Goal: Task Accomplishment & Management: Use online tool/utility

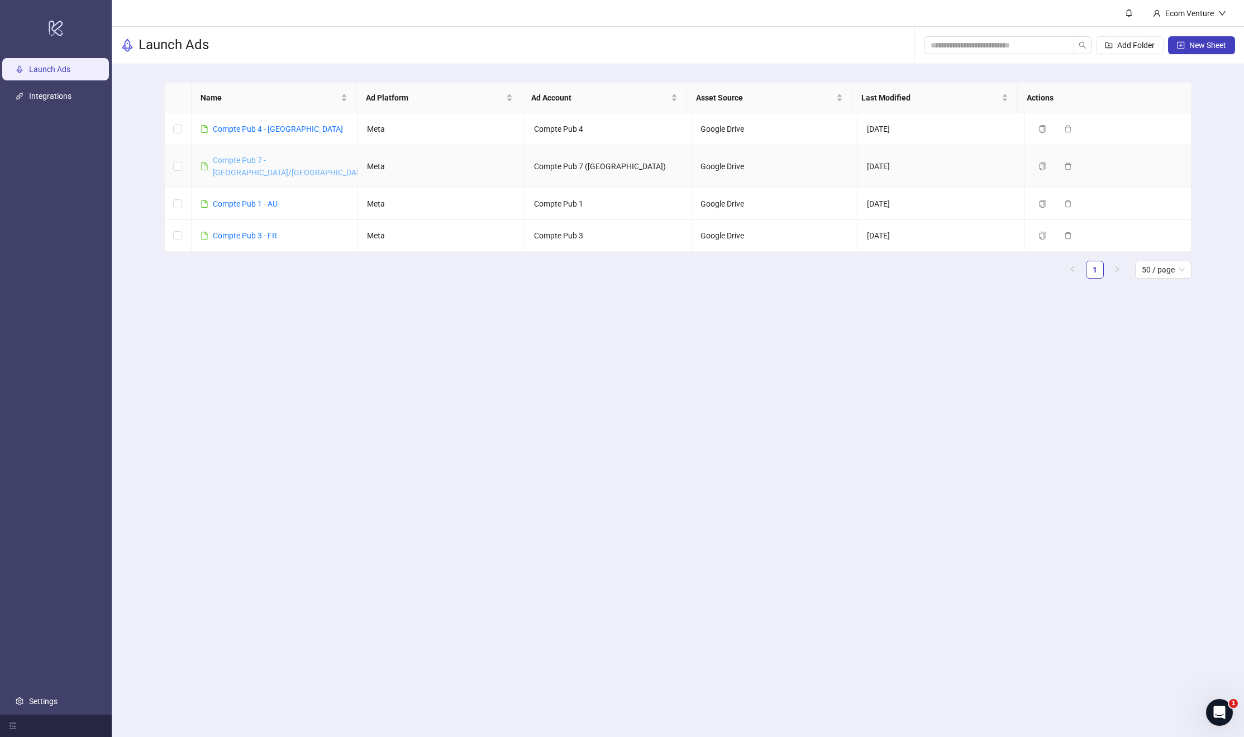
click at [266, 162] on link "Compte Pub 7 - [GEOGRAPHIC_DATA]/[GEOGRAPHIC_DATA]" at bounding box center [290, 166] width 154 height 21
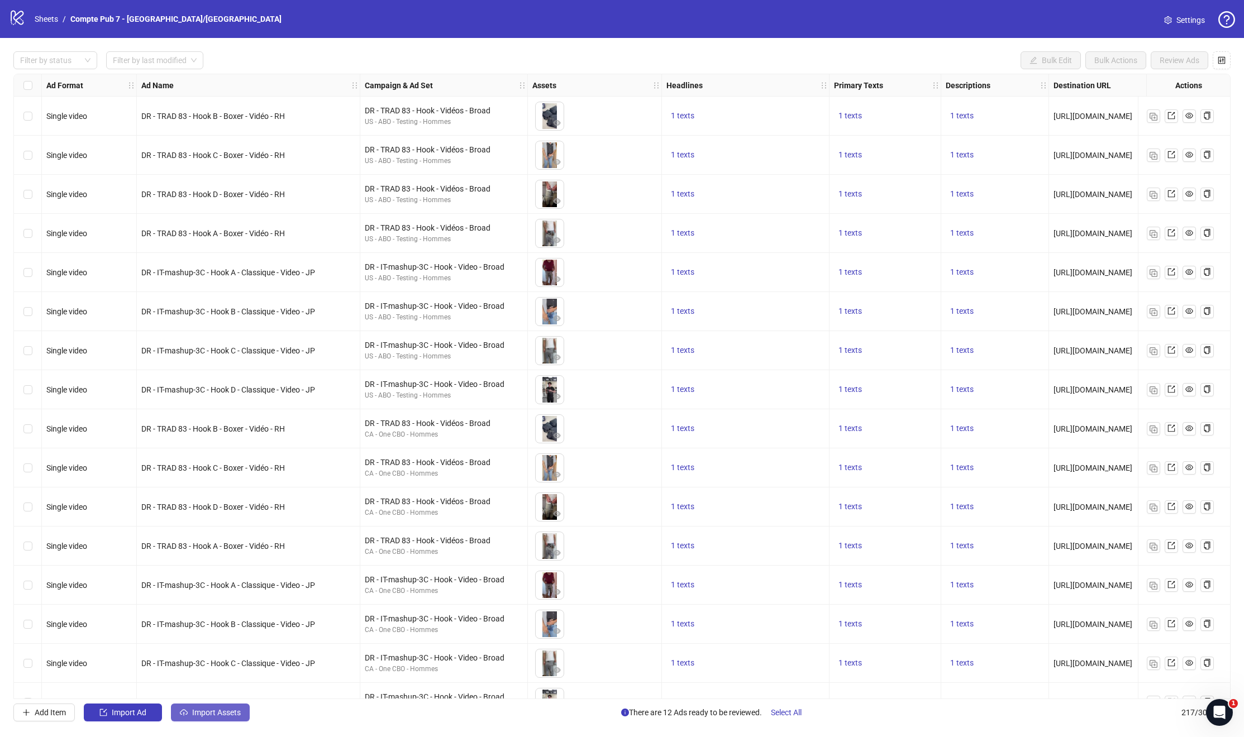
click at [200, 710] on span "Import Assets" at bounding box center [216, 712] width 49 height 9
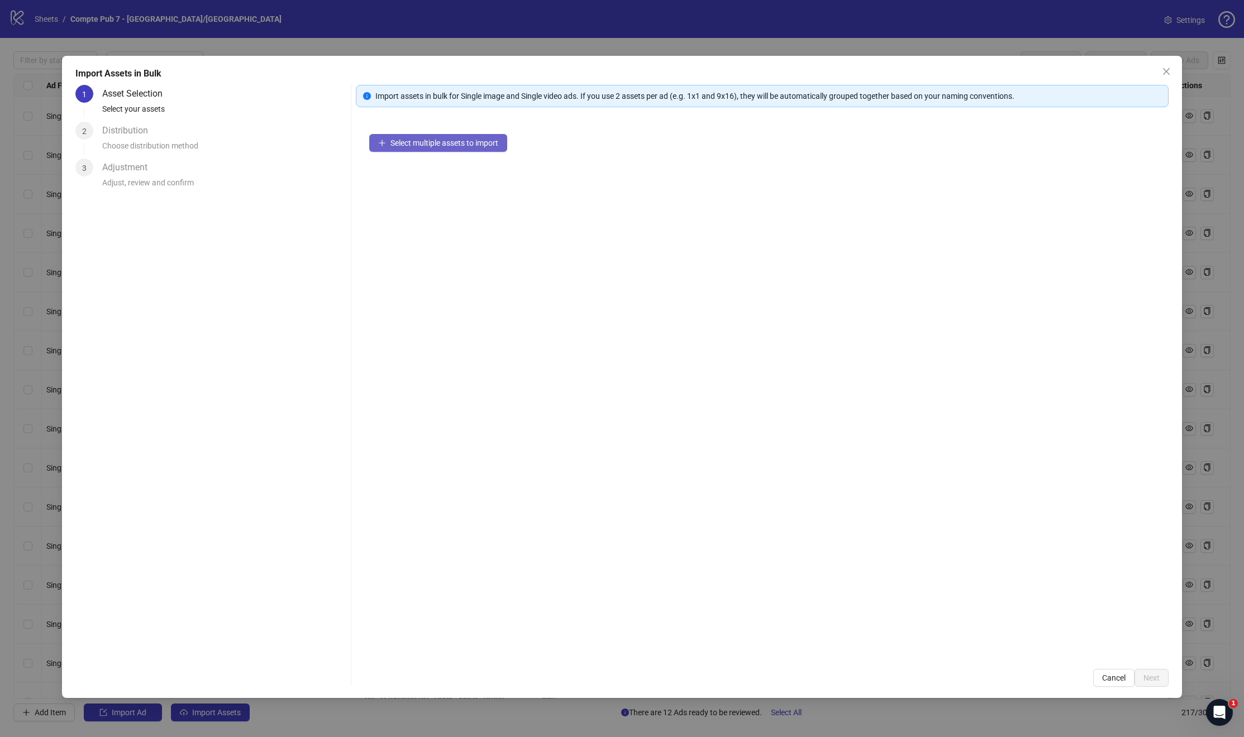
click at [407, 146] on span "Select multiple assets to import" at bounding box center [444, 142] width 108 height 9
click at [1150, 671] on button "Next" at bounding box center [1151, 678] width 34 height 18
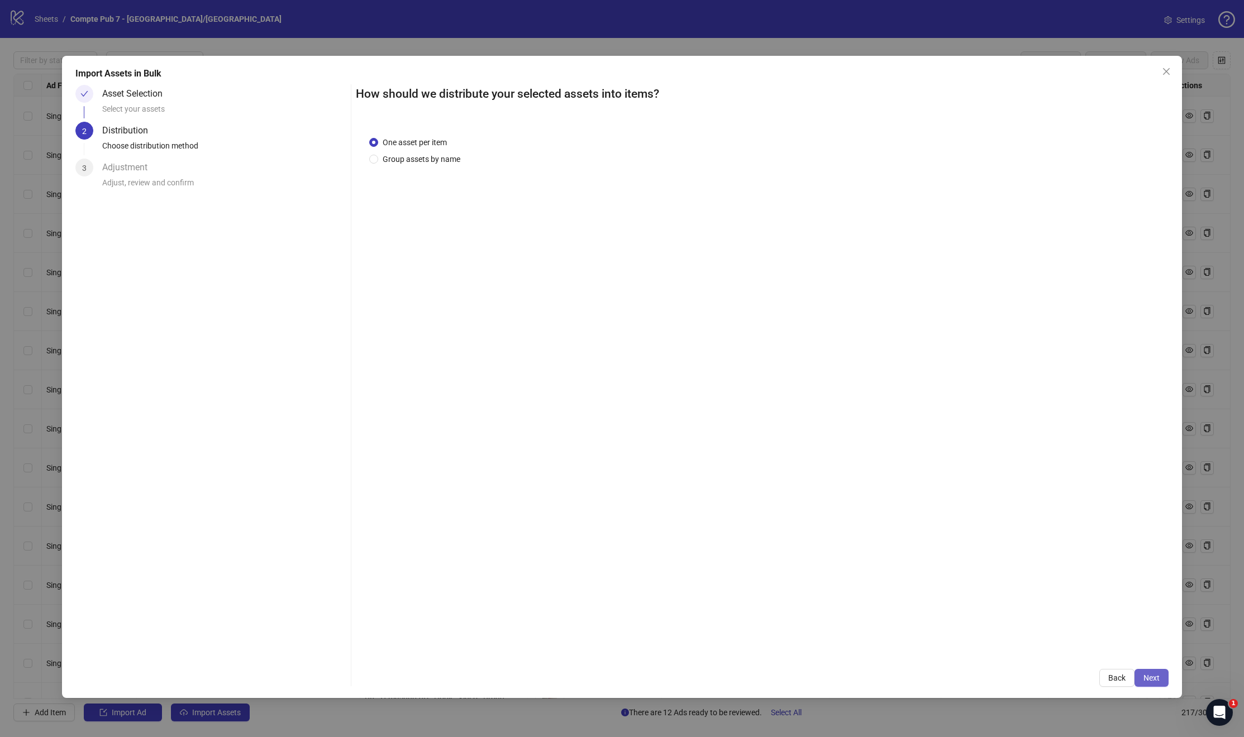
click at [1154, 674] on span "Next" at bounding box center [1151, 677] width 16 height 9
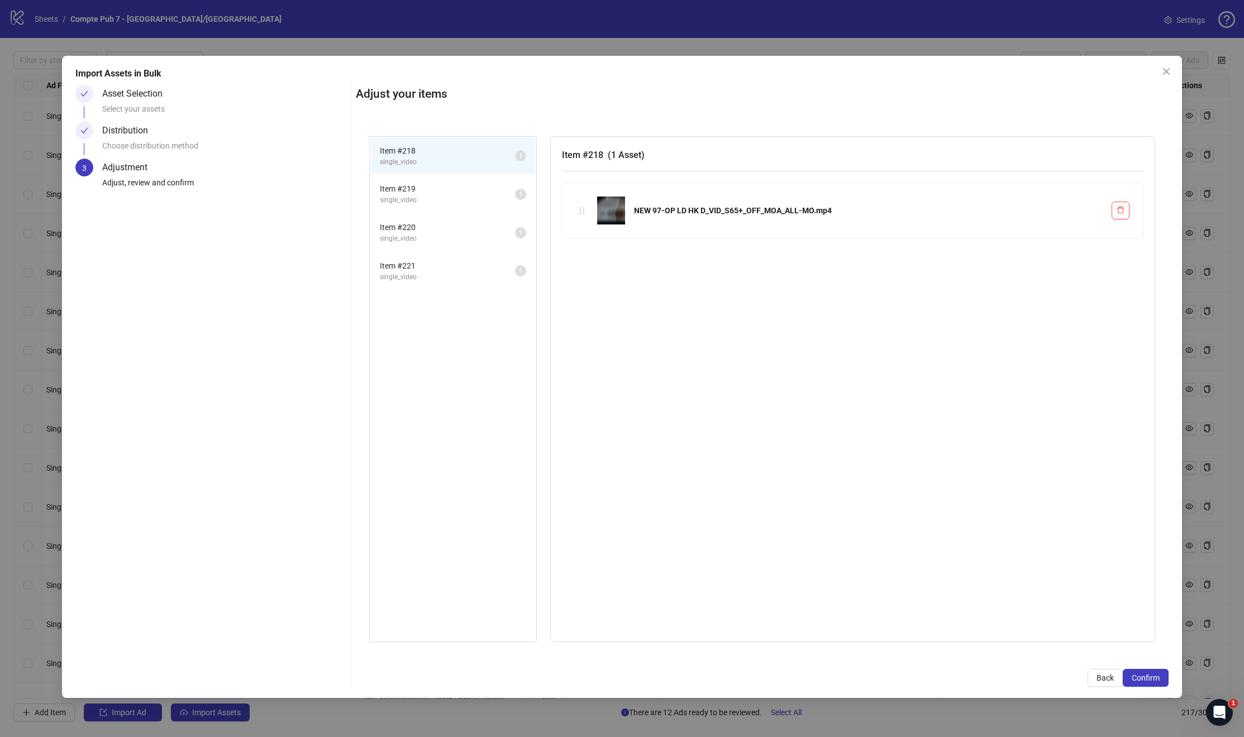
click at [424, 209] on li "Item # 219 single_video 1" at bounding box center [453, 194] width 164 height 36
click at [620, 211] on img at bounding box center [611, 211] width 28 height 28
click at [395, 224] on span "Item # 220" at bounding box center [447, 227] width 135 height 12
click at [417, 269] on span "Item # 221" at bounding box center [447, 266] width 135 height 12
click at [424, 166] on span "single_video" at bounding box center [447, 162] width 135 height 11
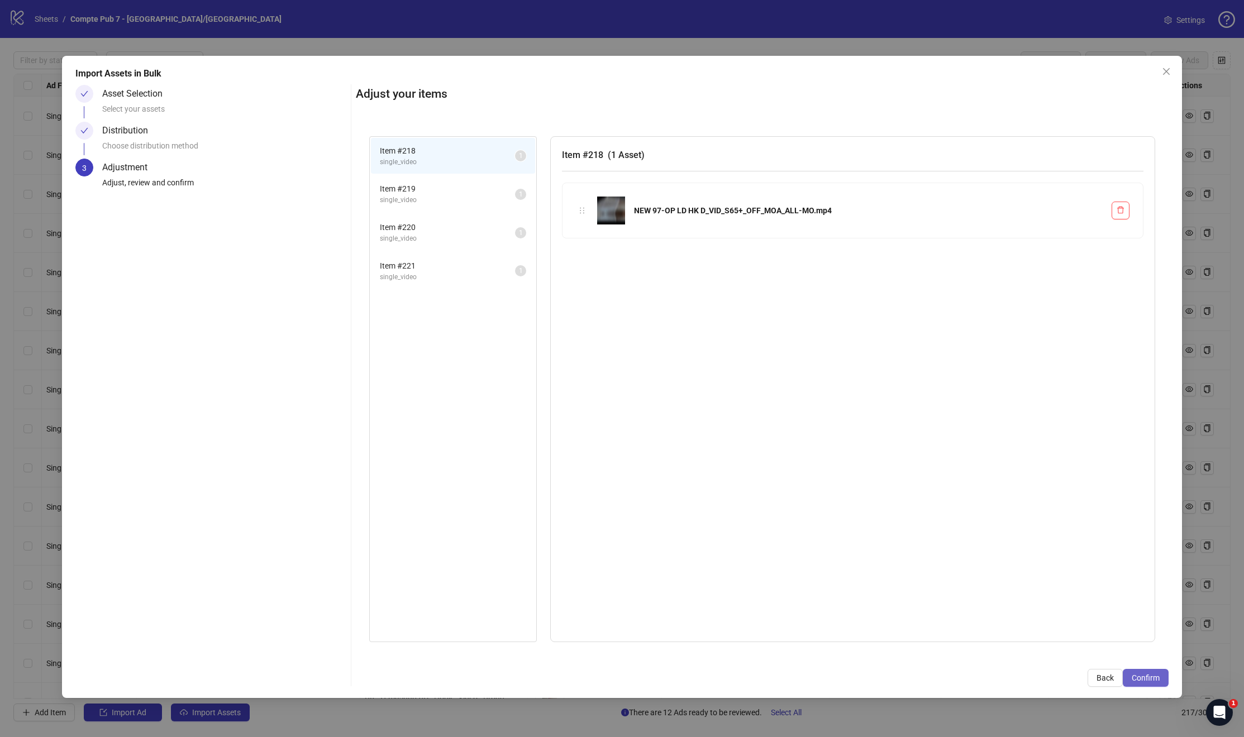
click at [1157, 674] on span "Confirm" at bounding box center [1145, 677] width 28 height 9
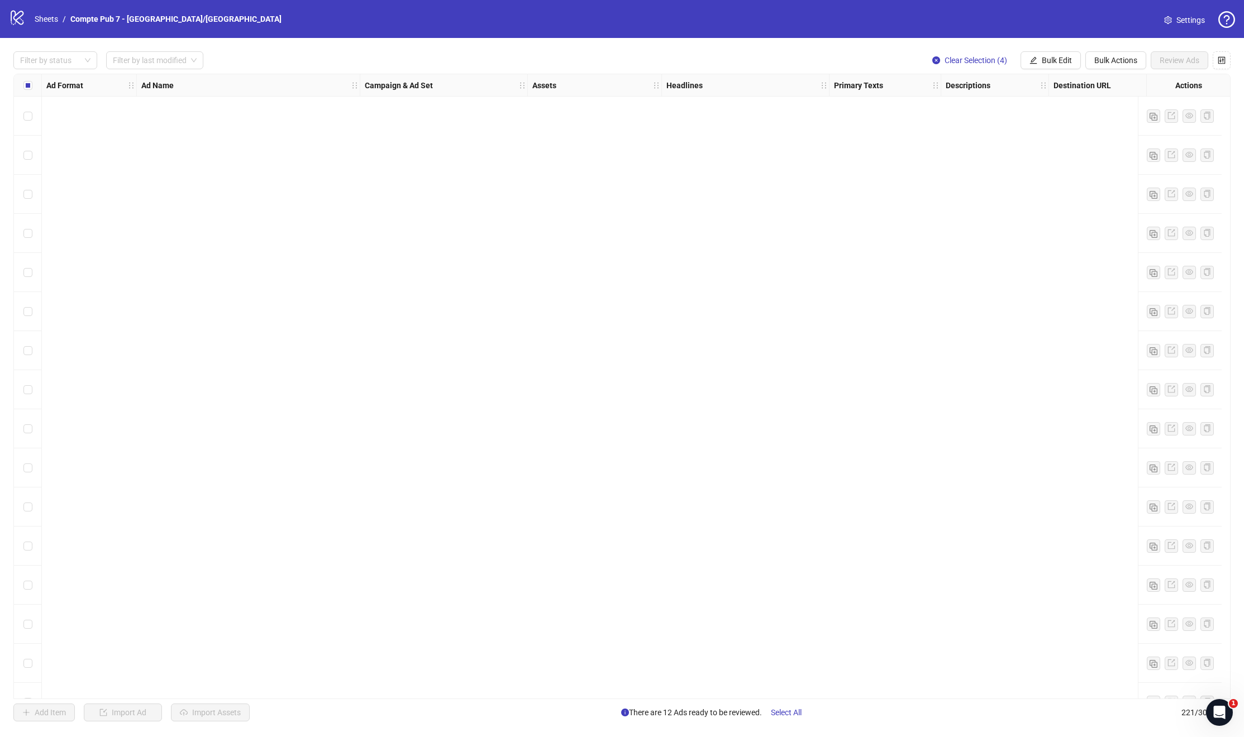
scroll to position [8042, 0]
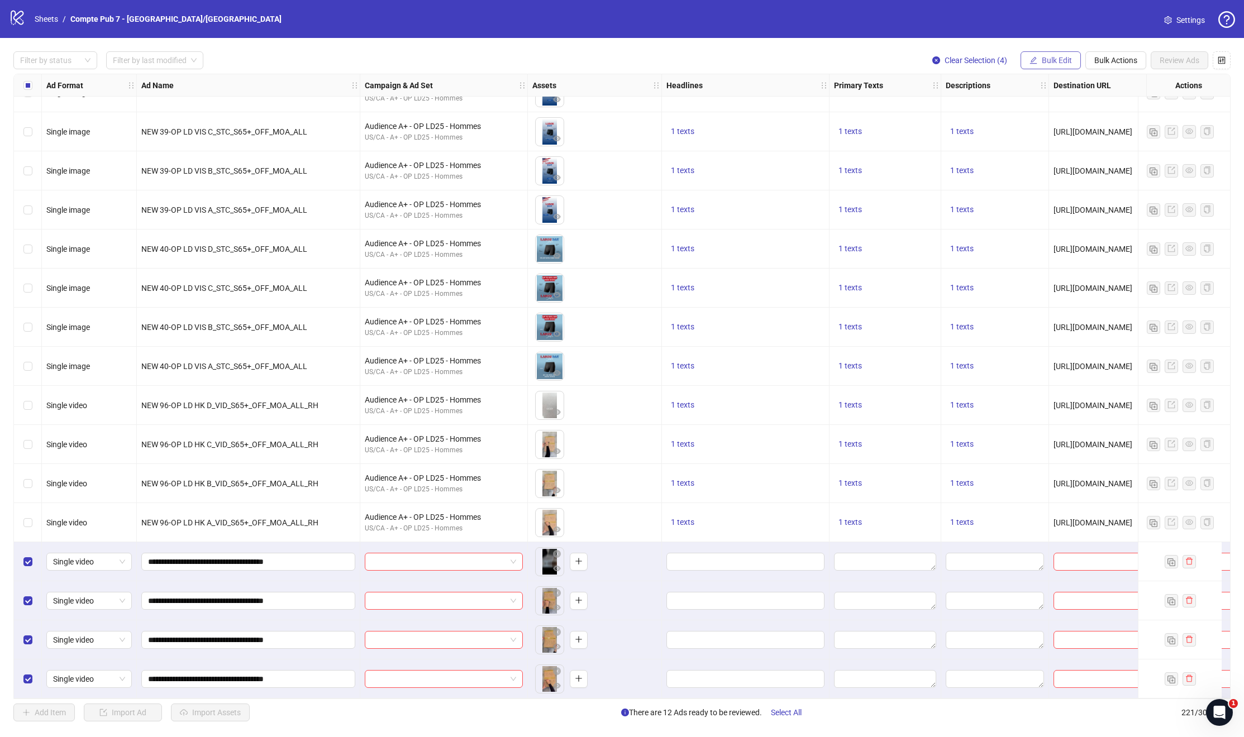
click at [1063, 54] on button "Bulk Edit" at bounding box center [1050, 60] width 60 height 18
click at [1048, 122] on span "Campaign & Ad Set" at bounding box center [1061, 118] width 66 height 12
click at [1039, 111] on input "search" at bounding box center [1014, 108] width 144 height 17
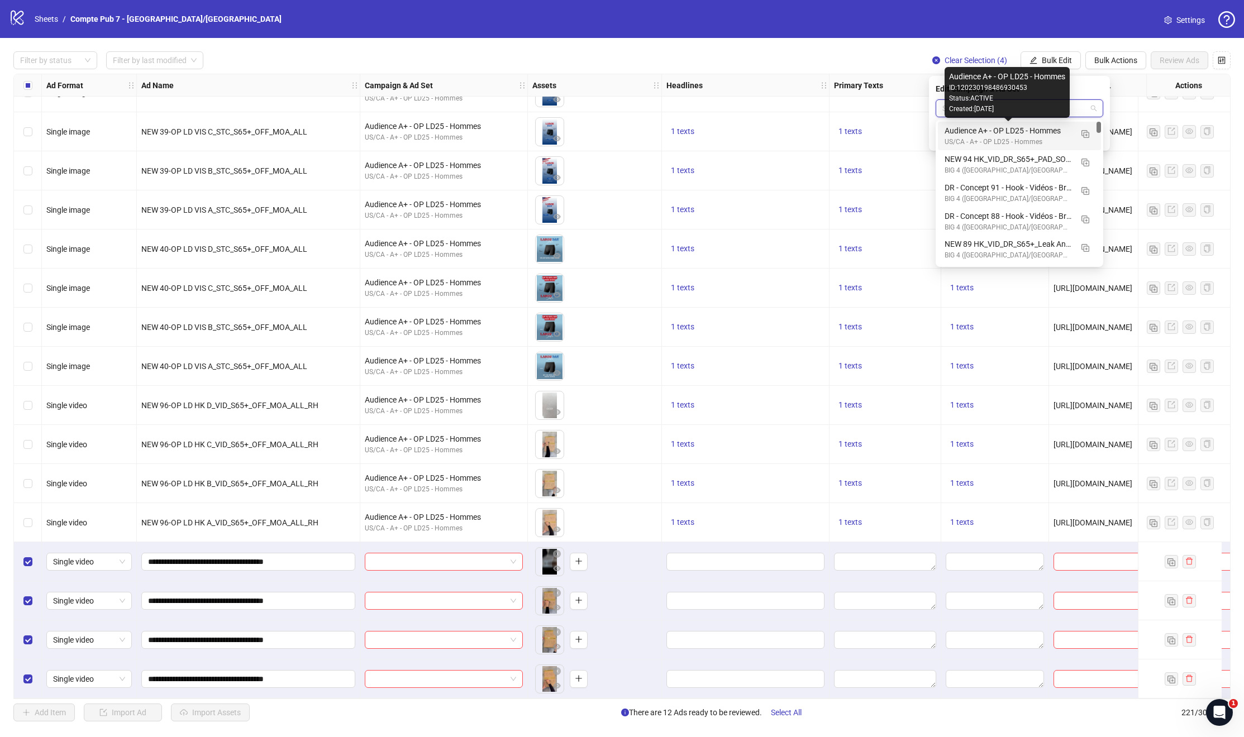
click at [1038, 132] on div "Audience A+ - OP LD25 - Hommes" at bounding box center [1007, 131] width 127 height 12
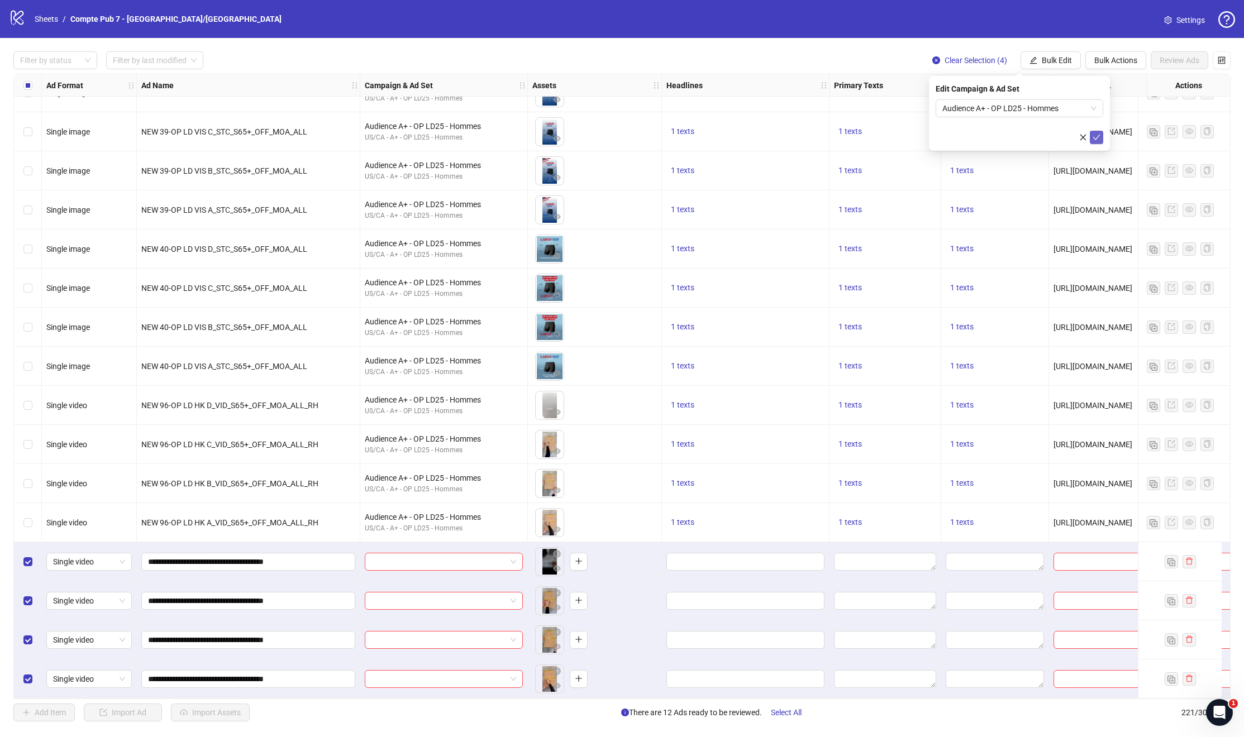
click at [1100, 139] on button "submit" at bounding box center [1096, 137] width 13 height 13
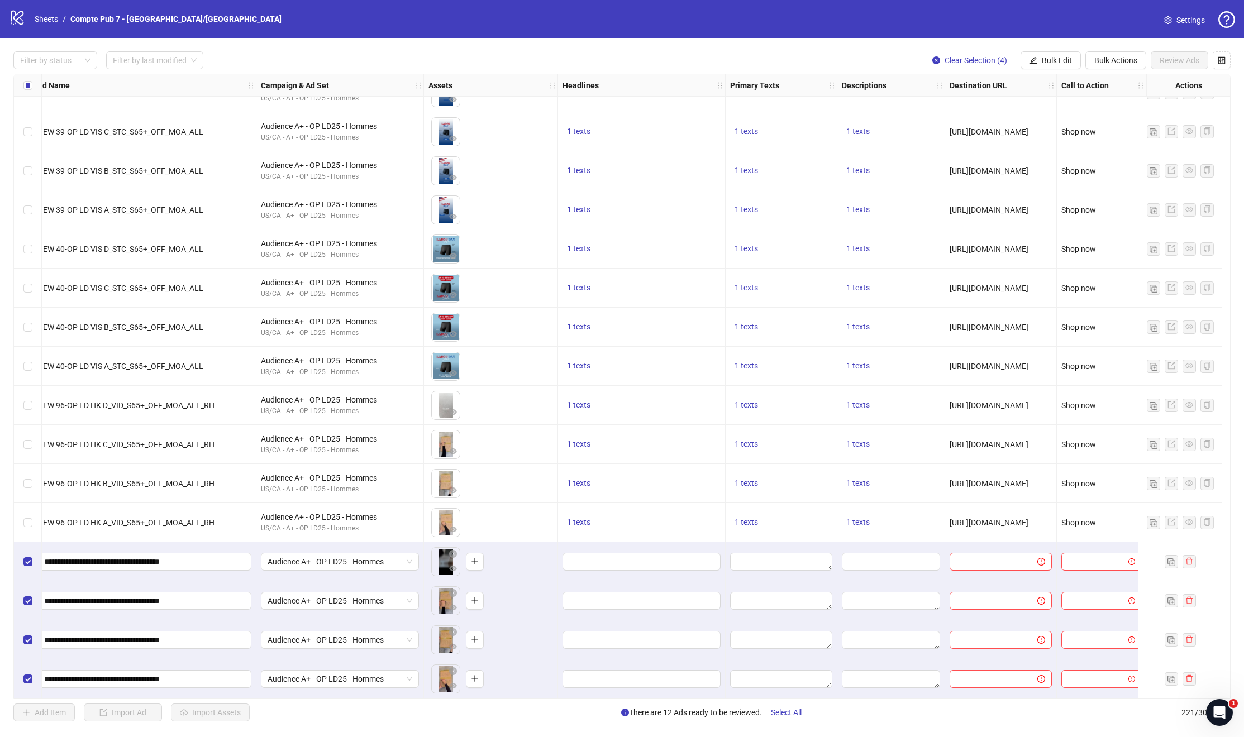
click at [967, 518] on span "[URL][DOMAIN_NAME]" at bounding box center [988, 522] width 79 height 9
copy span "[URL][DOMAIN_NAME]"
click at [999, 556] on input "text" at bounding box center [988, 562] width 65 height 12
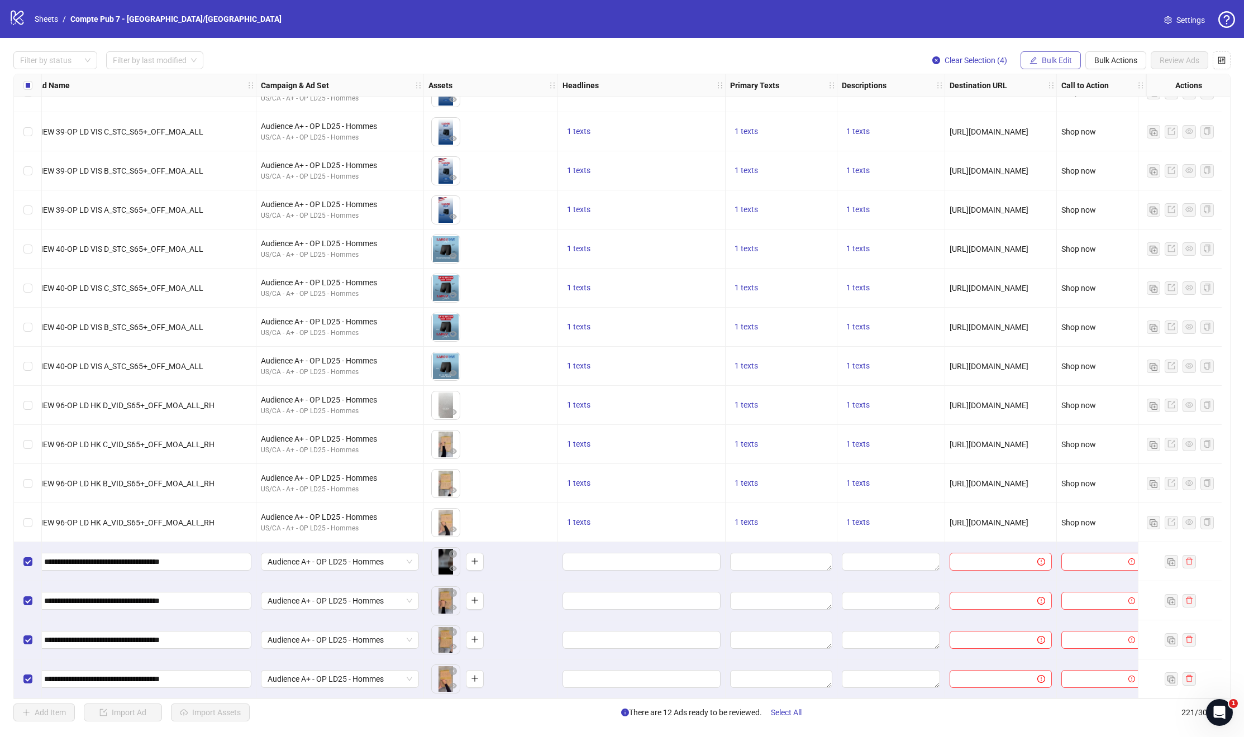
click at [1058, 64] on span "Bulk Edit" at bounding box center [1057, 60] width 30 height 9
click at [1040, 188] on span "Destination URL" at bounding box center [1061, 190] width 66 height 12
click at [982, 113] on input "text" at bounding box center [1014, 108] width 145 height 12
paste input "**********"
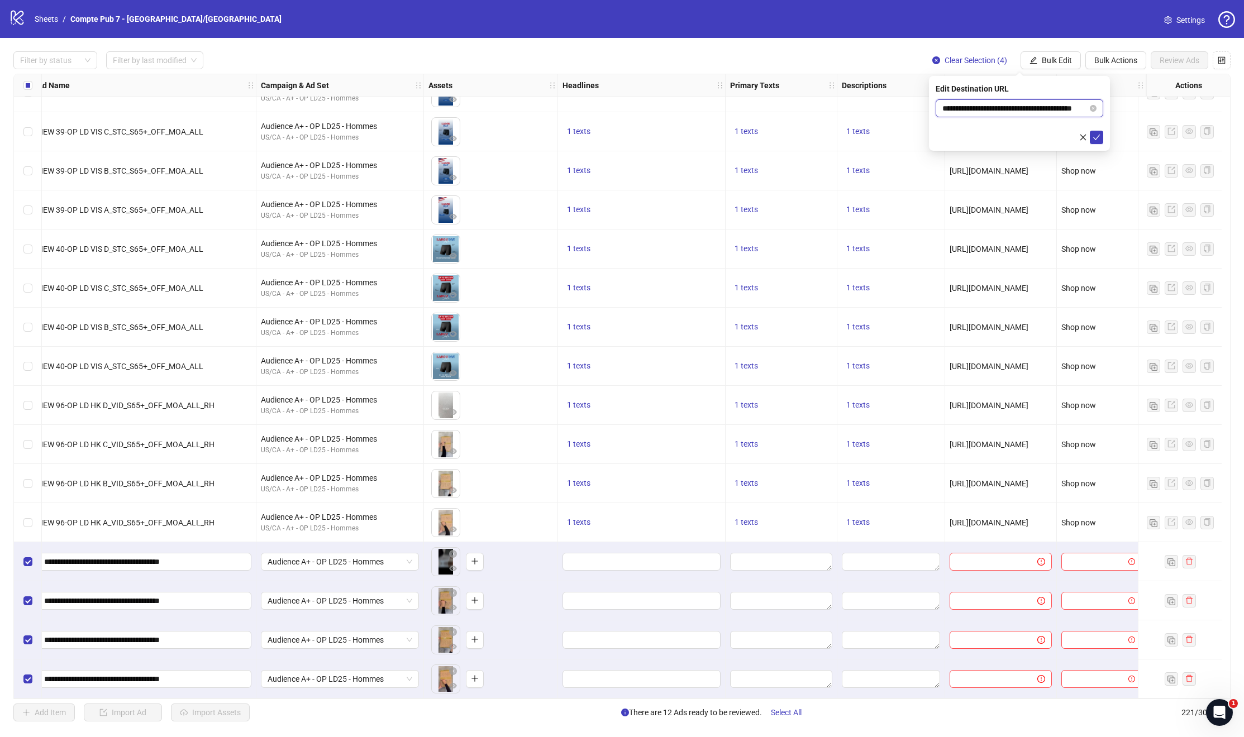
drag, startPoint x: 971, startPoint y: 108, endPoint x: 1086, endPoint y: 109, distance: 114.5
click at [1086, 109] on input "**********" at bounding box center [1014, 108] width 145 height 12
type input "**********"
click at [1096, 138] on icon "check" at bounding box center [1096, 137] width 8 height 8
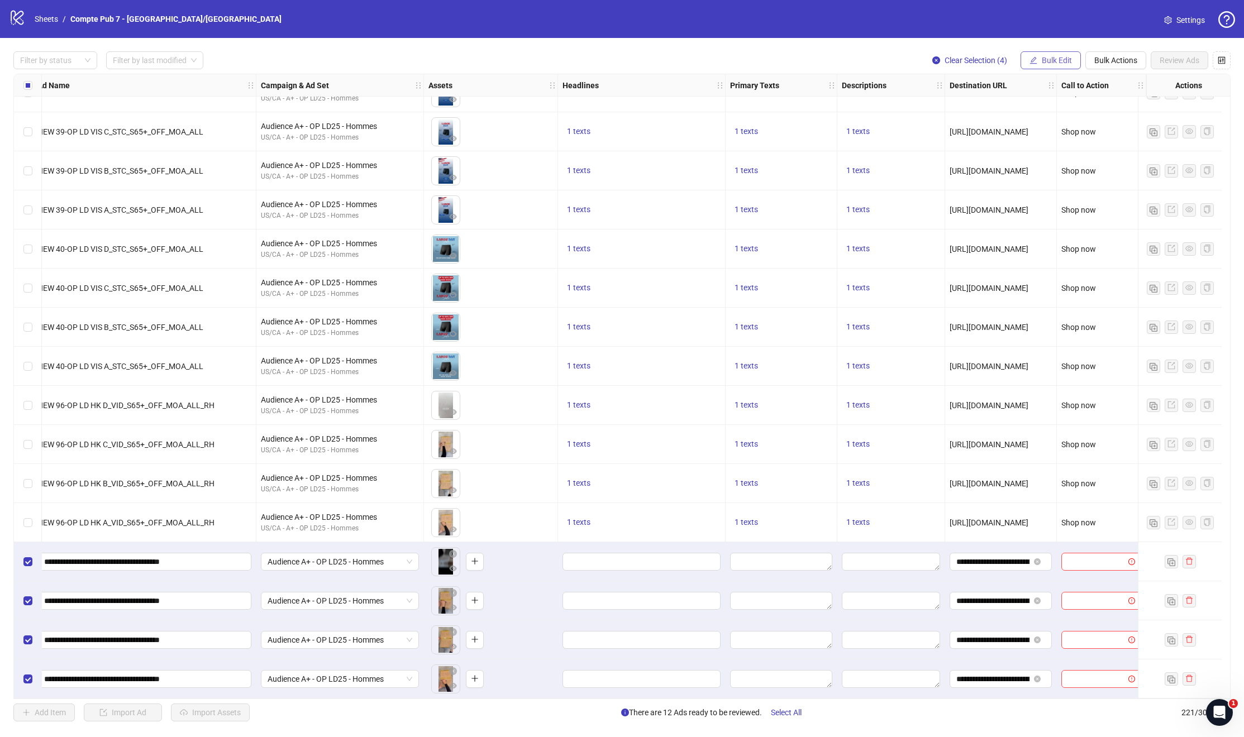
click at [1036, 56] on button "Bulk Edit" at bounding box center [1050, 60] width 60 height 18
click at [1050, 203] on span "Call to Action" at bounding box center [1061, 208] width 66 height 12
click at [1001, 106] on input "search" at bounding box center [1014, 108] width 144 height 17
type input "****"
click at [1000, 125] on div "Shop now" at bounding box center [1019, 131] width 150 height 12
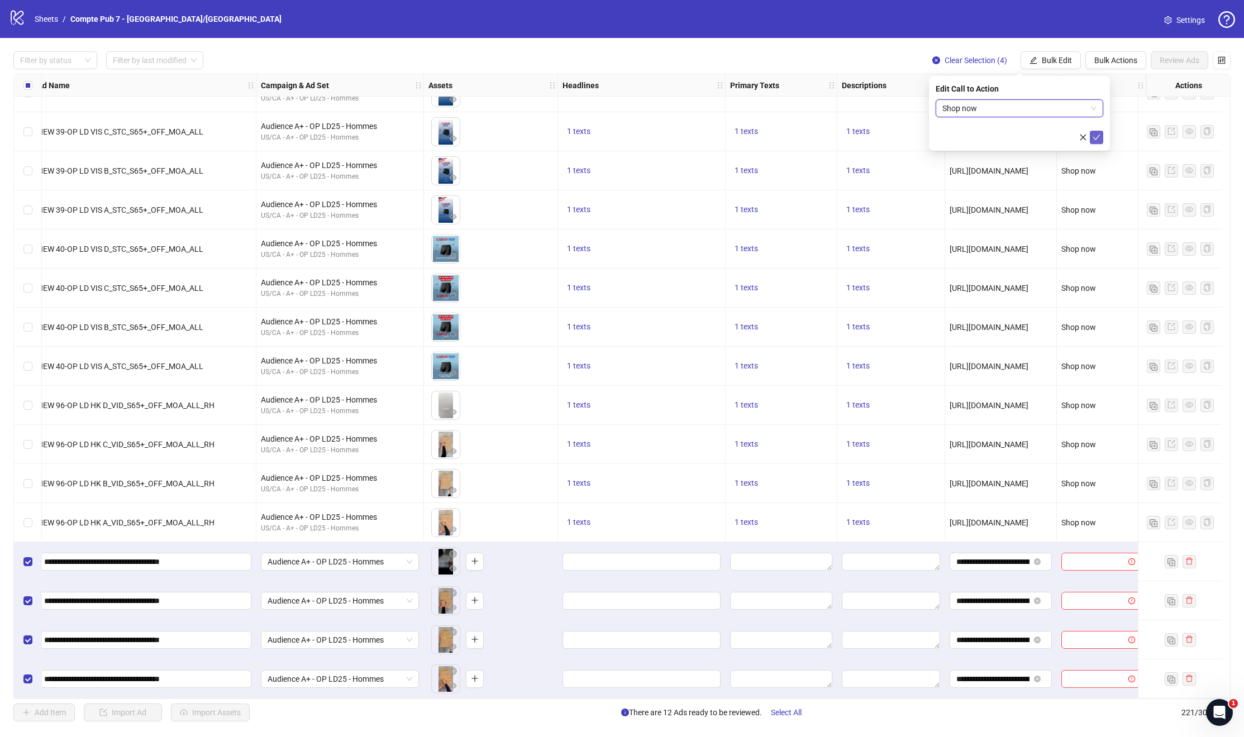
click at [1095, 133] on span "submit" at bounding box center [1096, 137] width 8 height 9
click at [846, 519] on span "1 texts" at bounding box center [857, 522] width 23 height 9
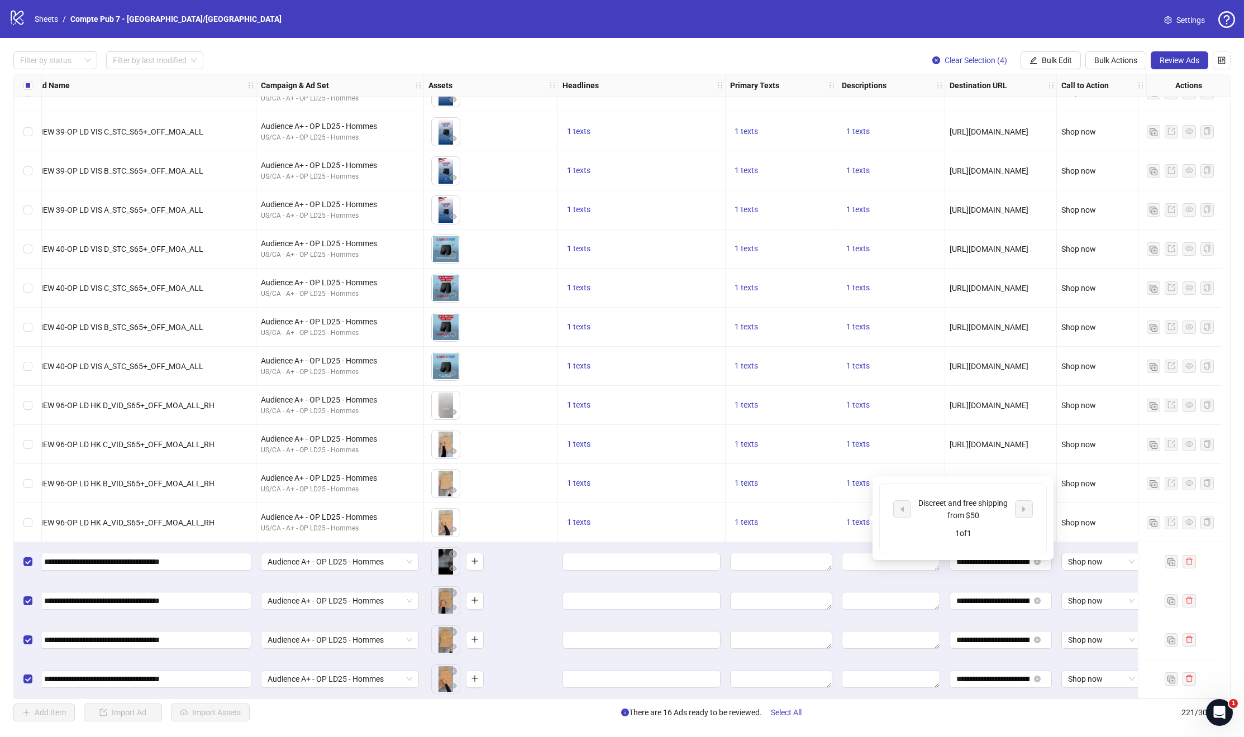
click at [937, 506] on div "Discreet and free shipping from $50" at bounding box center [962, 509] width 93 height 25
copy div "Discreet and free shipping from $50"
click at [1050, 61] on span "Bulk Edit" at bounding box center [1057, 60] width 30 height 9
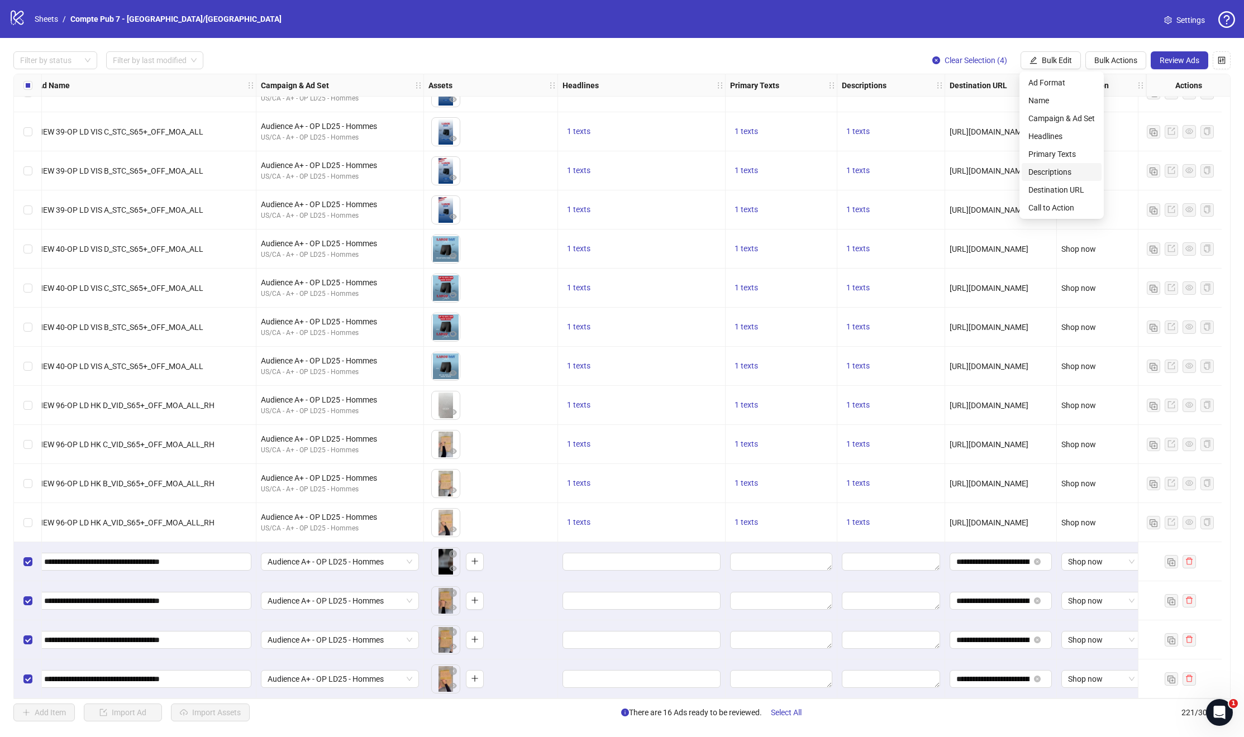
click at [1038, 170] on span "Descriptions" at bounding box center [1061, 172] width 66 height 12
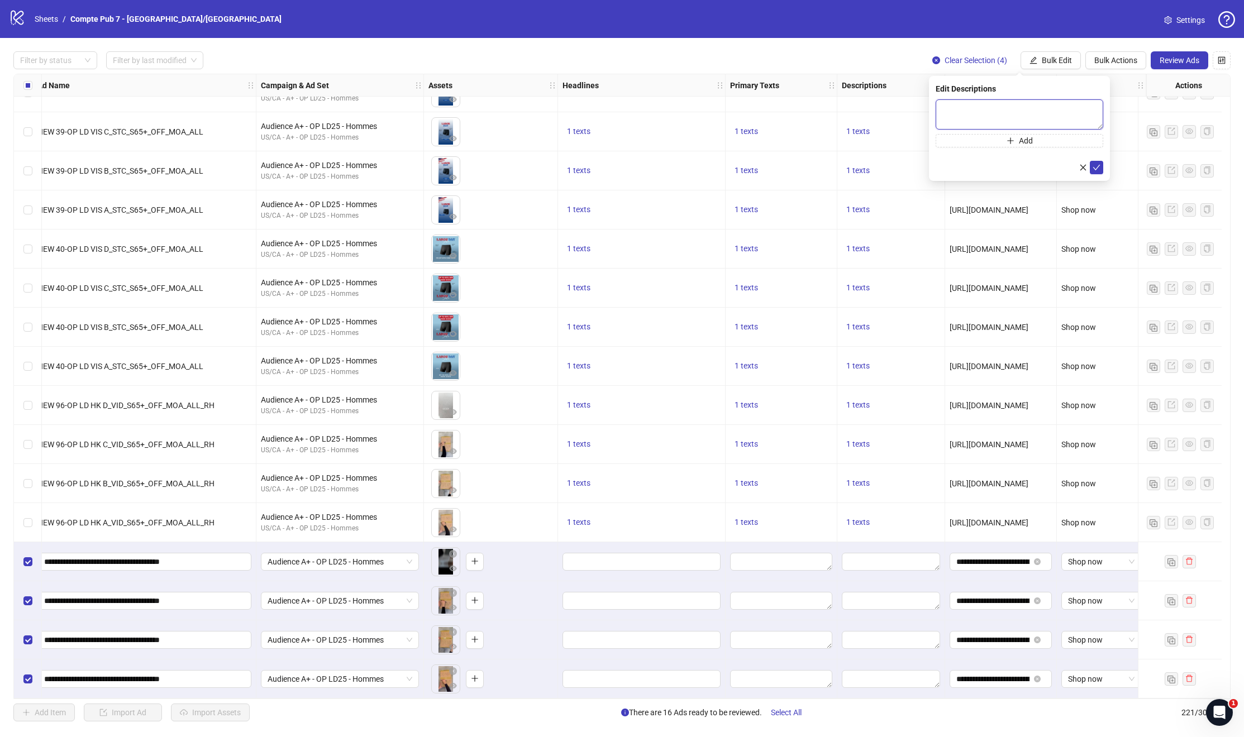
click at [969, 112] on textarea at bounding box center [1019, 114] width 168 height 30
paste textarea "**********"
type textarea "**********"
click at [1095, 168] on icon "check" at bounding box center [1096, 168] width 8 height 8
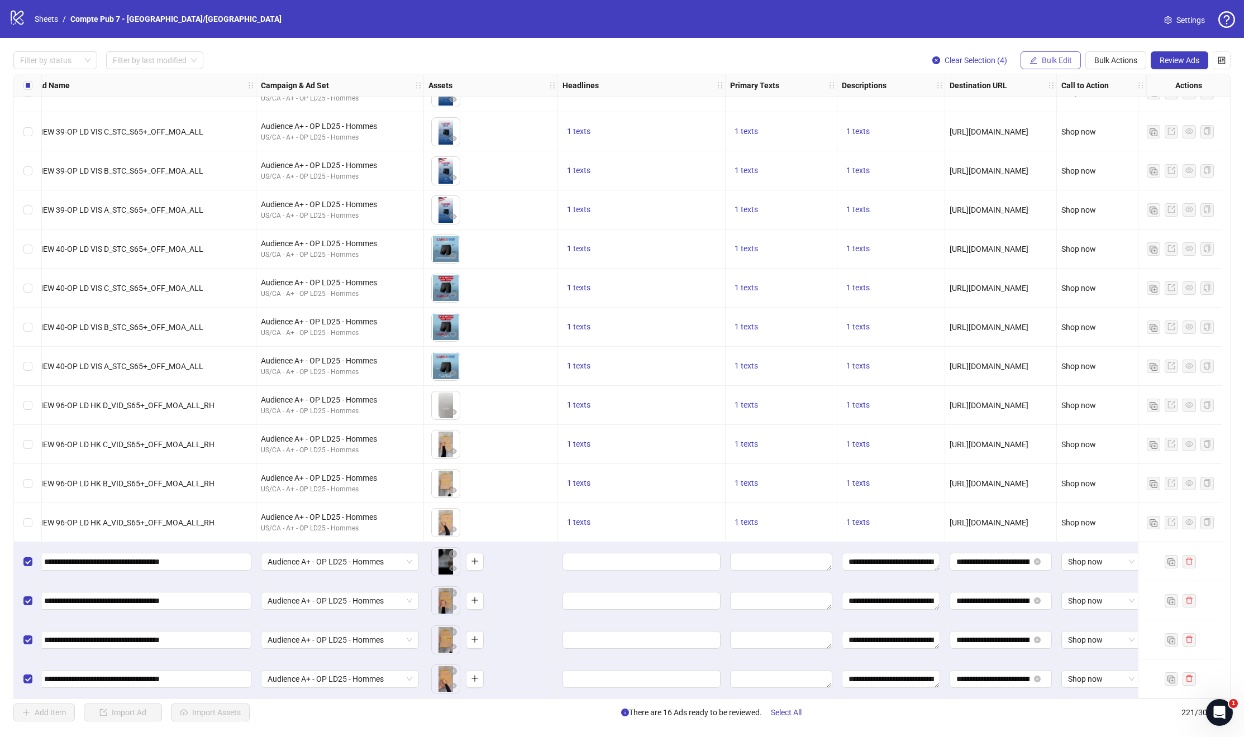
click at [1057, 59] on span "Bulk Edit" at bounding box center [1057, 60] width 30 height 9
click at [1043, 155] on span "Primary Texts" at bounding box center [1061, 154] width 66 height 12
click at [746, 518] on span "1 texts" at bounding box center [745, 522] width 23 height 9
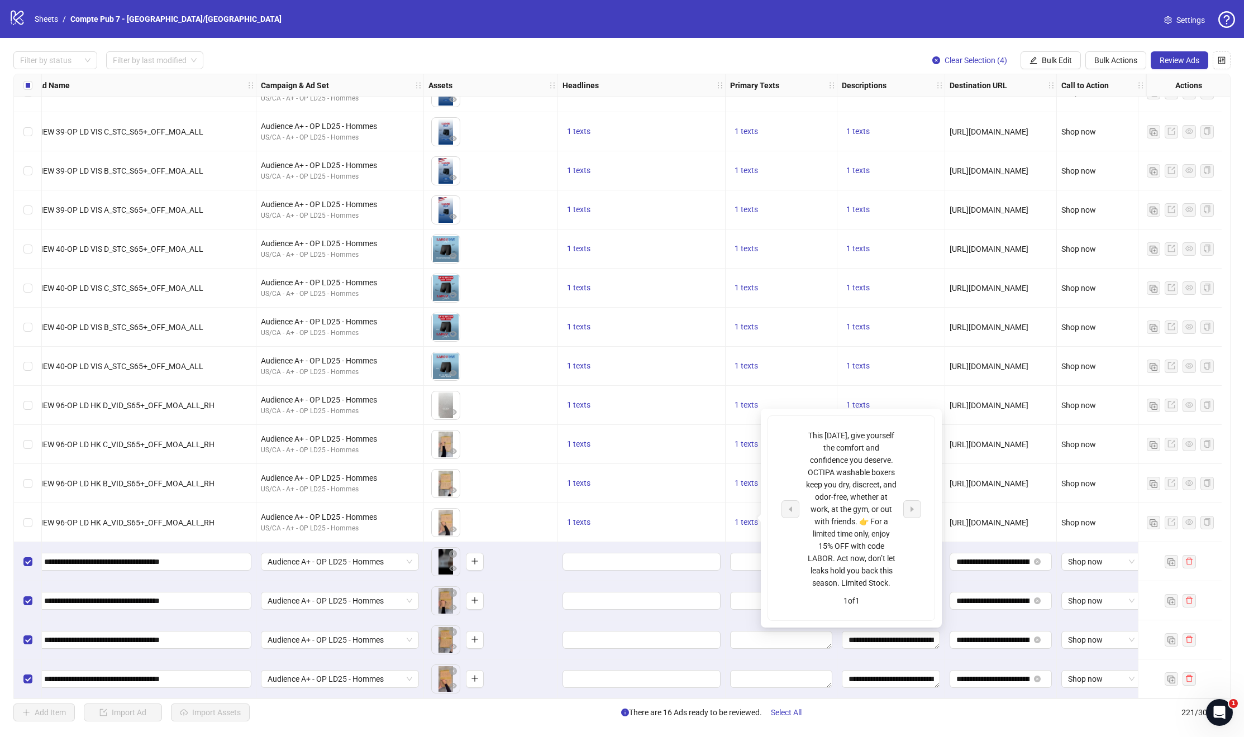
drag, startPoint x: 818, startPoint y: 435, endPoint x: 875, endPoint y: 579, distance: 154.2
click at [875, 579] on div "This [DATE], give yourself the comfort and confidence you deserve. OCTIPA washa…" at bounding box center [851, 509] width 93 height 160
copy div "This [DATE], give yourself the comfort and confidence you deserve. OCTIPA washa…"
click at [1059, 61] on span "Bulk Edit" at bounding box center [1057, 60] width 30 height 9
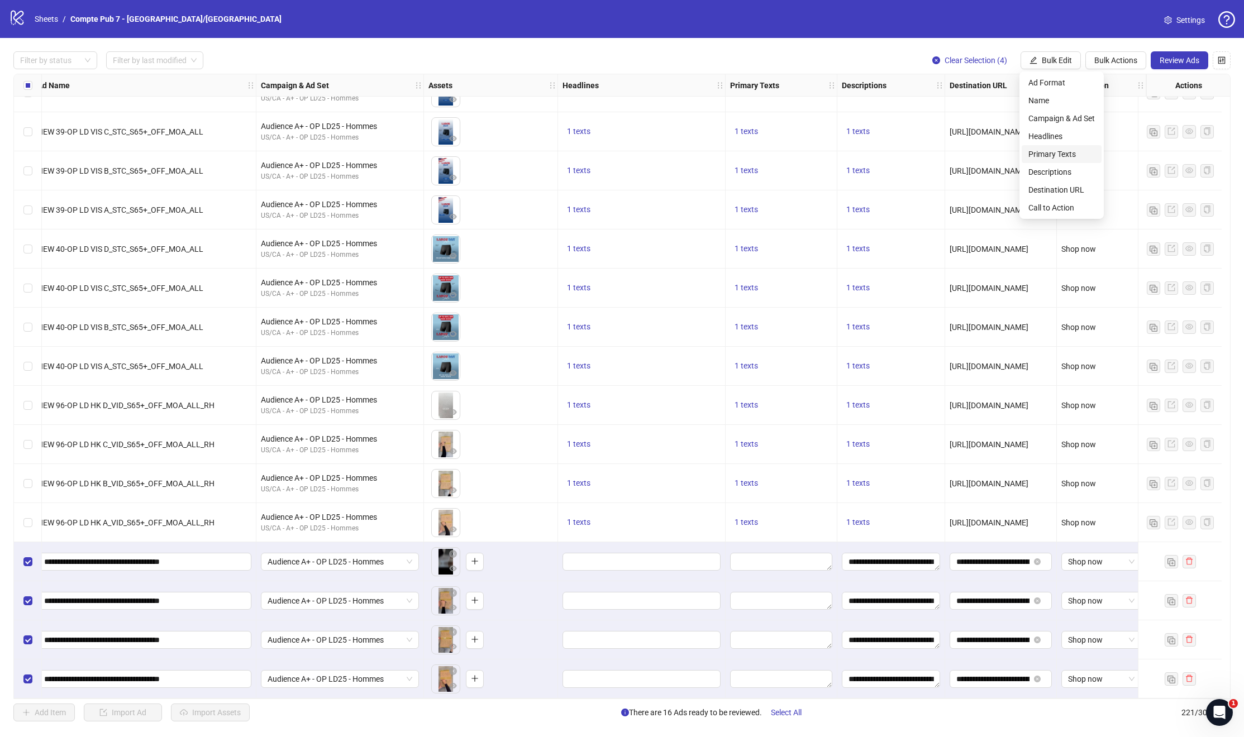
click at [1040, 150] on span "Primary Texts" at bounding box center [1061, 154] width 66 height 12
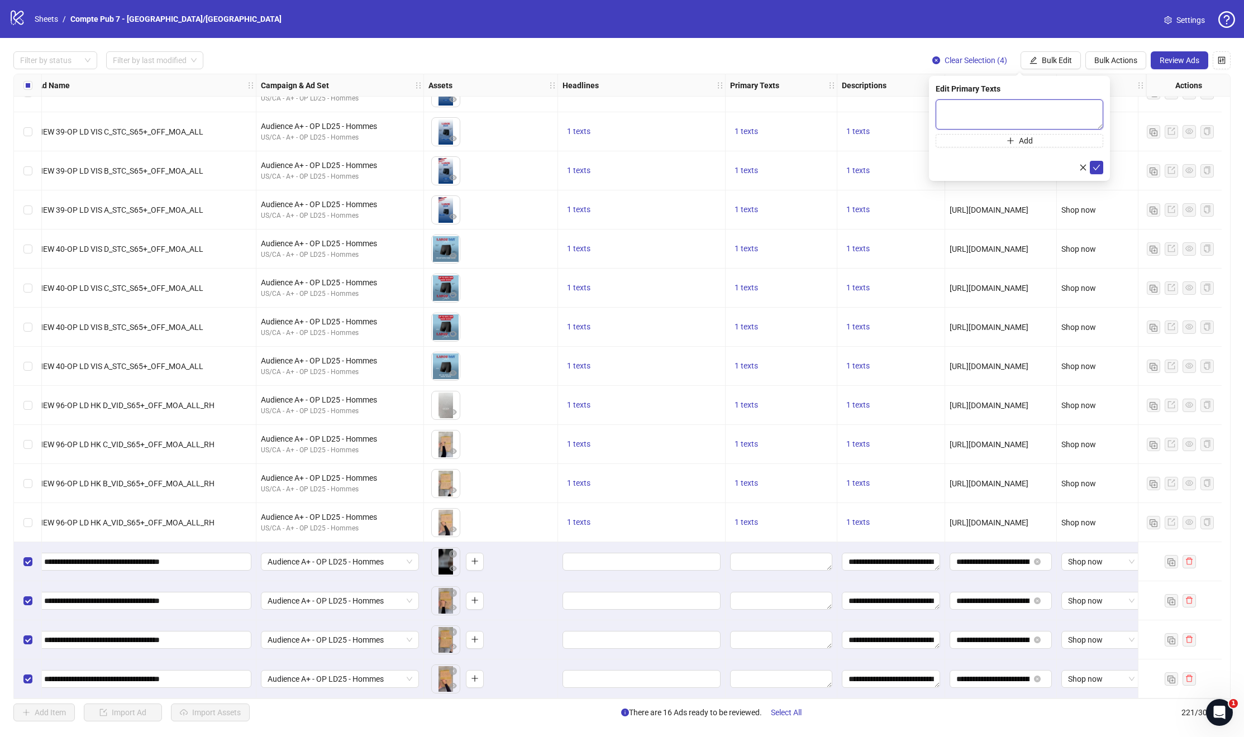
click at [1014, 103] on textarea at bounding box center [1019, 114] width 168 height 30
paste textarea "**********"
type textarea "**********"
click at [1094, 165] on icon "check" at bounding box center [1096, 168] width 8 height 8
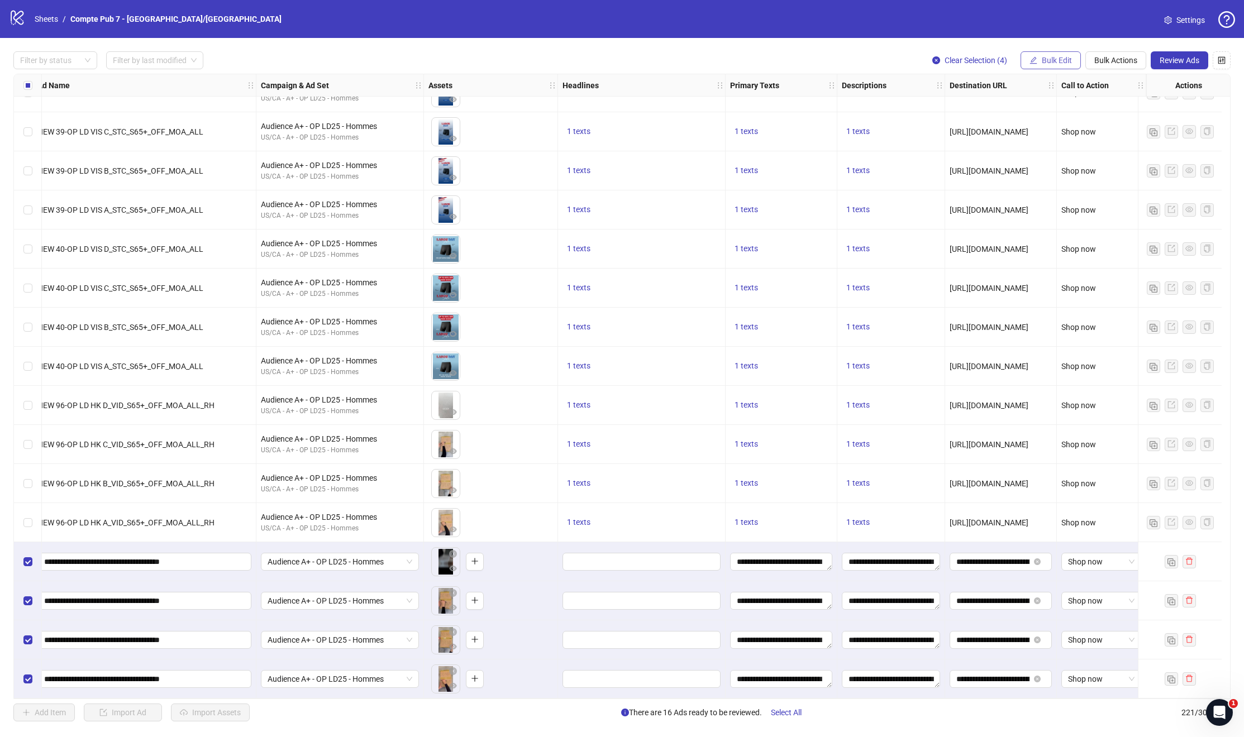
click at [1063, 63] on span "Bulk Edit" at bounding box center [1057, 60] width 30 height 9
click at [598, 532] on div "1 texts" at bounding box center [642, 522] width 168 height 39
click at [572, 518] on span "1 texts" at bounding box center [578, 522] width 23 height 9
click at [655, 508] on div "15% OFF⎜code LABOR" at bounding box center [683, 509] width 93 height 12
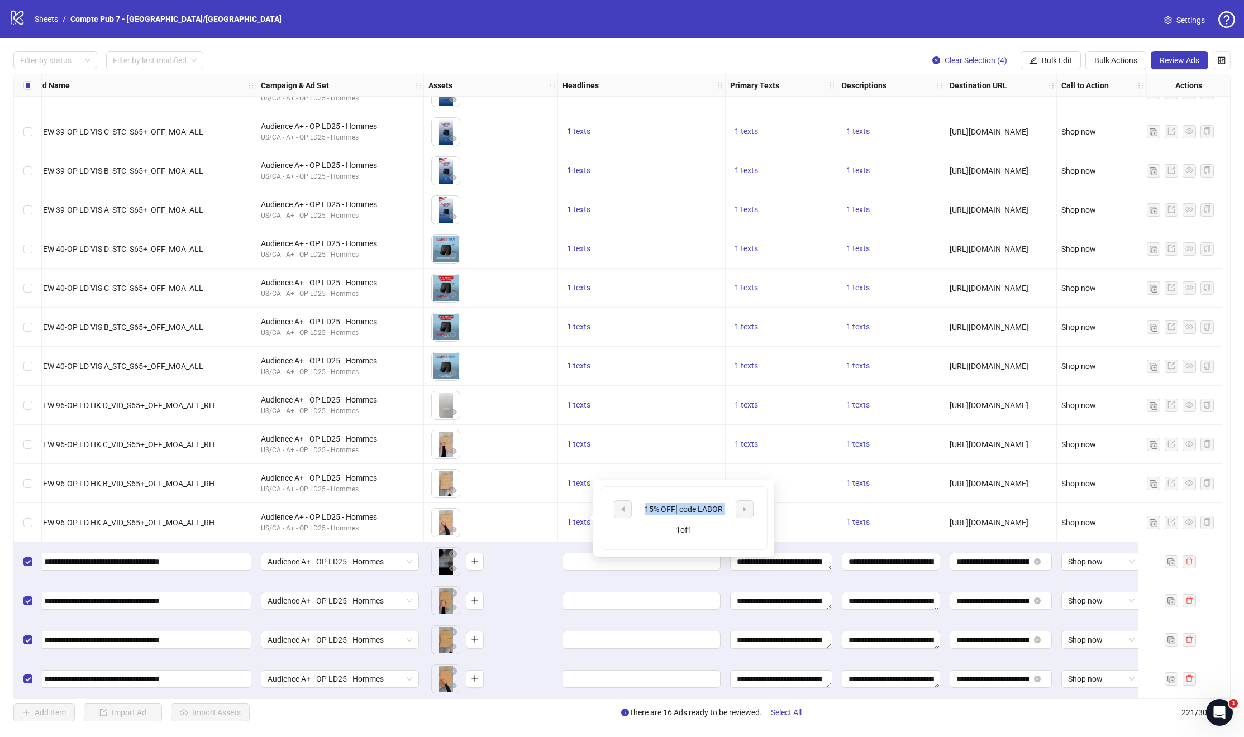
click at [655, 508] on div "15% OFF⎜code LABOR" at bounding box center [683, 509] width 93 height 12
copy div "15% OFF⎜code LABOR"
click at [1058, 60] on span "Bulk Edit" at bounding box center [1057, 60] width 30 height 9
click at [1048, 136] on span "Headlines" at bounding box center [1061, 136] width 66 height 12
click at [960, 102] on input "text" at bounding box center [1019, 108] width 168 height 18
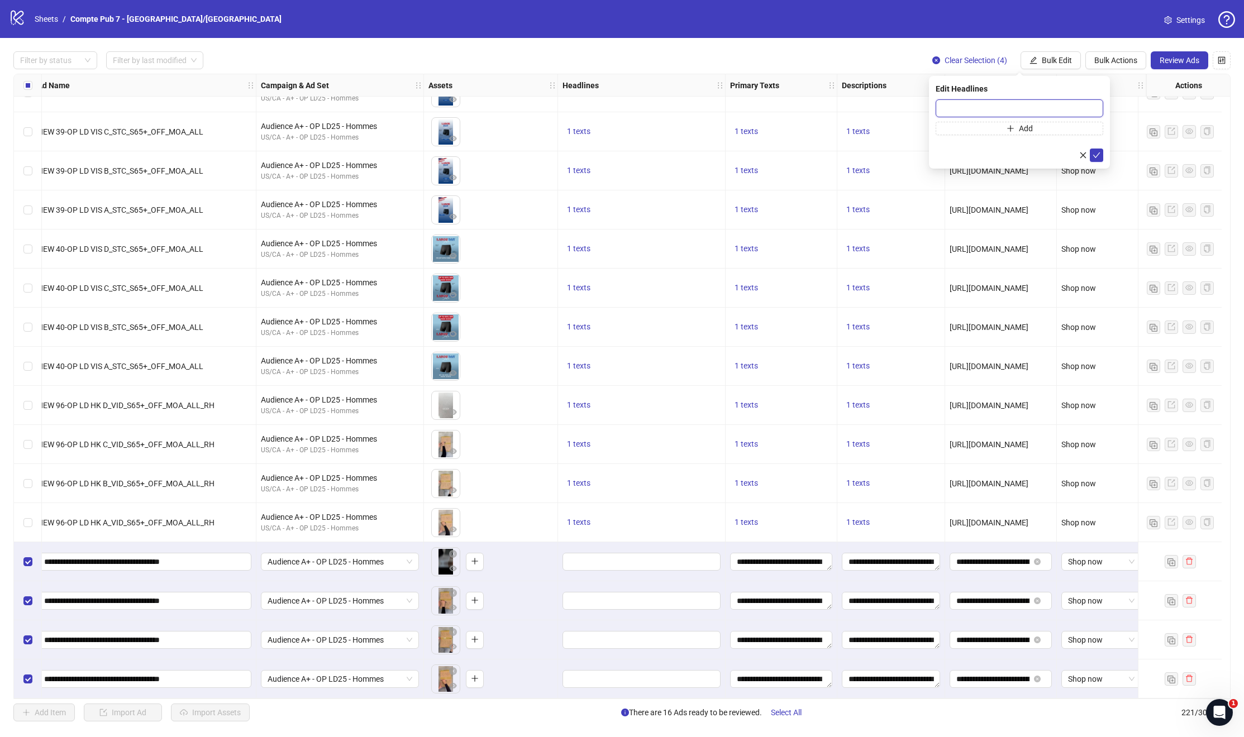
paste input "**********"
type input "**********"
click at [1094, 157] on icon "check" at bounding box center [1096, 155] width 8 height 8
click at [1198, 56] on span "Review Ads" at bounding box center [1179, 60] width 40 height 9
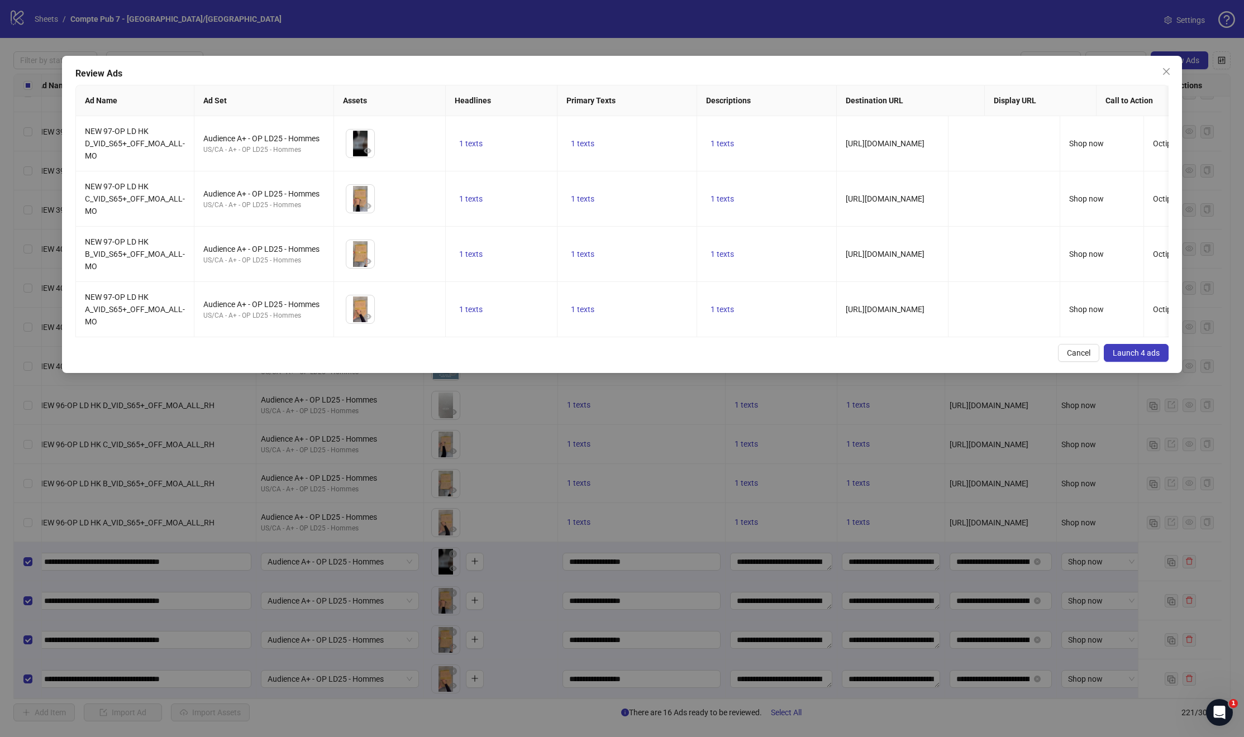
drag, startPoint x: 666, startPoint y: 346, endPoint x: 704, endPoint y: 350, distance: 37.7
click at [704, 350] on div "Review Ads Ad Name Ad Set Assets Headlines Primary Texts Descriptions Destinati…" at bounding box center [621, 214] width 1119 height 317
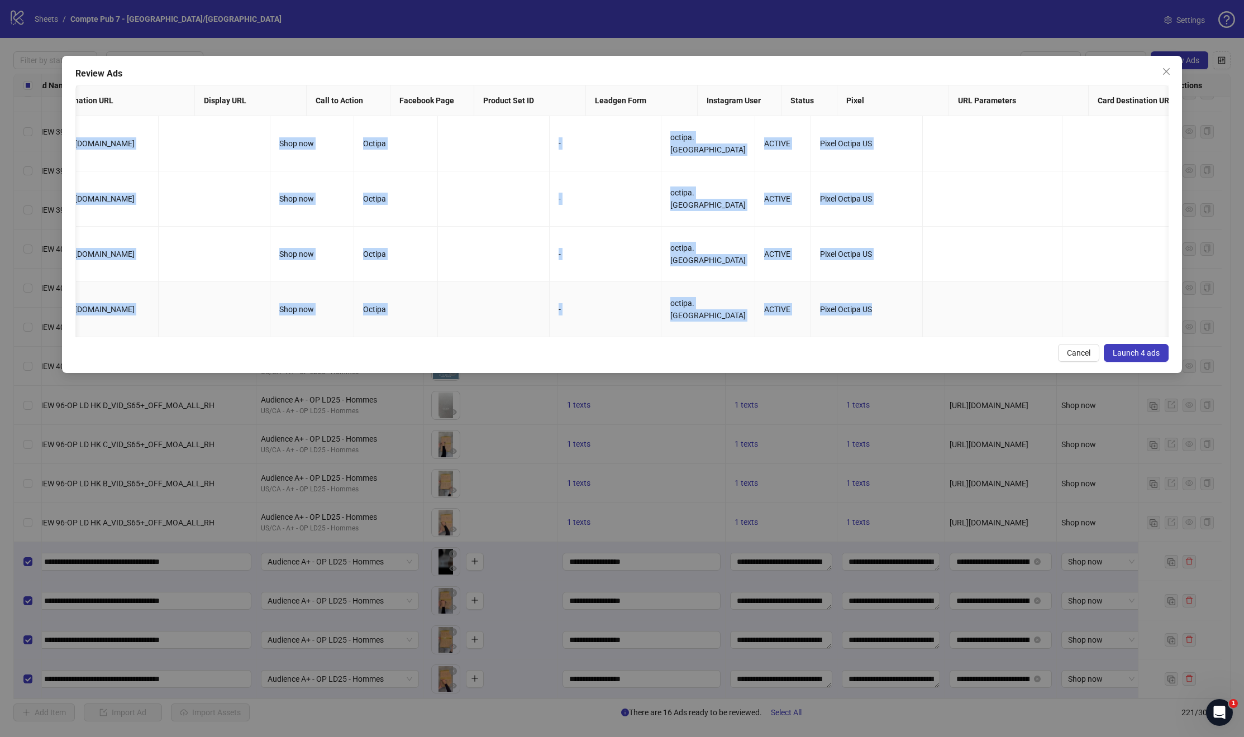
scroll to position [0, 0]
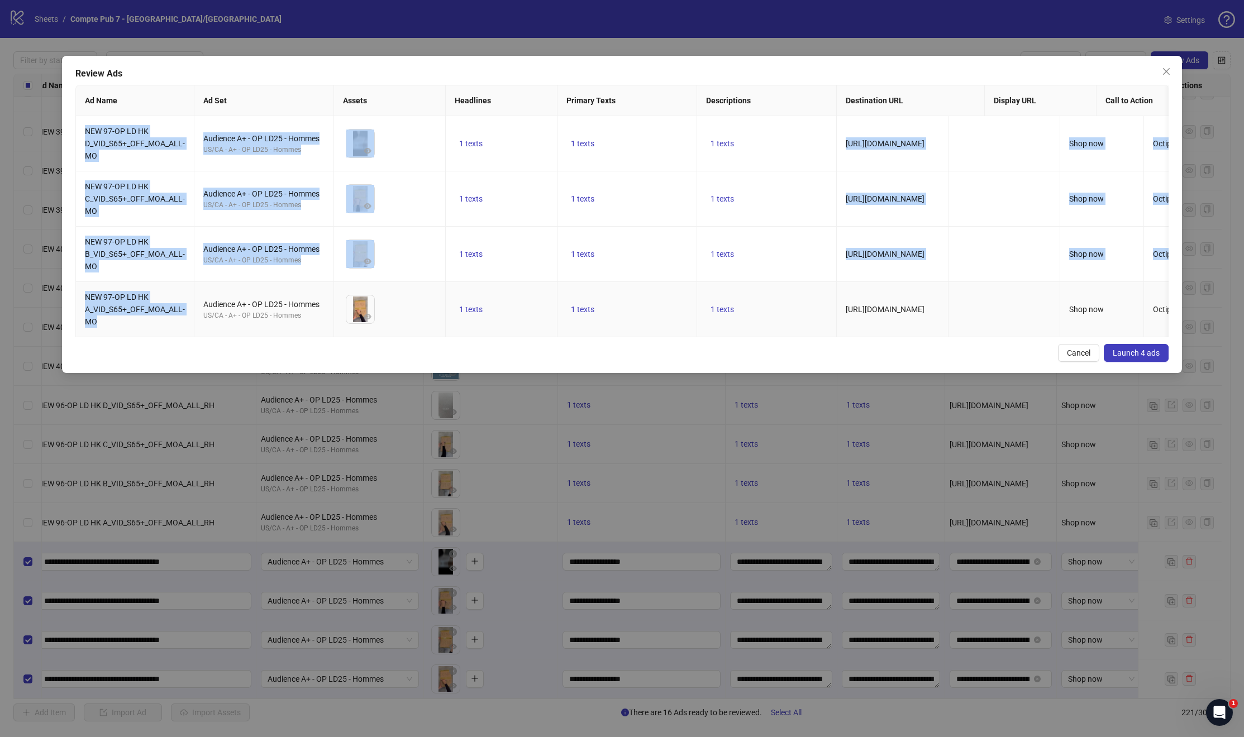
drag, startPoint x: 620, startPoint y: 345, endPoint x: 113, endPoint y: 317, distance: 508.4
click at [113, 317] on div "NEW 97-OP LD HK D_VID_S65+_OFF_MOA_ALL-MO Audience A+ - OP LD25 - Hommes US/CA …" at bounding box center [622, 226] width 1092 height 221
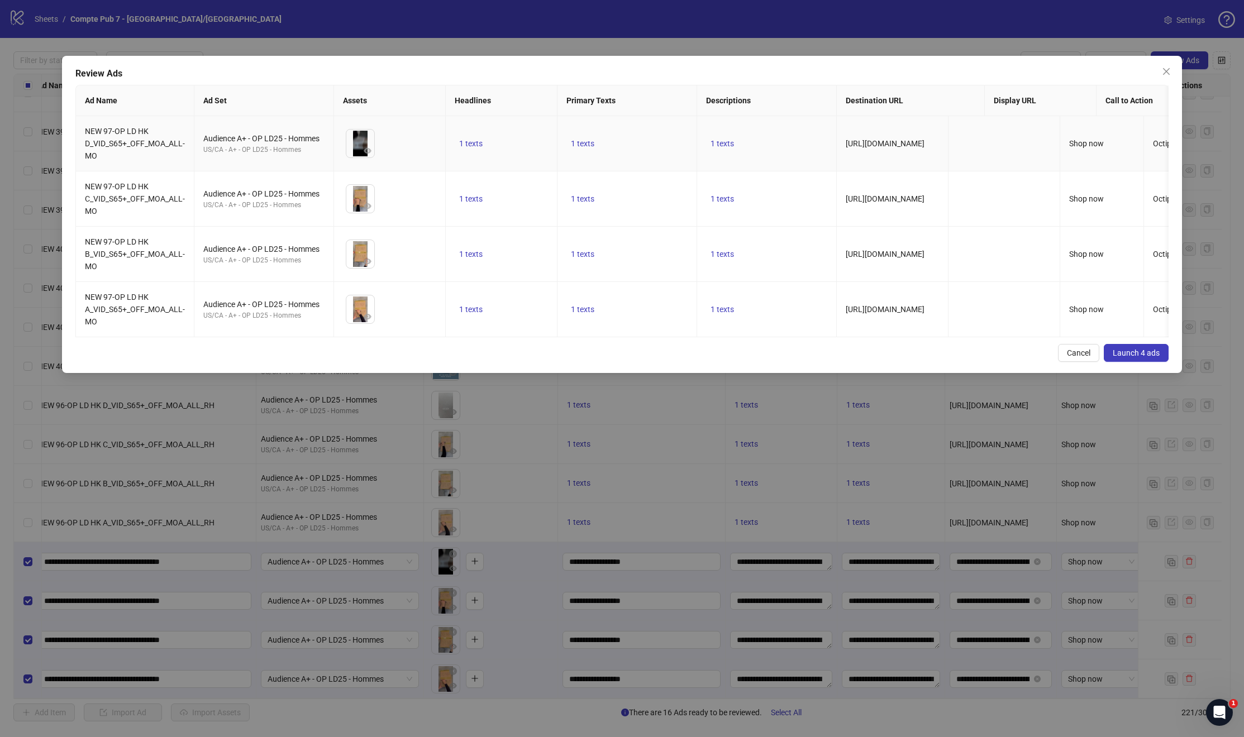
click at [375, 149] on li at bounding box center [361, 143] width 30 height 29
click at [370, 152] on icon "eye" at bounding box center [368, 151] width 8 height 6
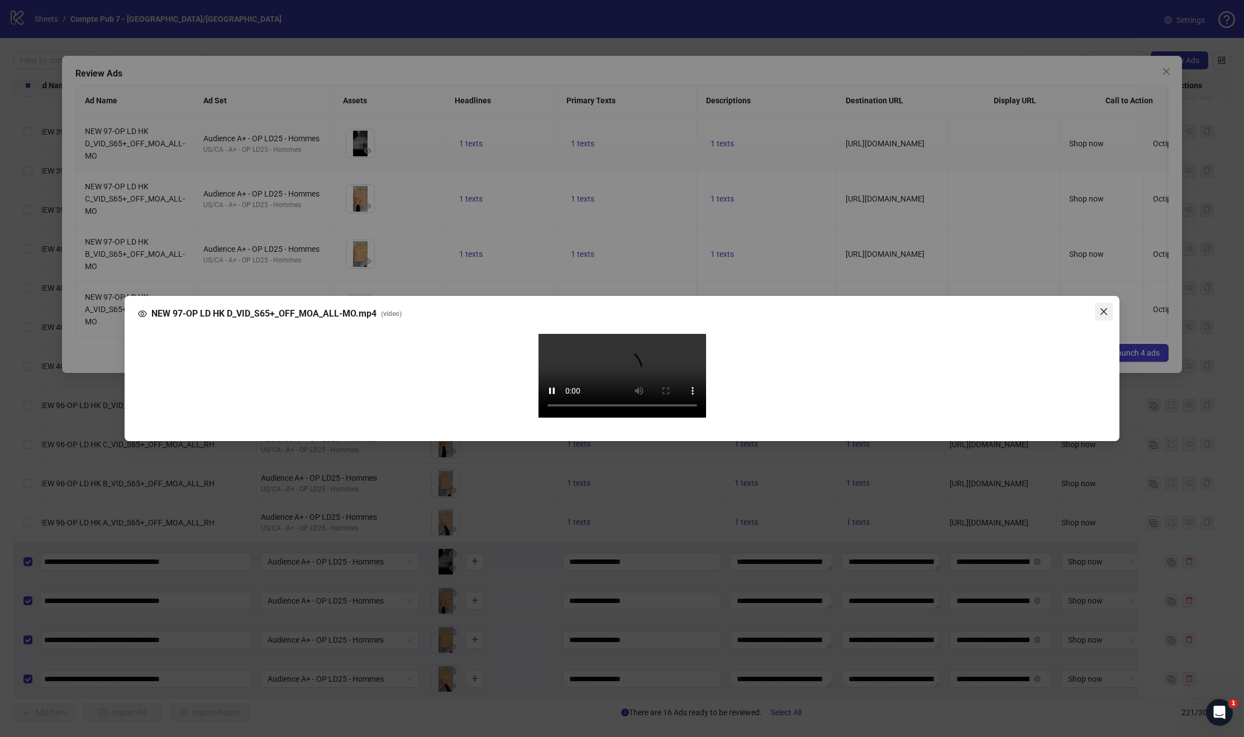
click at [1102, 307] on icon "close" at bounding box center [1103, 311] width 9 height 9
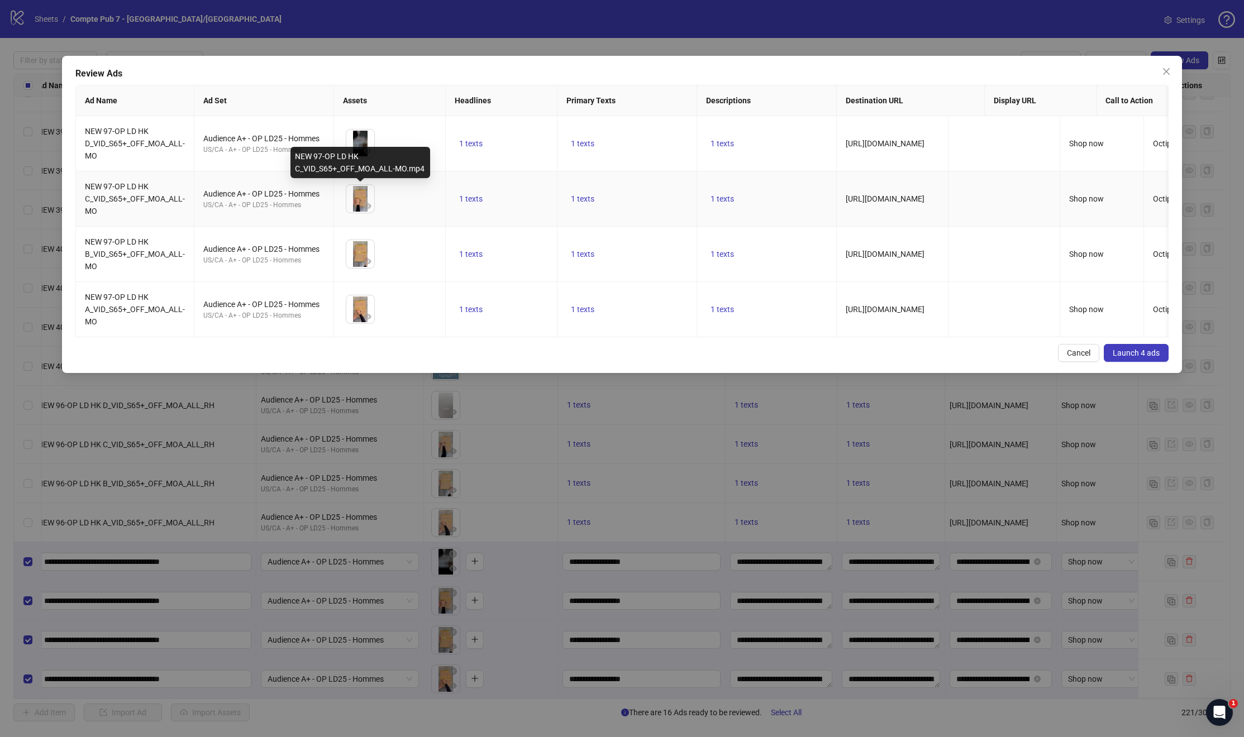
click at [369, 147] on div "NEW 97-OP LD HK C_VID_S65+_OFF_MOA_ALL-MO.mp4" at bounding box center [360, 162] width 140 height 31
click at [365, 153] on icon "eye" at bounding box center [368, 151] width 8 height 8
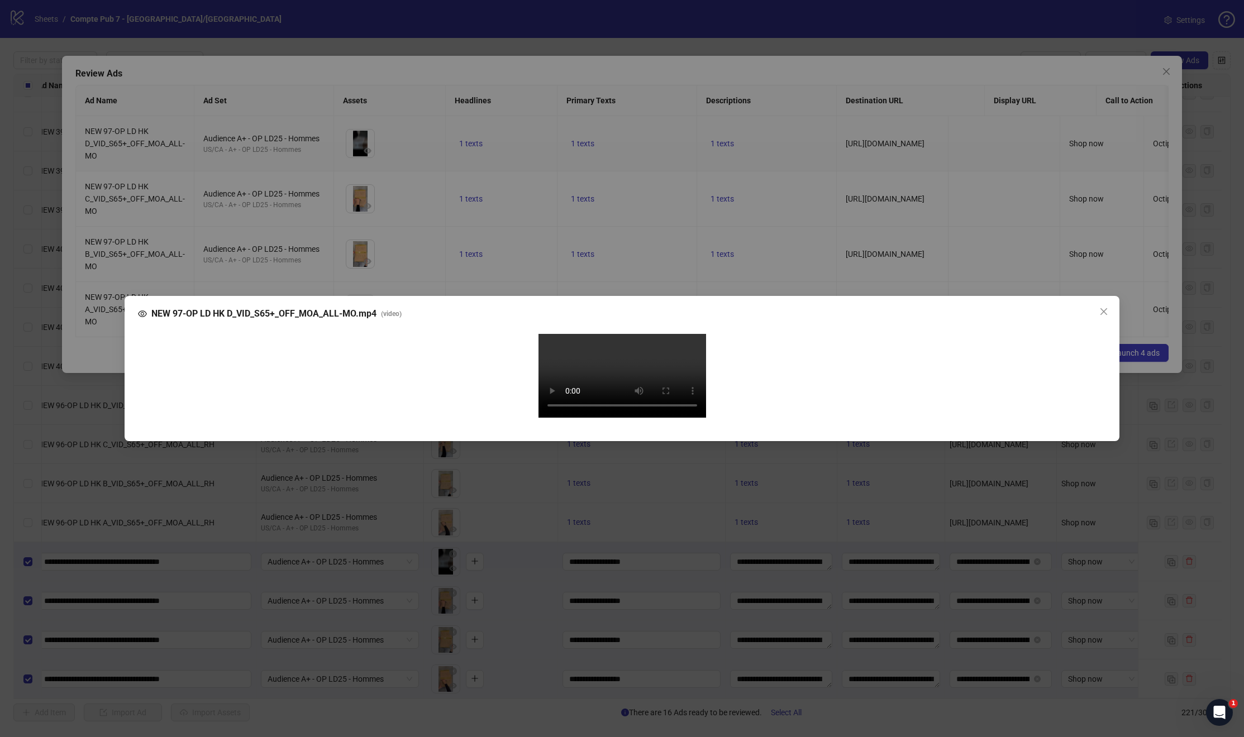
click at [346, 61] on div "NEW 97-OP LD HK D_VID_S65+_OFF_MOA_ALL-MO.mp4 ( video ) Your browser does not s…" at bounding box center [622, 368] width 1244 height 737
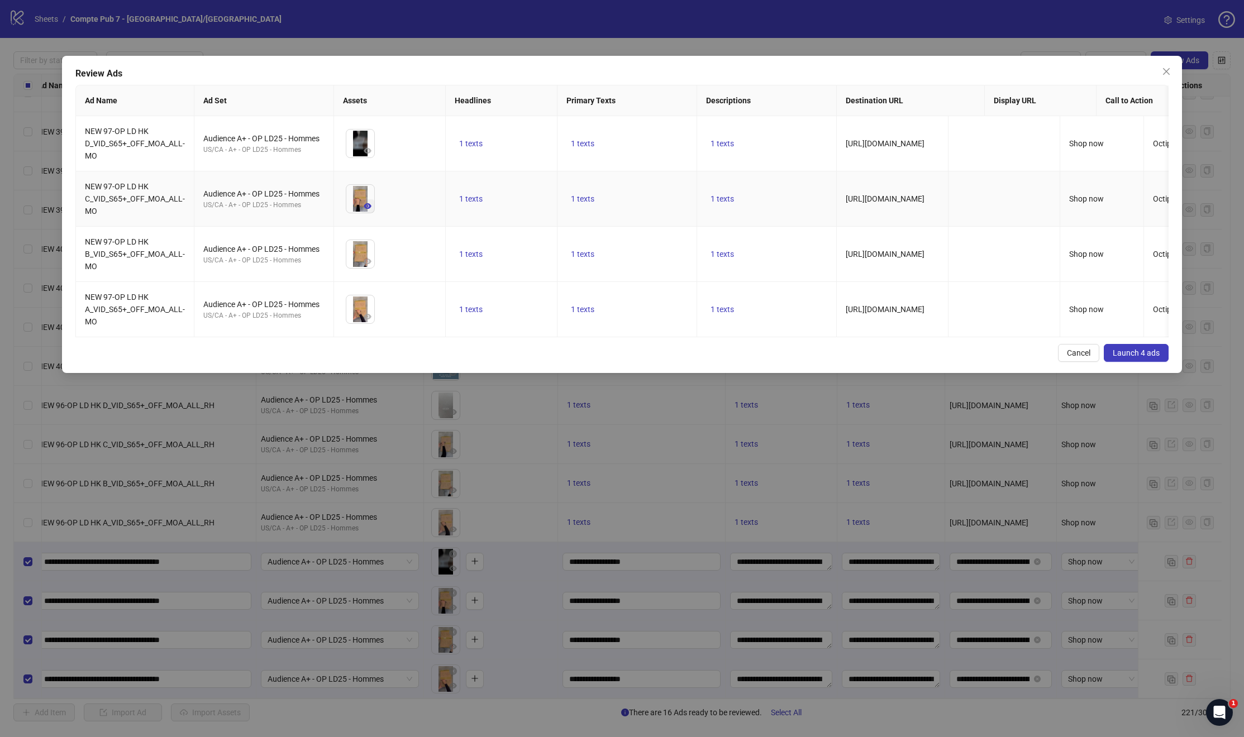
click at [362, 202] on button "button" at bounding box center [367, 205] width 13 height 13
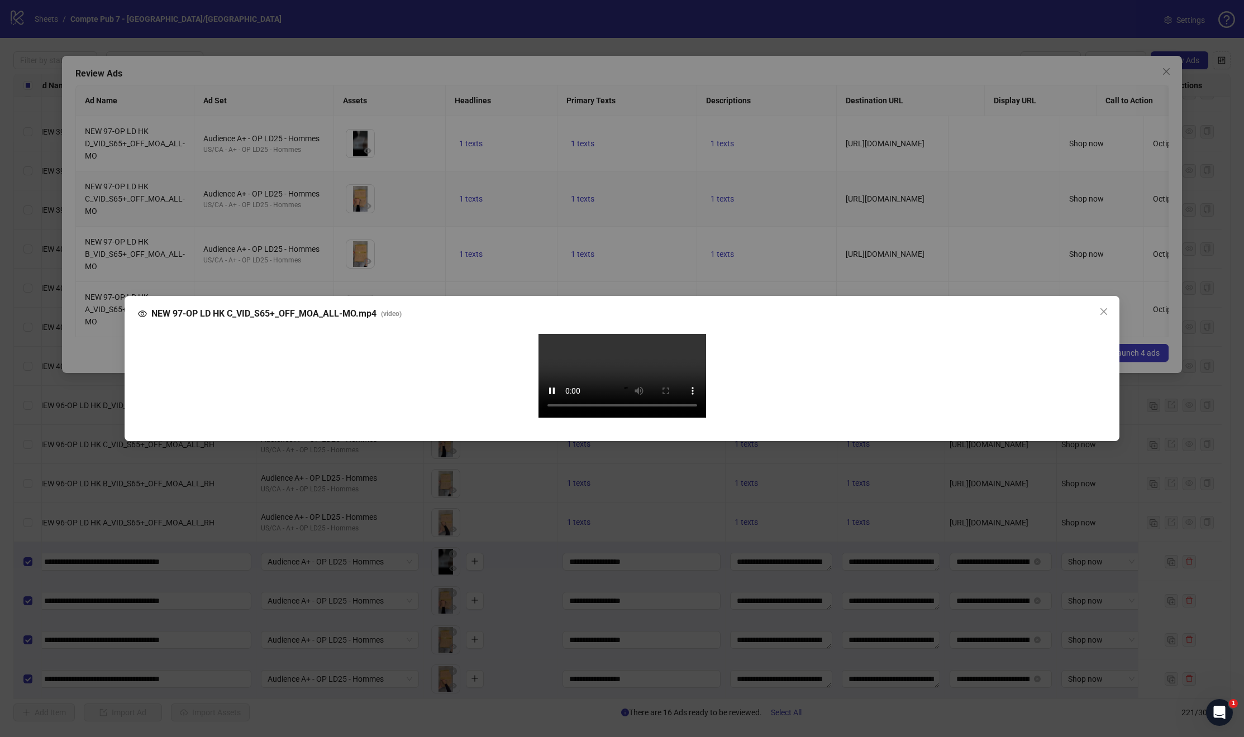
click at [1179, 513] on div "NEW 97-OP LD HK C_VID_S65+_OFF_MOA_ALL-MO.mp4 ( video ) Your browser does not s…" at bounding box center [622, 368] width 1244 height 737
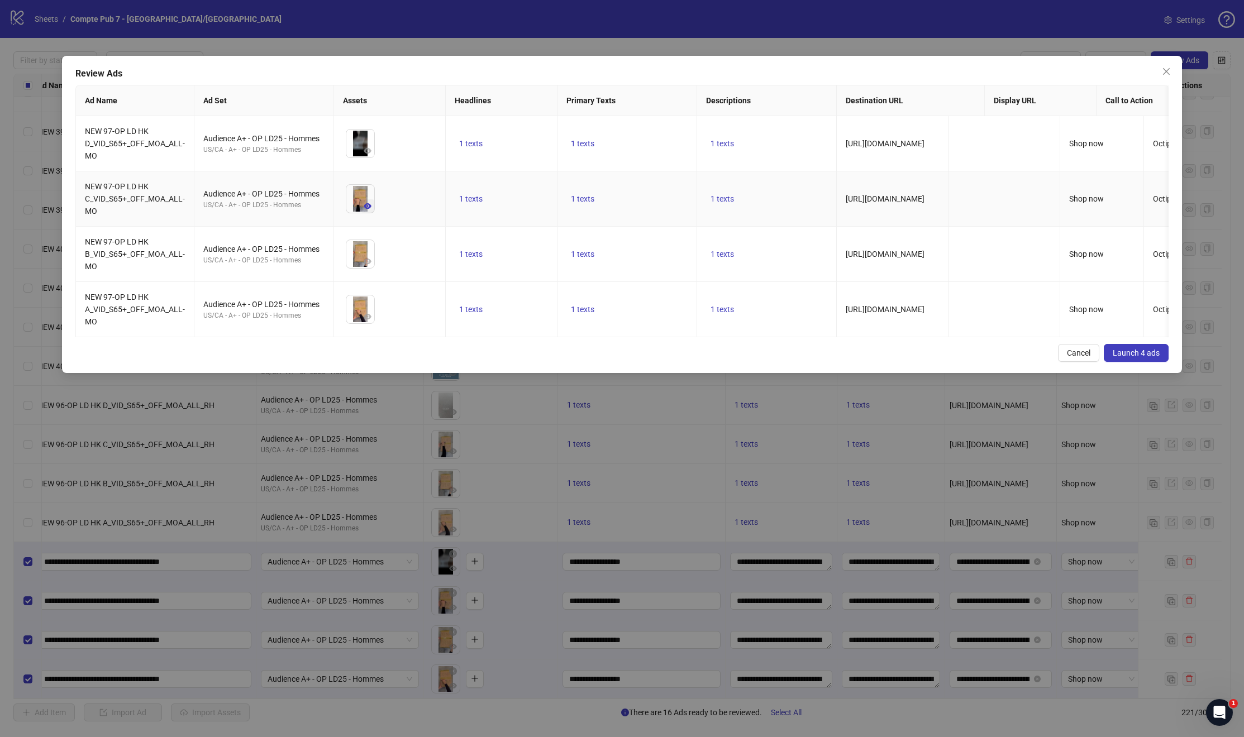
click at [364, 208] on icon "eye" at bounding box center [368, 206] width 8 height 8
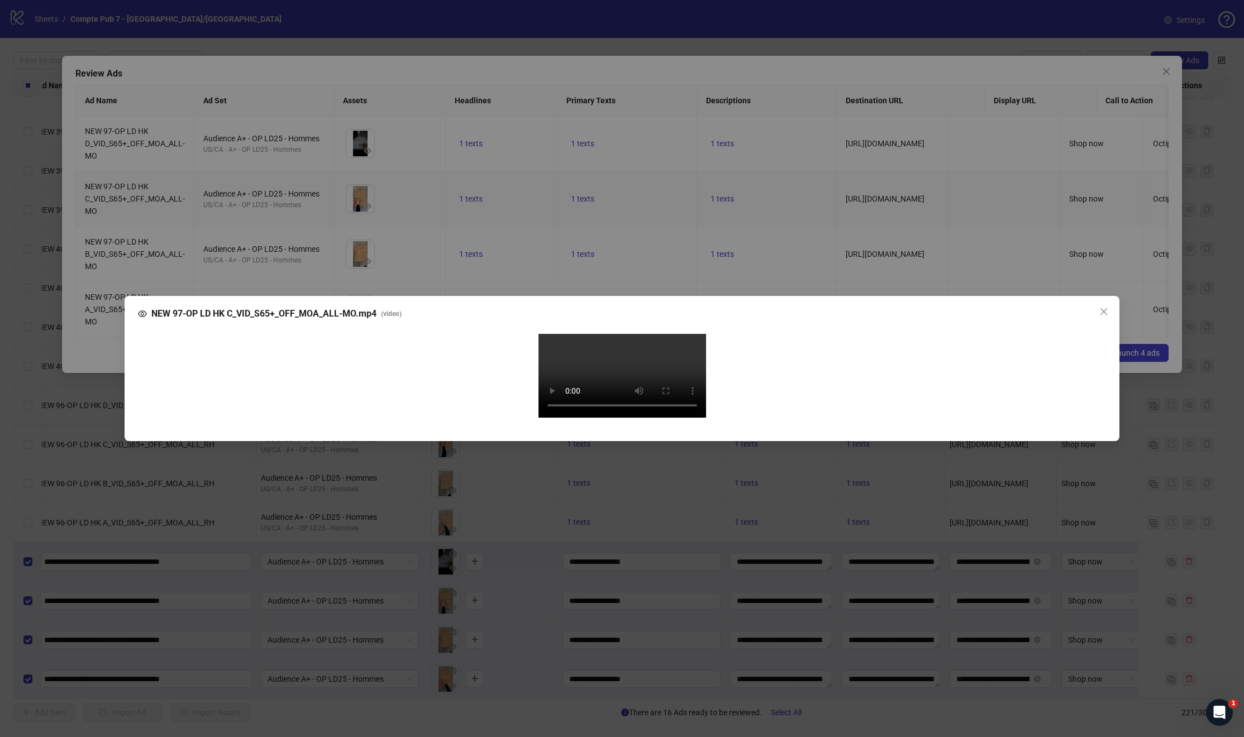
click at [81, 455] on div "NEW 97-OP LD HK C_VID_S65+_OFF_MOA_ALL-MO.mp4 ( video ) Your browser does not s…" at bounding box center [622, 368] width 1244 height 737
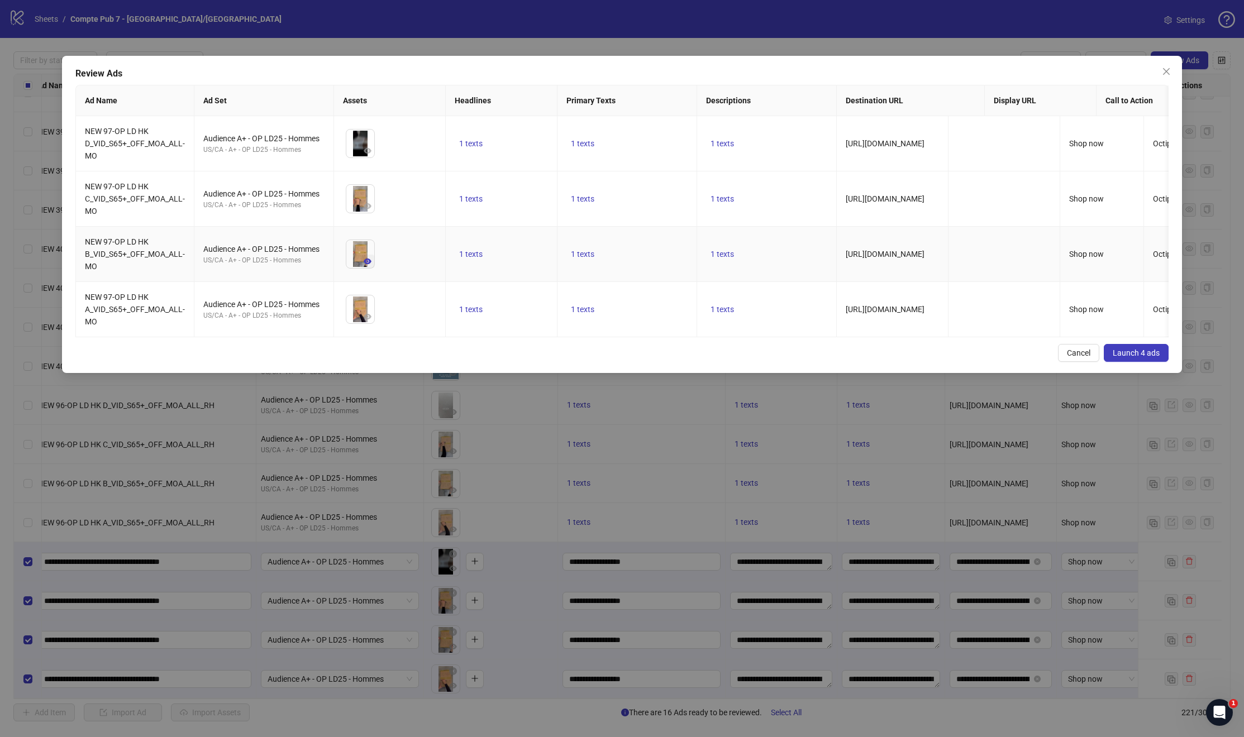
click at [371, 260] on icon "eye" at bounding box center [368, 261] width 8 height 8
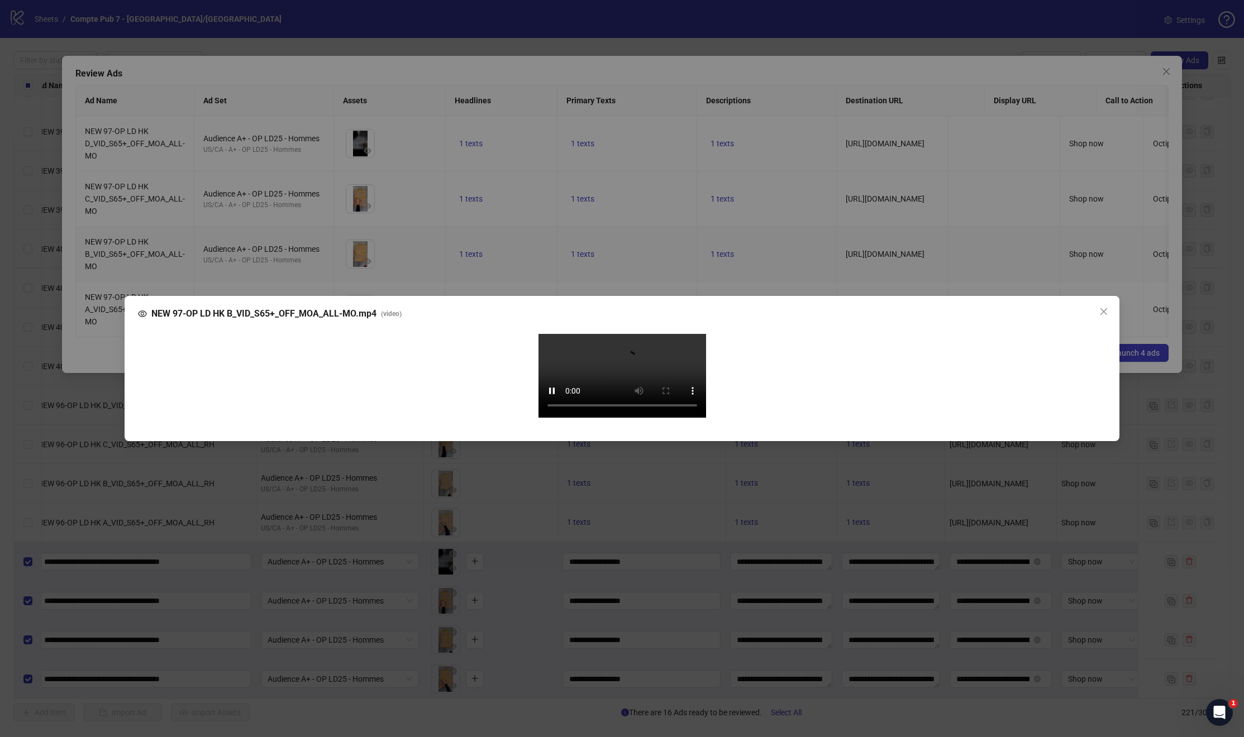
click at [544, 418] on video "Your browser does not support the video tag." at bounding box center [622, 376] width 168 height 84
click at [634, 35] on div "NEW 97-OP LD HK B_VID_S65+_OFF_MOA_ALL-MO.mp4 ( video ) Your browser does not s…" at bounding box center [622, 368] width 1244 height 737
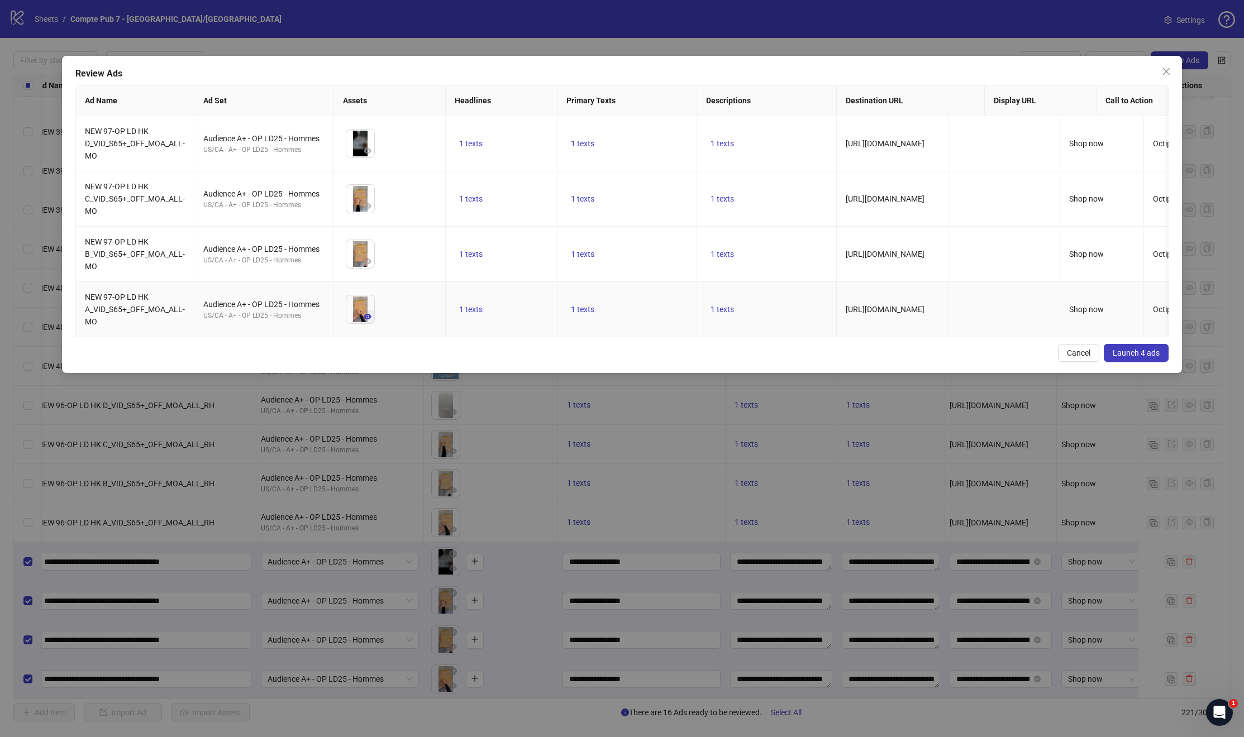
click at [364, 313] on icon "eye" at bounding box center [368, 317] width 8 height 8
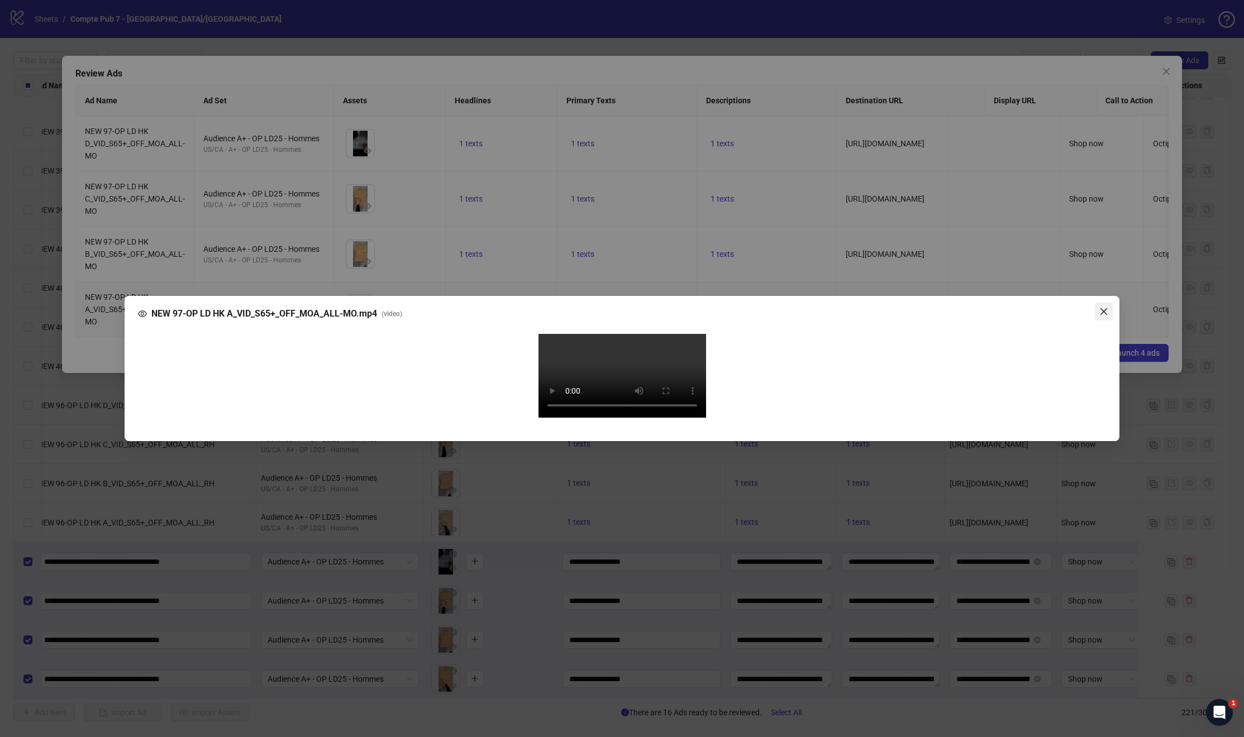
click at [1104, 303] on button "Close" at bounding box center [1104, 312] width 18 height 18
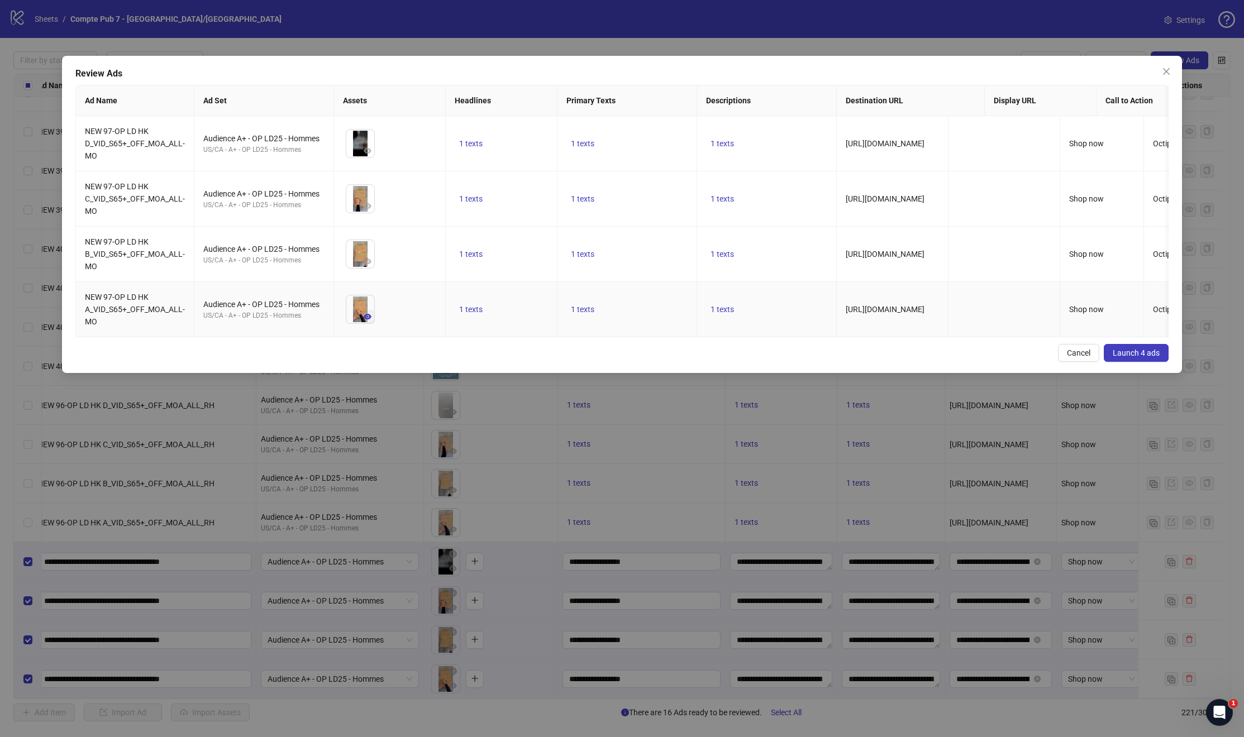
click at [373, 315] on button "button" at bounding box center [367, 316] width 13 height 13
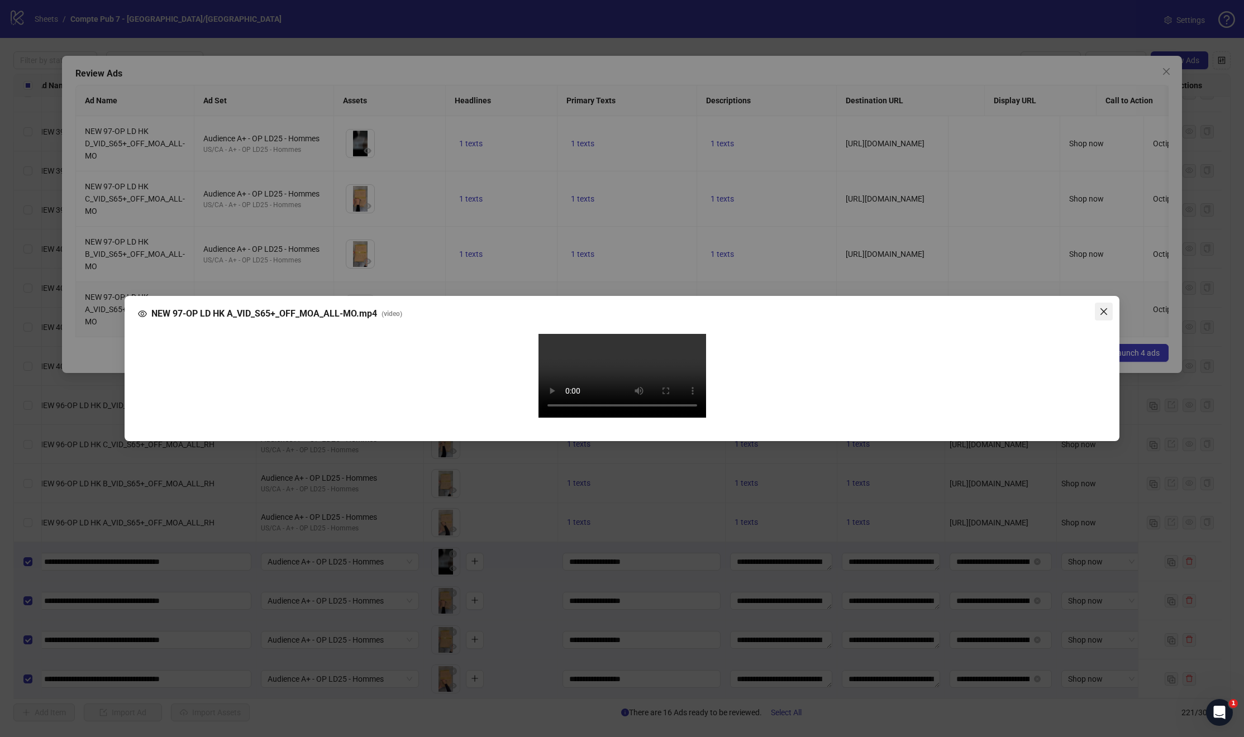
click at [1100, 307] on icon "close" at bounding box center [1103, 311] width 9 height 9
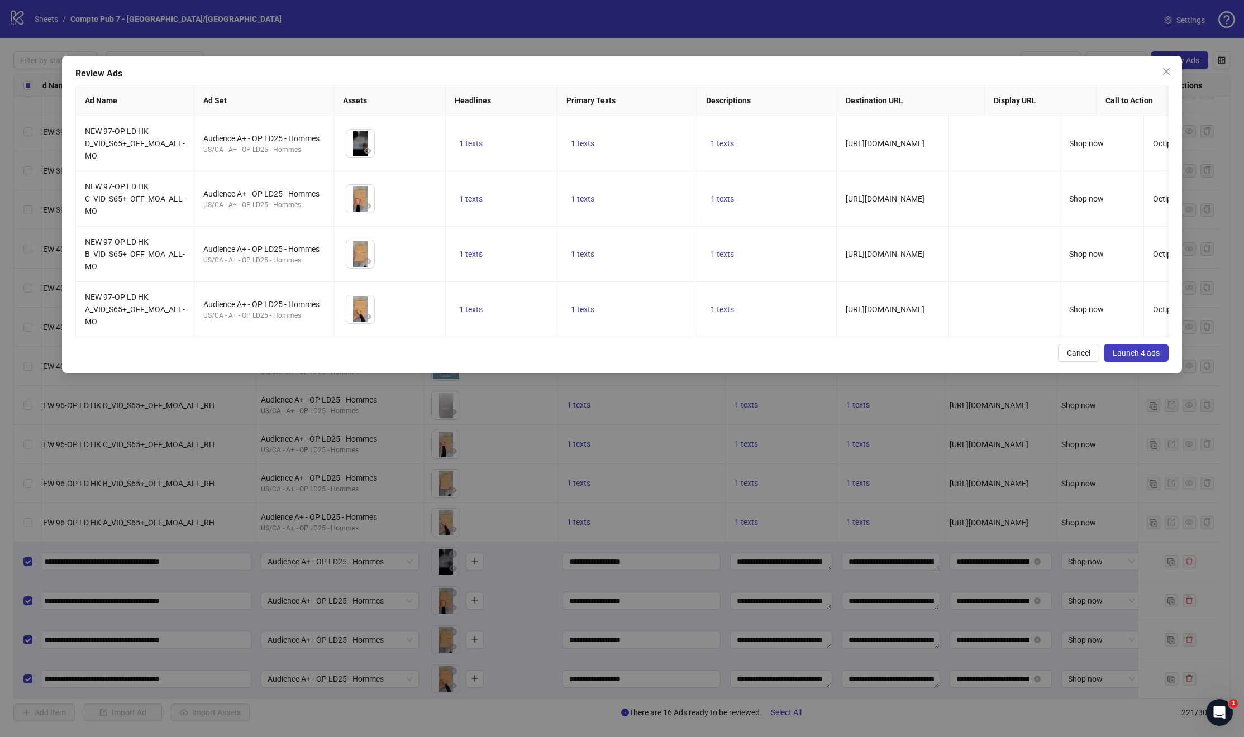
click at [1140, 357] on span "Launch 4 ads" at bounding box center [1135, 352] width 47 height 9
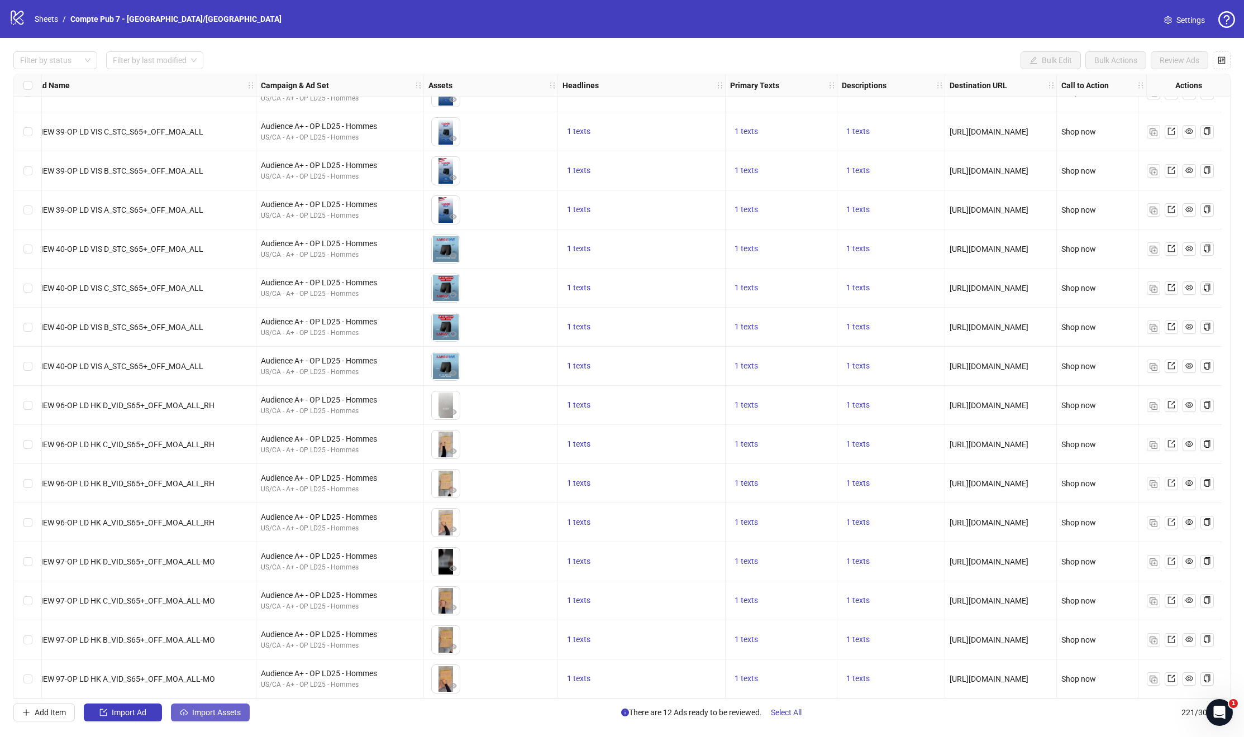
click at [206, 710] on span "Import Assets" at bounding box center [216, 712] width 49 height 9
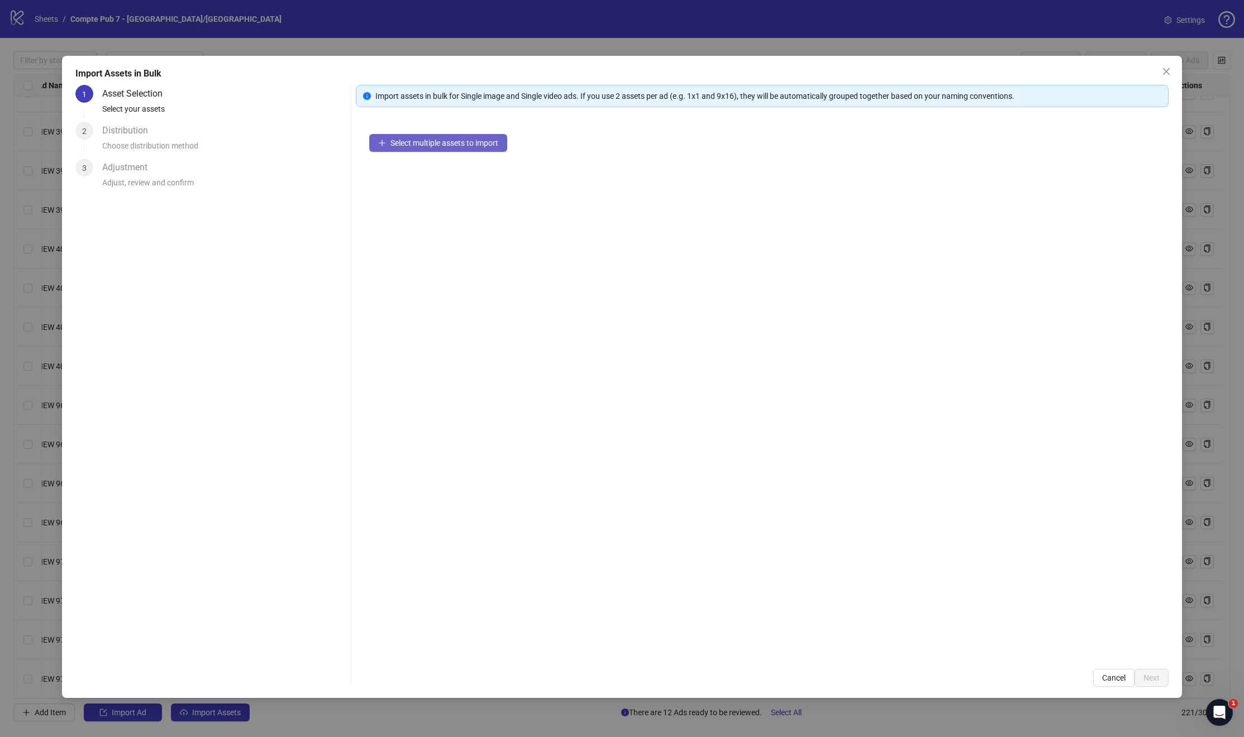
click at [401, 150] on button "Select multiple assets to import" at bounding box center [438, 143] width 138 height 18
click at [420, 184] on button "Add more assets" at bounding box center [413, 179] width 88 height 18
click at [1159, 678] on span "Next" at bounding box center [1151, 677] width 16 height 9
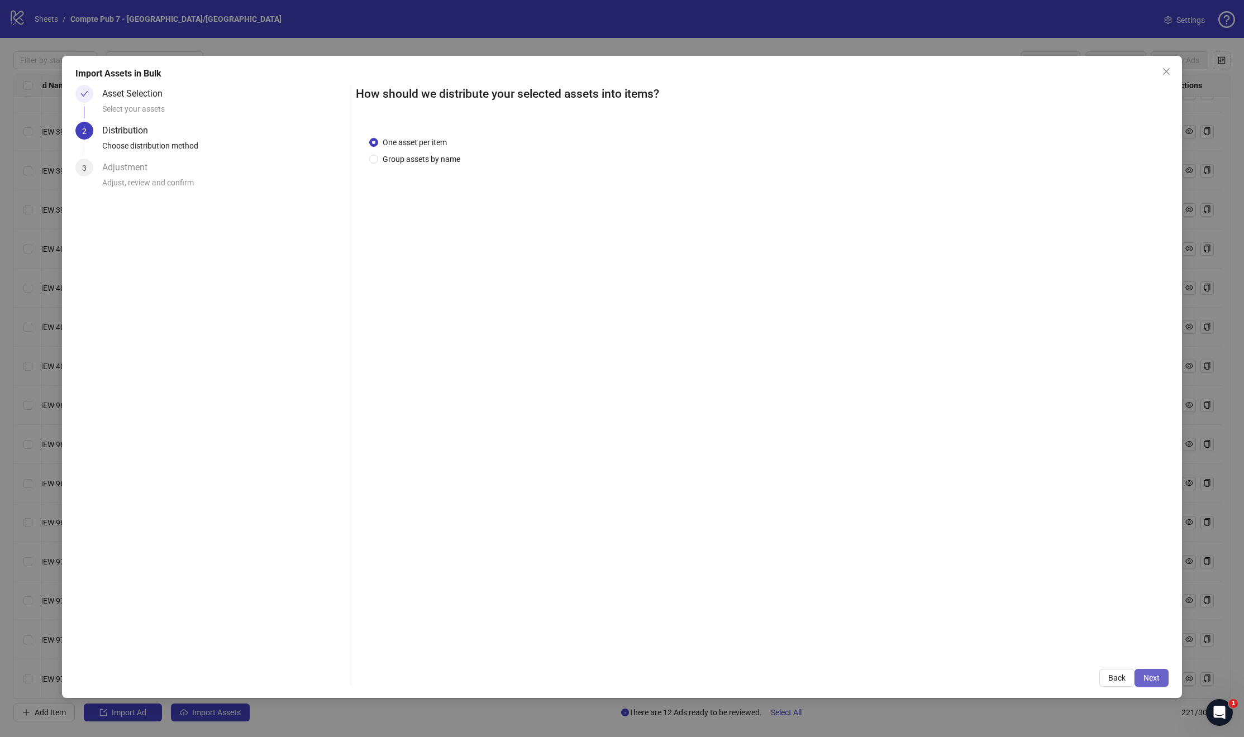
click at [1162, 683] on button "Next" at bounding box center [1151, 678] width 34 height 18
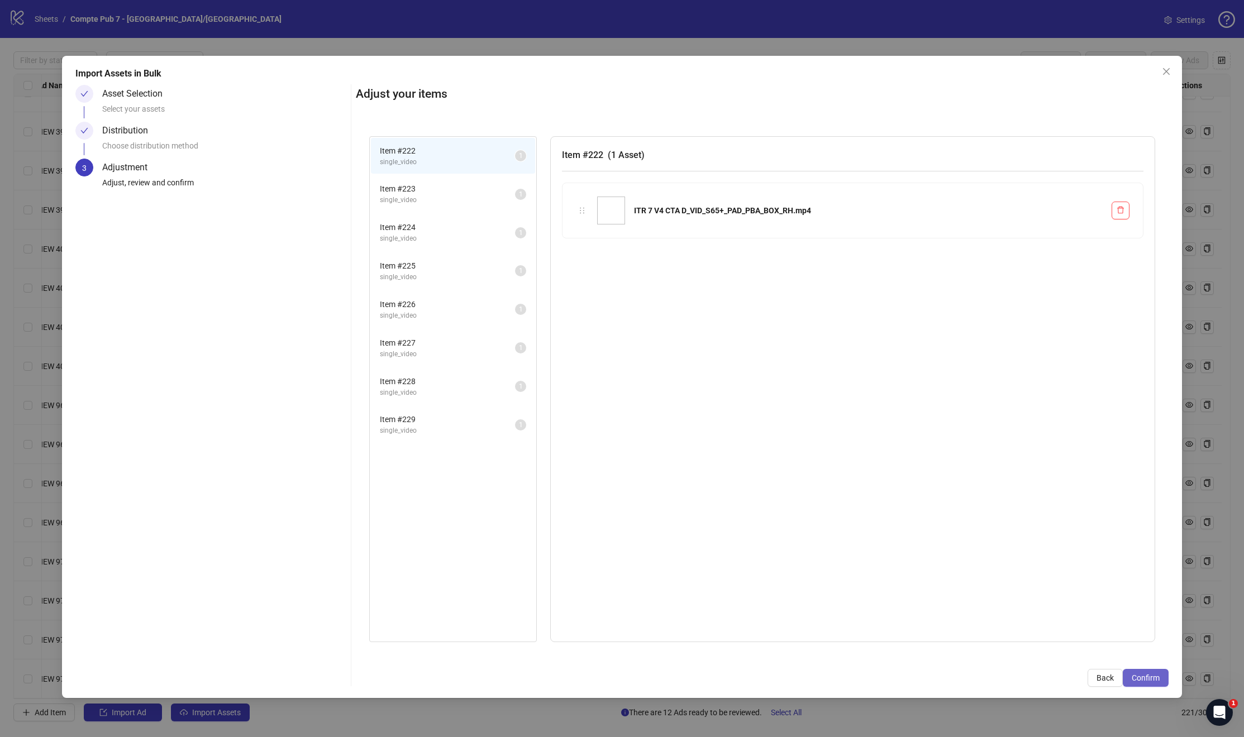
click at [1135, 681] on span "Confirm" at bounding box center [1145, 677] width 28 height 9
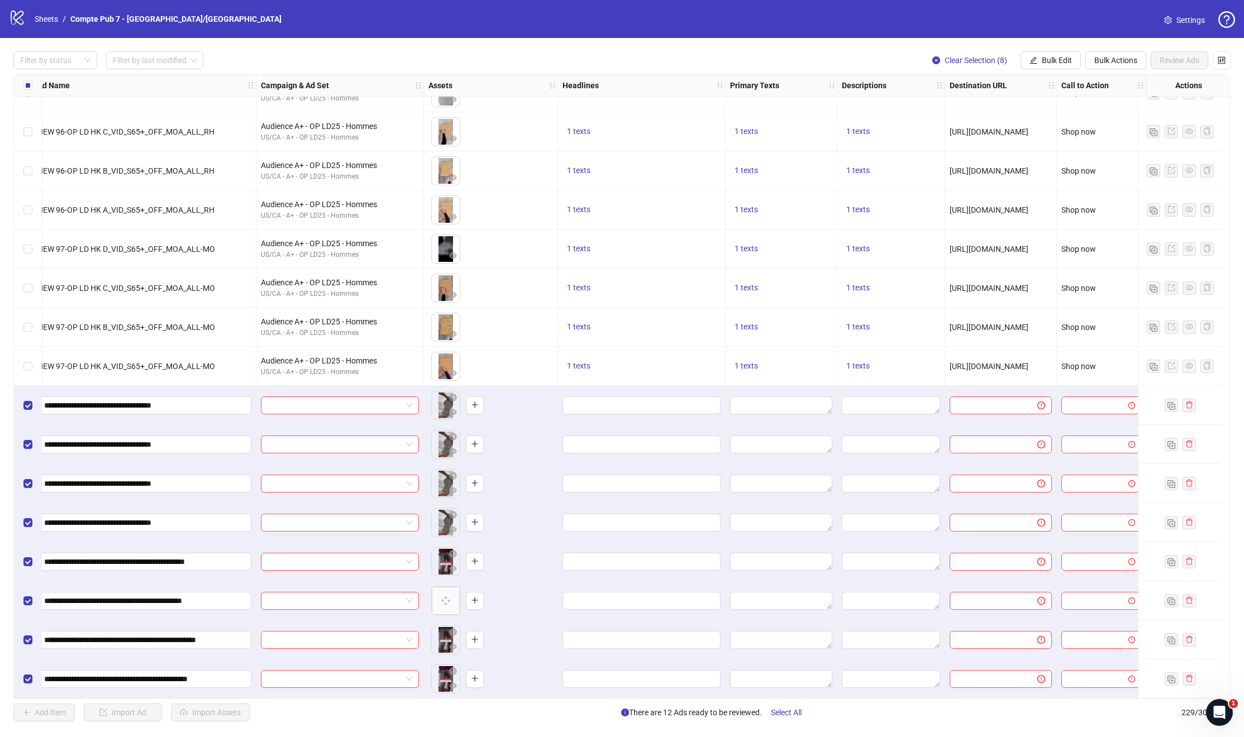
scroll to position [8354, 0]
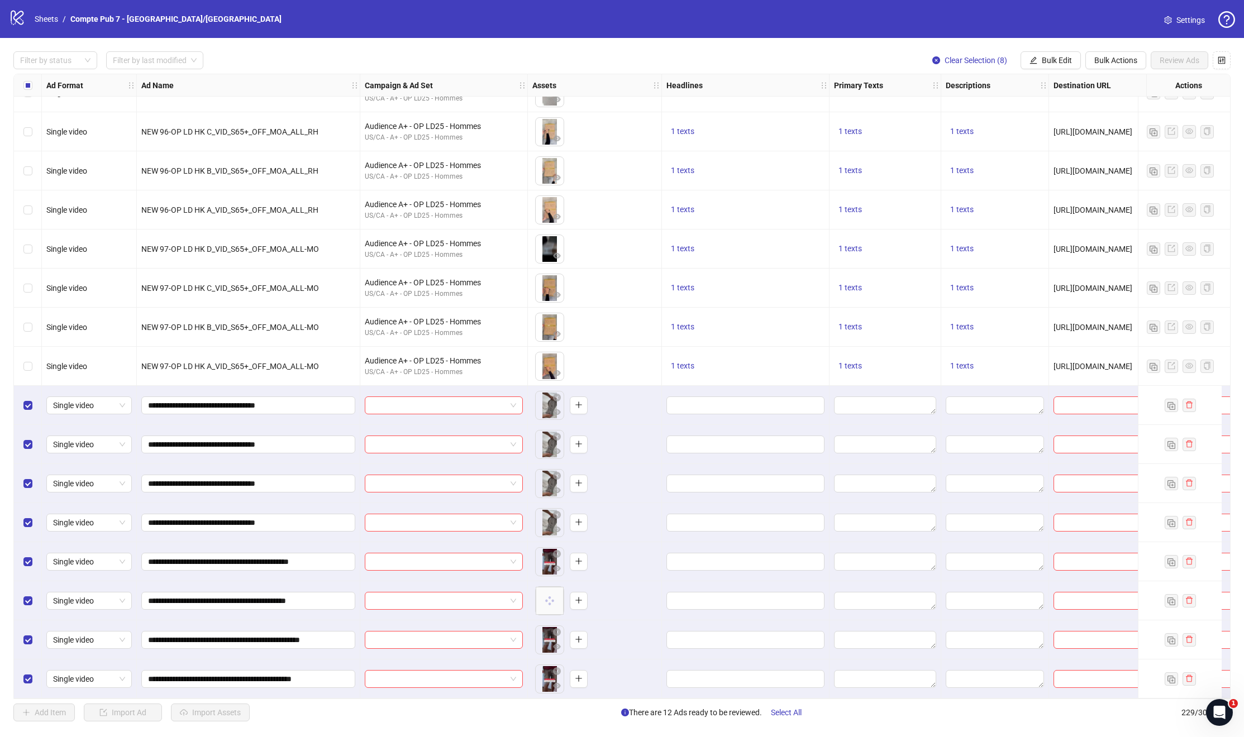
drag, startPoint x: 121, startPoint y: 699, endPoint x: 162, endPoint y: 700, distance: 41.3
click at [162, 700] on div "Filter by status Filter by last modified Clear Selection (8) Bulk Edit Bulk Act…" at bounding box center [622, 386] width 1244 height 697
click at [1054, 59] on span "Bulk Edit" at bounding box center [1057, 60] width 30 height 9
click at [1045, 66] on button "Bulk Edit" at bounding box center [1050, 60] width 60 height 18
click at [1051, 207] on span "Call to Action" at bounding box center [1061, 208] width 66 height 12
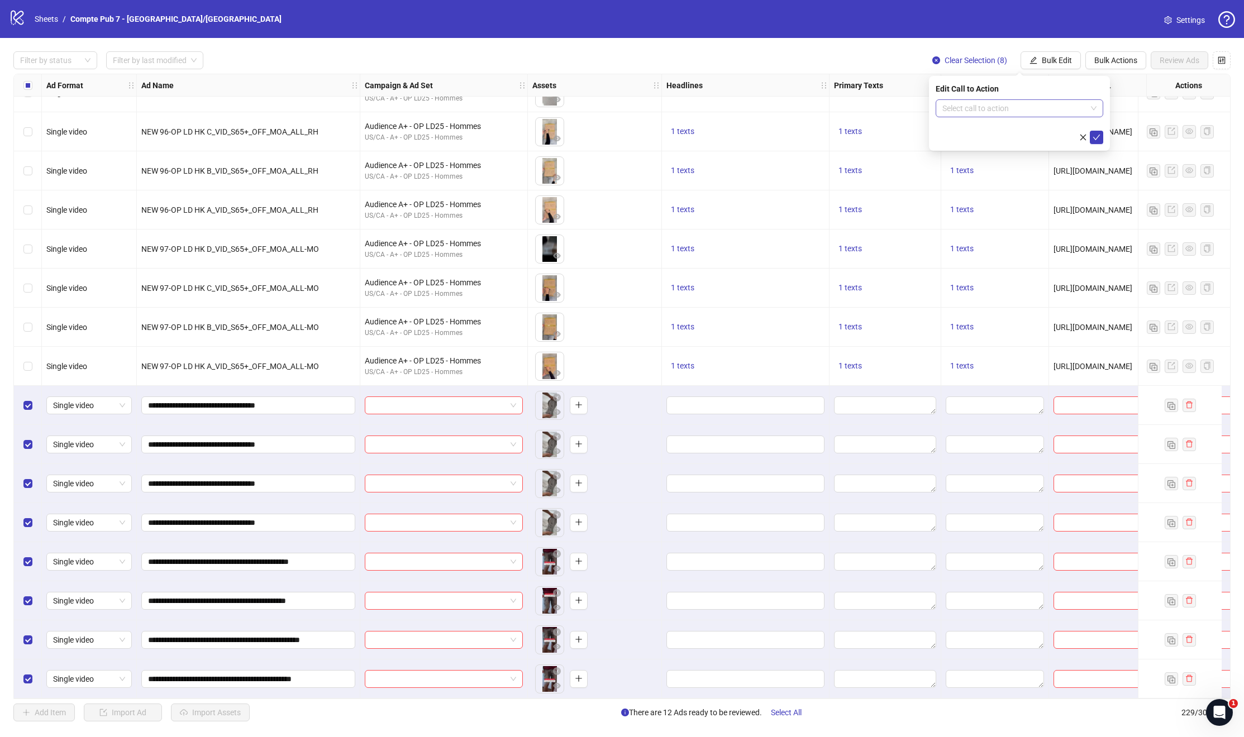
click at [961, 113] on input "search" at bounding box center [1014, 108] width 144 height 17
type input "****"
click at [961, 132] on div "Shop now" at bounding box center [1019, 131] width 150 height 12
click at [1097, 133] on icon "check" at bounding box center [1096, 137] width 8 height 8
click at [1043, 61] on span "Bulk Edit" at bounding box center [1057, 60] width 30 height 9
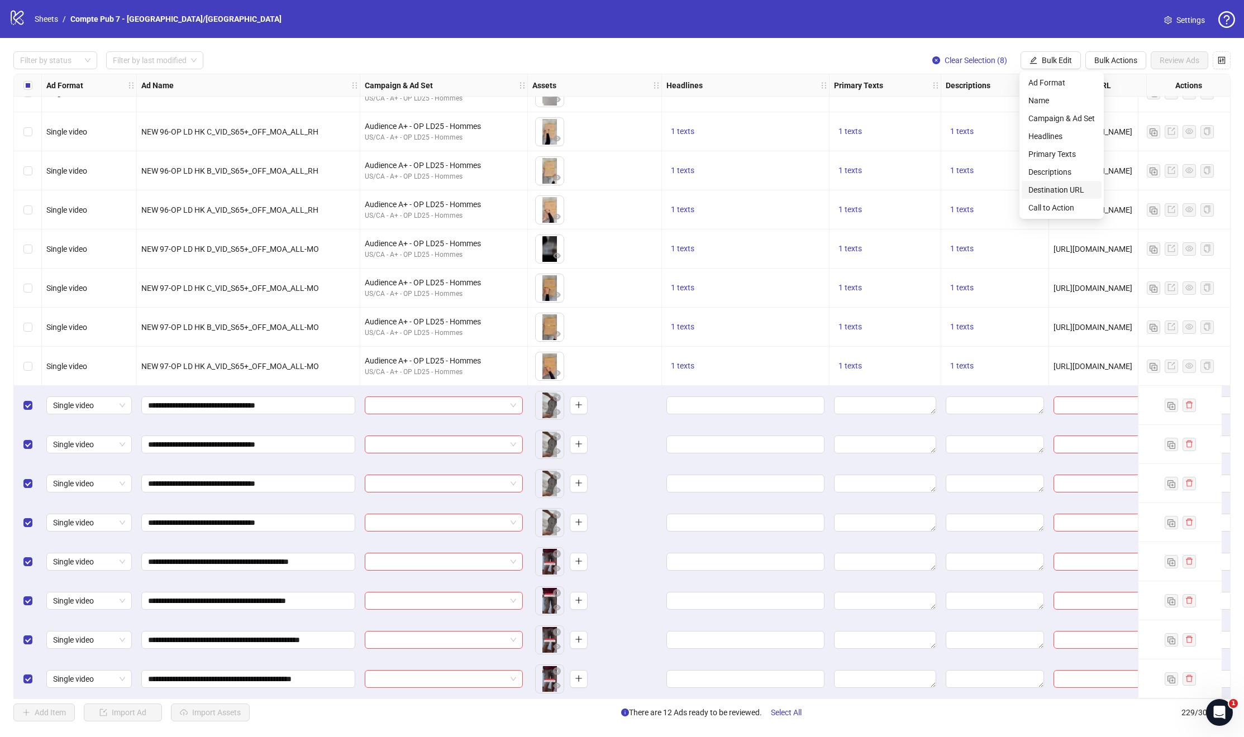
click at [1050, 192] on span "Destination URL" at bounding box center [1061, 190] width 66 height 12
click at [1016, 109] on input "text" at bounding box center [1014, 108] width 145 height 12
paste input "**********"
type input "**********"
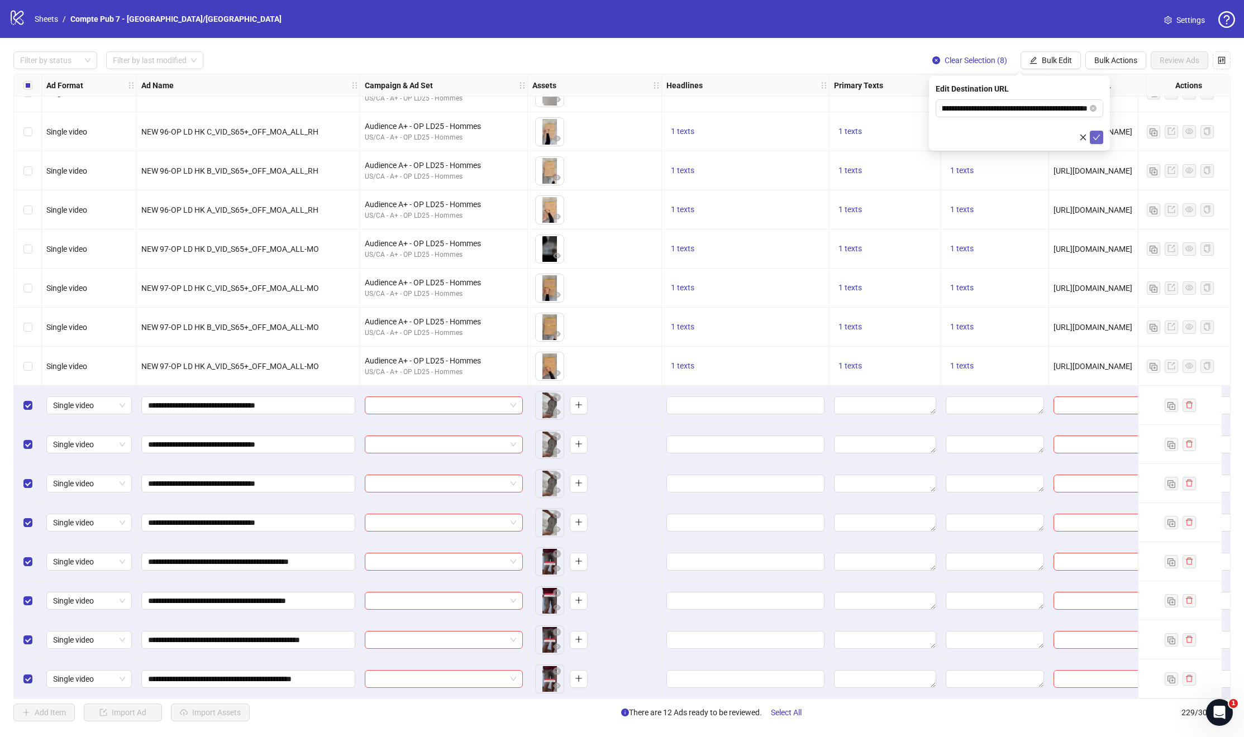
click at [1093, 137] on icon "check" at bounding box center [1096, 138] width 7 height 6
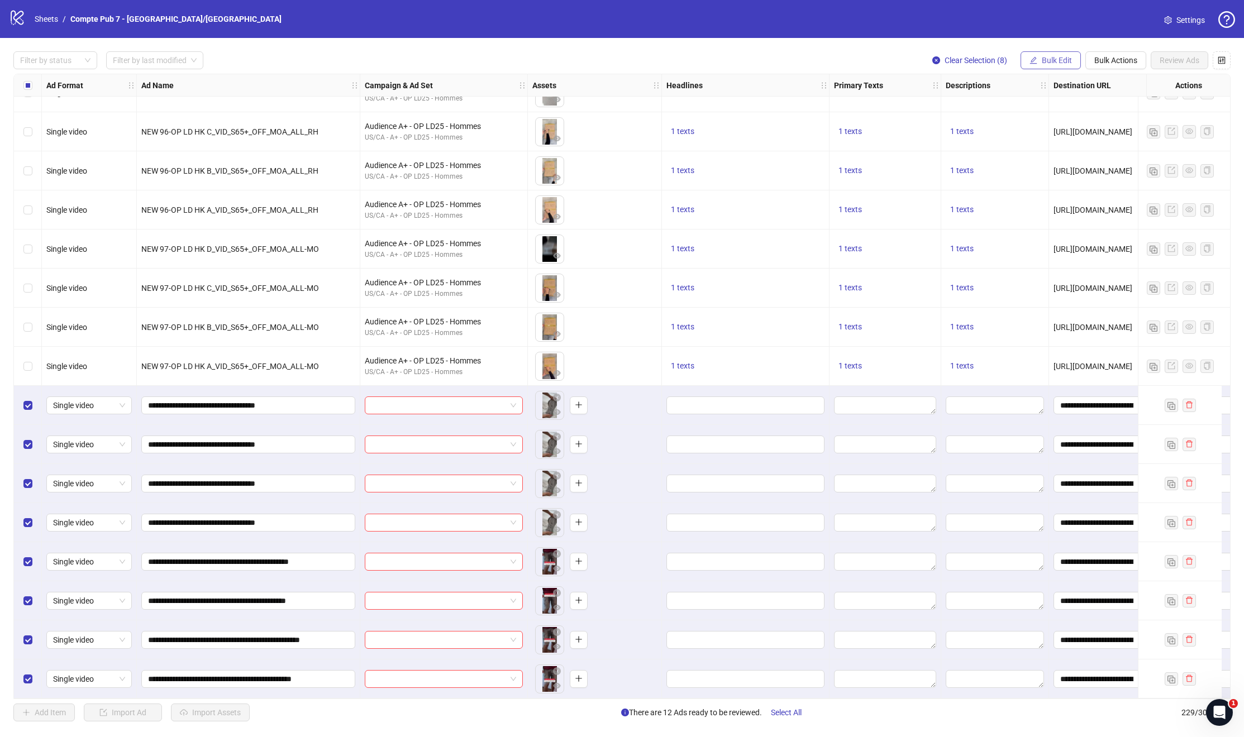
click at [1034, 59] on icon "edit" at bounding box center [1033, 60] width 8 height 8
click at [1033, 138] on span "Headlines" at bounding box center [1061, 136] width 66 height 12
click at [956, 104] on div "Press Shift+Enter to add new input" at bounding box center [1019, 105] width 129 height 19
click at [944, 106] on input "text" at bounding box center [1019, 108] width 168 height 18
paste input "**********"
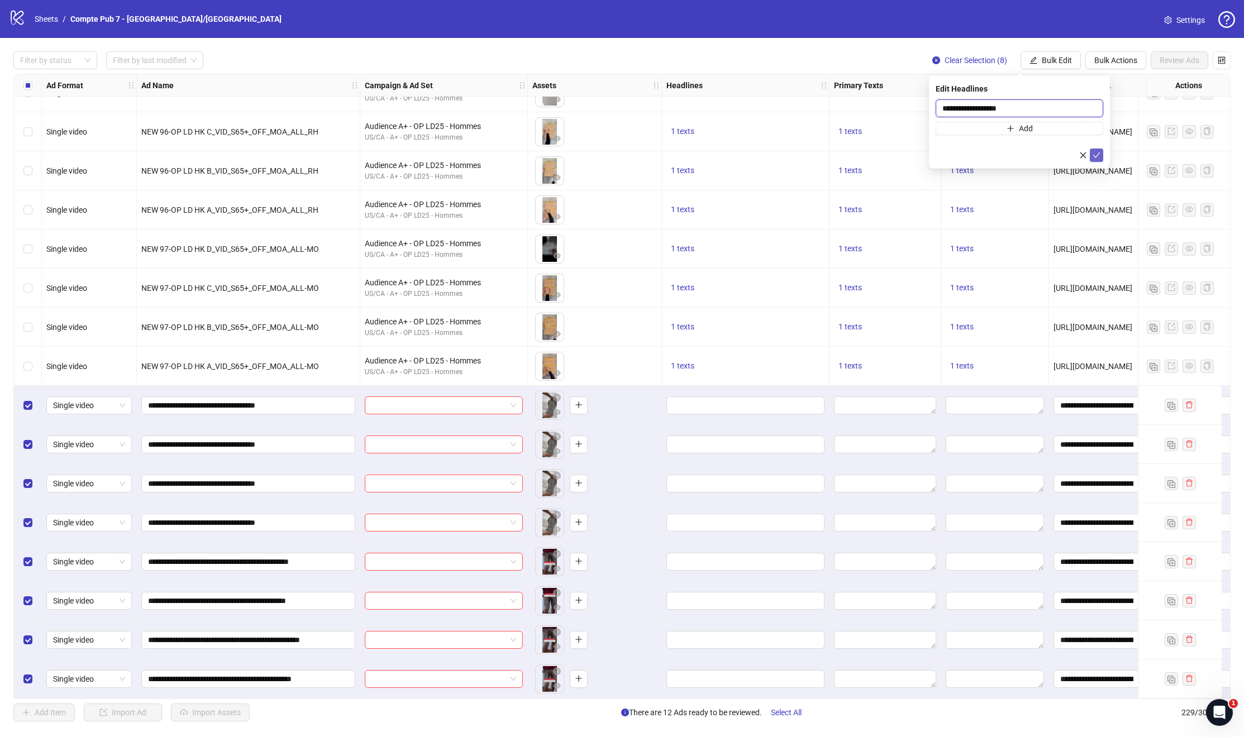
type input "**********"
click at [1092, 152] on icon "check" at bounding box center [1096, 155] width 8 height 8
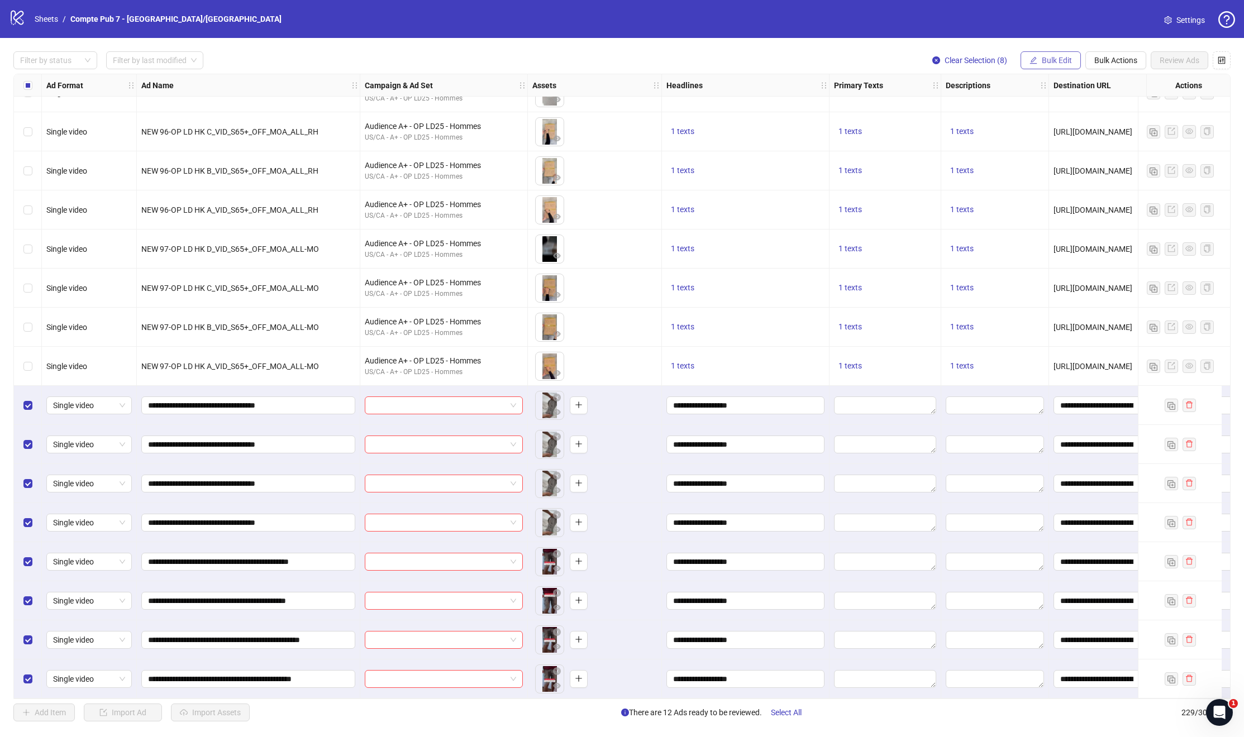
click at [1054, 62] on span "Bulk Edit" at bounding box center [1057, 60] width 30 height 9
click at [1045, 155] on span "Primary Texts" at bounding box center [1061, 154] width 66 height 12
click at [1012, 108] on textarea at bounding box center [1019, 114] width 168 height 30
paste textarea "**********"
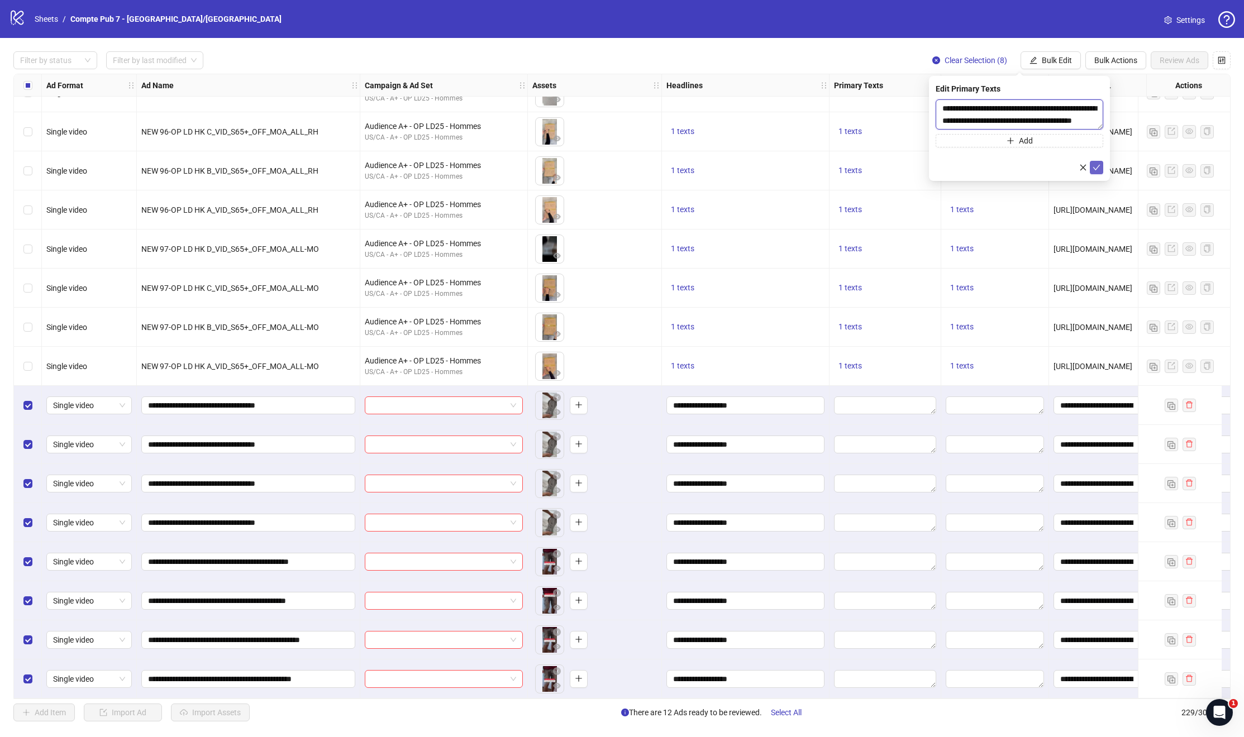
type textarea "**********"
click at [1098, 173] on button "submit" at bounding box center [1096, 167] width 13 height 13
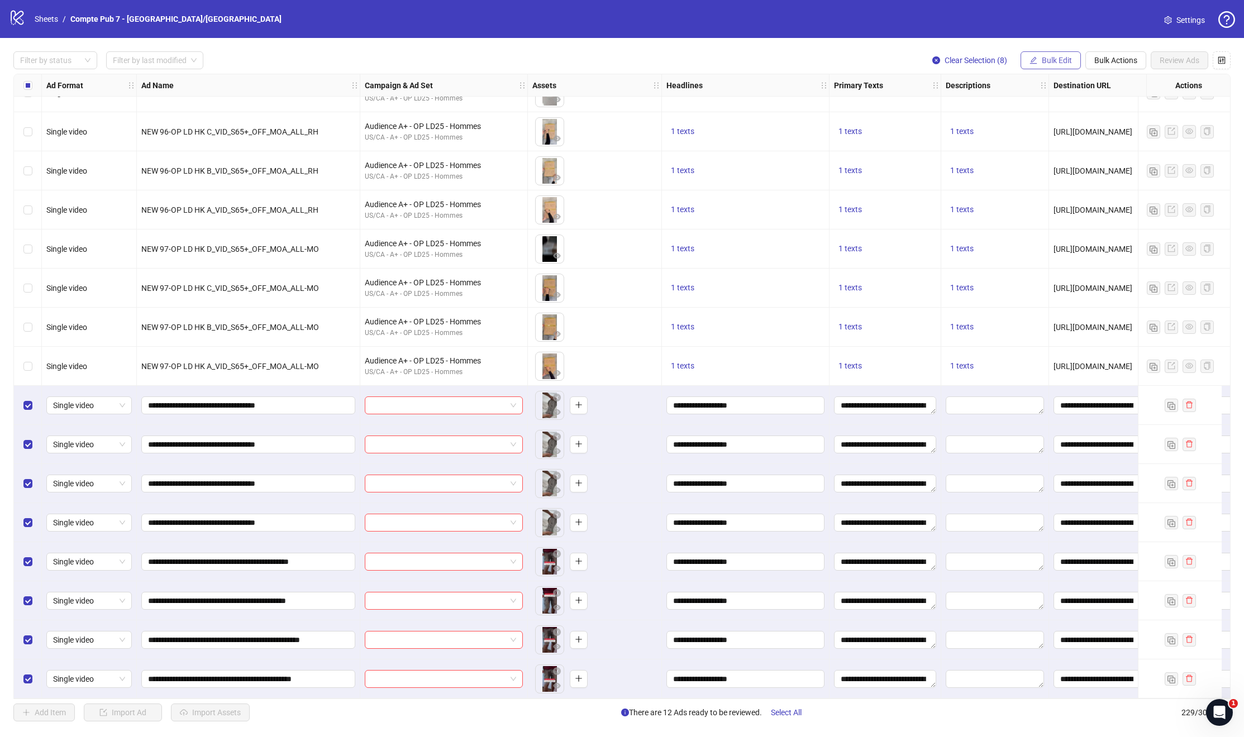
click at [1033, 60] on icon "edit" at bounding box center [1033, 59] width 7 height 7
click at [1040, 169] on span "Descriptions" at bounding box center [1061, 172] width 66 height 12
click at [988, 119] on textarea at bounding box center [1019, 114] width 168 height 30
paste textarea "**********"
type textarea "**********"
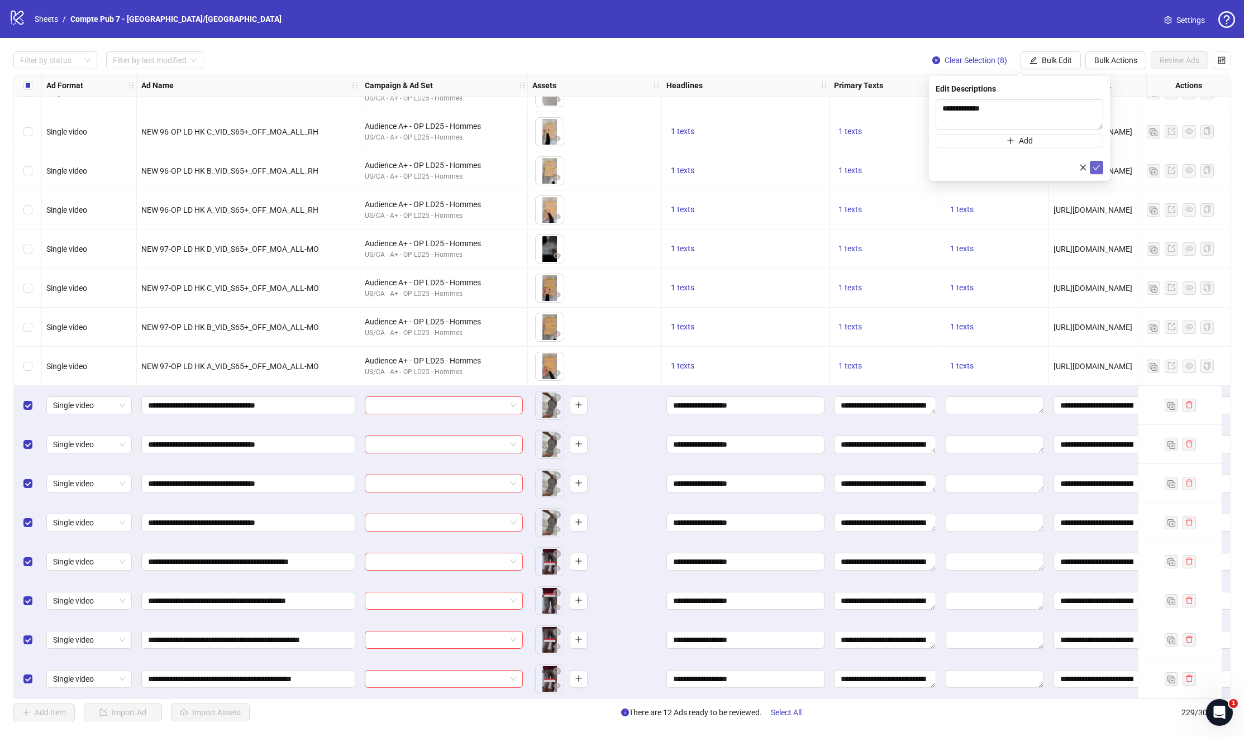
click at [1095, 170] on icon "check" at bounding box center [1096, 168] width 8 height 8
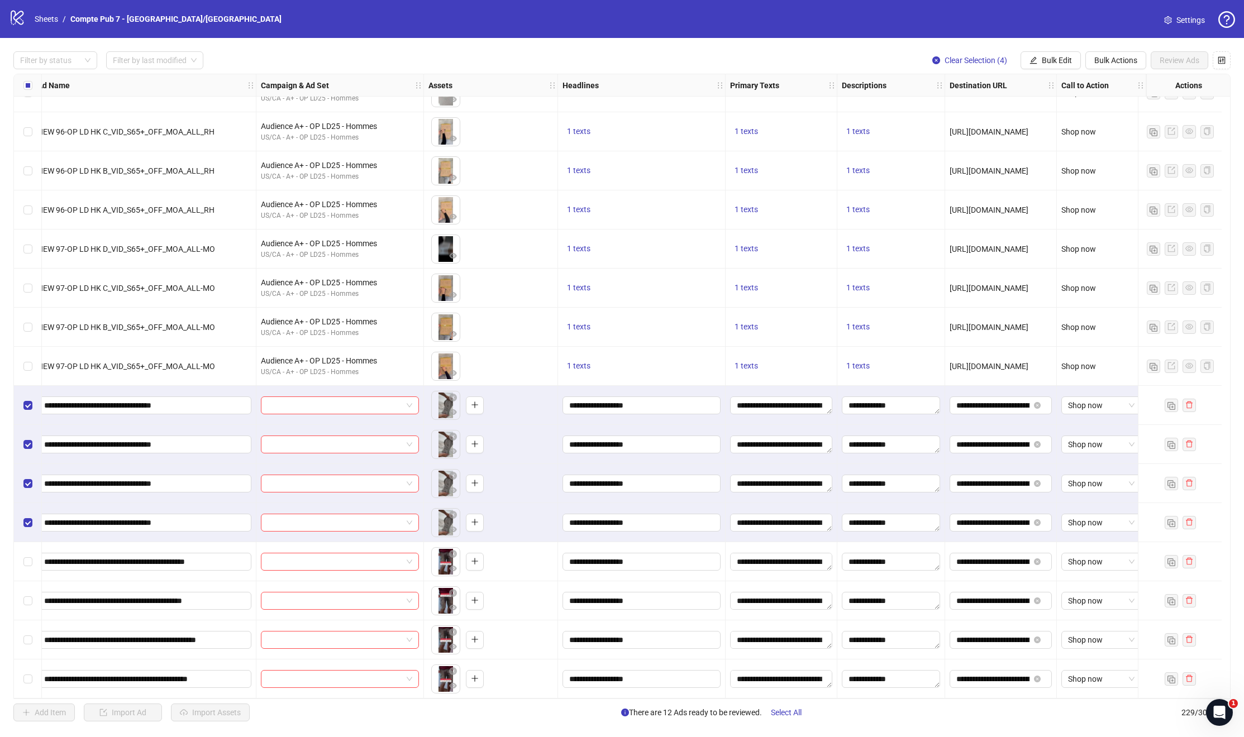
scroll to position [8354, 0]
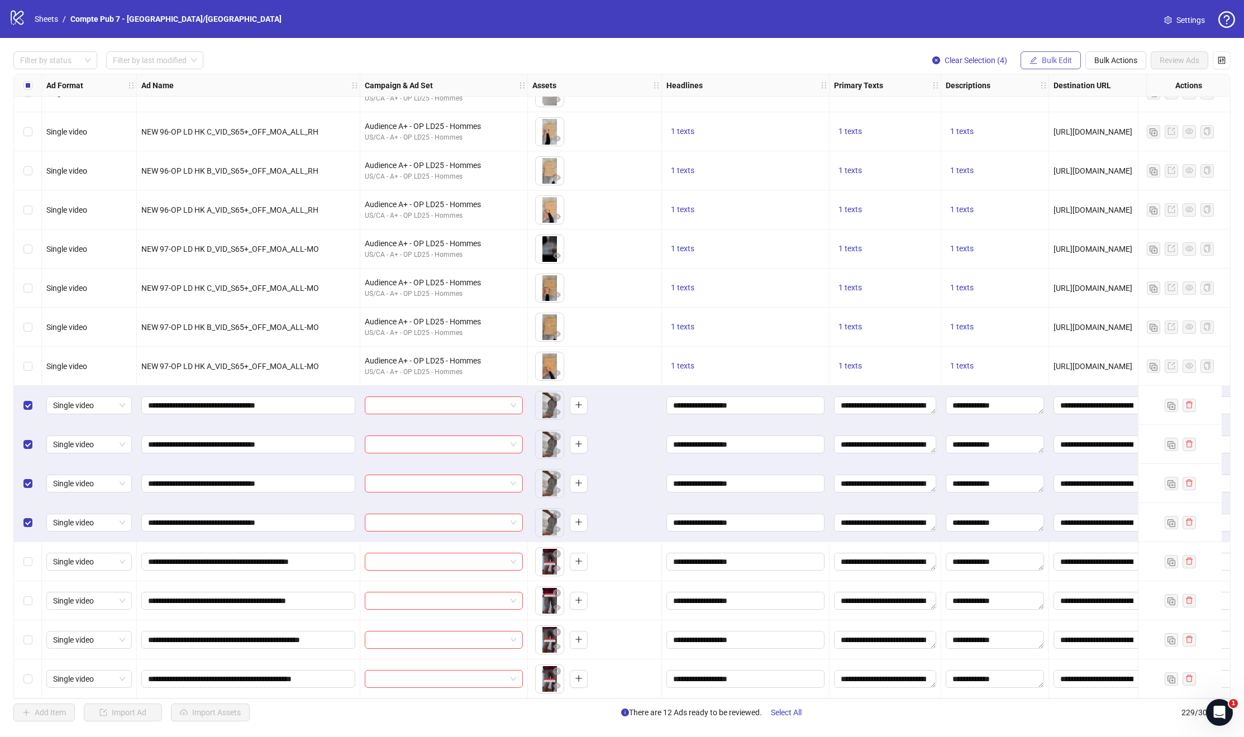
click at [1060, 59] on span "Bulk Edit" at bounding box center [1057, 60] width 30 height 9
click at [1043, 116] on span "Campaign & Ad Set" at bounding box center [1061, 118] width 66 height 12
click at [1096, 108] on span at bounding box center [1019, 108] width 154 height 17
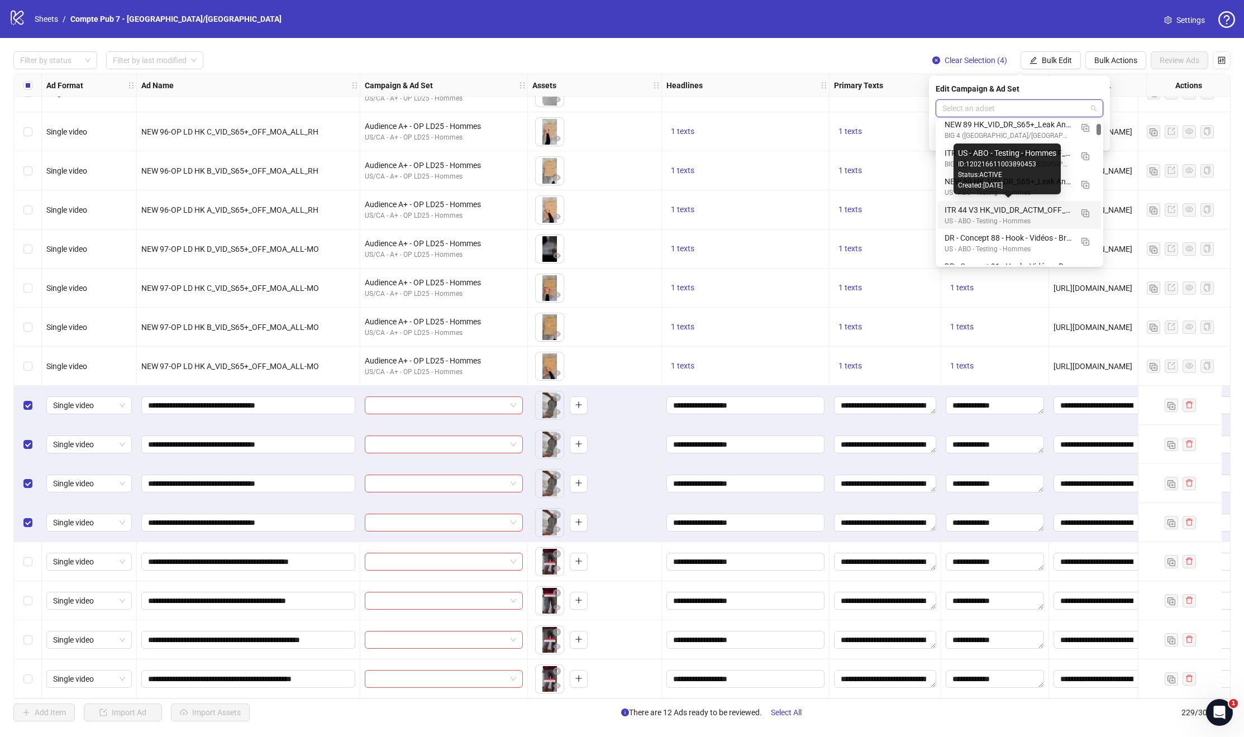
scroll to position [185, 0]
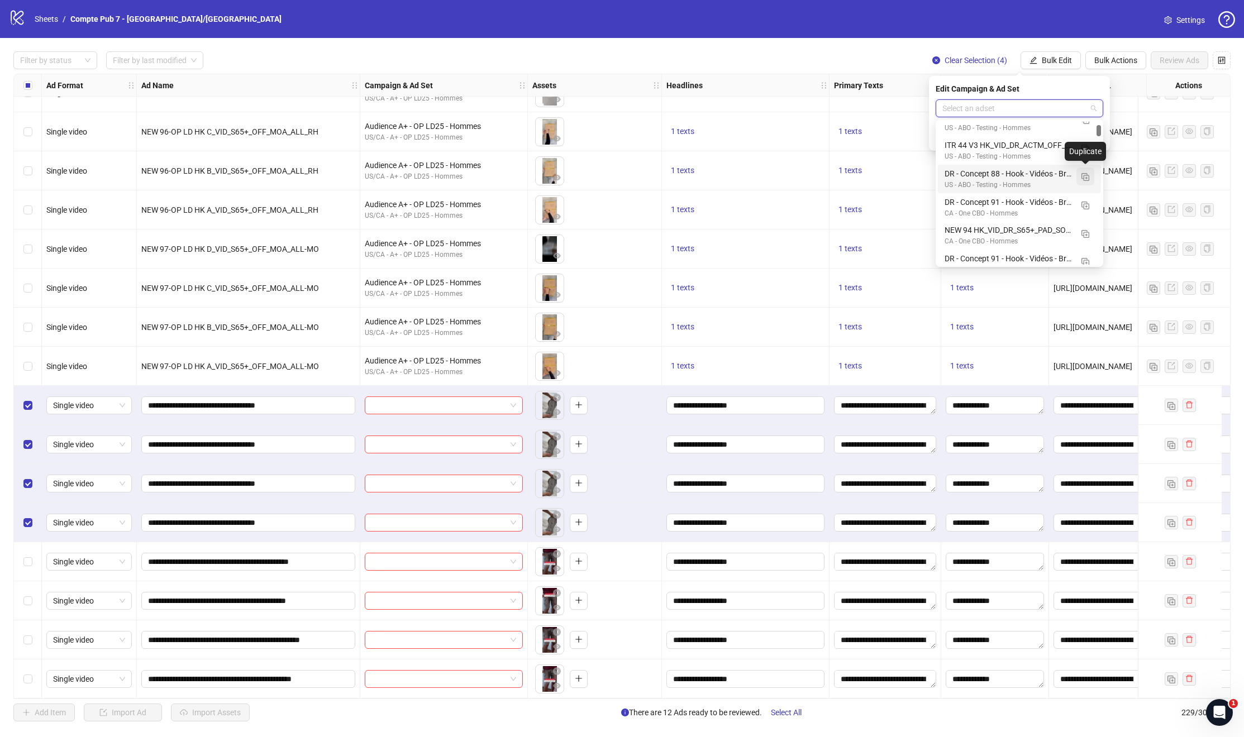
click at [1087, 175] on img "button" at bounding box center [1085, 177] width 8 height 8
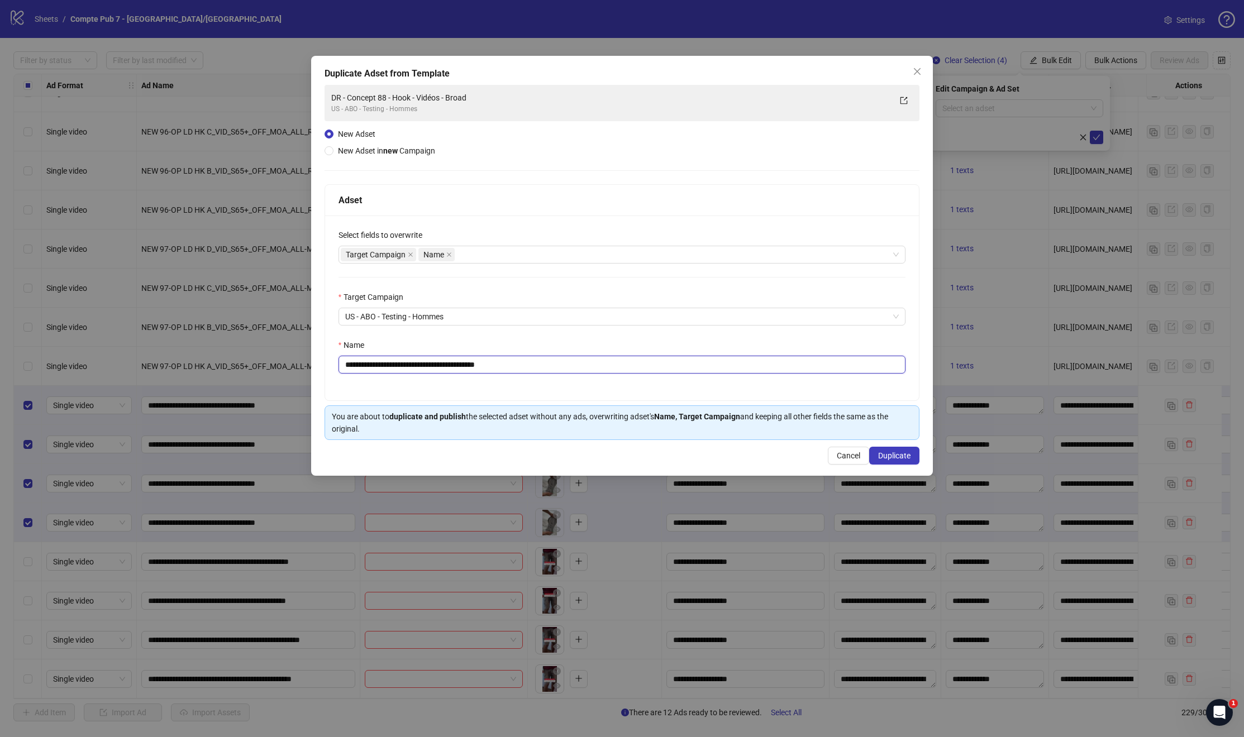
click at [418, 370] on input "**********" at bounding box center [621, 365] width 567 height 18
paste input "*******"
click at [503, 257] on div "Target Campaign Name" at bounding box center [616, 255] width 551 height 16
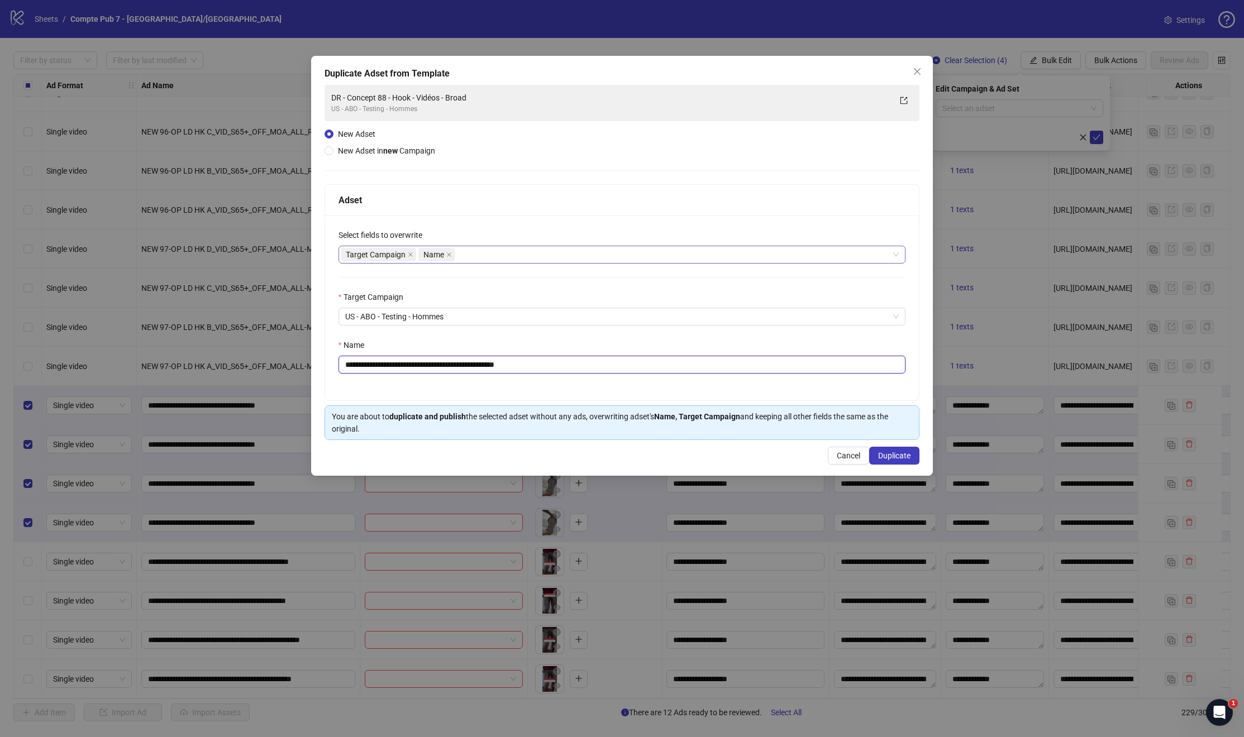
type input "**********"
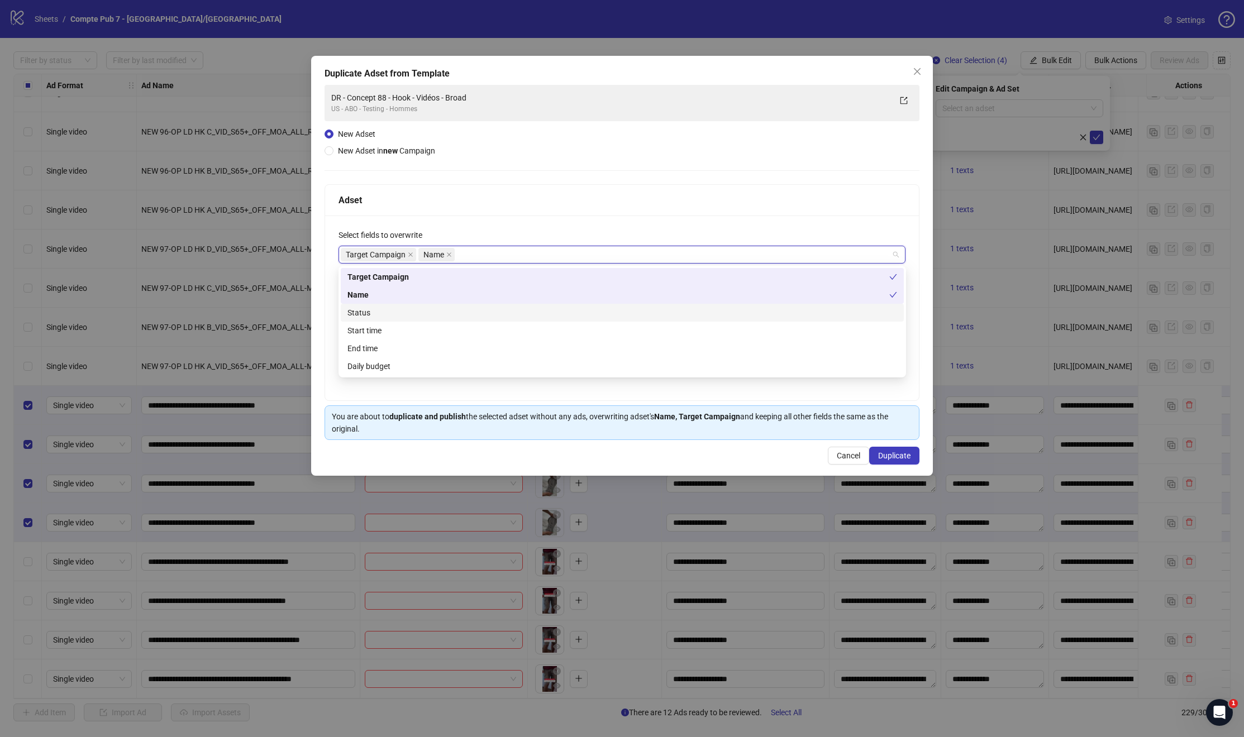
click at [379, 318] on div "Status" at bounding box center [622, 313] width 550 height 12
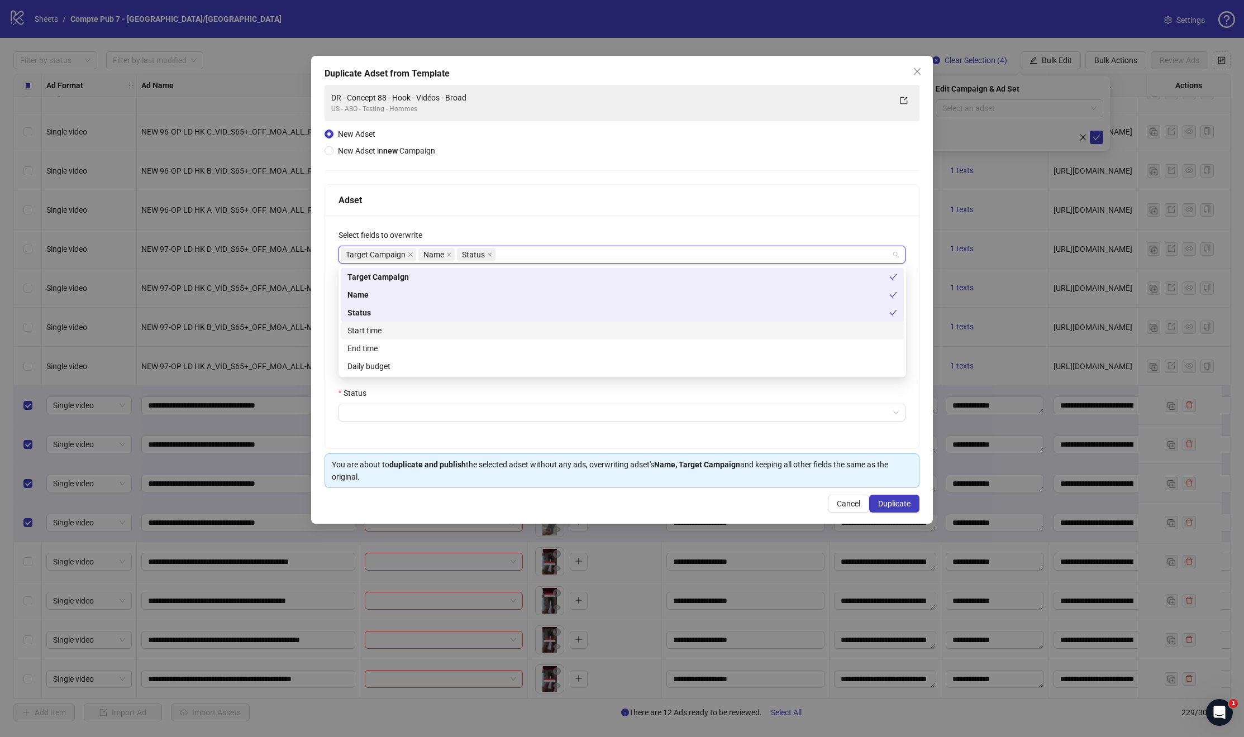
click at [408, 329] on div "Start time" at bounding box center [622, 330] width 550 height 12
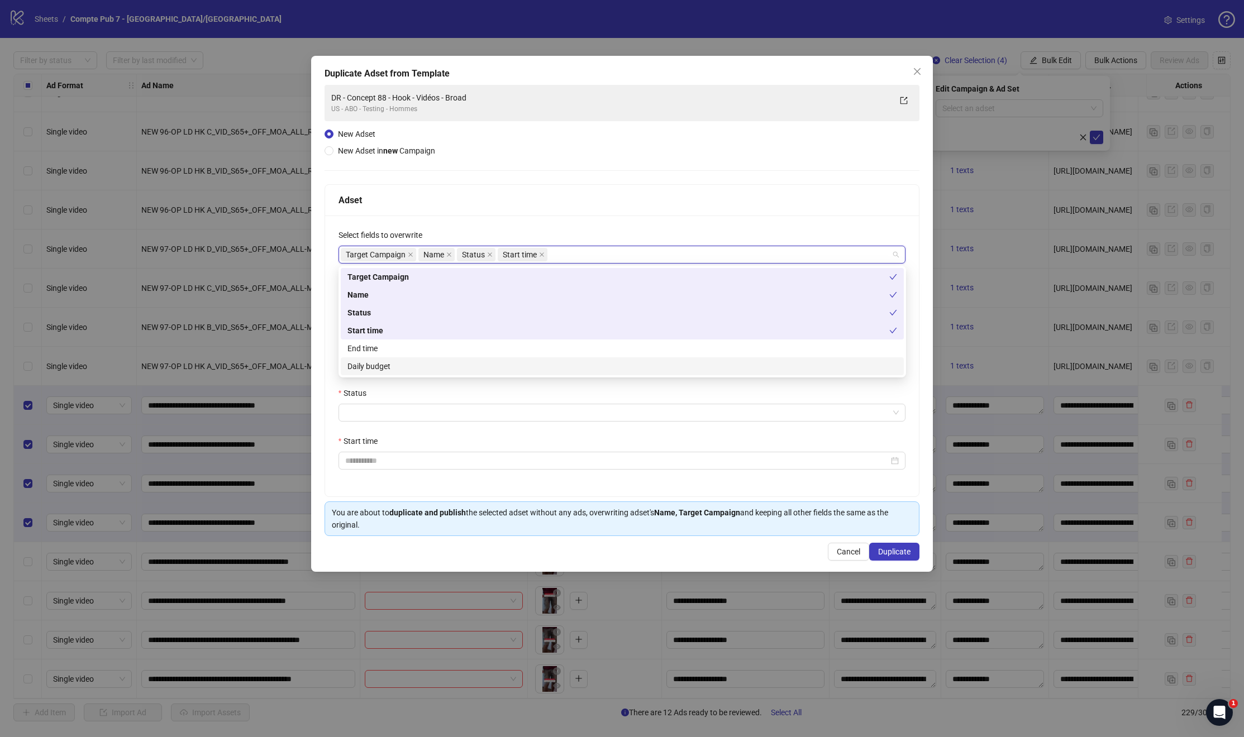
click at [385, 364] on div "Daily budget" at bounding box center [622, 366] width 550 height 12
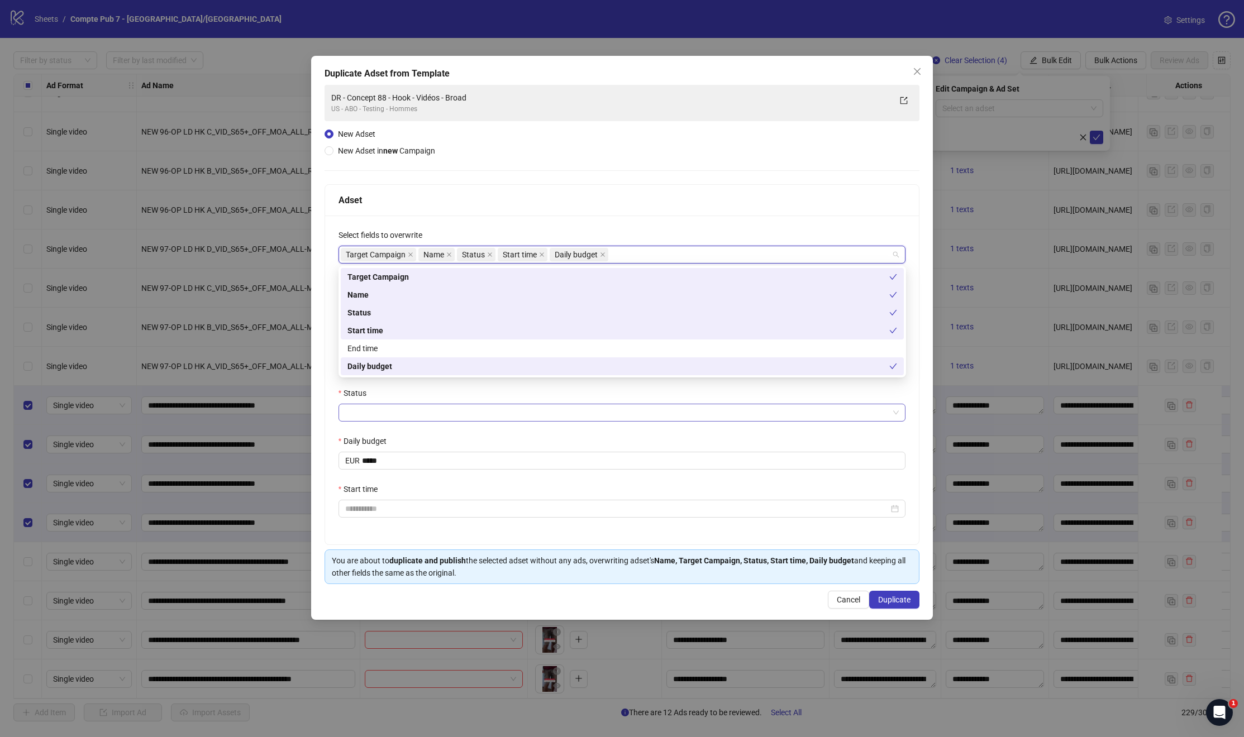
click at [378, 409] on input "Status" at bounding box center [617, 412] width 544 height 17
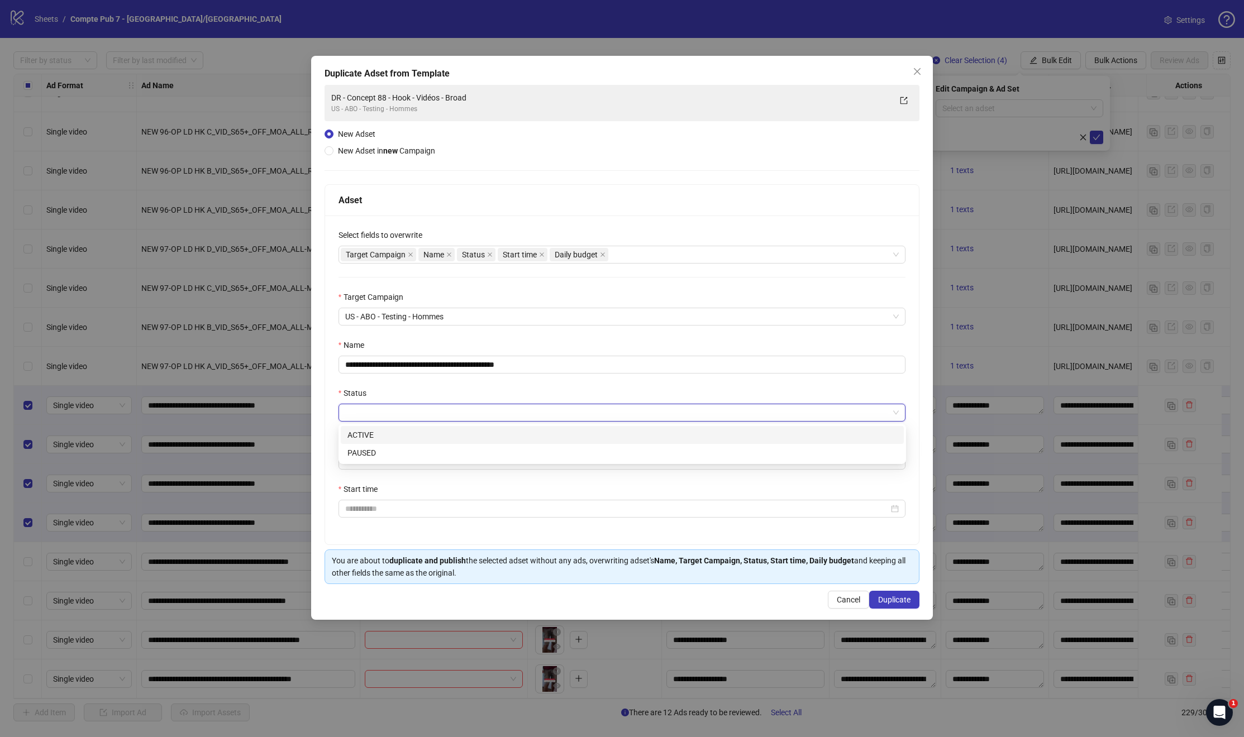
click at [372, 434] on div "ACTIVE" at bounding box center [622, 435] width 550 height 12
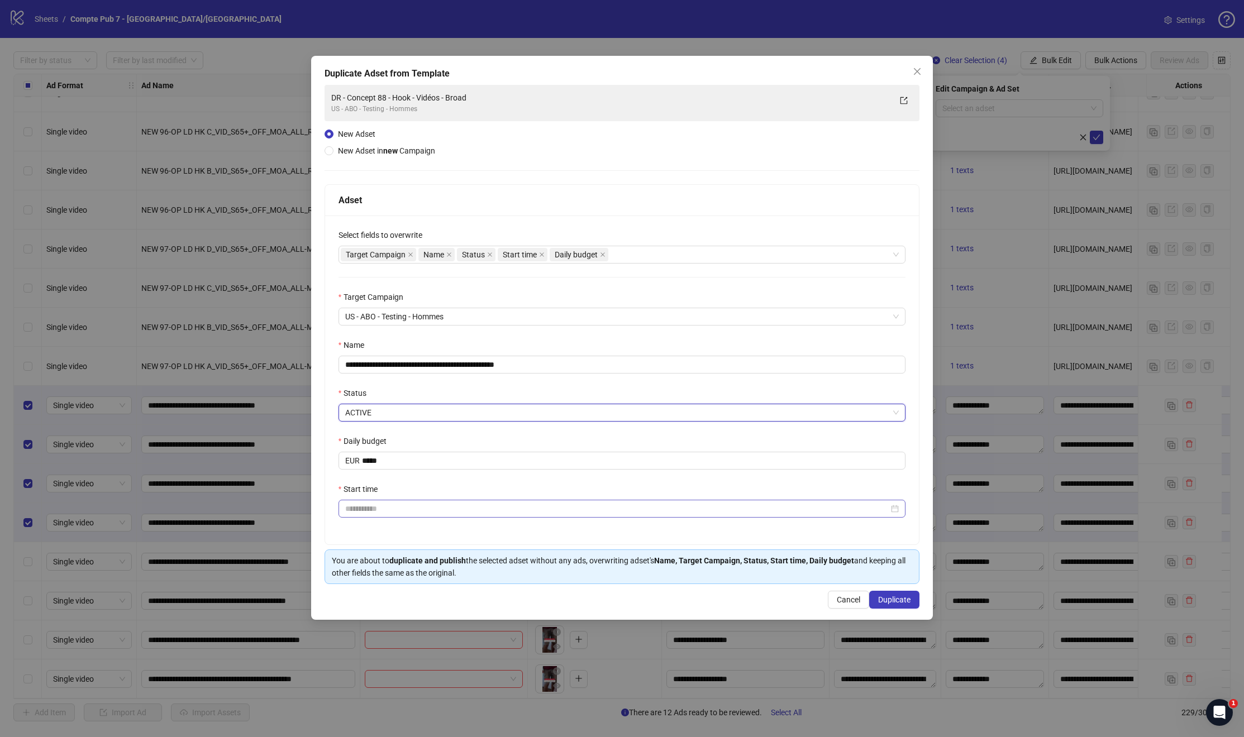
click at [380, 517] on div at bounding box center [621, 509] width 567 height 18
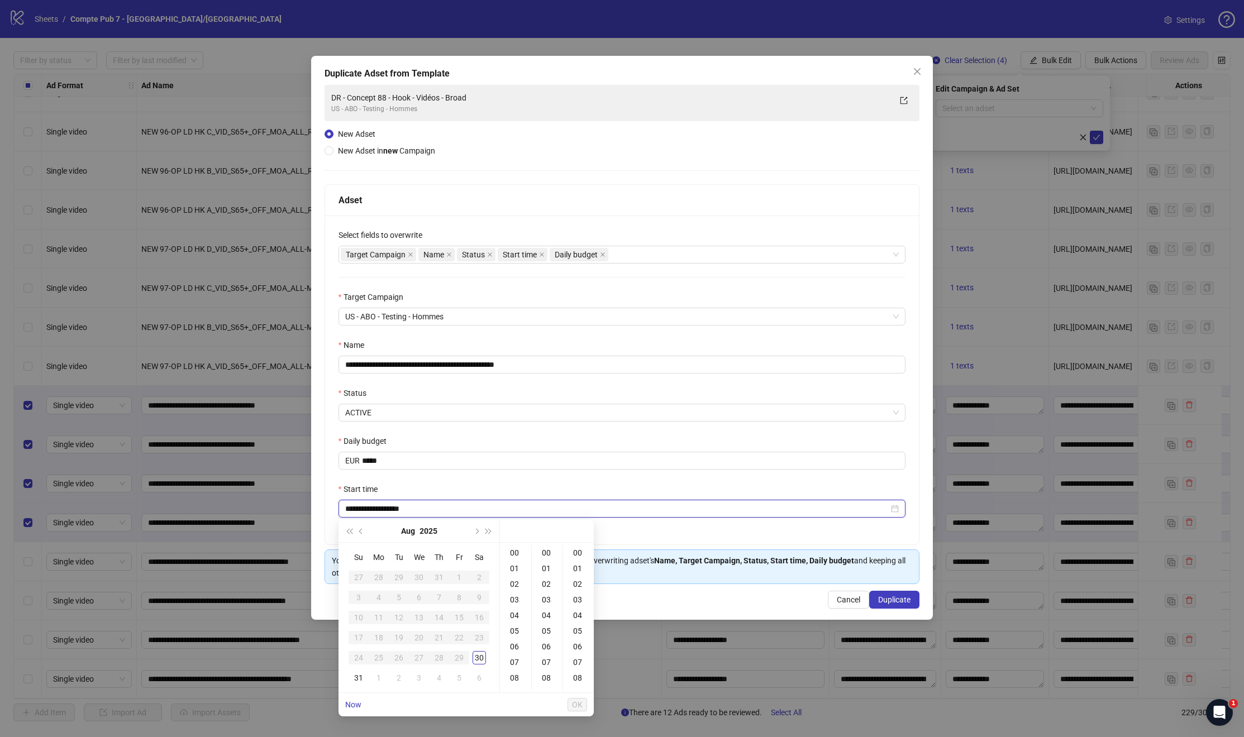
type input "**********"
click at [360, 678] on div "31" at bounding box center [358, 677] width 13 height 13
click at [511, 646] on div "12" at bounding box center [515, 646] width 27 height 16
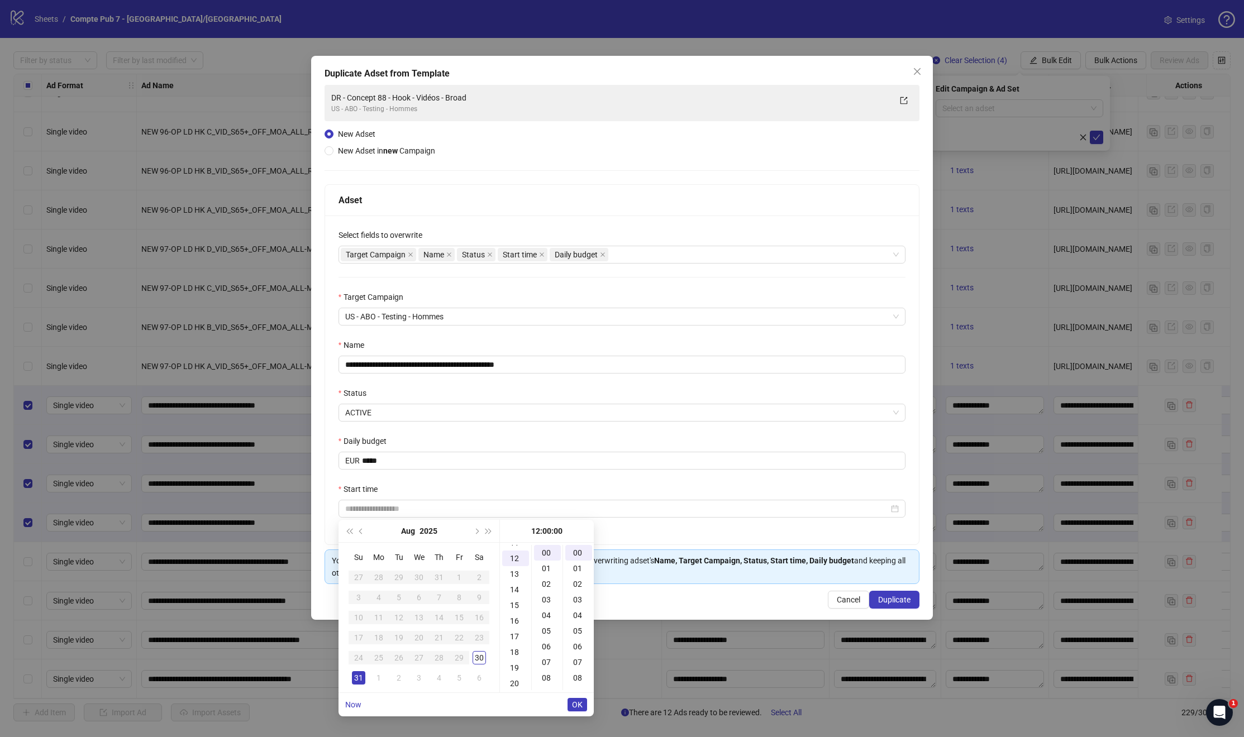
scroll to position [188, 0]
type input "**********"
click at [576, 703] on span "OK" at bounding box center [577, 704] width 11 height 9
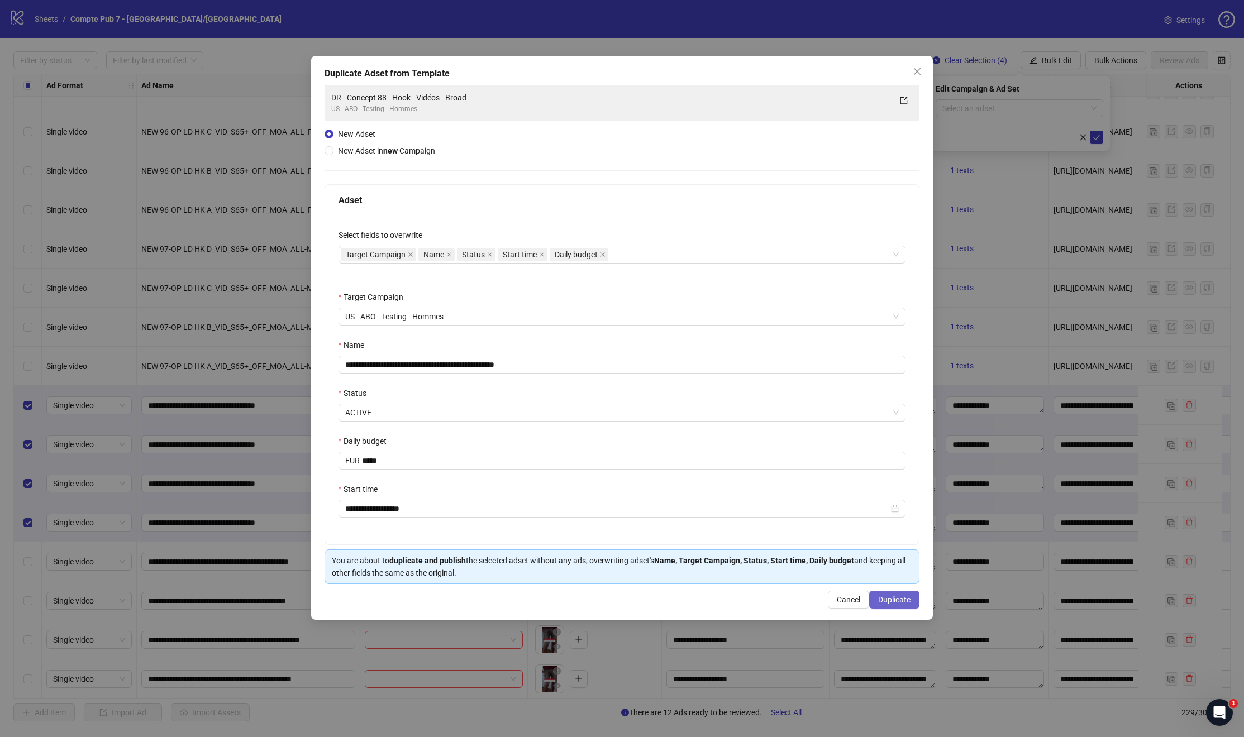
click at [883, 597] on span "Duplicate" at bounding box center [894, 599] width 32 height 9
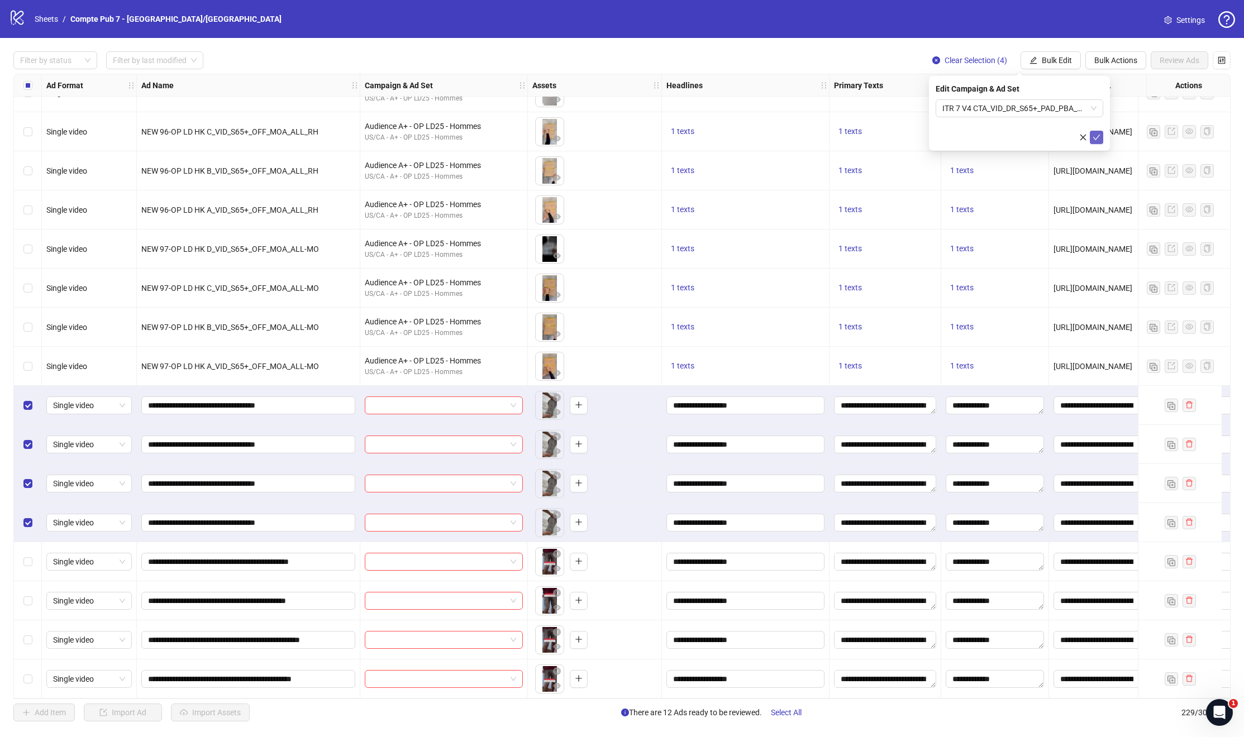
click at [1097, 142] on button "submit" at bounding box center [1096, 137] width 13 height 13
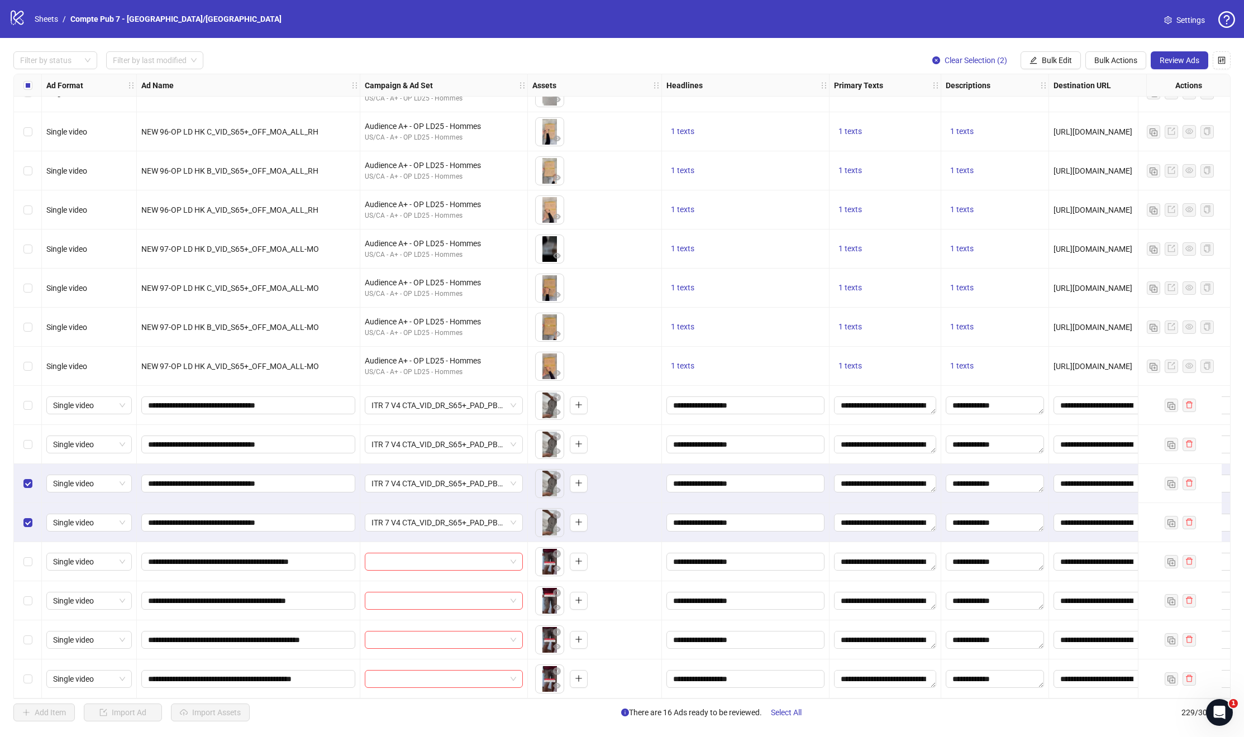
click at [26, 489] on div "Select row 224" at bounding box center [28, 483] width 28 height 39
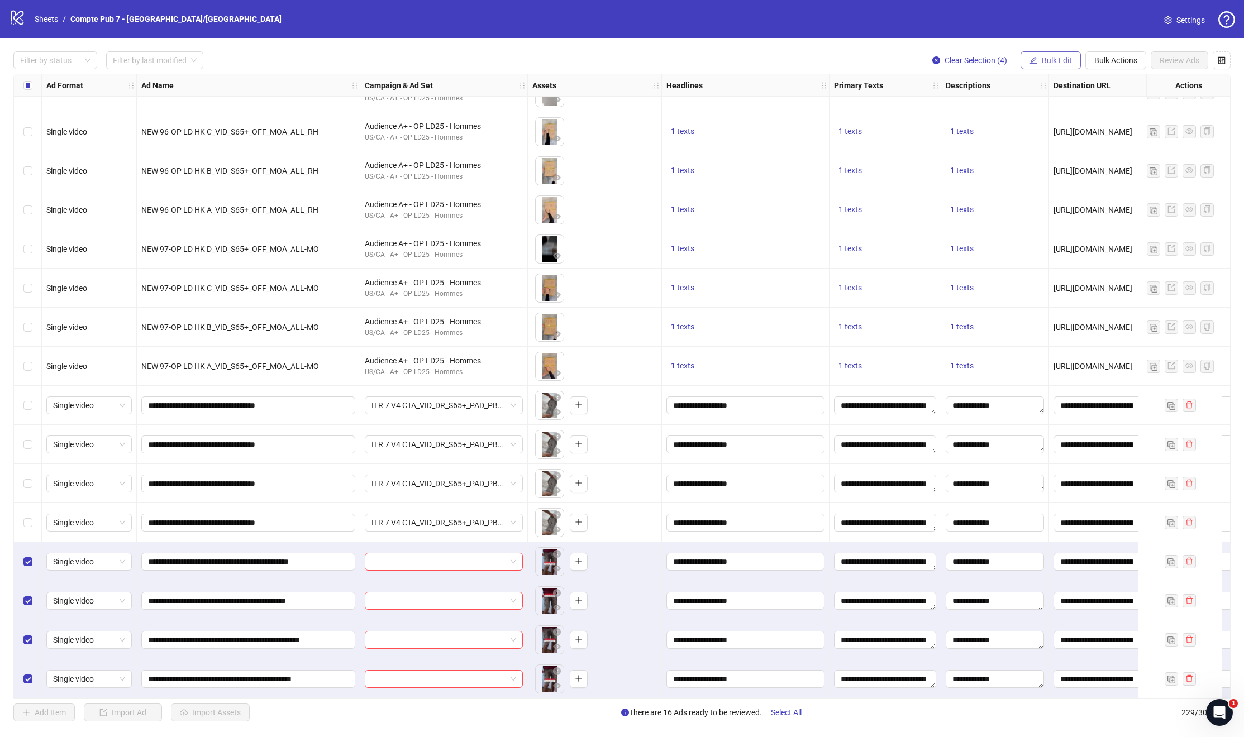
click at [1044, 63] on span "Bulk Edit" at bounding box center [1057, 60] width 30 height 9
click at [1050, 117] on span "Campaign & Ad Set" at bounding box center [1061, 118] width 66 height 12
click at [1093, 107] on span at bounding box center [1019, 108] width 154 height 17
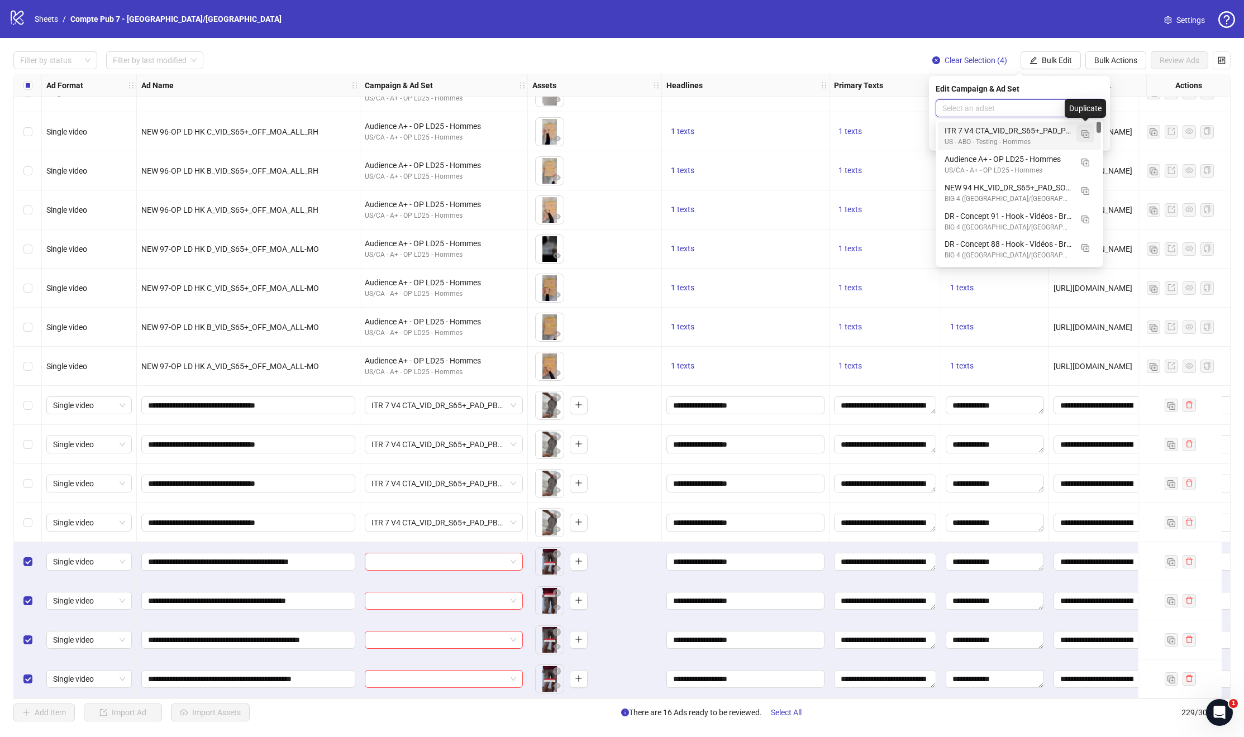
click at [1086, 135] on img "button" at bounding box center [1085, 134] width 8 height 8
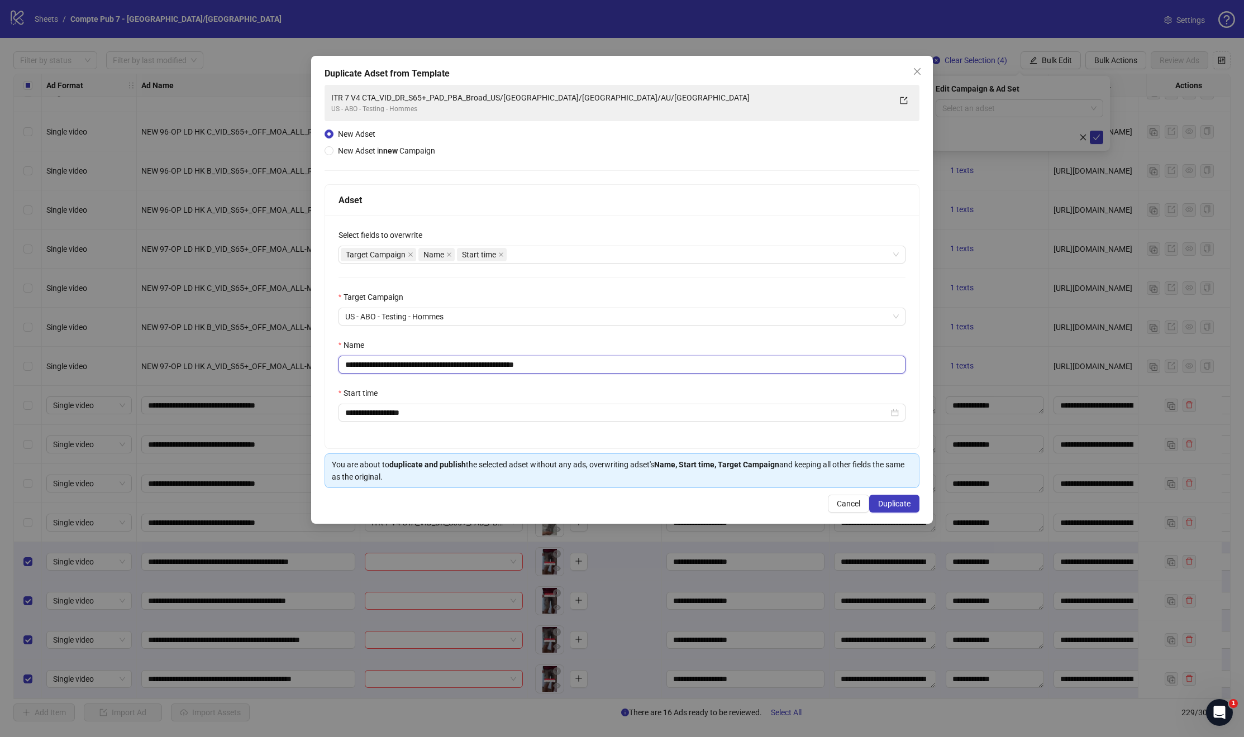
click at [415, 362] on input "**********" at bounding box center [621, 365] width 567 height 18
paste input "text"
type input "**********"
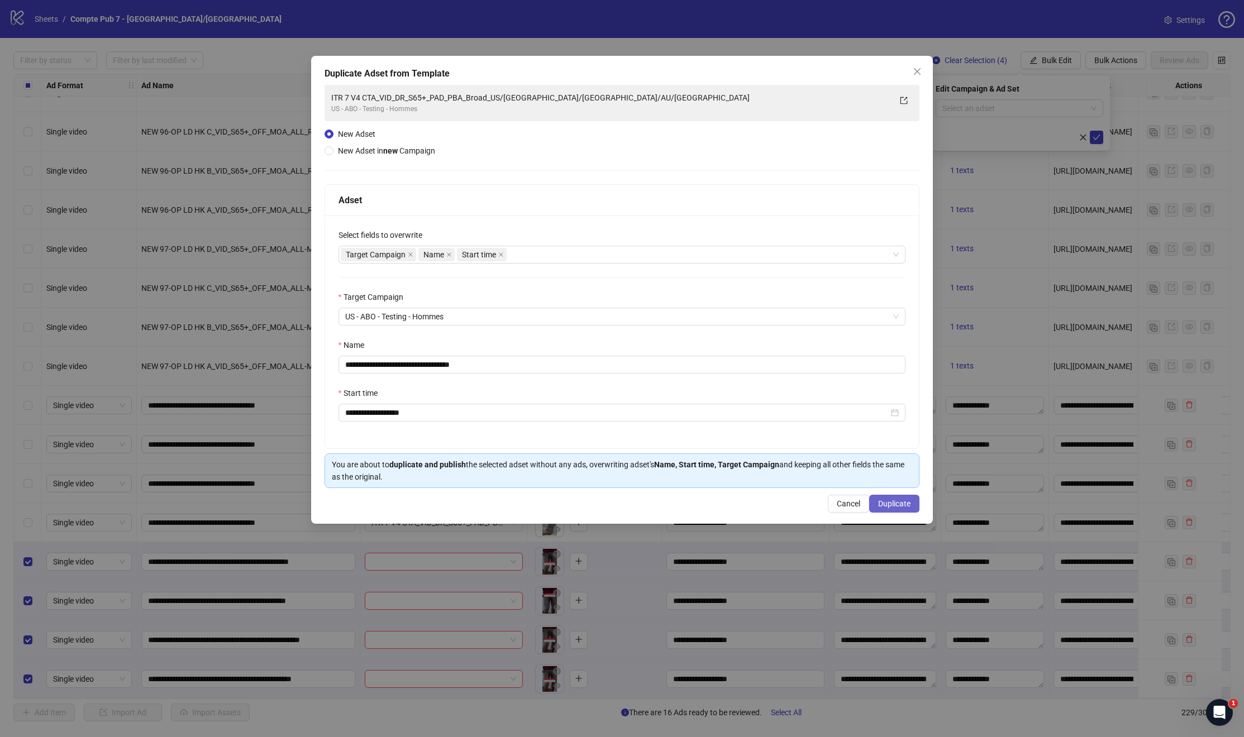
click at [906, 509] on button "Duplicate" at bounding box center [894, 504] width 50 height 18
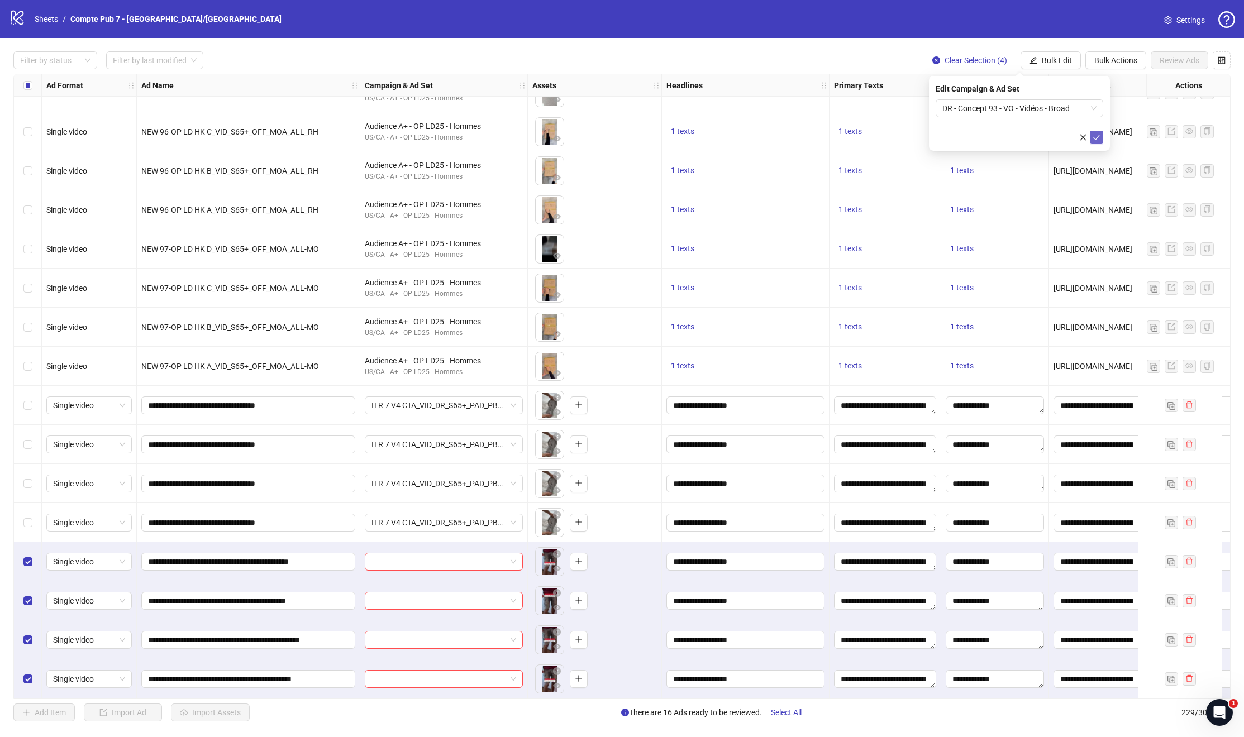
click at [1092, 140] on icon "check" at bounding box center [1096, 137] width 8 height 8
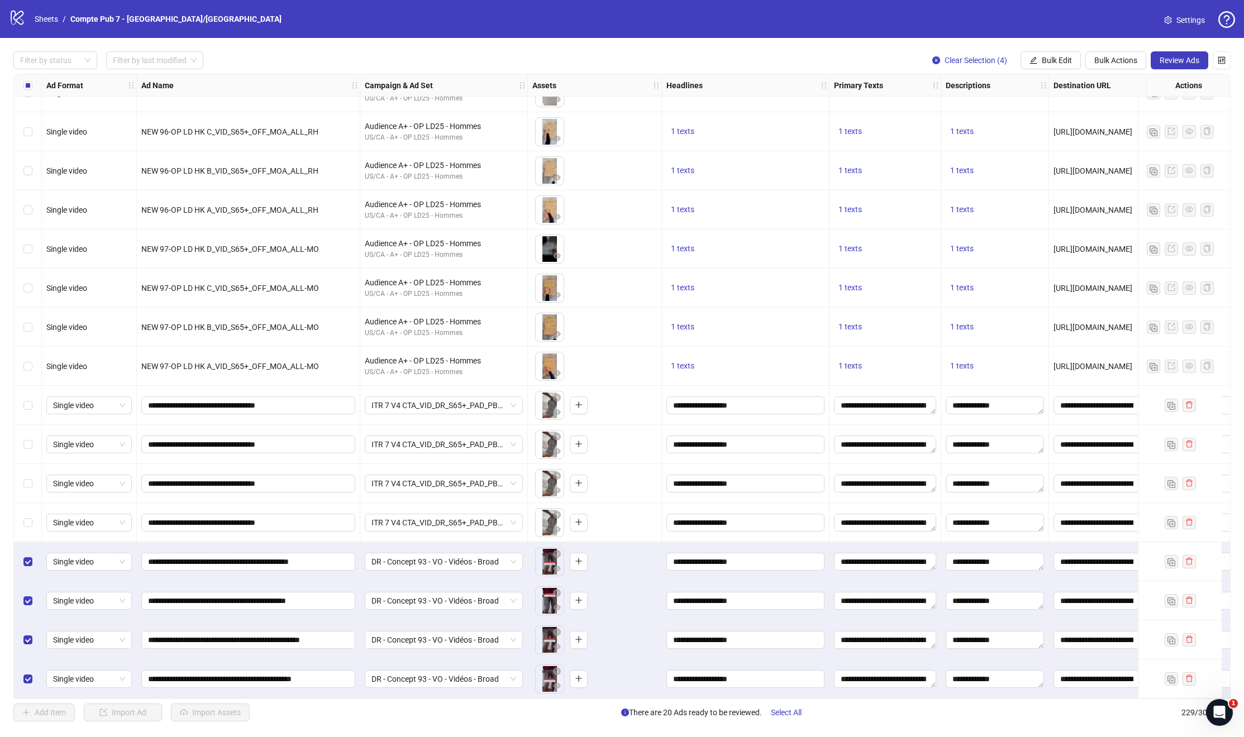
scroll to position [8354, 112]
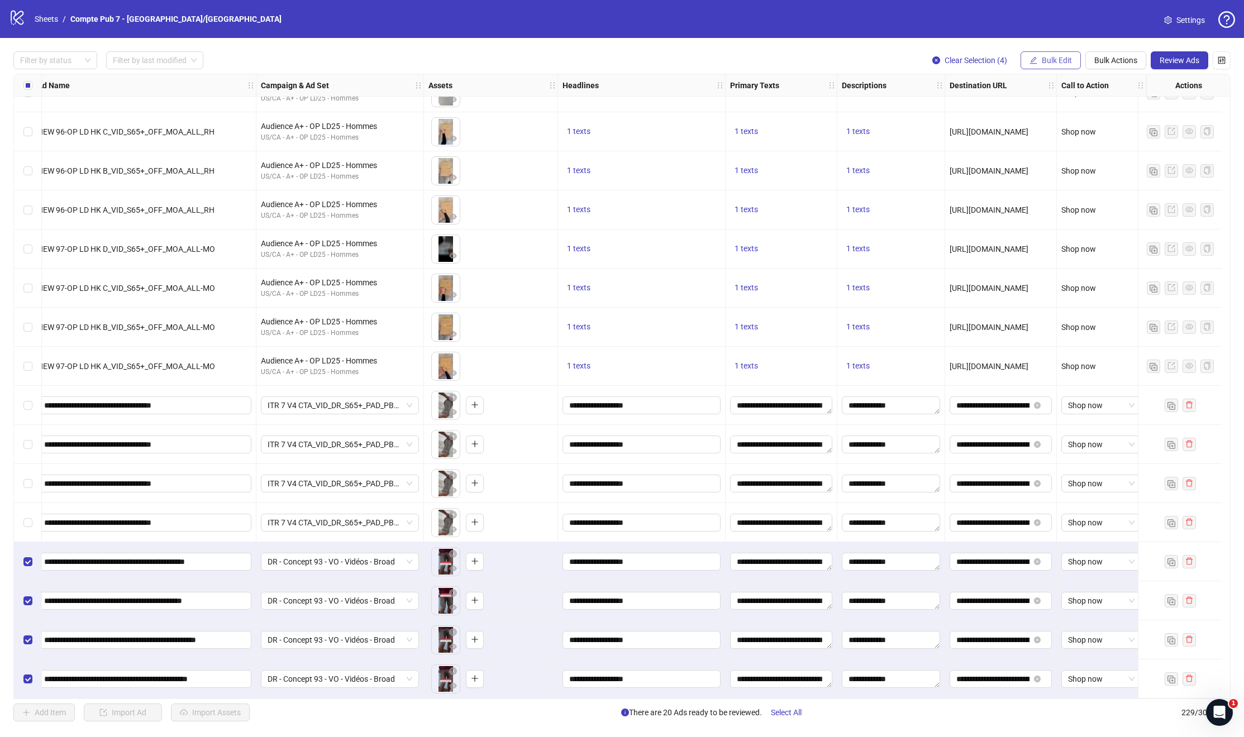
click at [1042, 58] on span "Bulk Edit" at bounding box center [1057, 60] width 30 height 9
click at [1055, 156] on span "Primary Texts" at bounding box center [1061, 154] width 66 height 12
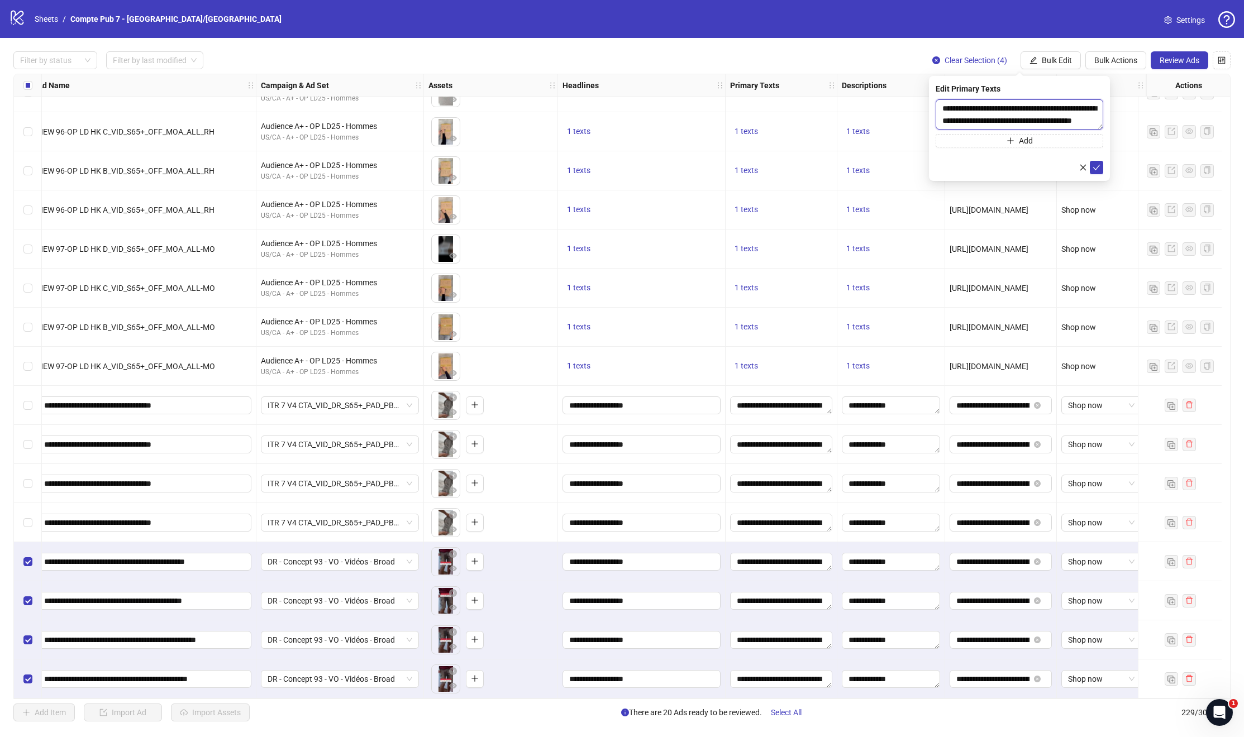
click at [957, 112] on textarea "**********" at bounding box center [1019, 114] width 168 height 30
paste textarea "**********"
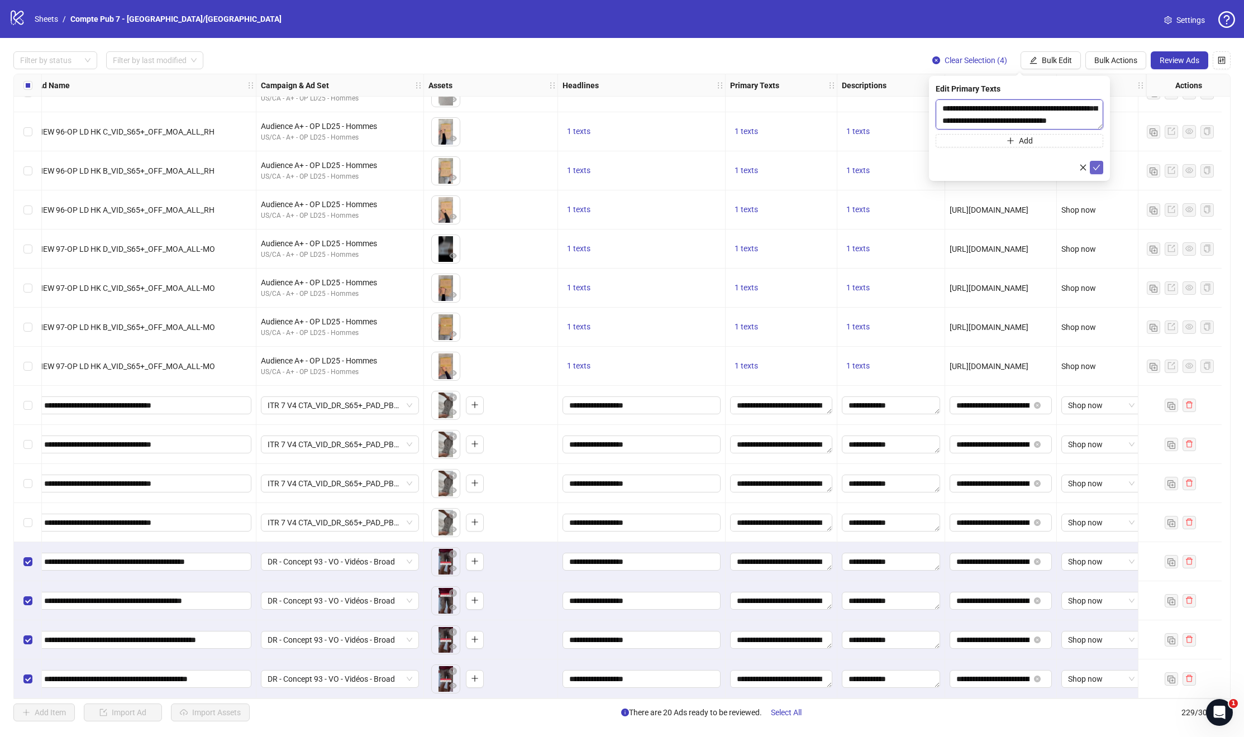
type textarea "**********"
click at [1100, 167] on icon "check" at bounding box center [1096, 168] width 8 height 8
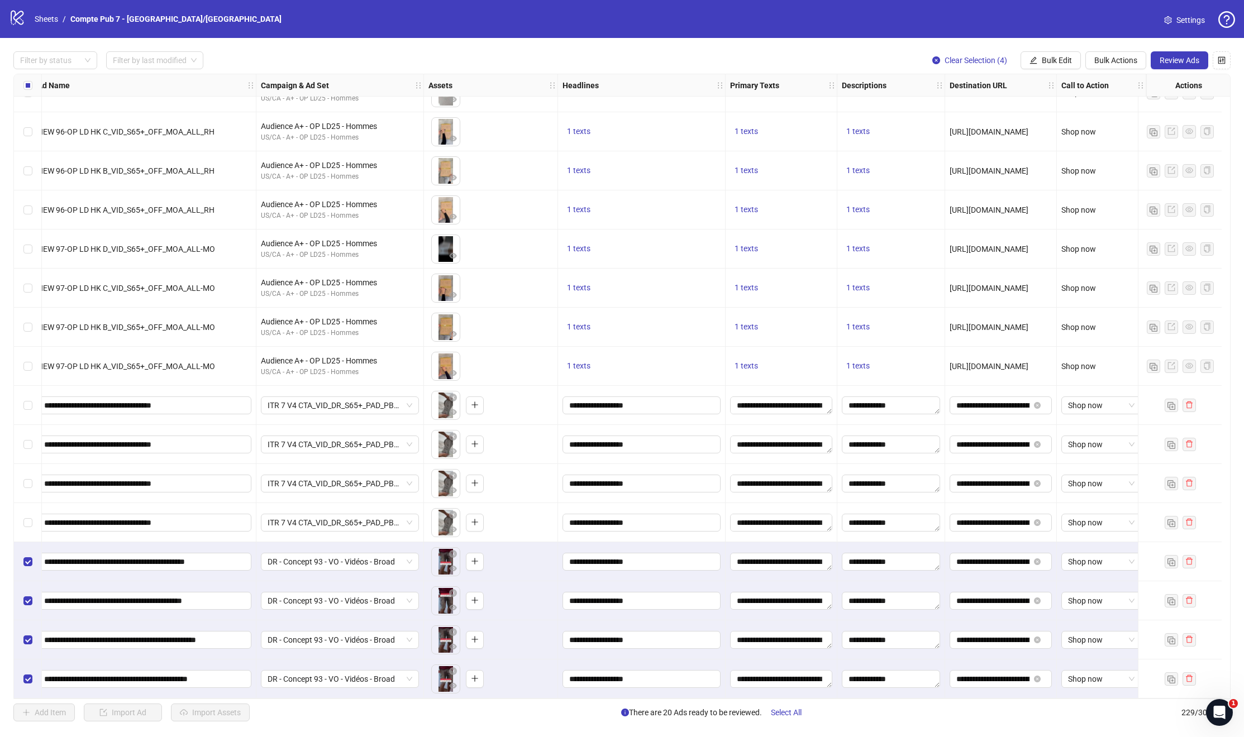
scroll to position [8354, 0]
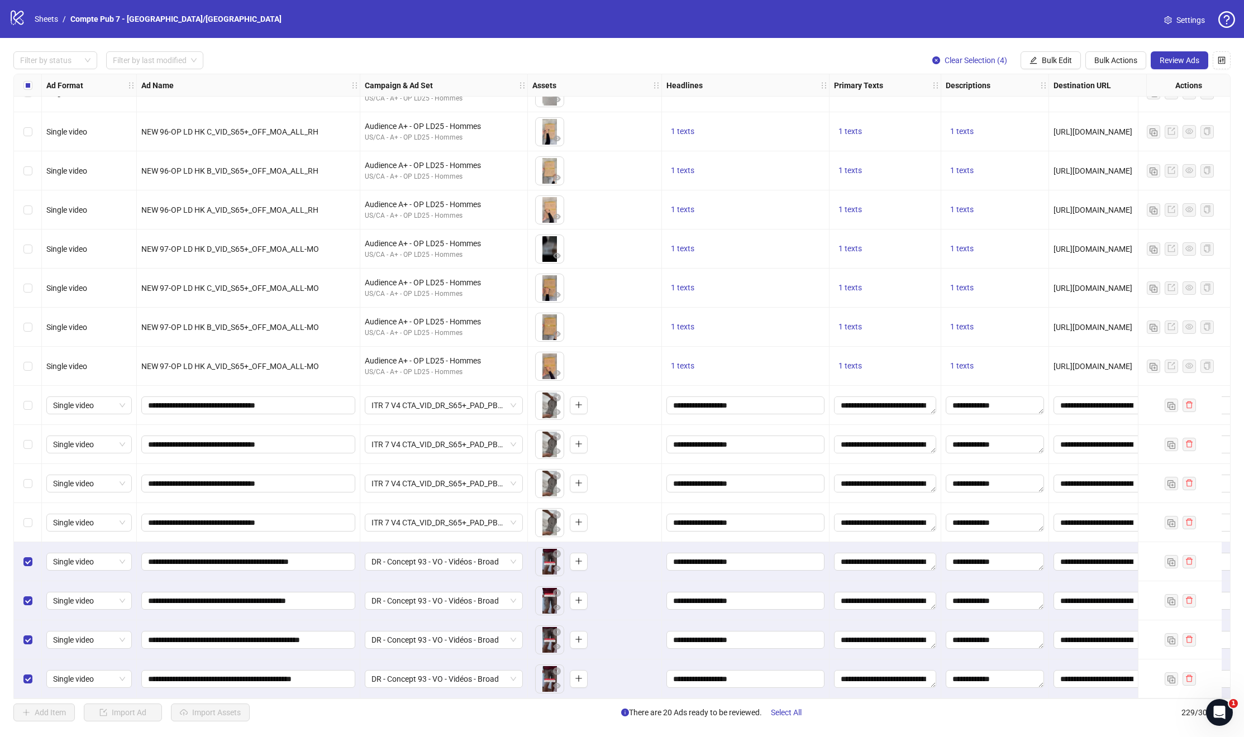
click at [21, 397] on div "Select row 222" at bounding box center [28, 405] width 28 height 39
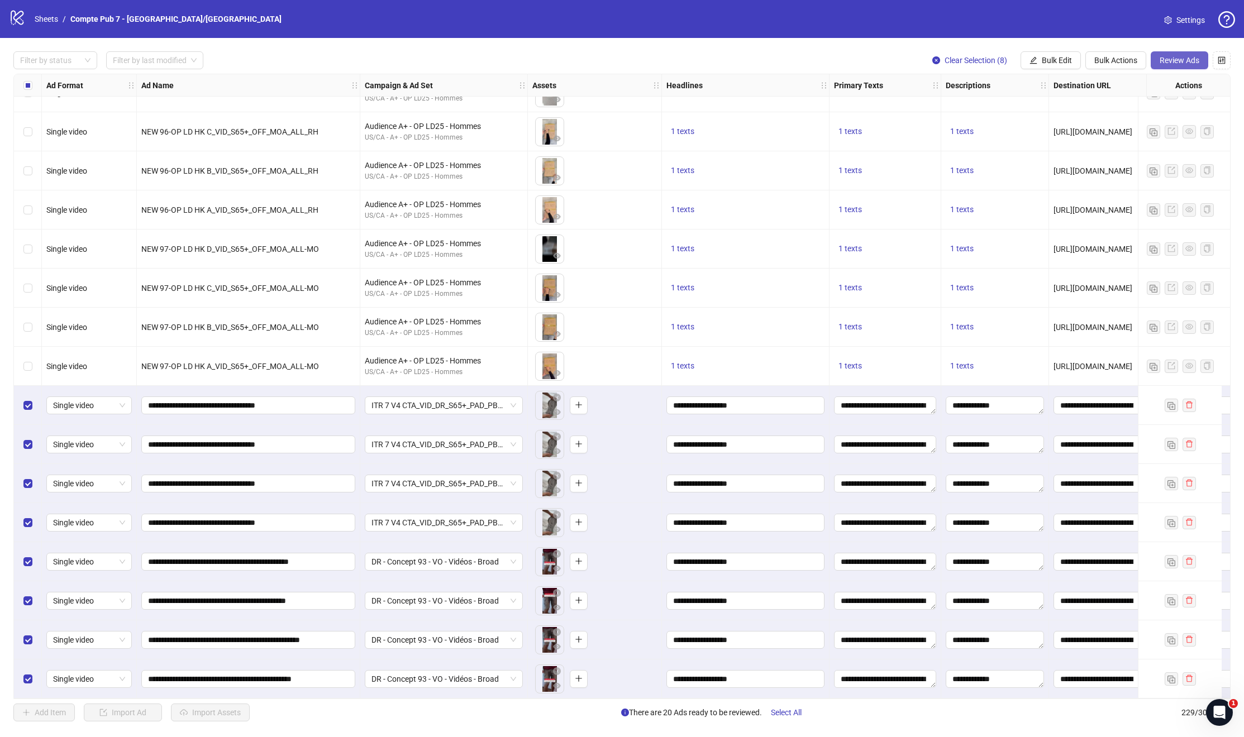
click at [1172, 60] on span "Review Ads" at bounding box center [1179, 60] width 40 height 9
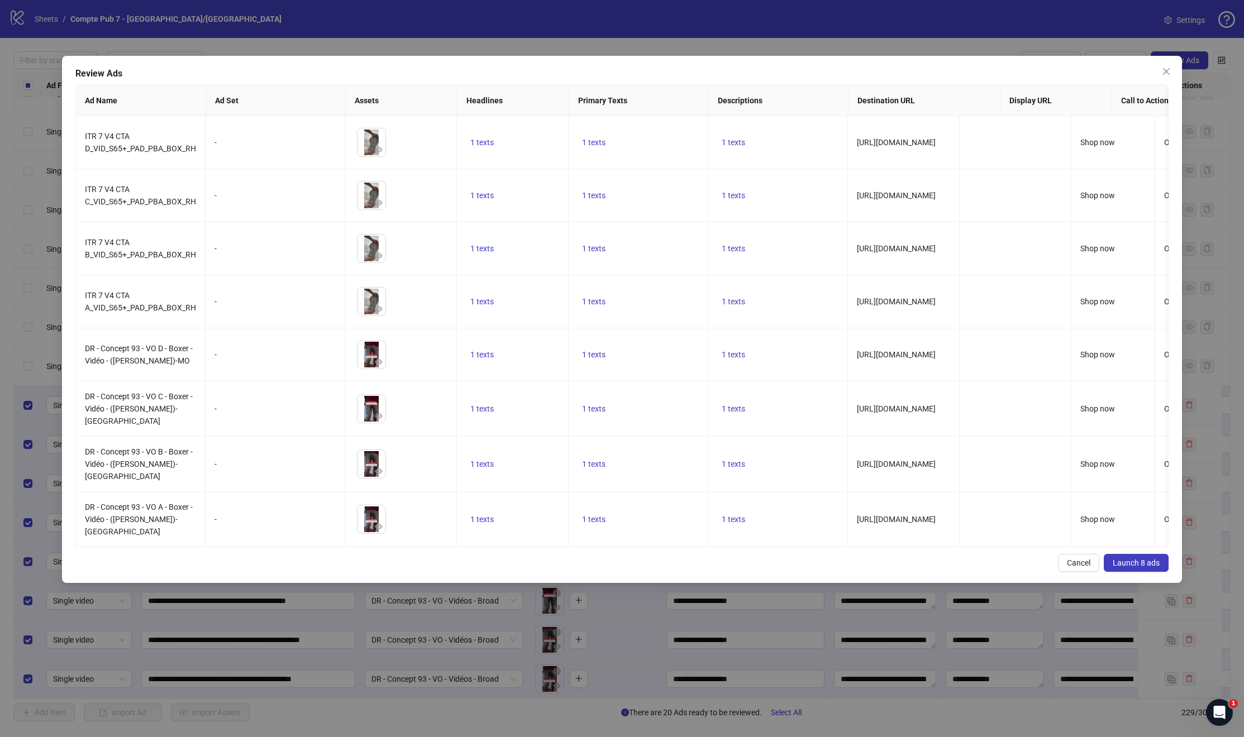
click at [1128, 567] on span "Launch 8 ads" at bounding box center [1135, 562] width 47 height 9
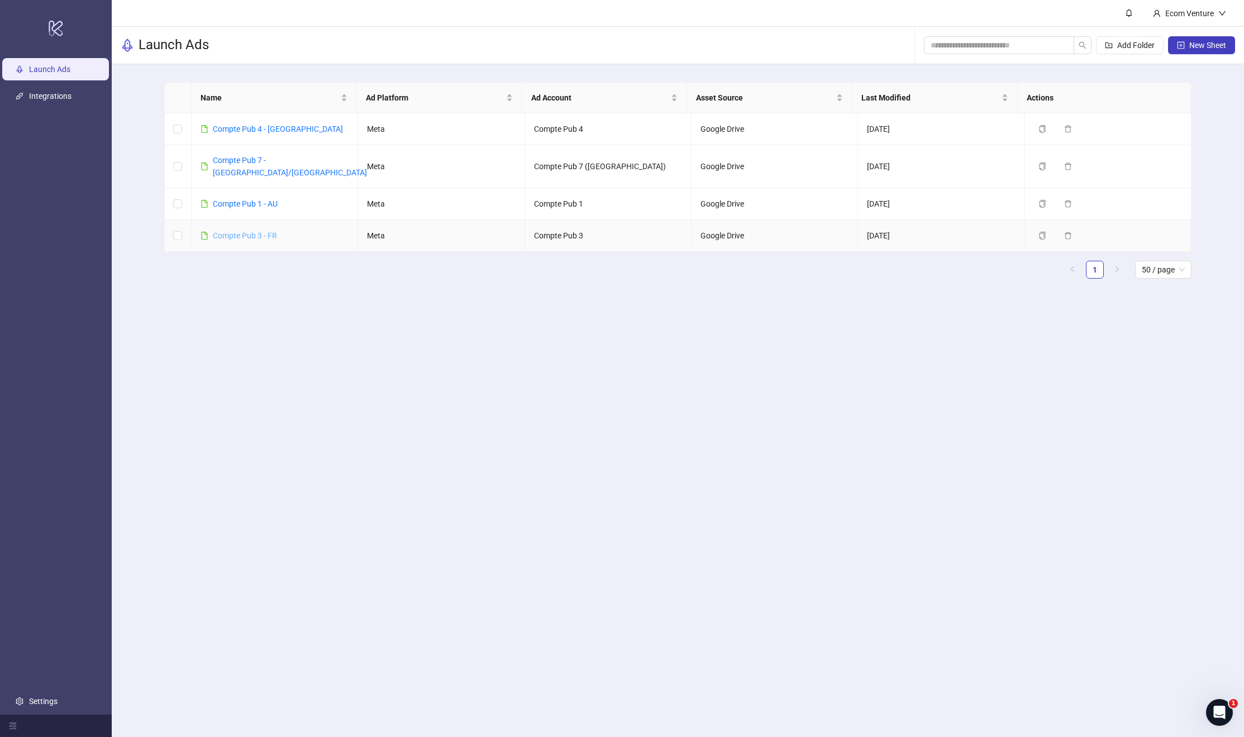
click at [229, 231] on link "Compte Pub 3 - FR" at bounding box center [245, 235] width 64 height 9
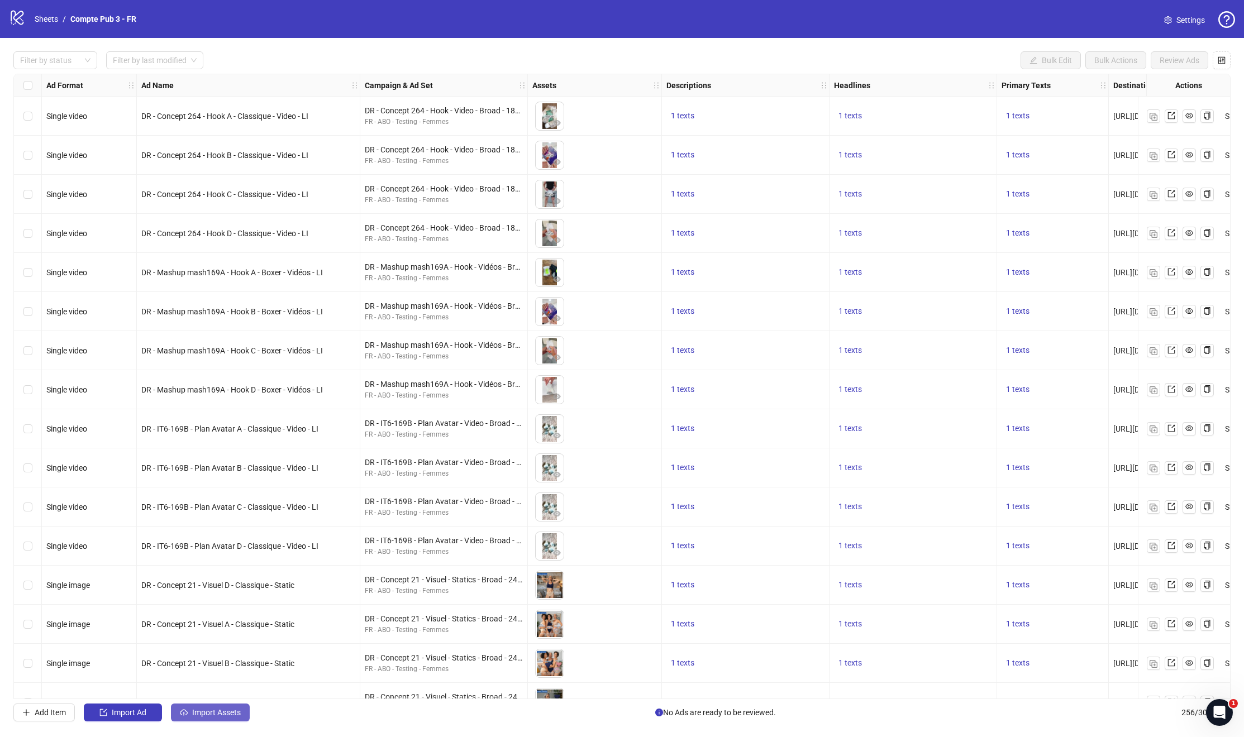
click at [225, 717] on button "Import Assets" at bounding box center [210, 713] width 79 height 18
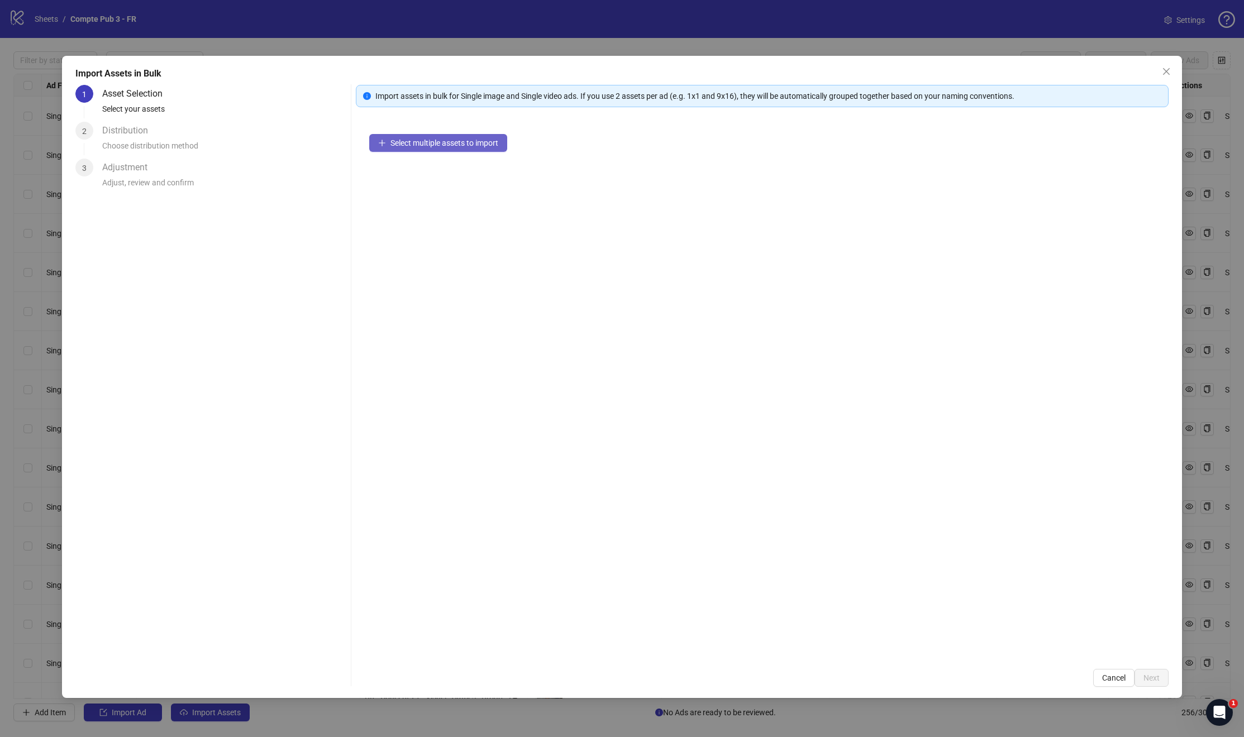
click at [456, 145] on span "Select multiple assets to import" at bounding box center [444, 142] width 108 height 9
click at [431, 184] on button "Add more assets" at bounding box center [413, 179] width 88 height 18
click at [1163, 676] on button "Next" at bounding box center [1151, 678] width 34 height 18
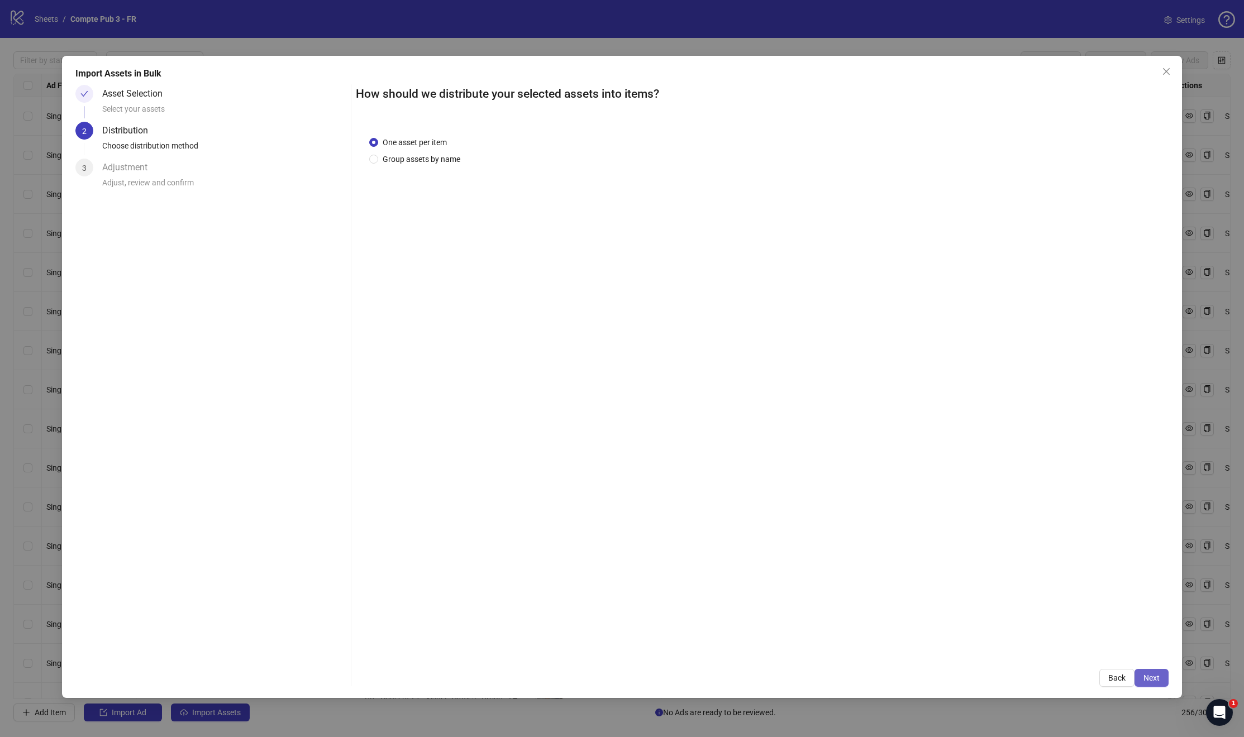
click at [1154, 675] on span "Next" at bounding box center [1151, 677] width 16 height 9
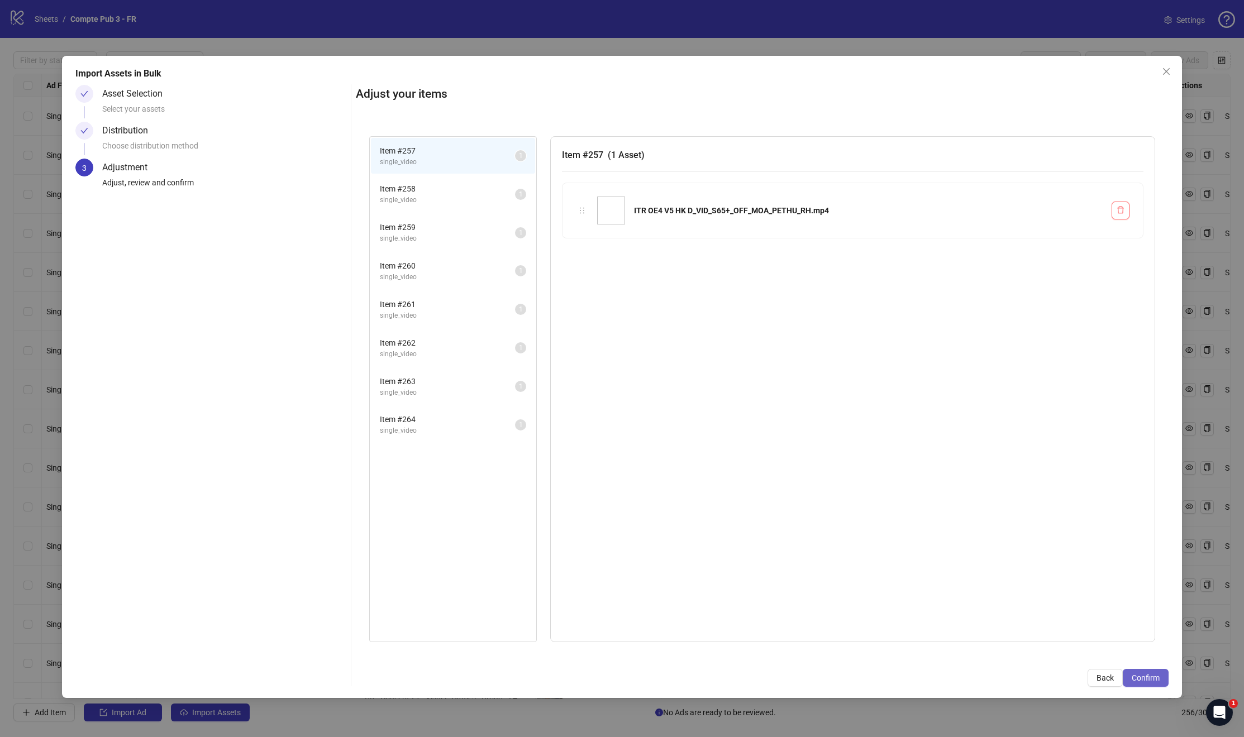
click at [1152, 675] on span "Confirm" at bounding box center [1145, 677] width 28 height 9
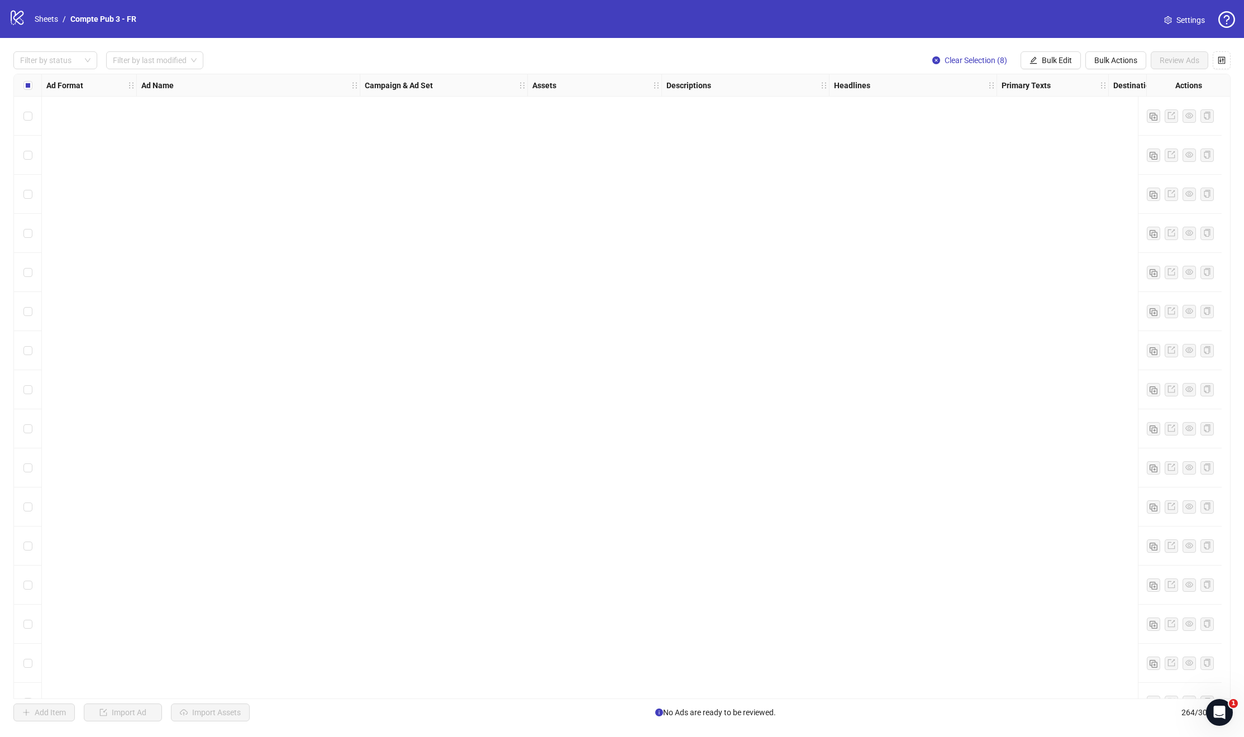
scroll to position [9723, 0]
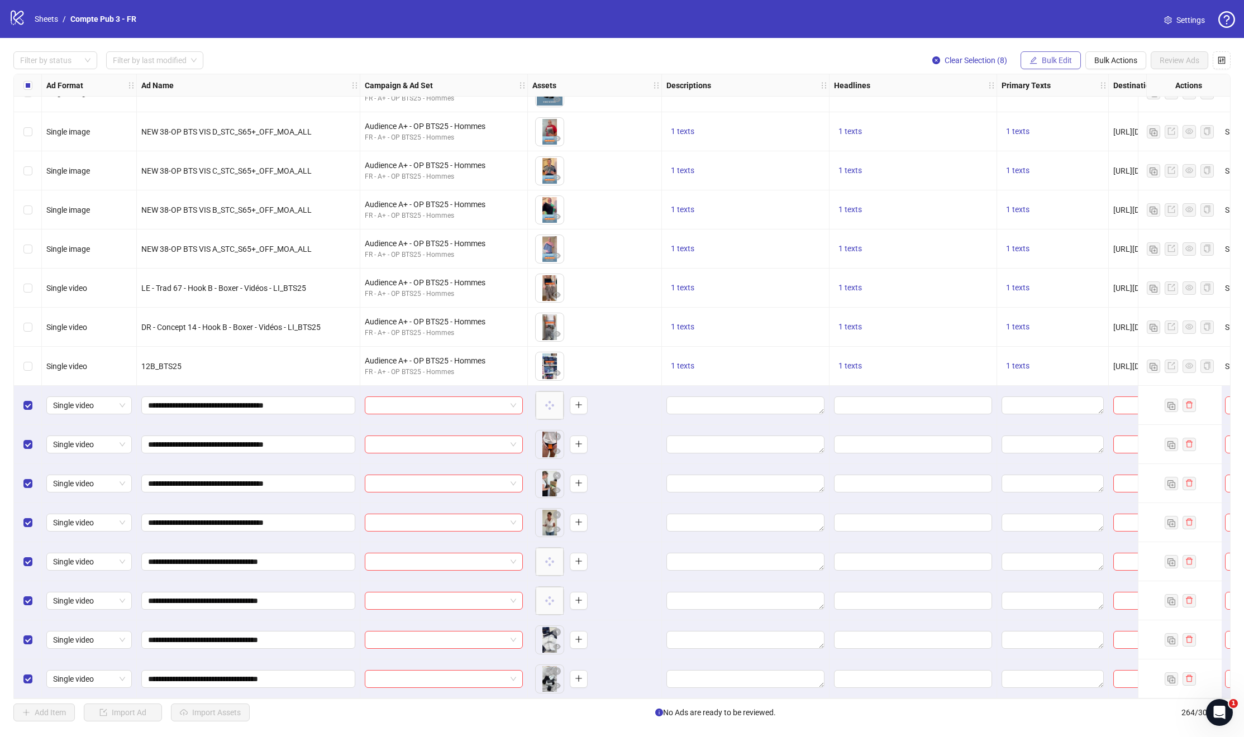
click at [1056, 58] on span "Bulk Edit" at bounding box center [1057, 60] width 30 height 9
click at [1053, 208] on span "Call to Action" at bounding box center [1061, 208] width 66 height 12
click at [980, 108] on input "search" at bounding box center [1014, 108] width 144 height 17
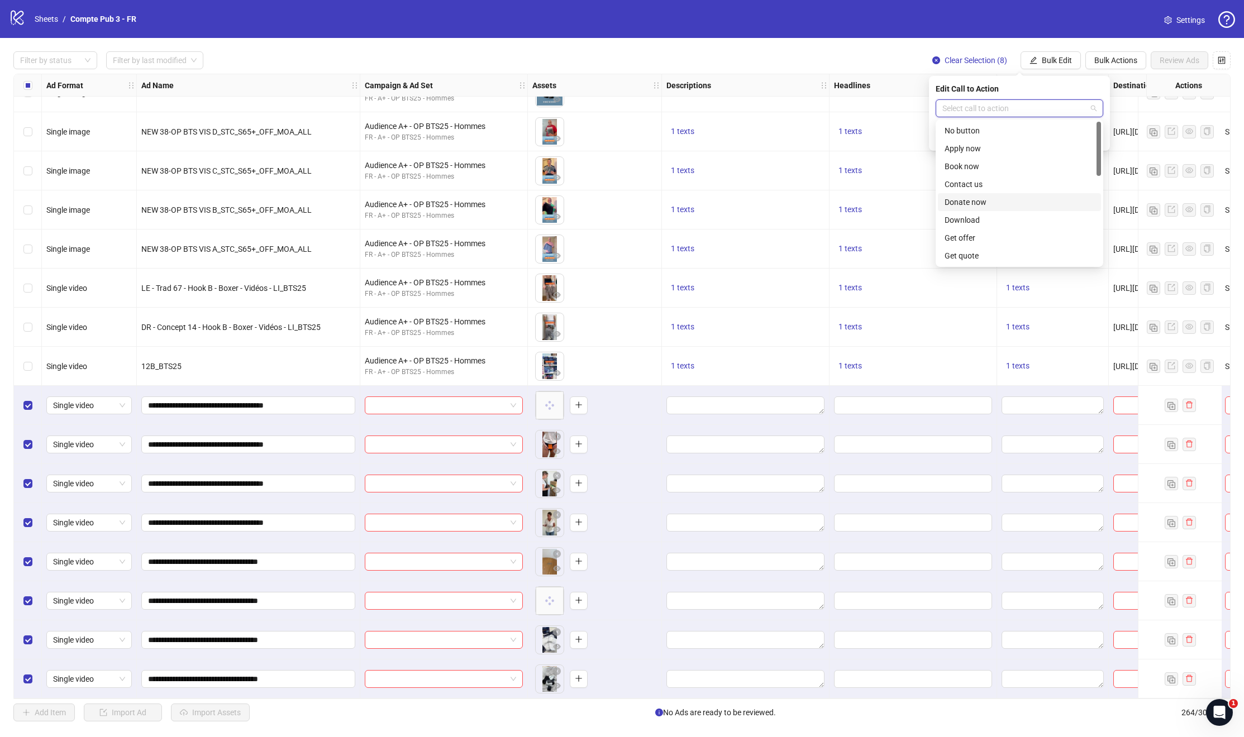
scroll to position [232, 0]
click at [959, 162] on div "Shop now" at bounding box center [1019, 166] width 150 height 12
click at [1101, 136] on button "submit" at bounding box center [1096, 137] width 13 height 13
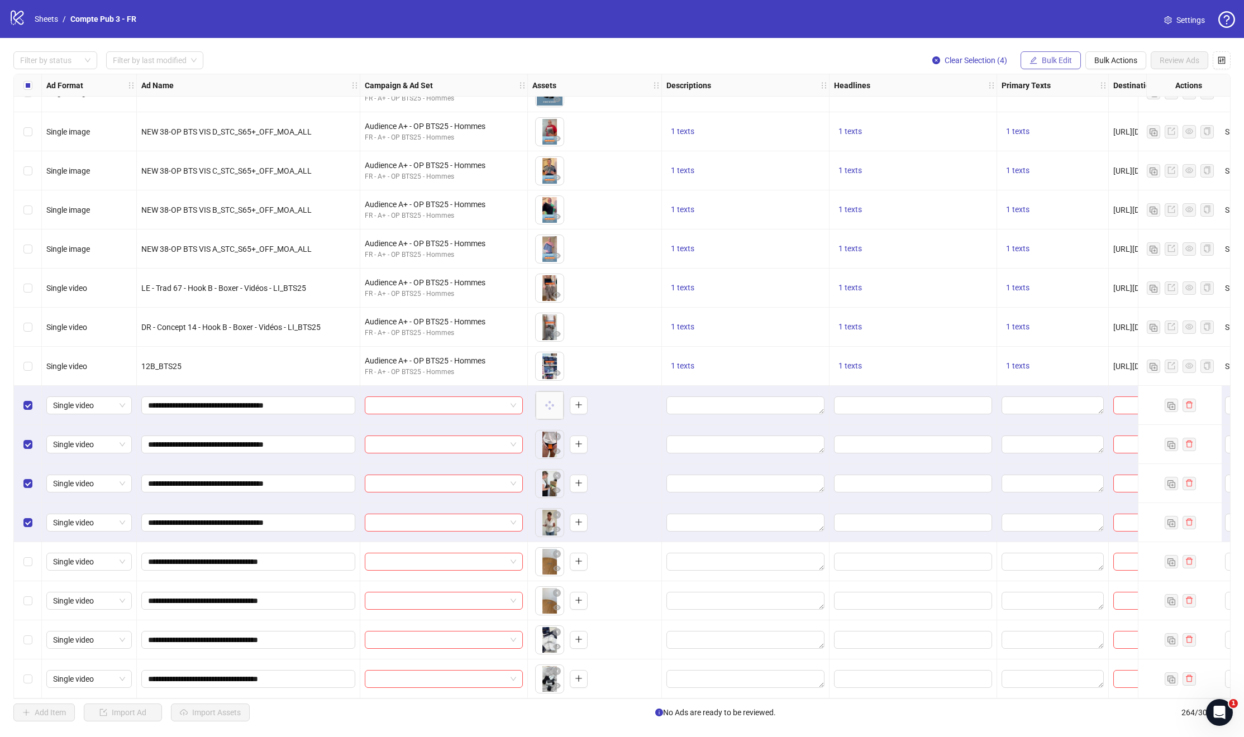
click at [1051, 57] on span "Bulk Edit" at bounding box center [1057, 60] width 30 height 9
click at [1035, 122] on span "Campaign & Ad Set" at bounding box center [1061, 118] width 66 height 12
click at [1093, 107] on span at bounding box center [1019, 108] width 154 height 17
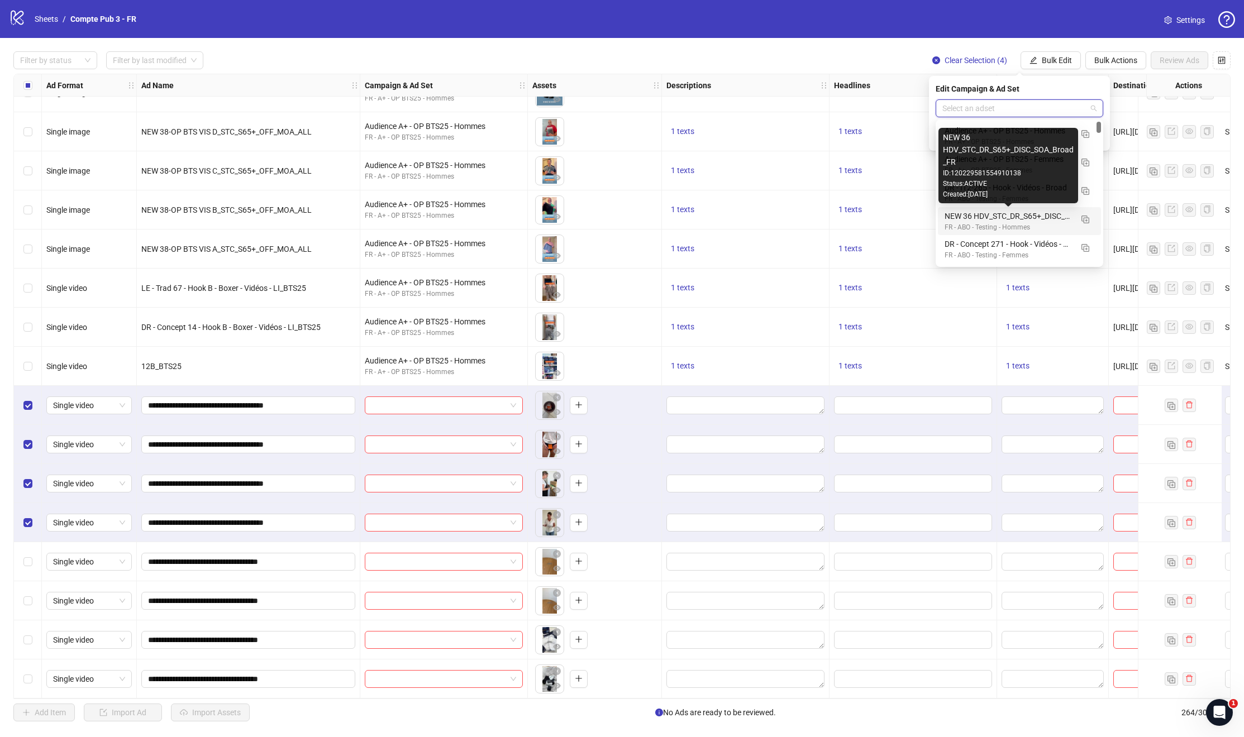
scroll to position [2, 0]
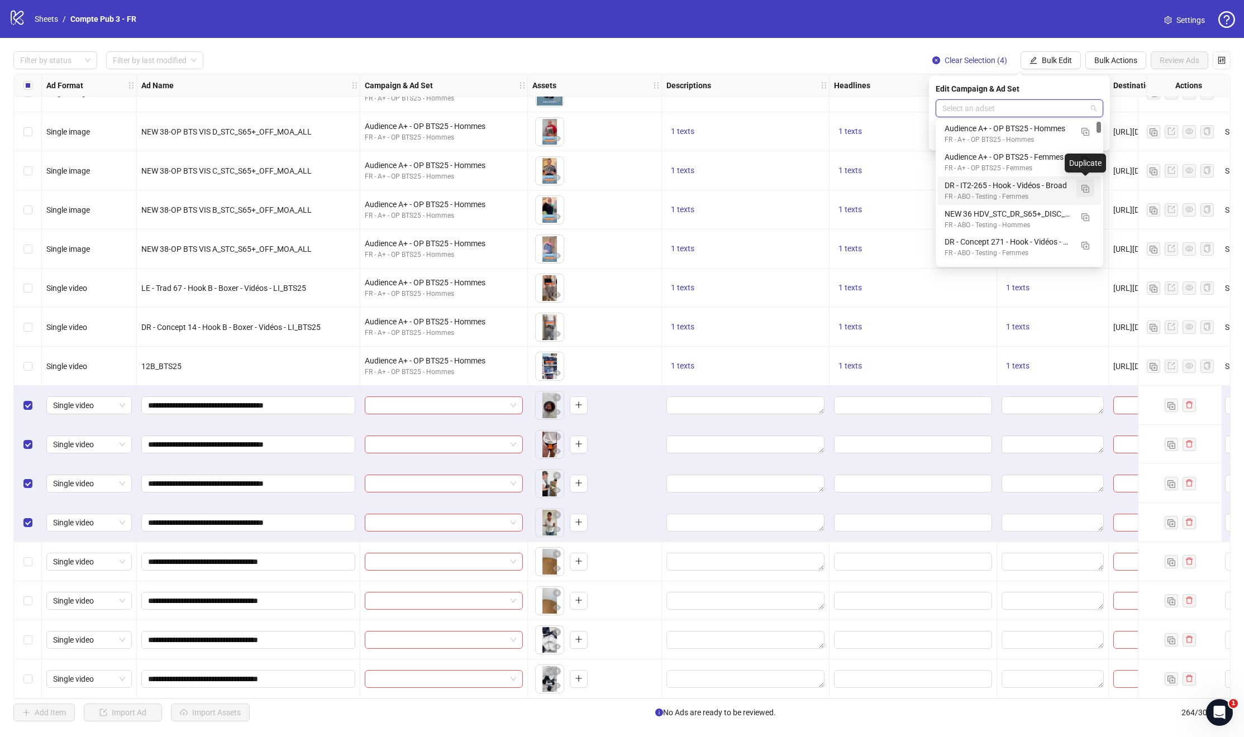
click at [1087, 188] on img "button" at bounding box center [1085, 189] width 8 height 8
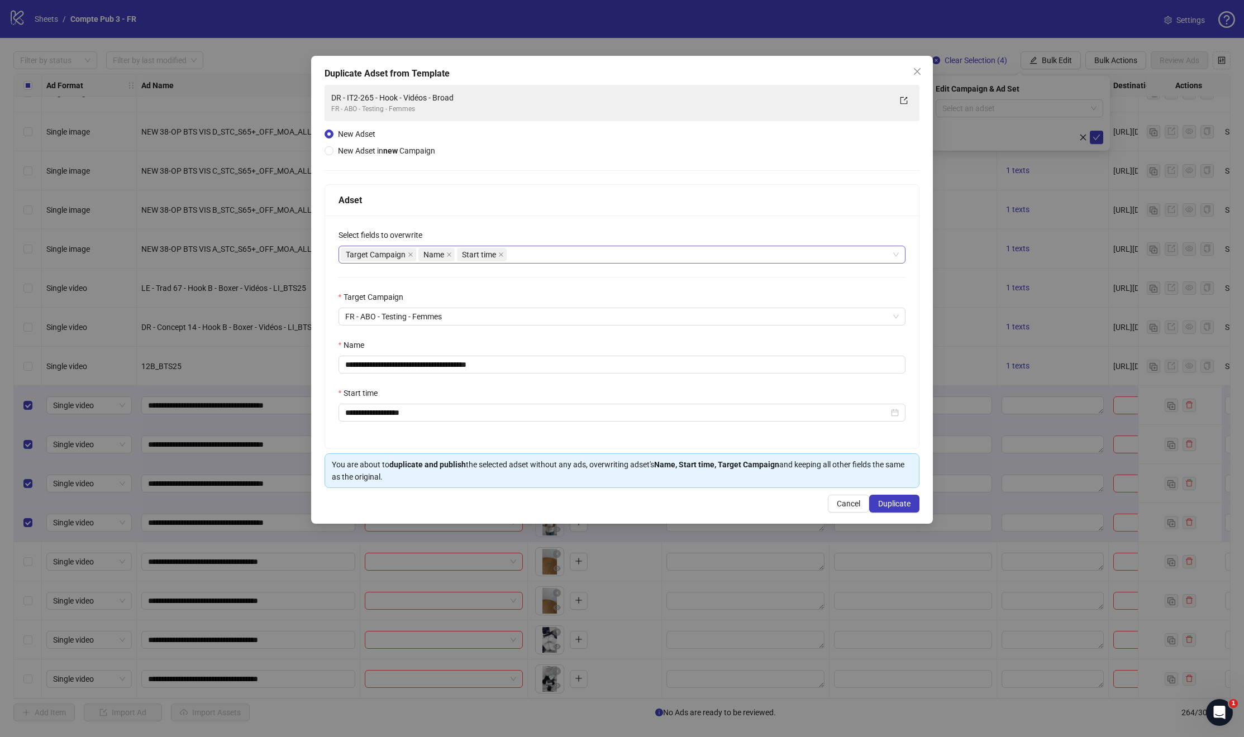
click at [522, 249] on div "Target Campaign Name Start time" at bounding box center [616, 255] width 551 height 16
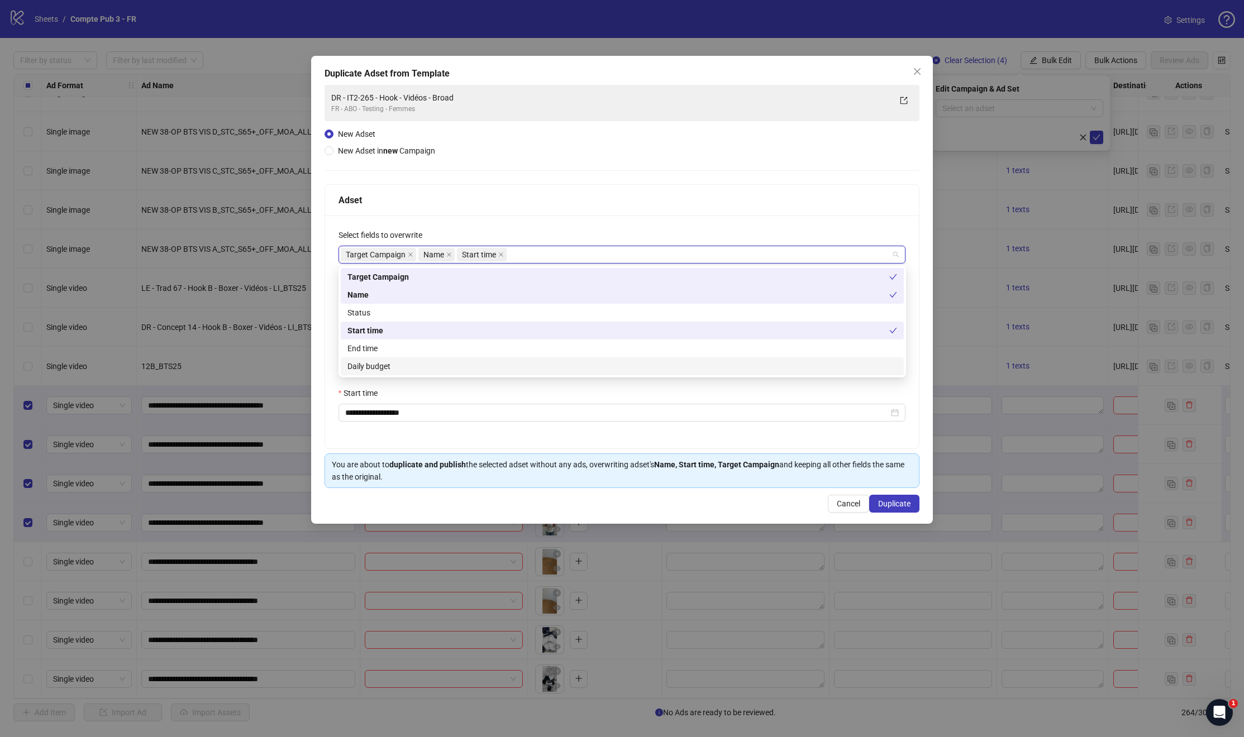
click at [379, 366] on div "Daily budget" at bounding box center [622, 366] width 550 height 12
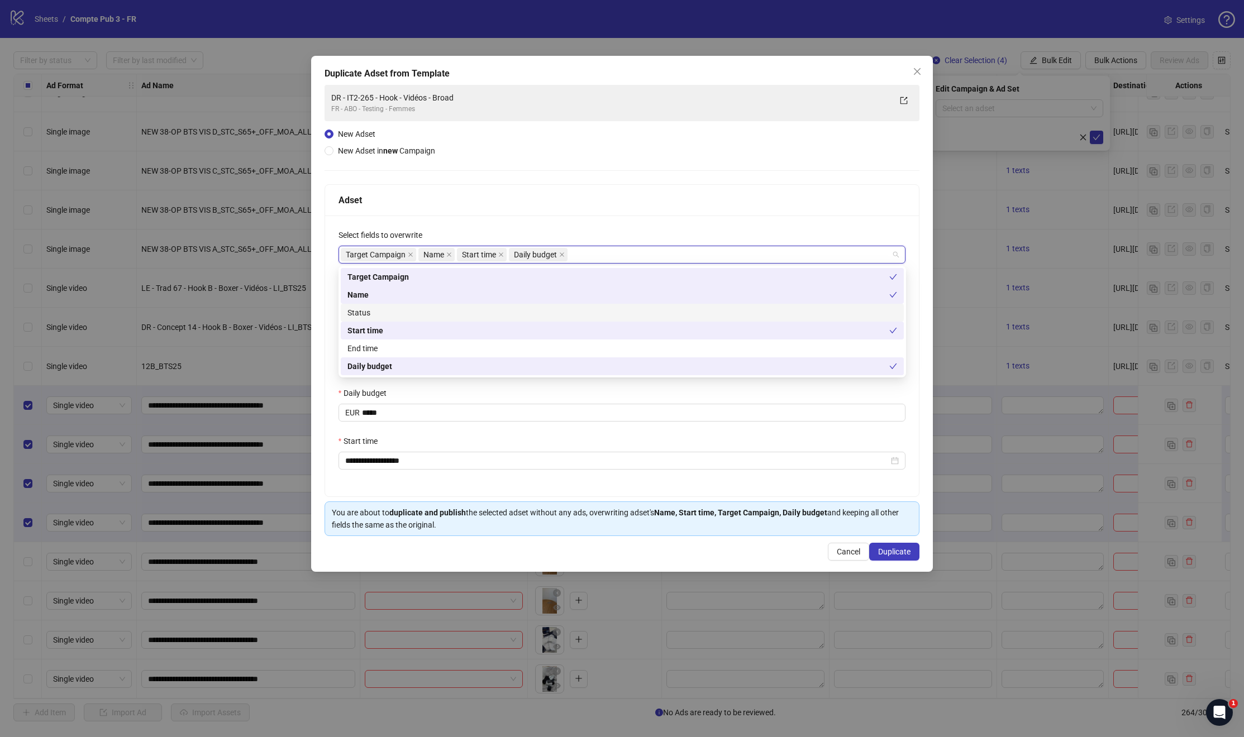
click at [380, 314] on div "Status" at bounding box center [622, 313] width 550 height 12
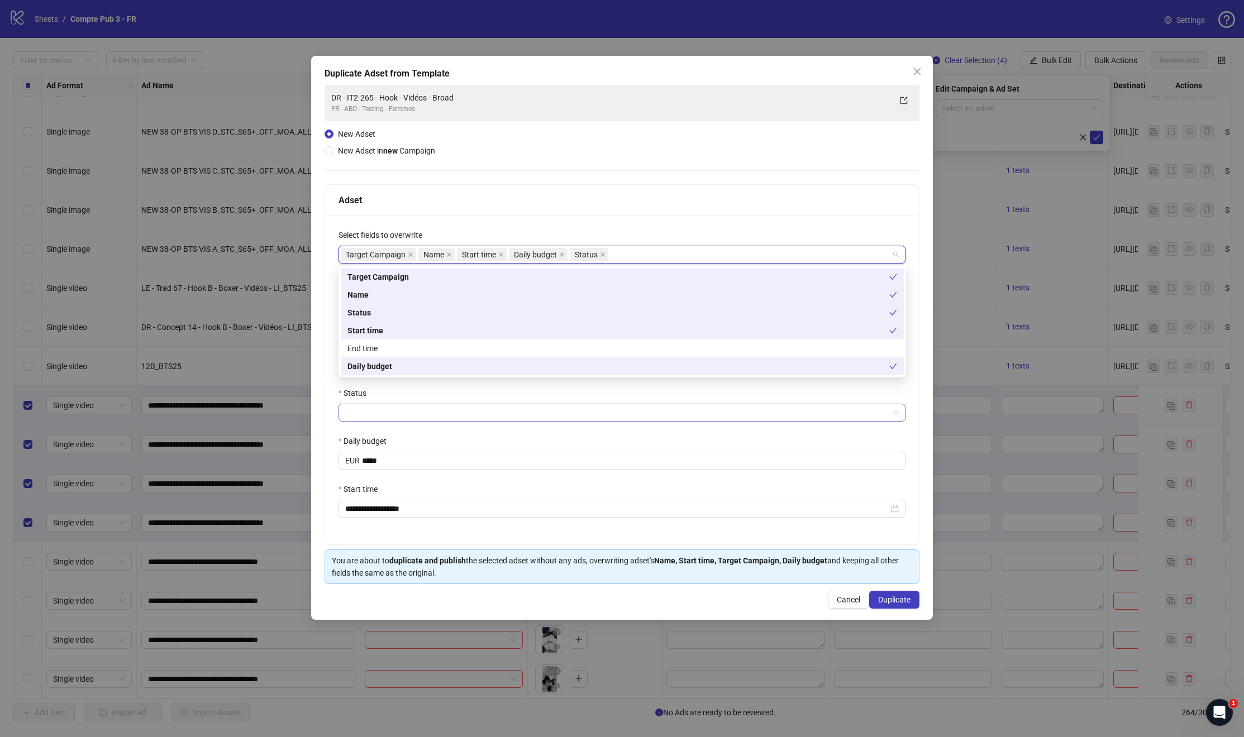
click at [402, 413] on input "Status" at bounding box center [617, 412] width 544 height 17
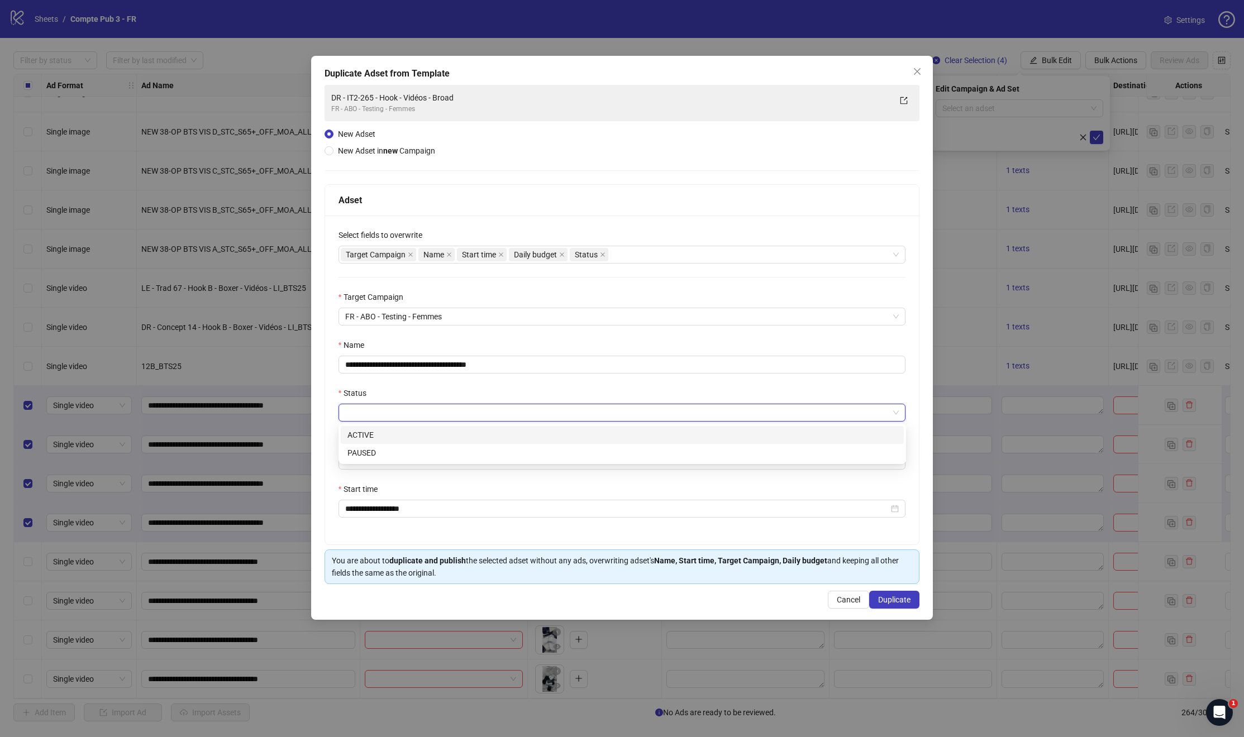
click at [403, 431] on div "ACTIVE" at bounding box center [622, 435] width 550 height 12
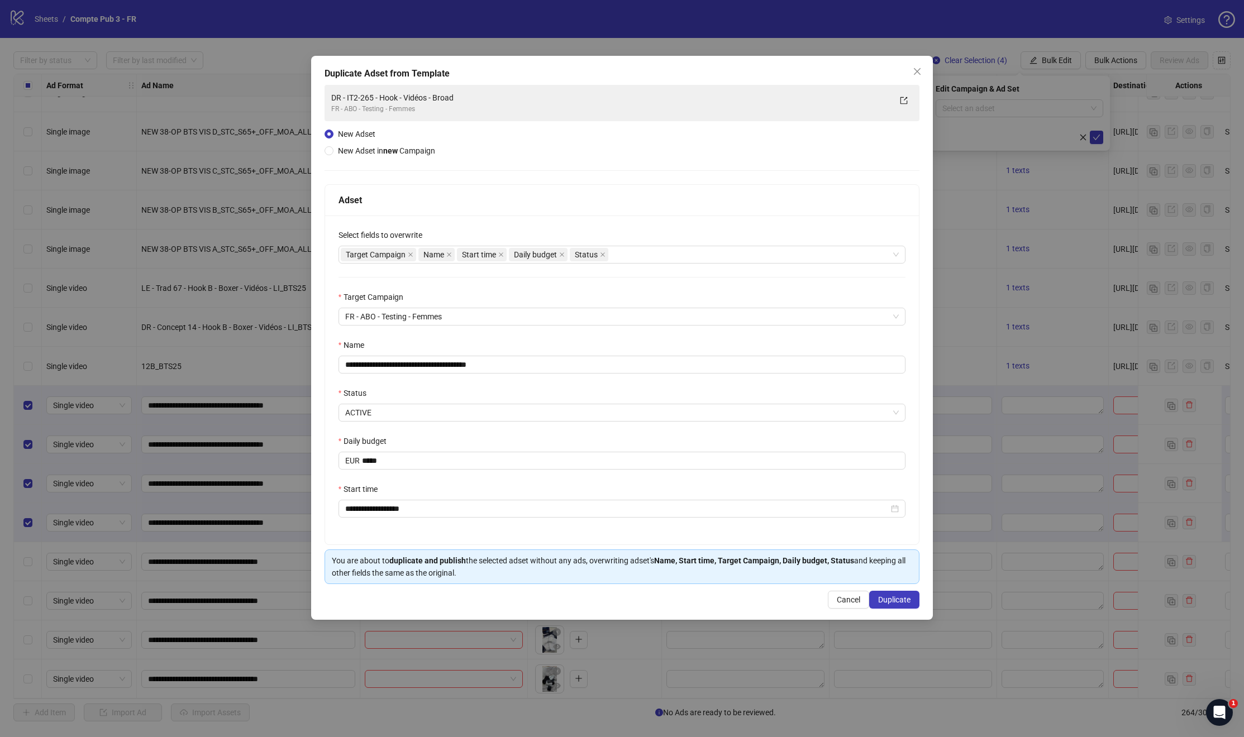
click at [407, 491] on div "Start time" at bounding box center [621, 491] width 567 height 17
click at [398, 514] on input "**********" at bounding box center [617, 509] width 544 height 12
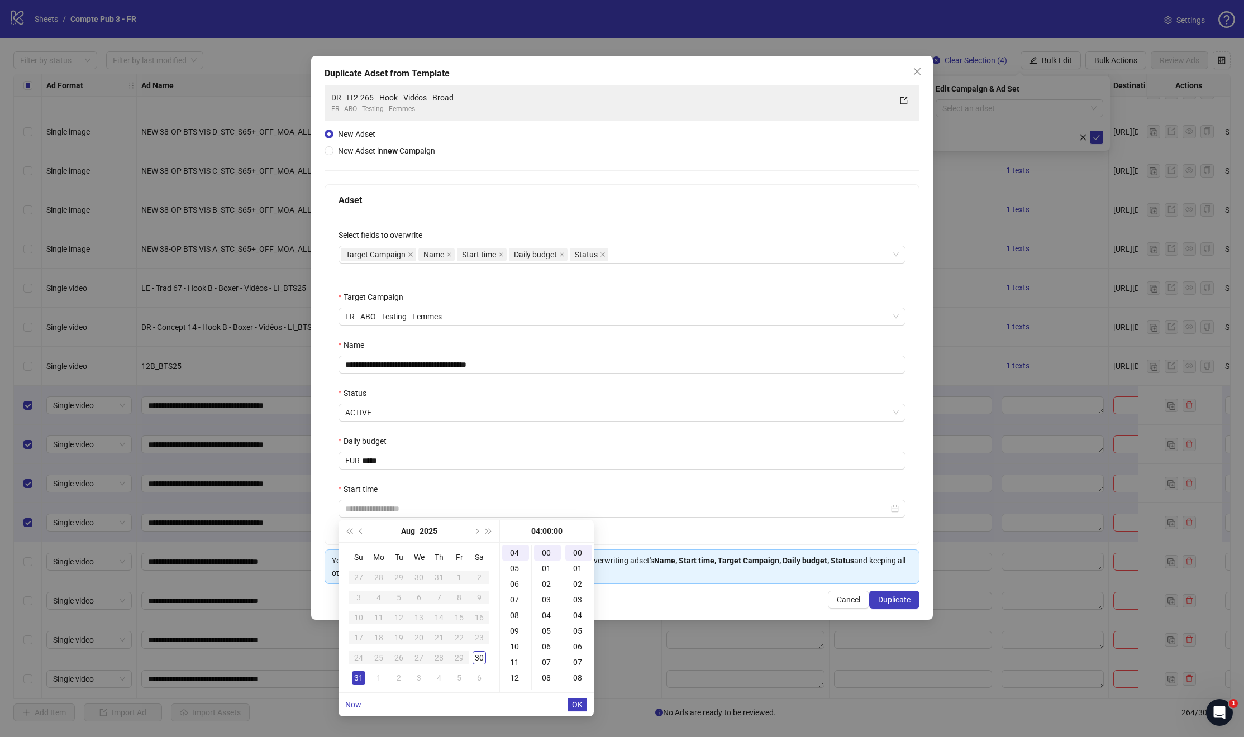
click at [360, 680] on div "31" at bounding box center [358, 677] width 13 height 13
click at [572, 704] on span "OK" at bounding box center [577, 704] width 11 height 9
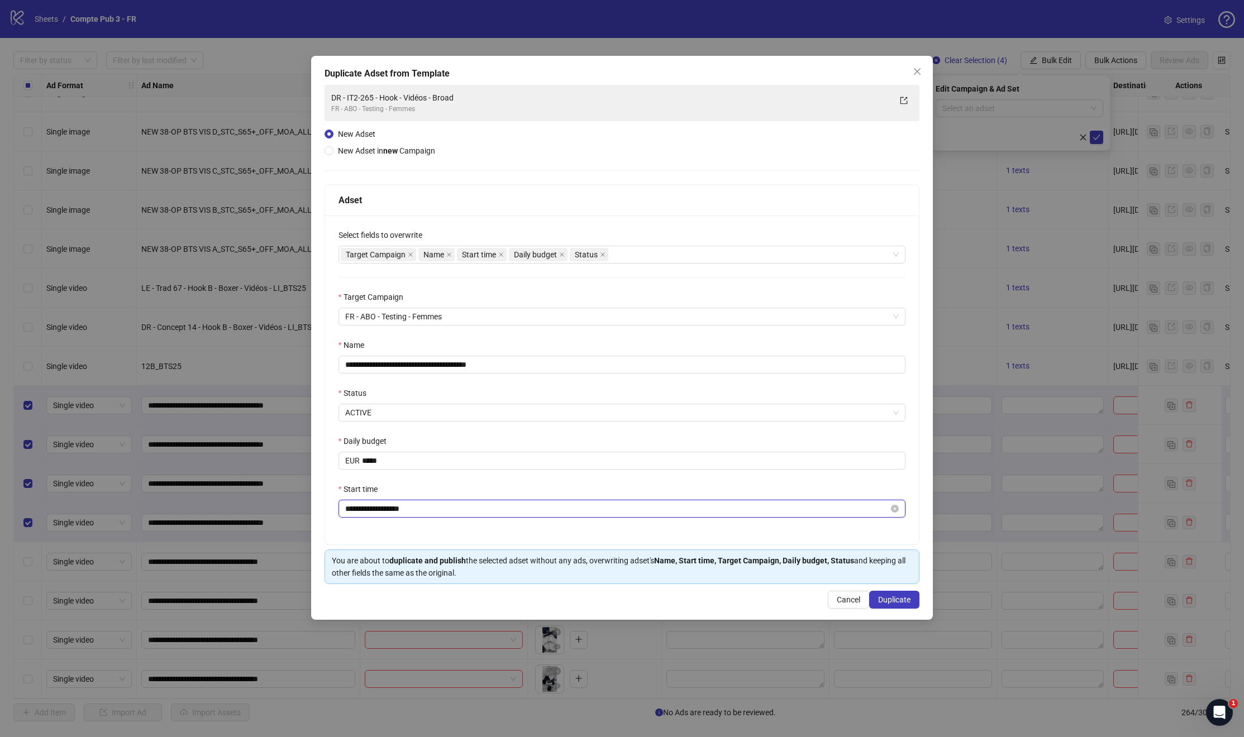
click at [410, 513] on input "**********" at bounding box center [617, 509] width 544 height 12
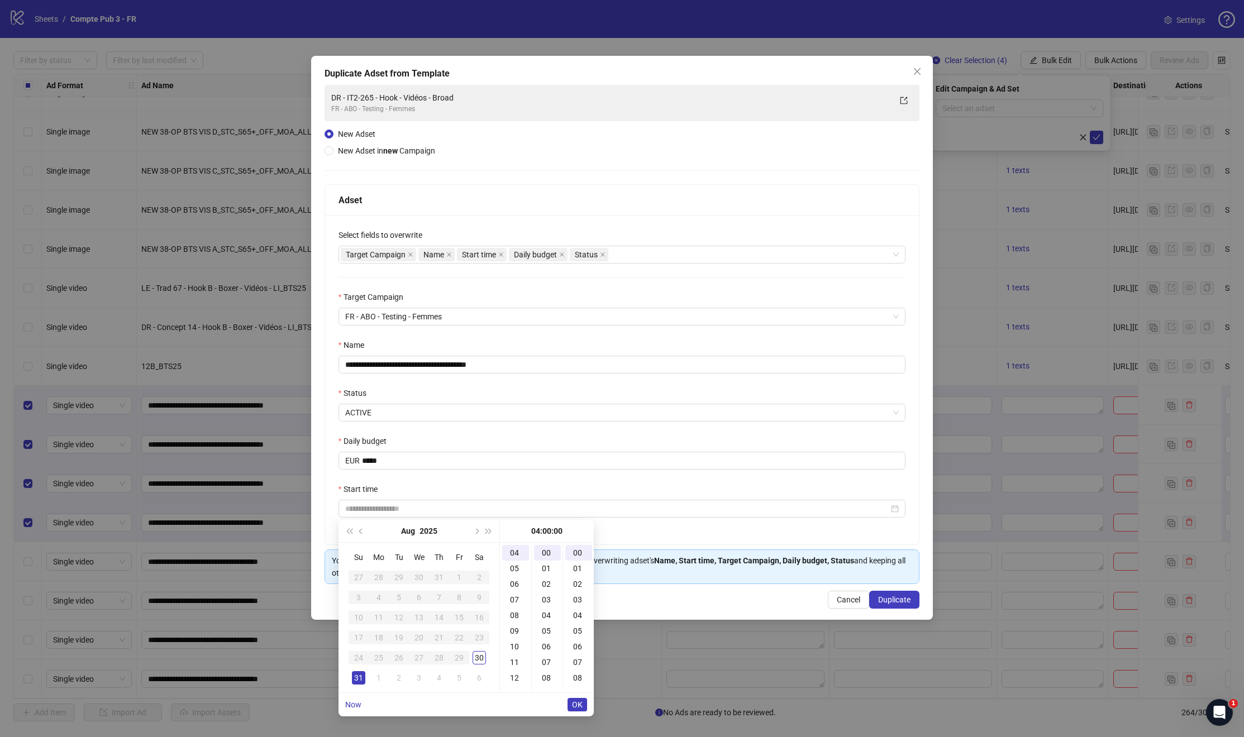
click at [359, 679] on div "31" at bounding box center [358, 677] width 13 height 13
type input "**********"
click at [579, 707] on span "OK" at bounding box center [577, 704] width 11 height 9
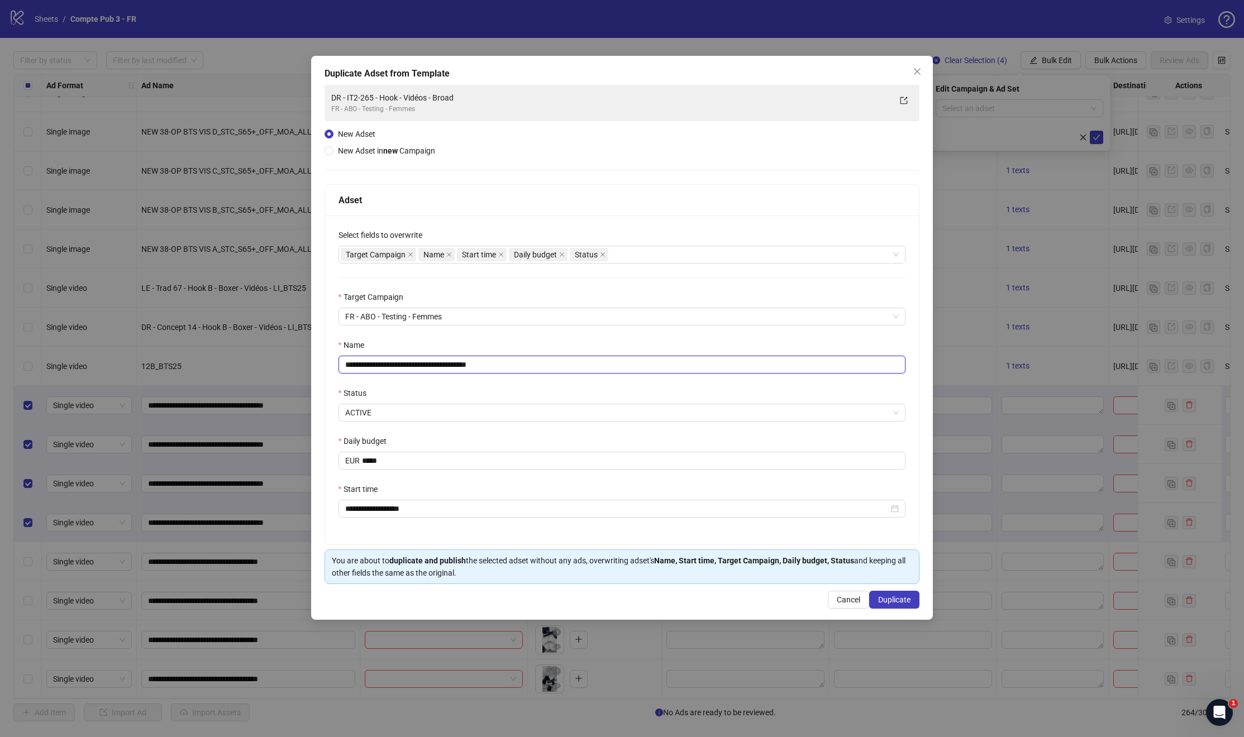
click at [426, 368] on input "**********" at bounding box center [621, 365] width 567 height 18
paste input "text"
type input "**********"
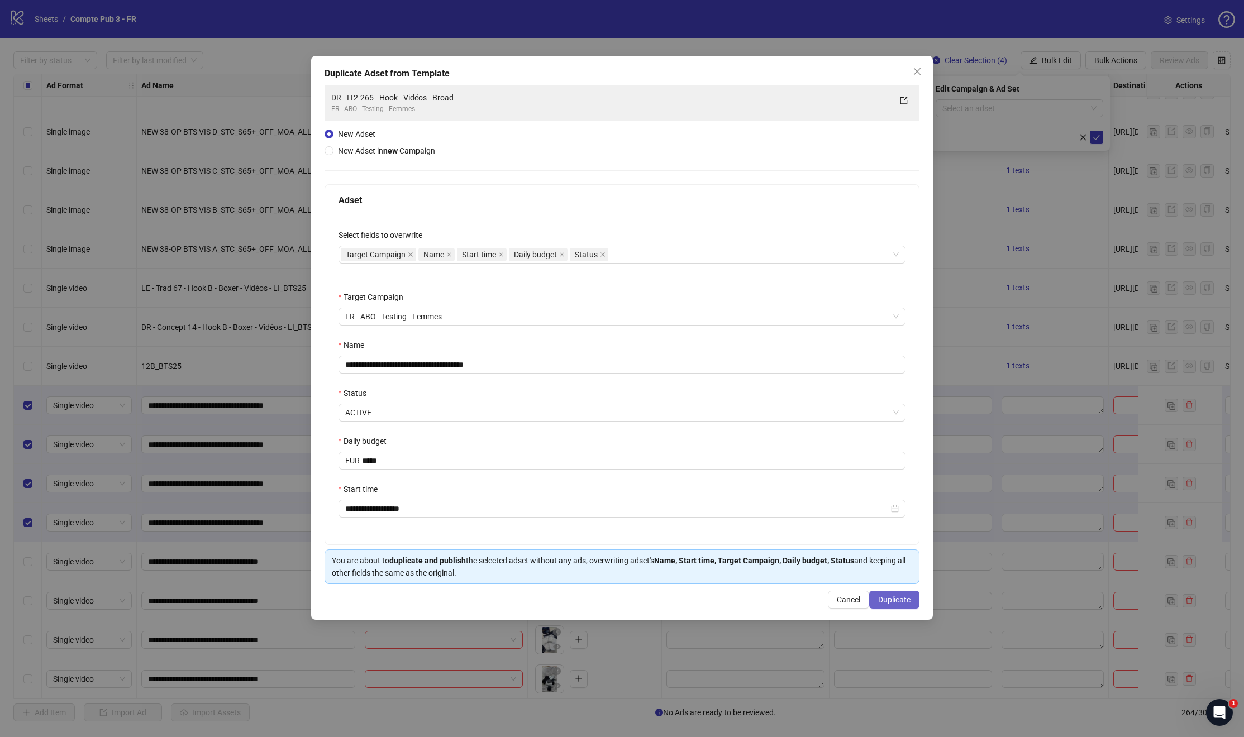
click at [884, 601] on span "Duplicate" at bounding box center [894, 599] width 32 height 9
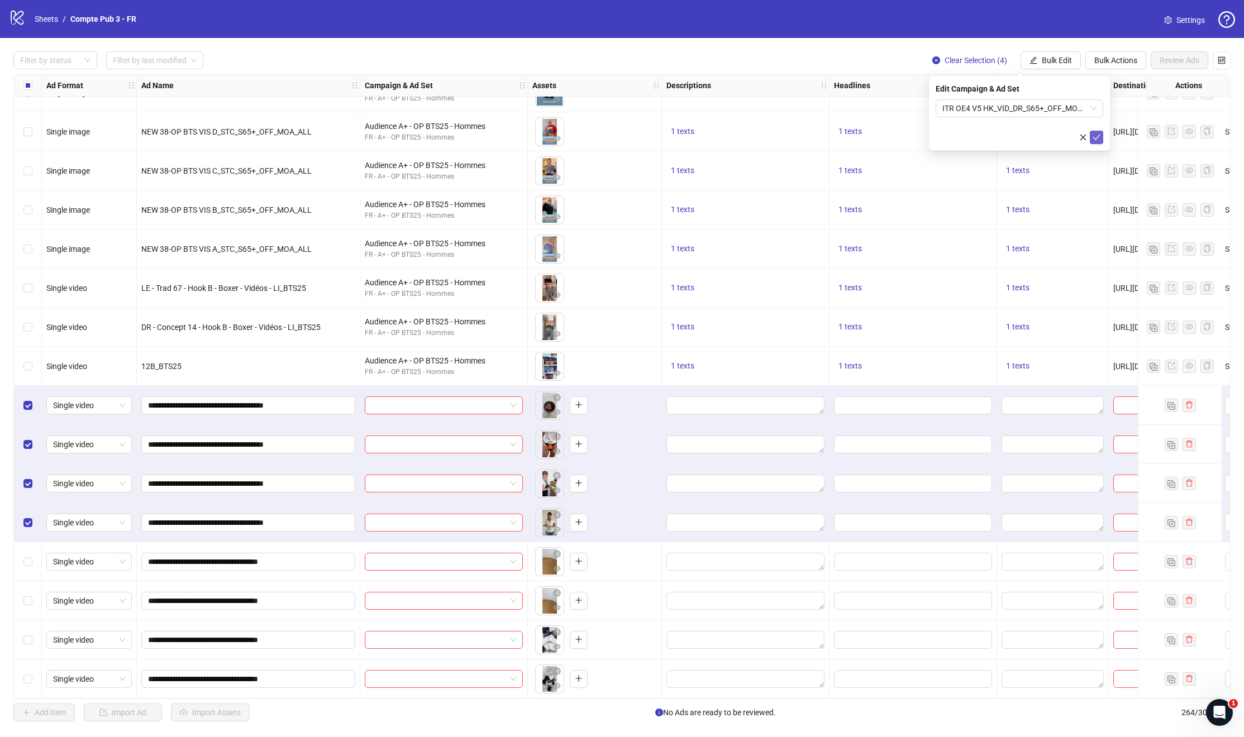
click at [1098, 140] on icon "check" at bounding box center [1096, 137] width 8 height 8
drag, startPoint x: 408, startPoint y: 698, endPoint x: 464, endPoint y: 701, distance: 56.5
click at [464, 701] on div "Filter by status Filter by last modified Clear Selection (4) Bulk Edit Bulk Act…" at bounding box center [622, 386] width 1244 height 697
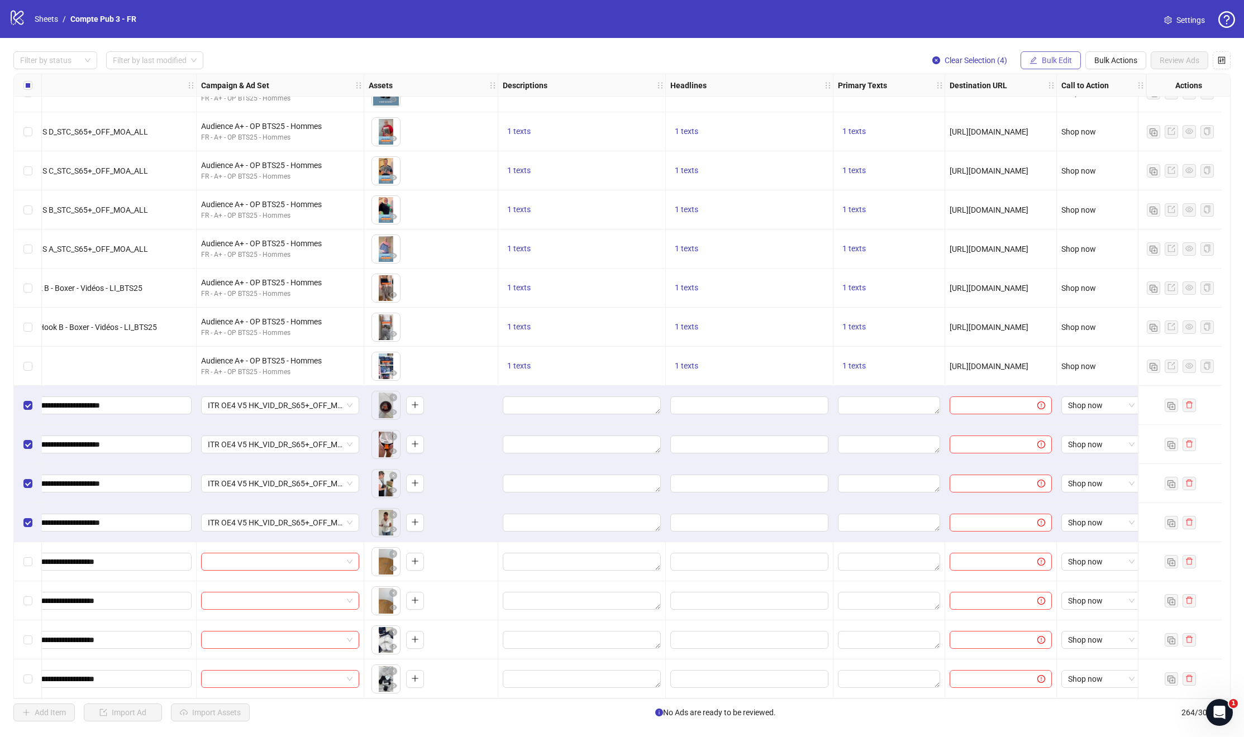
click at [1063, 54] on button "Bulk Edit" at bounding box center [1050, 60] width 60 height 18
click at [1053, 139] on span "Descriptions" at bounding box center [1061, 136] width 66 height 12
click at [954, 102] on textarea at bounding box center [1019, 114] width 168 height 30
paste textarea "**********"
type textarea "**********"
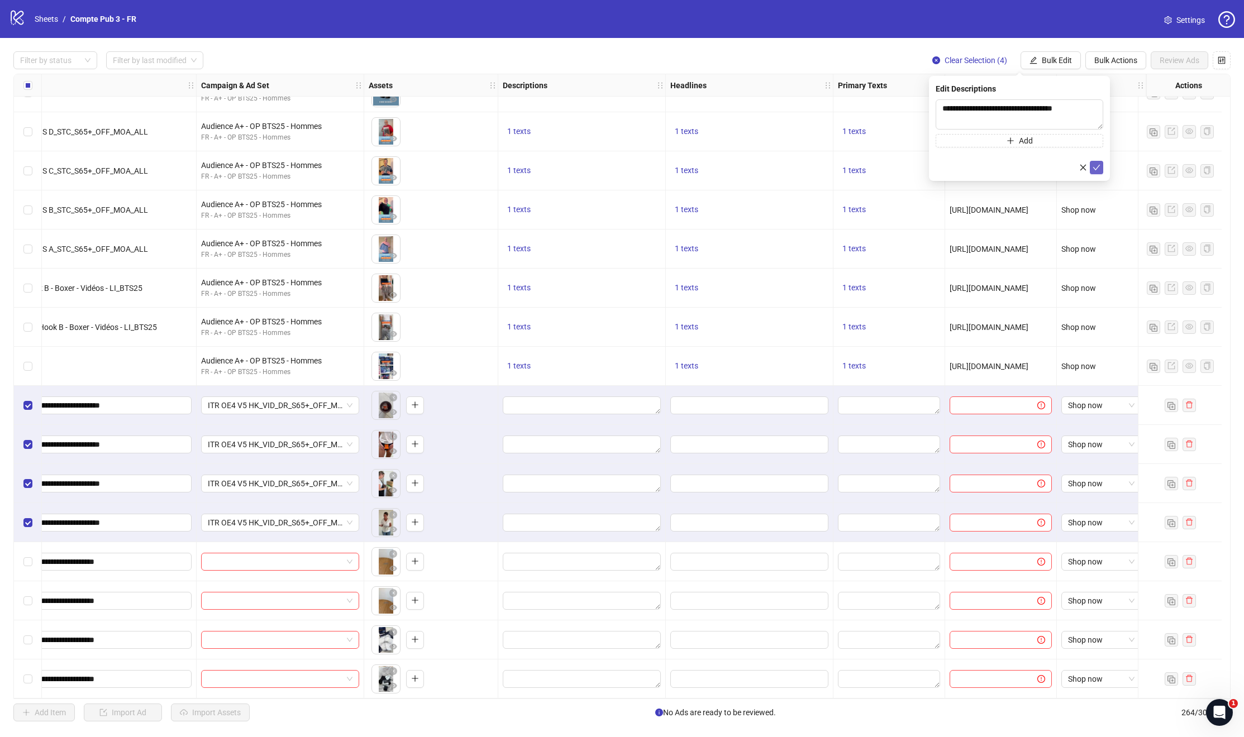
click at [1096, 170] on icon "check" at bounding box center [1096, 168] width 8 height 8
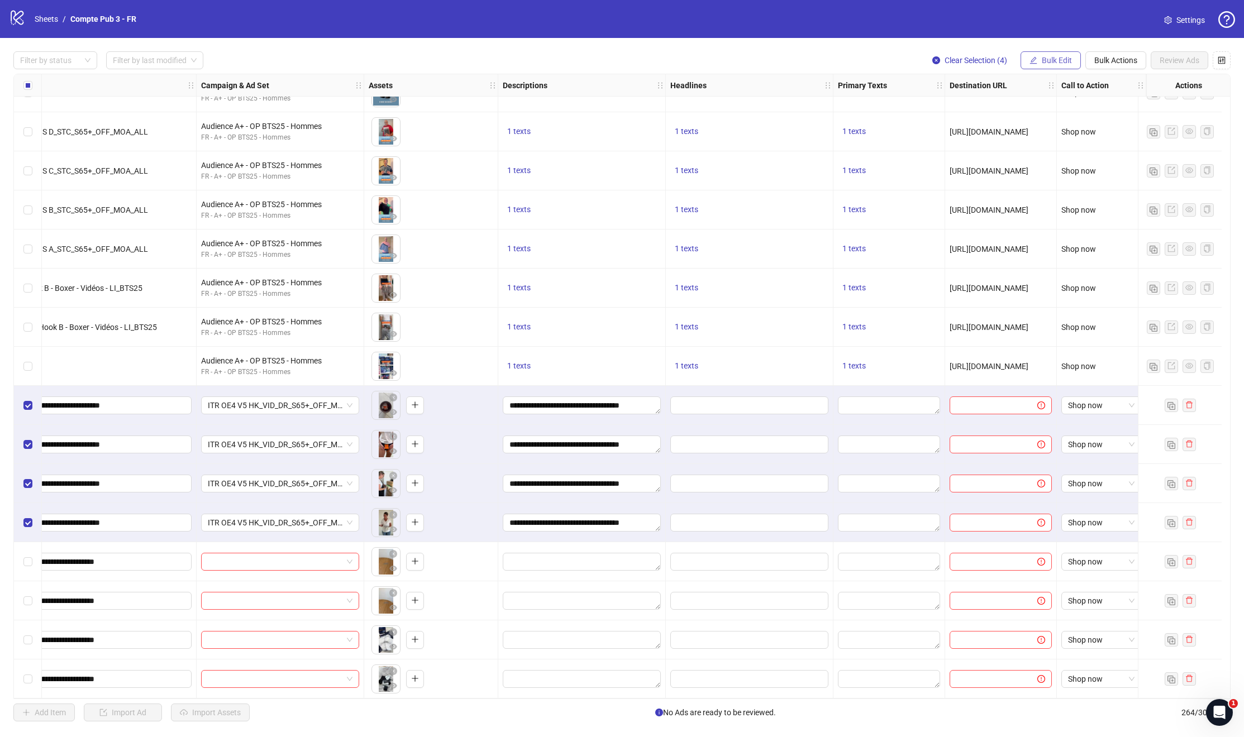
click at [1042, 52] on button "Bulk Edit" at bounding box center [1050, 60] width 60 height 18
click at [1043, 151] on span "Headlines" at bounding box center [1061, 154] width 66 height 12
click at [977, 107] on input "text" at bounding box center [1019, 108] width 168 height 18
paste input "**********"
type input "**********"
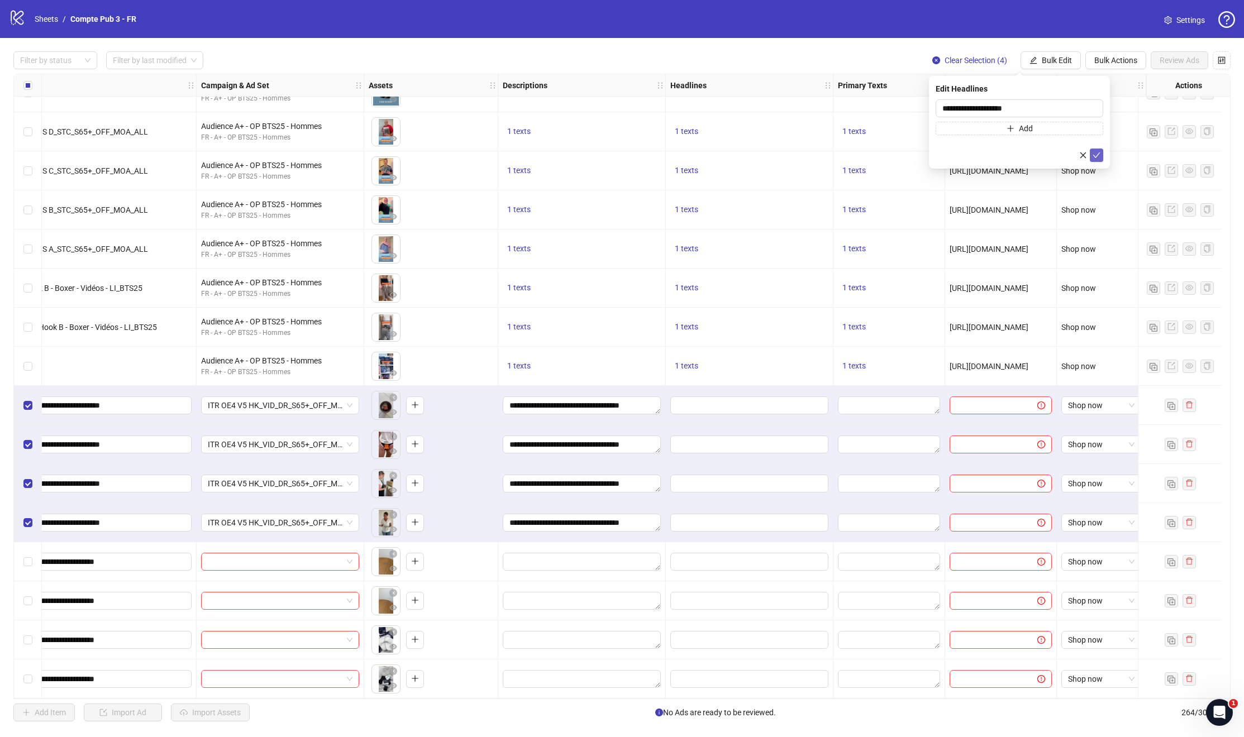
click at [1098, 157] on icon "check" at bounding box center [1096, 155] width 8 height 8
click at [1058, 59] on span "Bulk Edit" at bounding box center [1057, 60] width 30 height 9
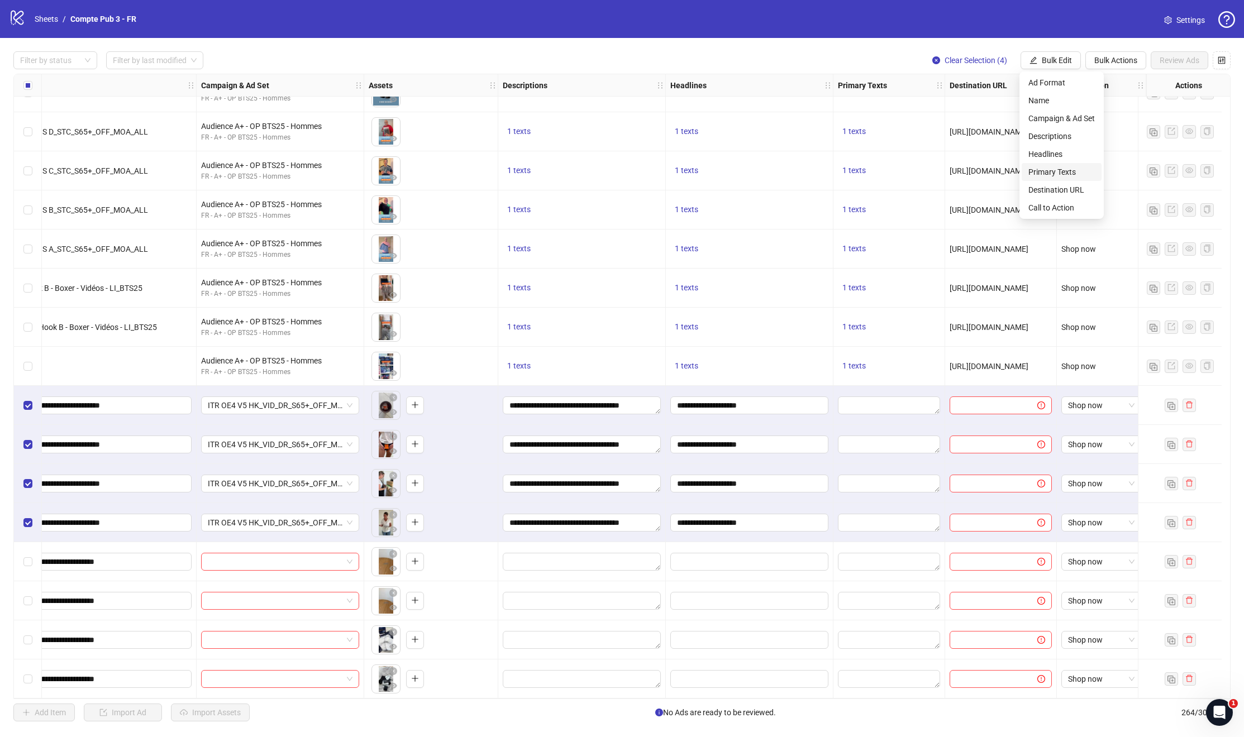
click at [1070, 168] on span "Primary Texts" at bounding box center [1061, 172] width 66 height 12
click at [1011, 117] on textarea at bounding box center [1019, 114] width 168 height 30
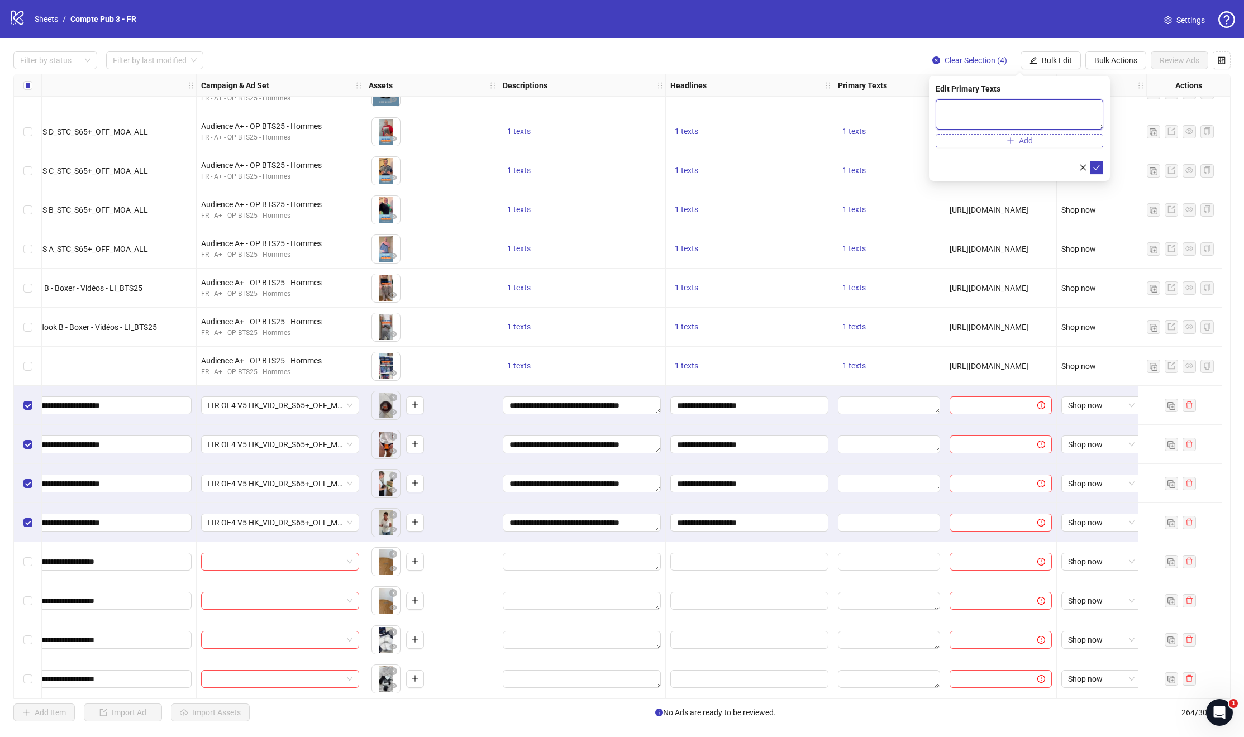
paste textarea "**********"
type textarea "**********"
click at [1097, 164] on icon "check" at bounding box center [1096, 168] width 8 height 8
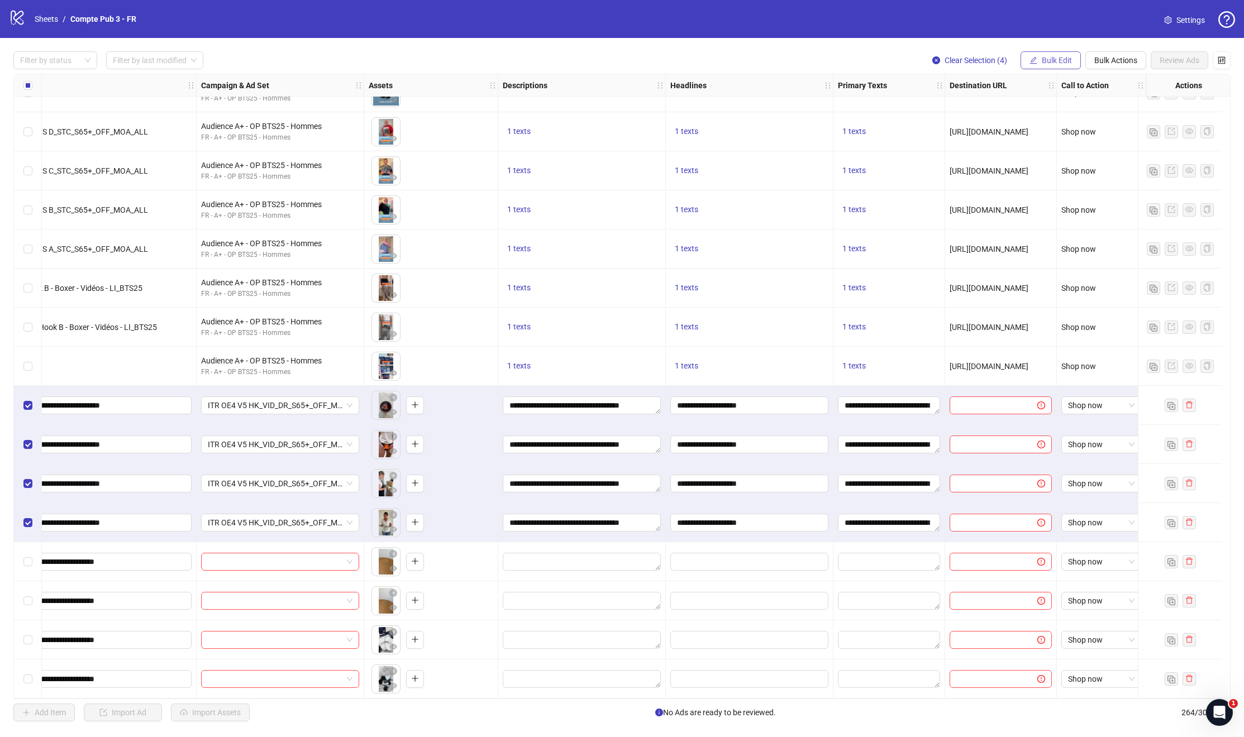
click at [1054, 64] on span "Bulk Edit" at bounding box center [1057, 60] width 30 height 9
click at [1043, 141] on span "Descriptions" at bounding box center [1061, 136] width 66 height 12
click at [962, 106] on textarea "**********" at bounding box center [1017, 114] width 164 height 30
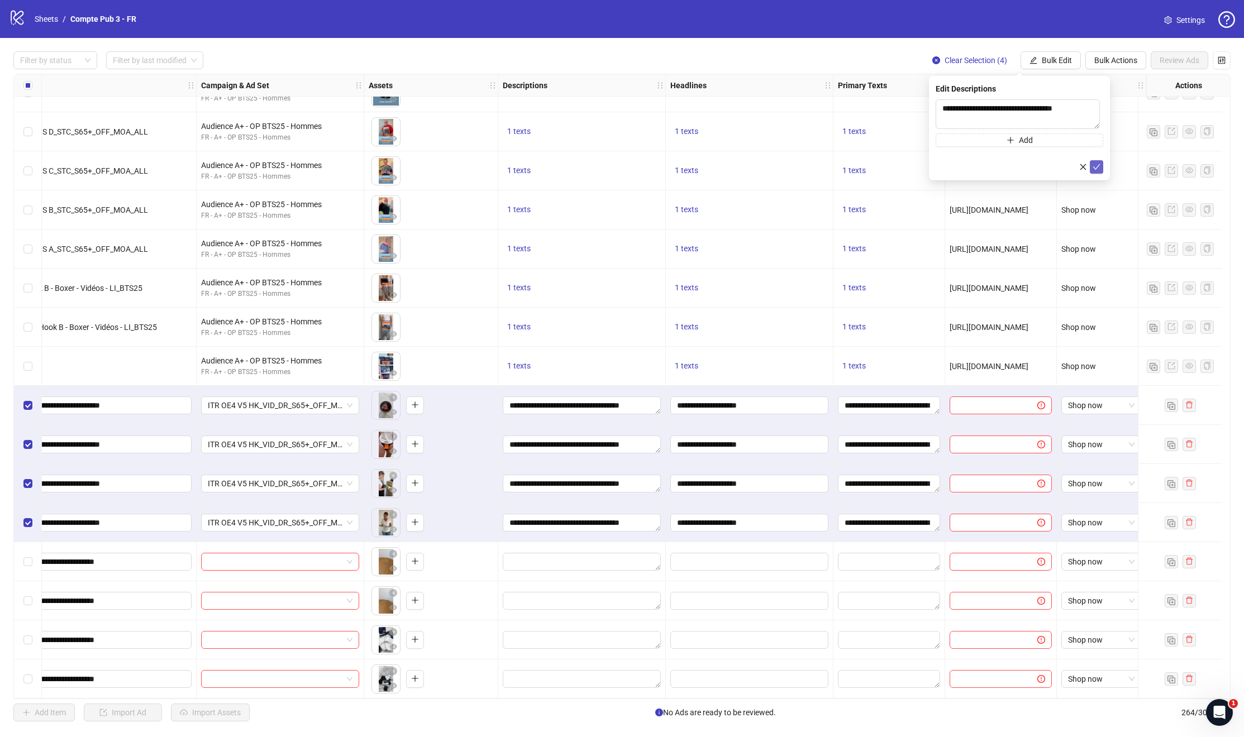
click at [1093, 168] on icon "check" at bounding box center [1096, 167] width 8 height 8
drag, startPoint x: 561, startPoint y: 698, endPoint x: 1021, endPoint y: 625, distance: 465.9
click at [929, 683] on div "Ad Format Ad Name Campaign & Ad Set Assets Descriptions Headlines Primary Texts…" at bounding box center [621, 386] width 1217 height 625
click at [1050, 60] on span "Bulk Edit" at bounding box center [1057, 60] width 30 height 9
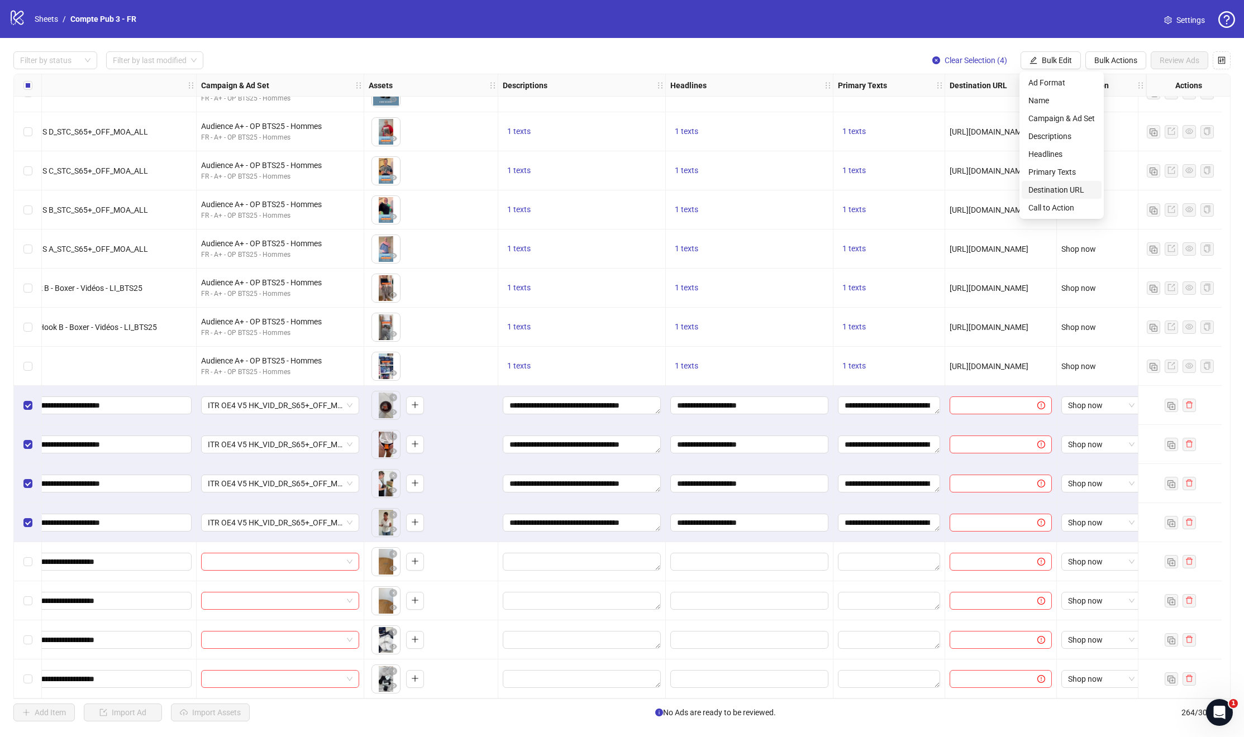
click at [1063, 192] on span "Destination URL" at bounding box center [1061, 190] width 66 height 12
click at [996, 111] on input "text" at bounding box center [1014, 108] width 145 height 12
paste input "**********"
type input "**********"
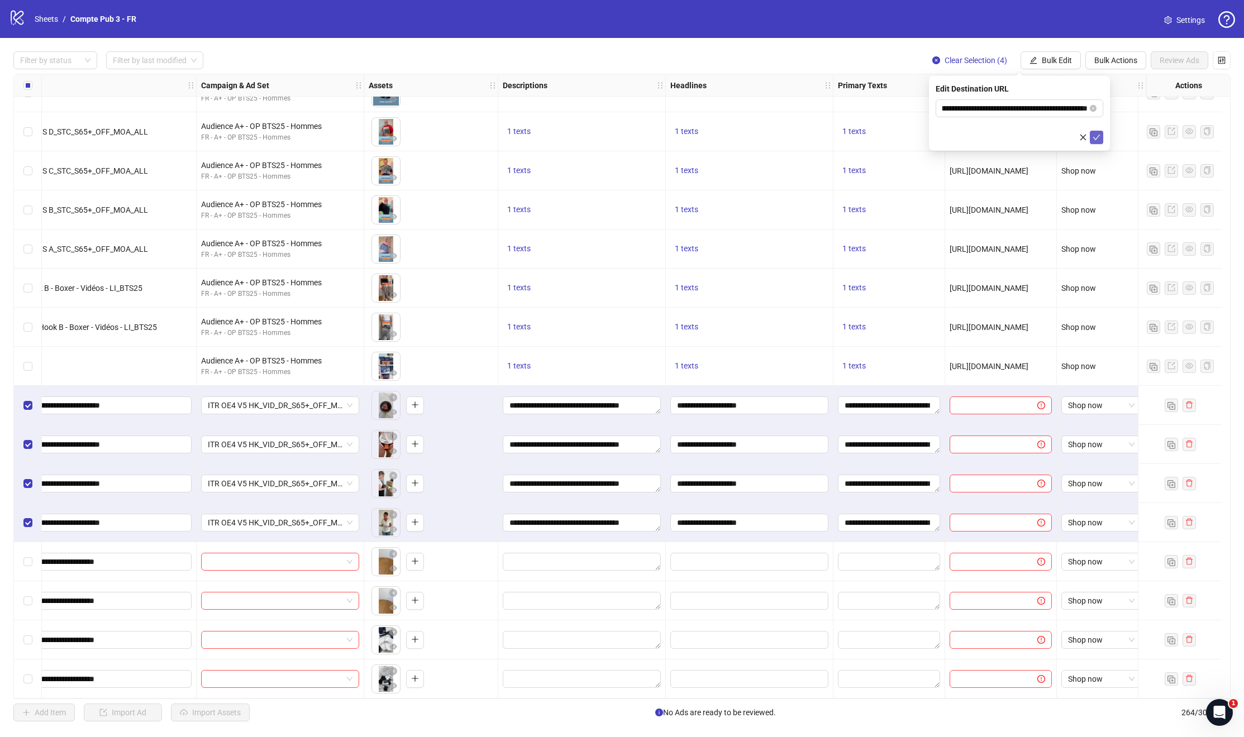
click at [1095, 137] on icon "check" at bounding box center [1096, 137] width 8 height 8
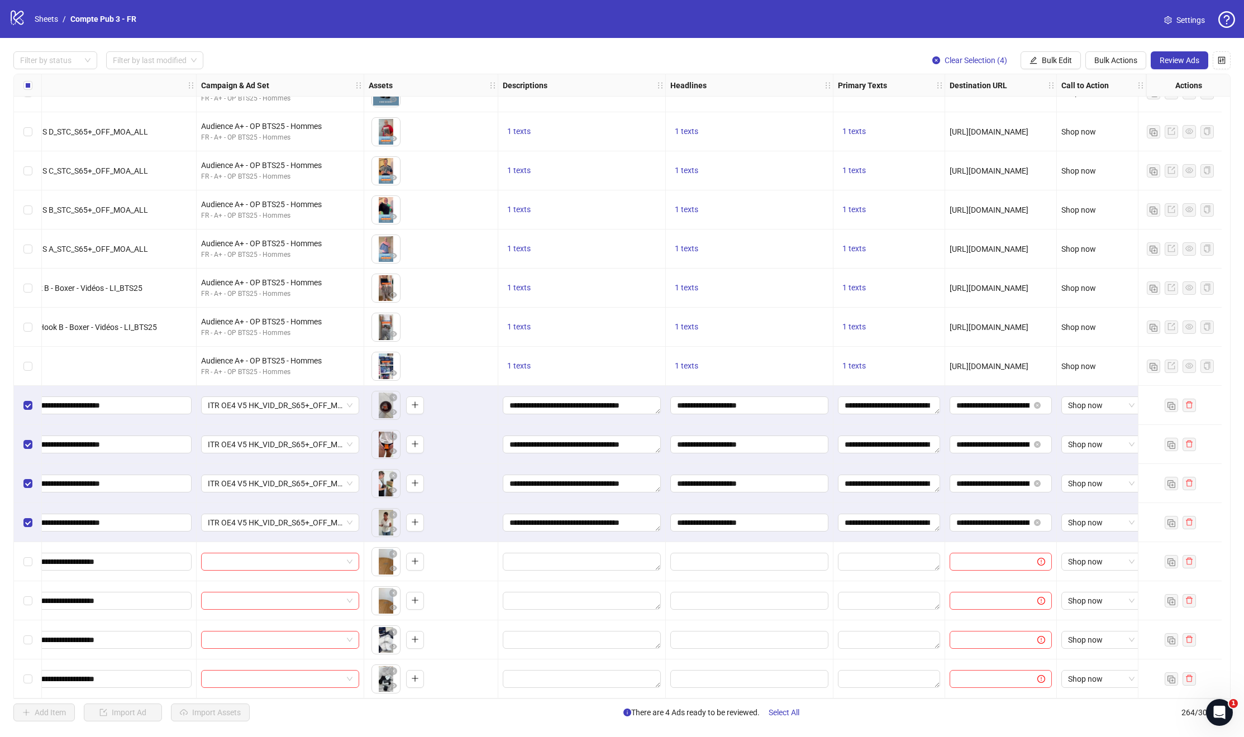
scroll to position [9723, 0]
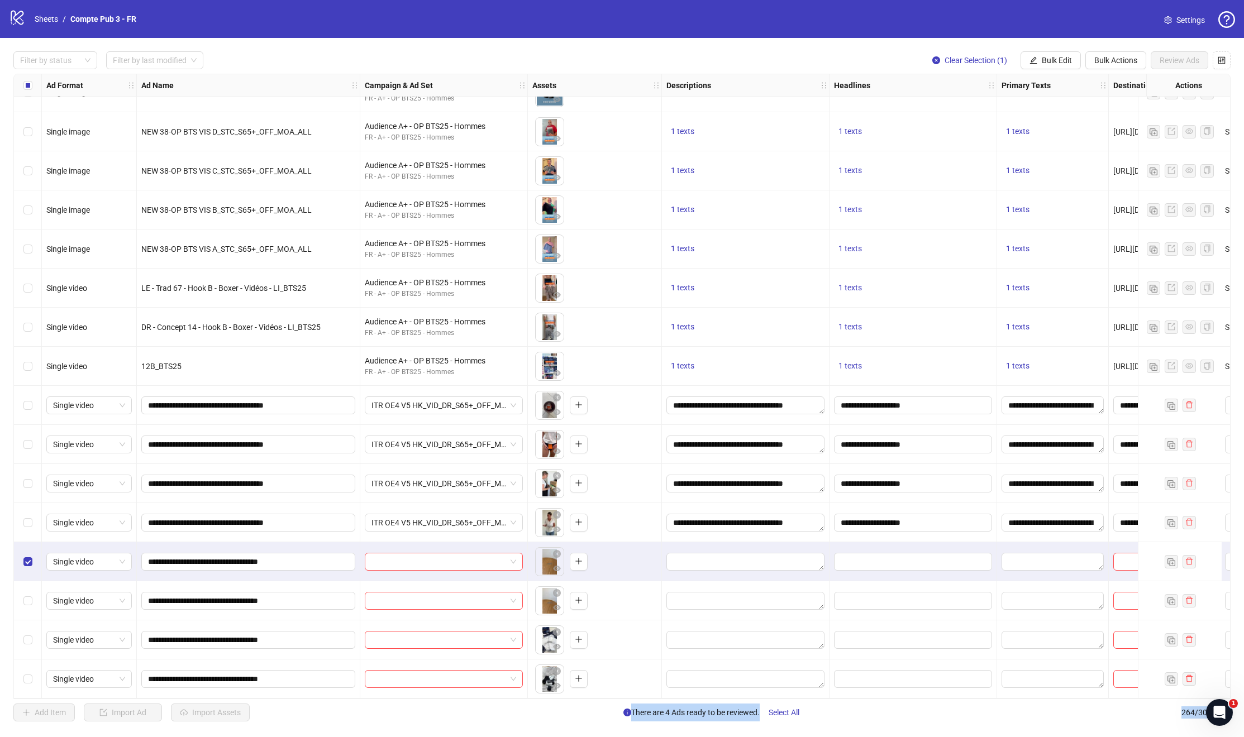
click at [25, 681] on div "Select row 264" at bounding box center [28, 679] width 28 height 39
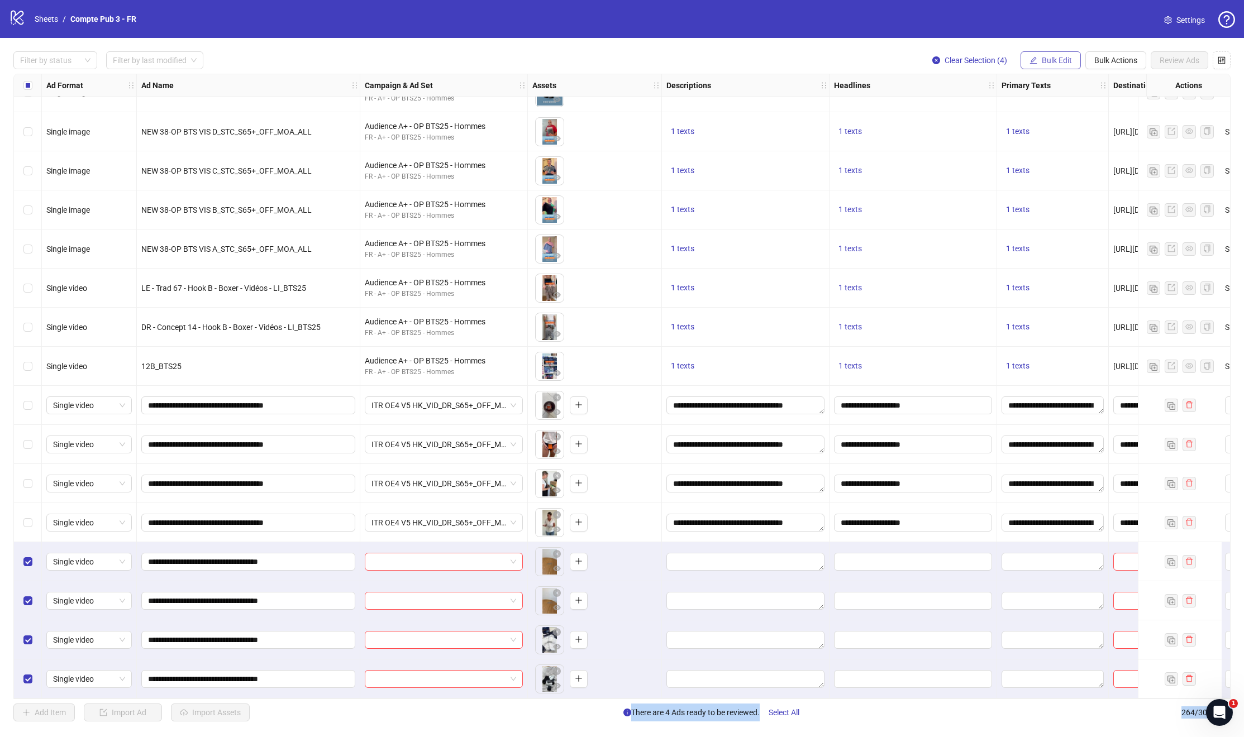
click at [1048, 60] on span "Bulk Edit" at bounding box center [1057, 60] width 30 height 9
click at [1048, 121] on span "Campaign & Ad Set" at bounding box center [1061, 118] width 66 height 12
click at [989, 107] on input "search" at bounding box center [1014, 108] width 144 height 17
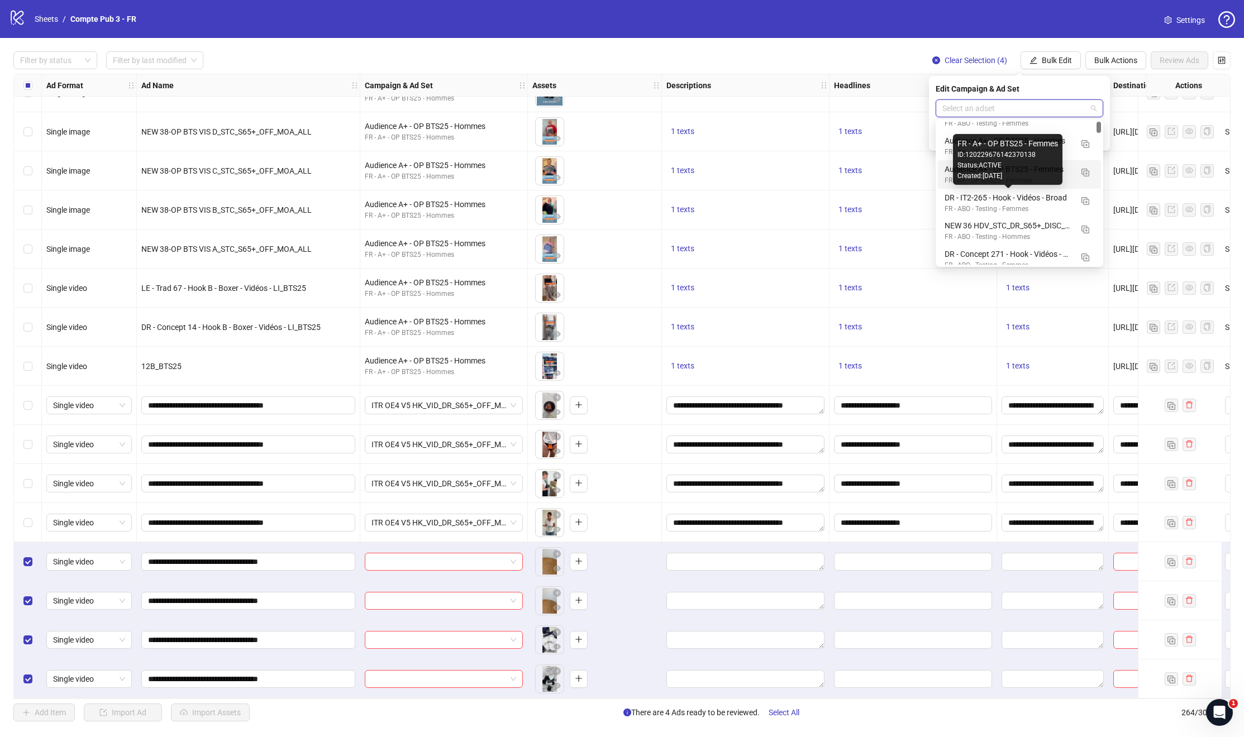
scroll to position [69, 0]
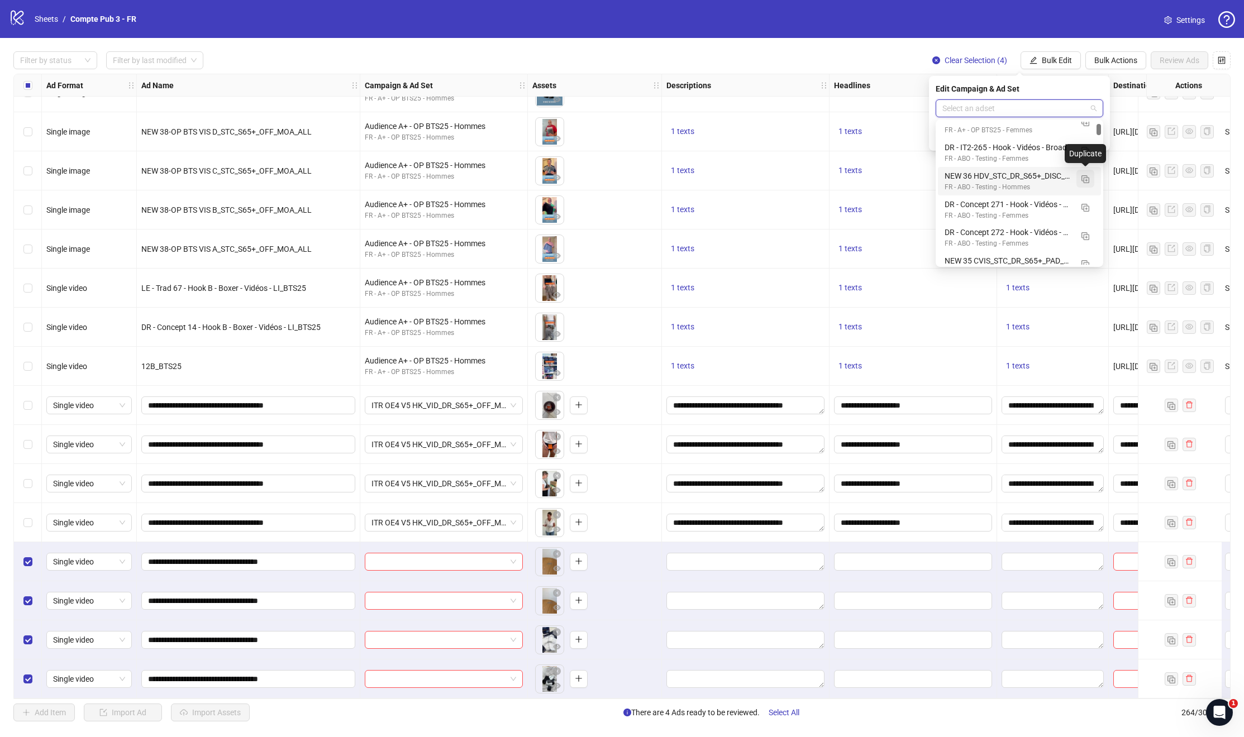
click at [1088, 179] on img "button" at bounding box center [1085, 179] width 8 height 8
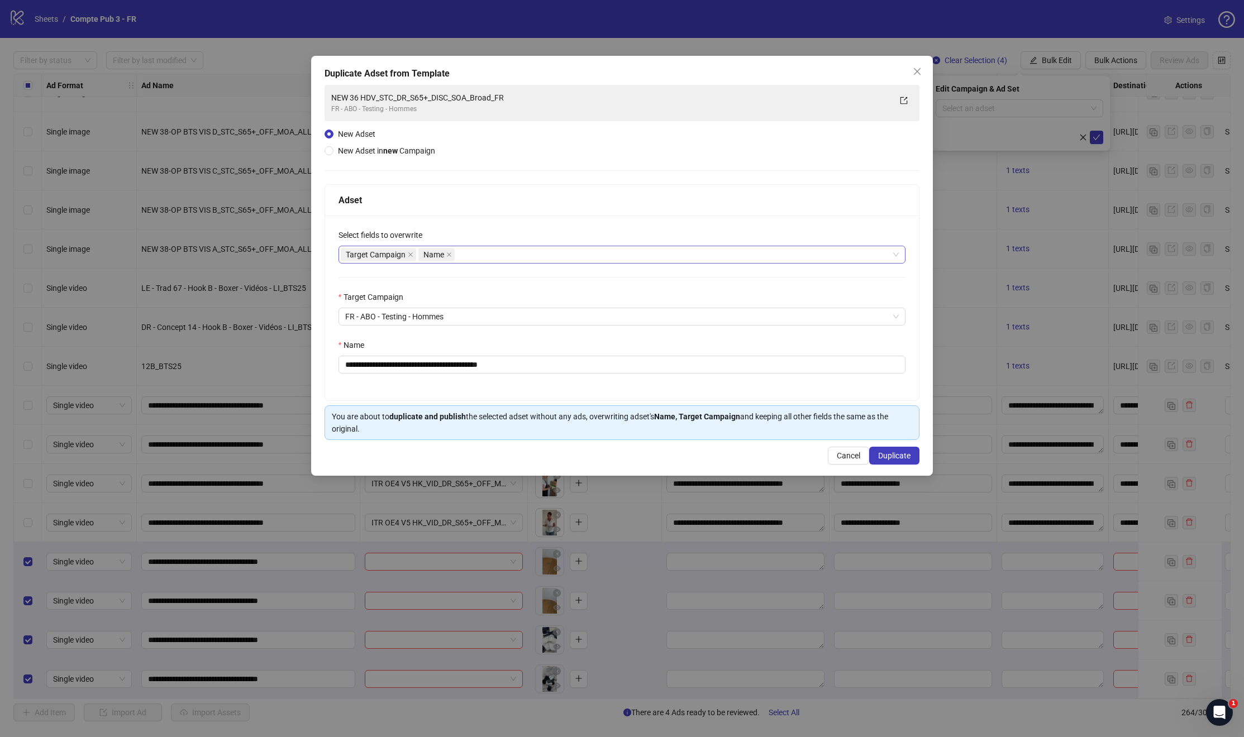
click at [474, 257] on div "Target Campaign Name" at bounding box center [616, 255] width 551 height 16
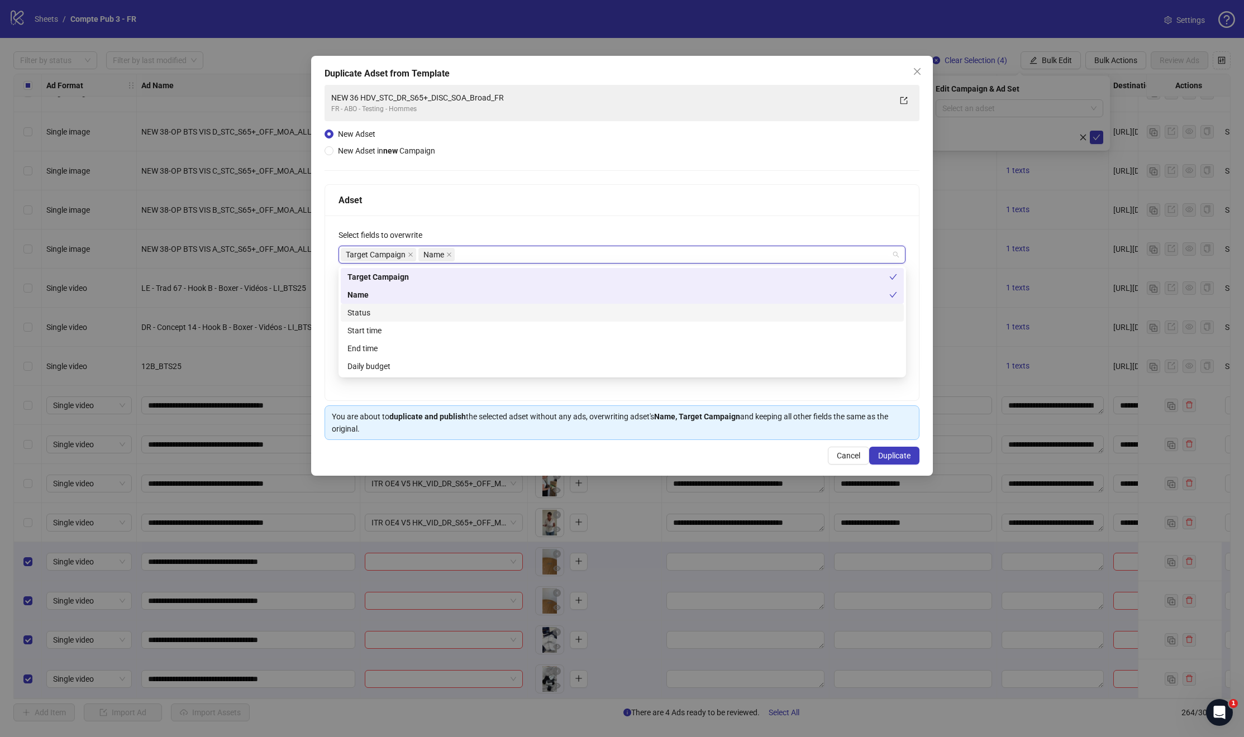
click at [418, 316] on div "Status" at bounding box center [622, 313] width 550 height 12
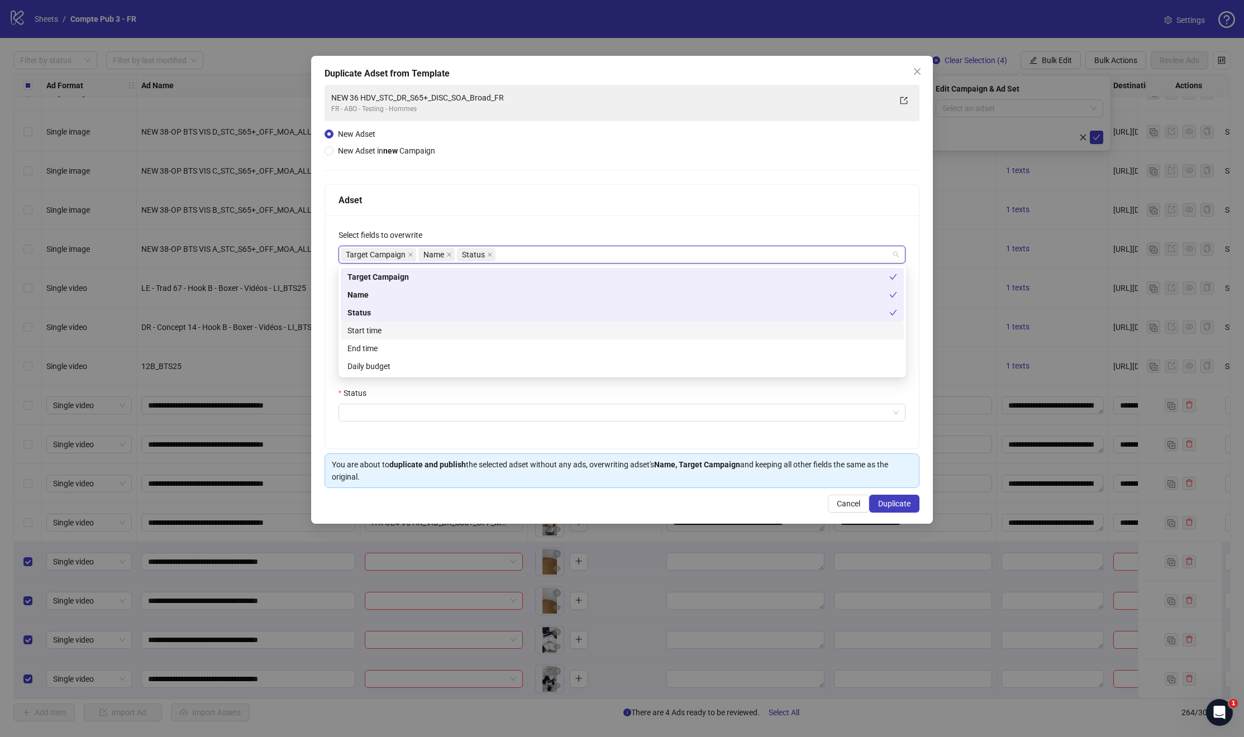
click at [416, 328] on div "Start time" at bounding box center [622, 330] width 550 height 12
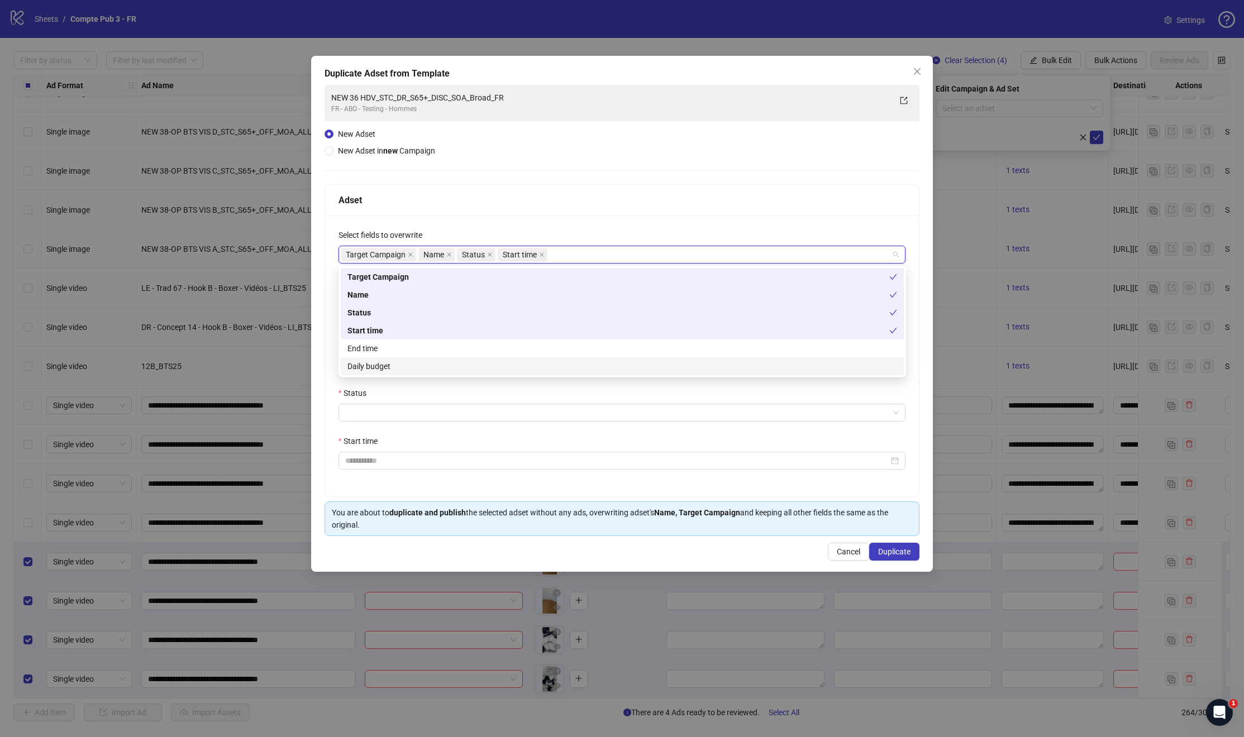
click at [389, 366] on div "Daily budget" at bounding box center [622, 366] width 550 height 12
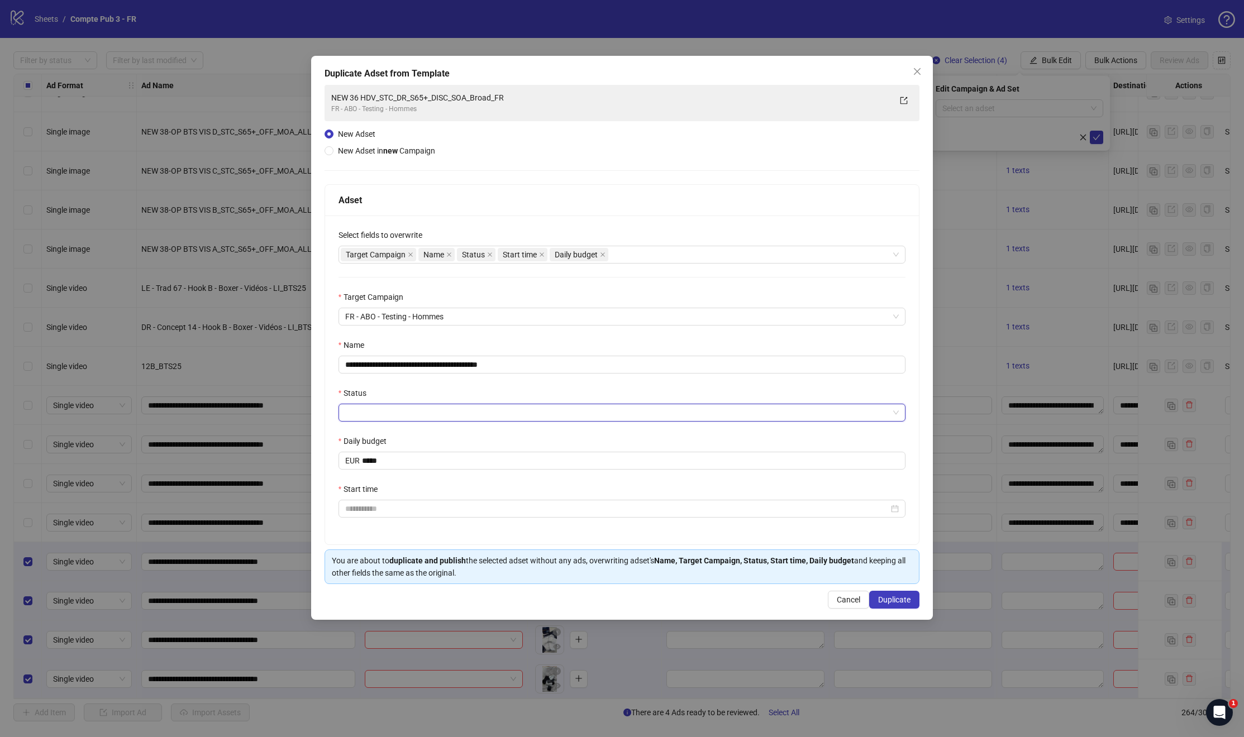
click at [376, 410] on input "Status" at bounding box center [617, 412] width 544 height 17
drag, startPoint x: 390, startPoint y: 435, endPoint x: 397, endPoint y: 436, distance: 7.3
click at [390, 435] on div "ACTIVE" at bounding box center [622, 435] width 550 height 12
click at [687, 394] on div "Status" at bounding box center [621, 395] width 567 height 17
click at [545, 365] on input "**********" at bounding box center [621, 365] width 567 height 18
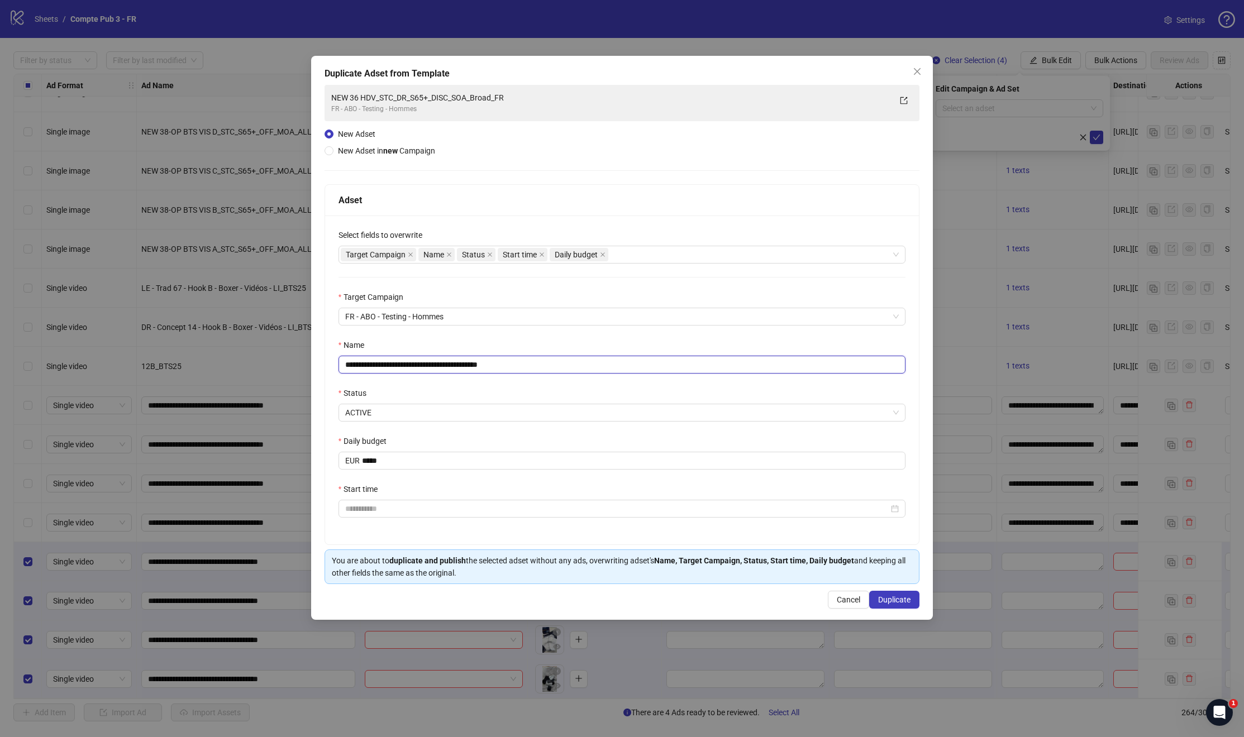
click at [545, 365] on input "**********" at bounding box center [621, 365] width 567 height 18
paste input "text"
type input "**********"
click at [528, 391] on div "Status" at bounding box center [621, 395] width 567 height 17
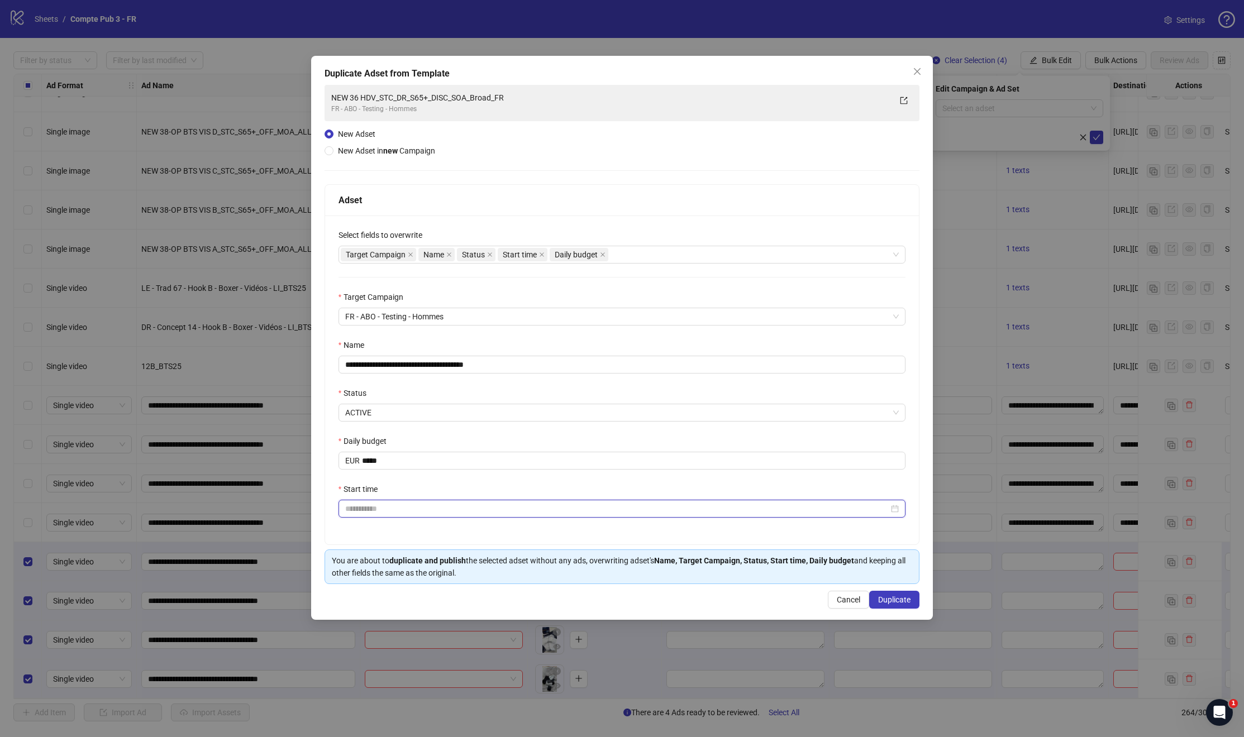
click at [373, 512] on input "Start time" at bounding box center [617, 509] width 544 height 12
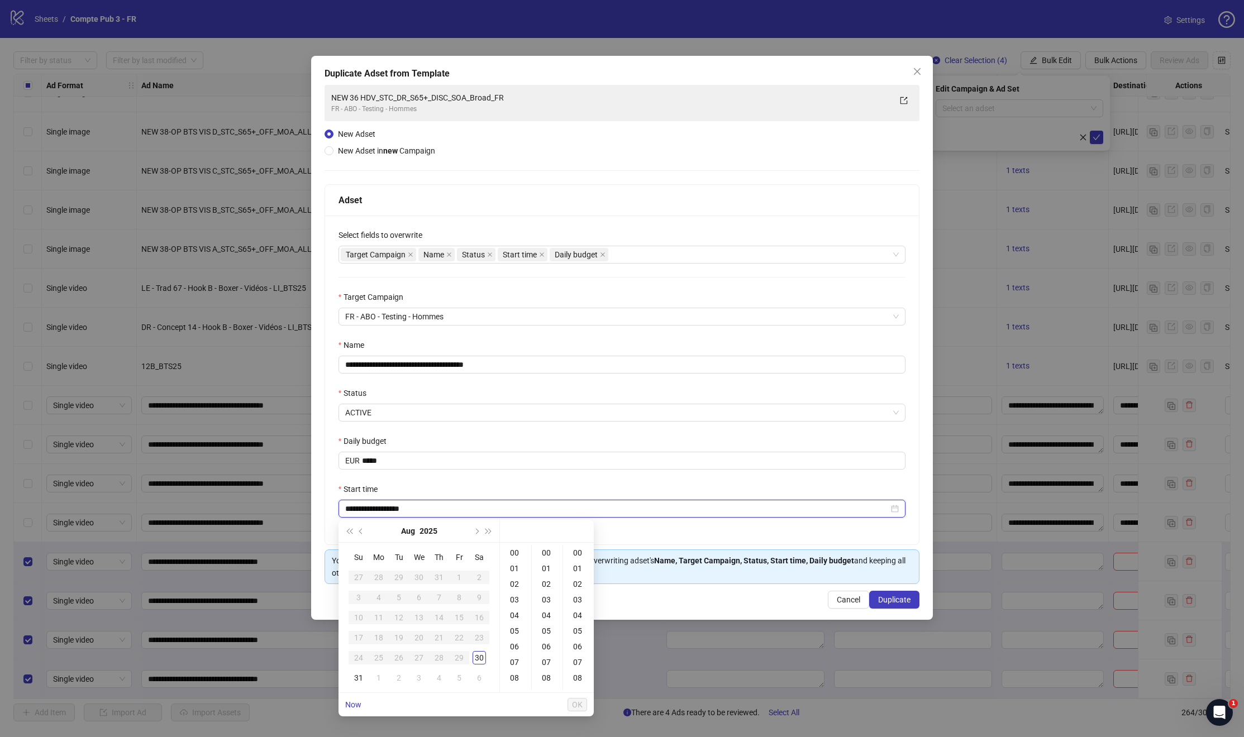
type input "**********"
click at [360, 677] on div "31" at bounding box center [358, 677] width 13 height 13
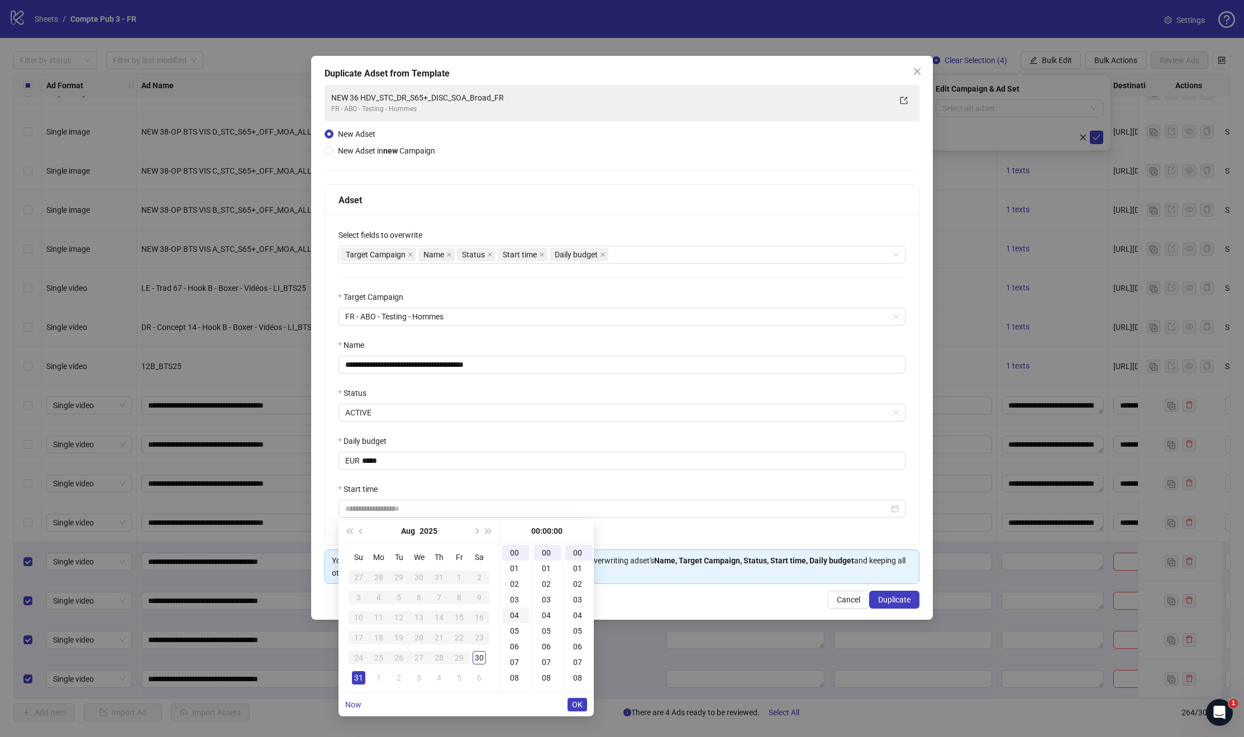
click at [518, 618] on div "04" at bounding box center [515, 616] width 27 height 16
type input "**********"
click at [575, 703] on span "OK" at bounding box center [577, 704] width 11 height 9
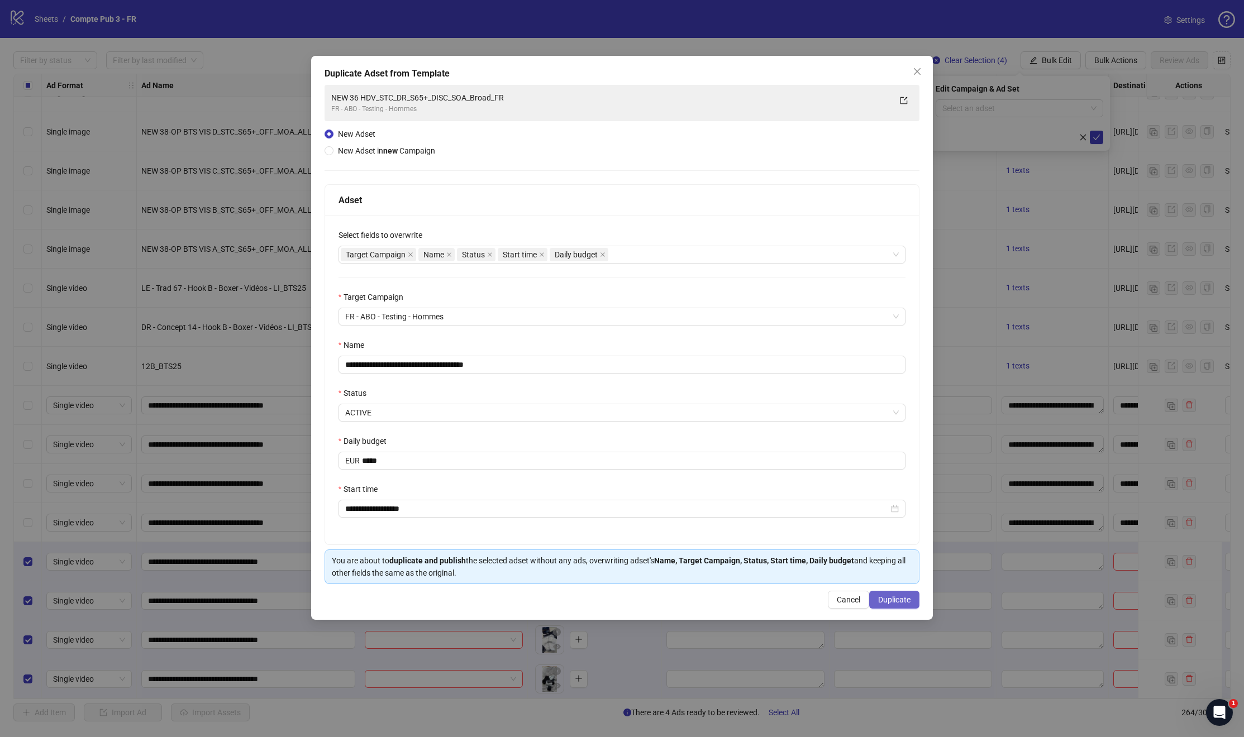
click at [892, 598] on span "Duplicate" at bounding box center [894, 599] width 32 height 9
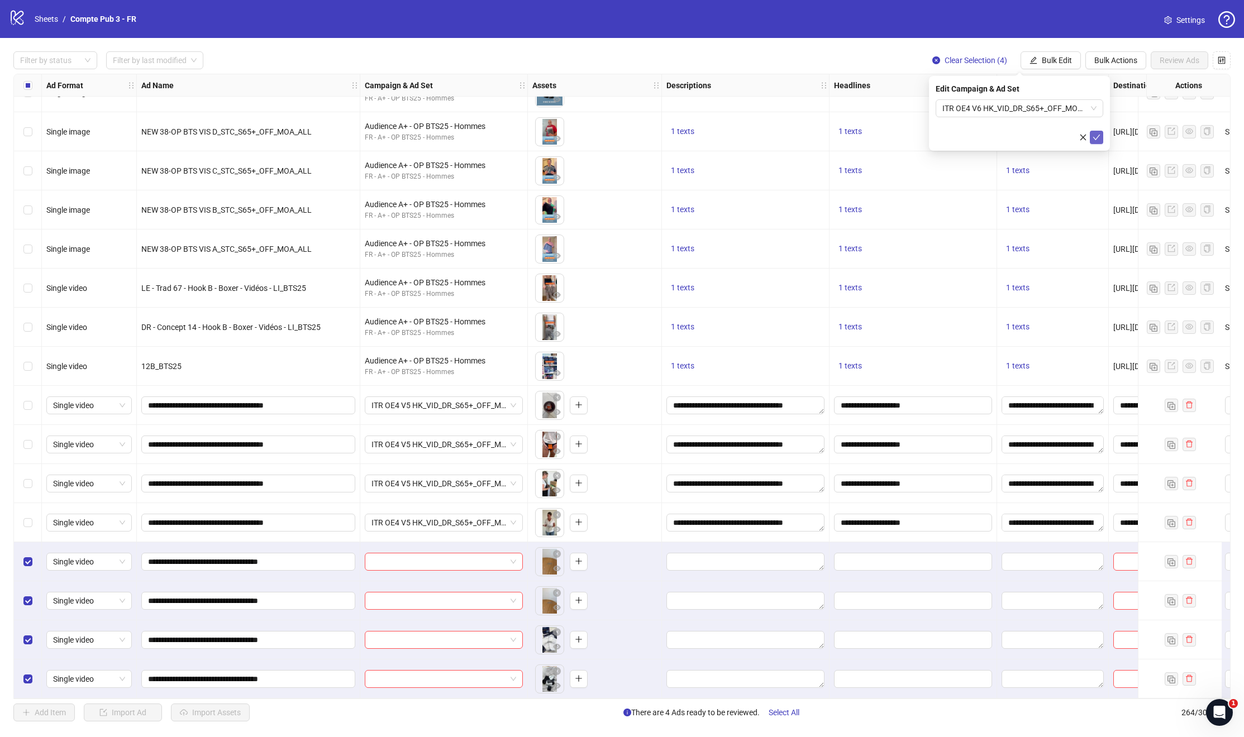
click at [1099, 138] on icon "check" at bounding box center [1096, 137] width 8 height 8
click at [1046, 61] on span "Bulk Edit" at bounding box center [1057, 60] width 30 height 9
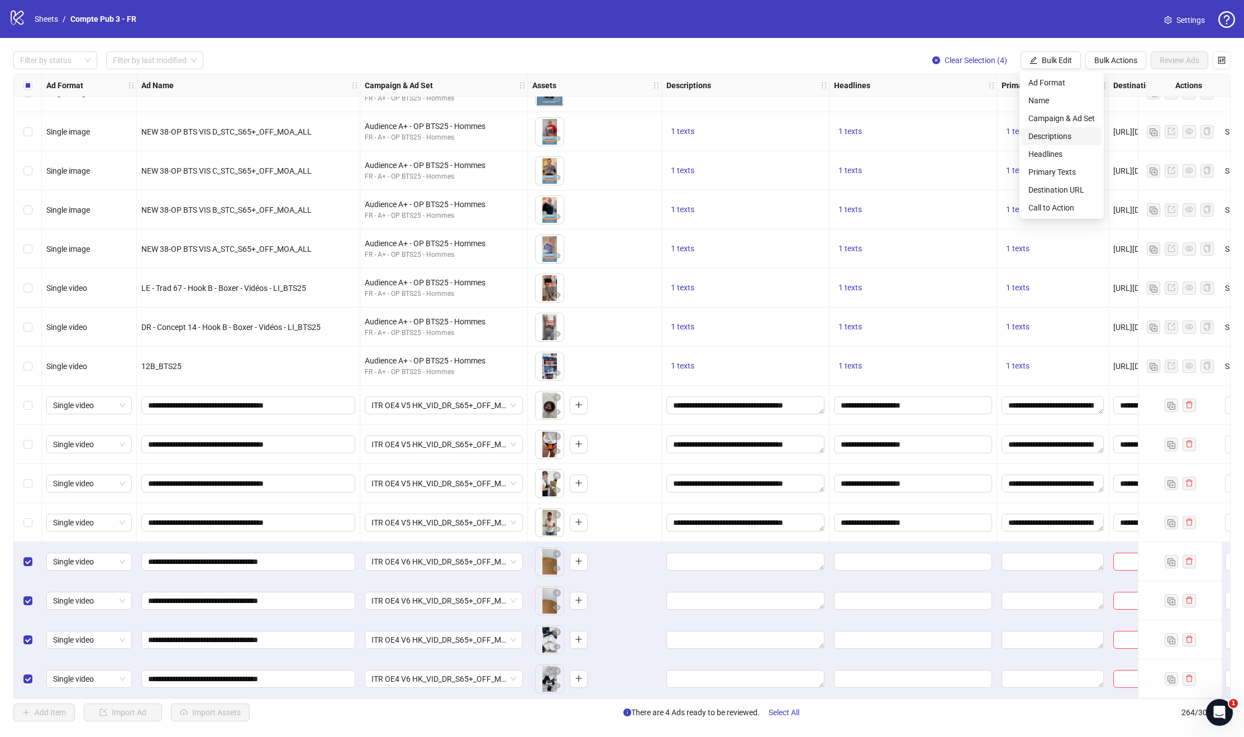
click at [1043, 140] on span "Descriptions" at bounding box center [1061, 136] width 66 height 12
click at [995, 114] on textarea at bounding box center [1019, 114] width 168 height 30
paste textarea "**********"
type textarea "**********"
click at [1092, 165] on icon "check" at bounding box center [1096, 168] width 8 height 8
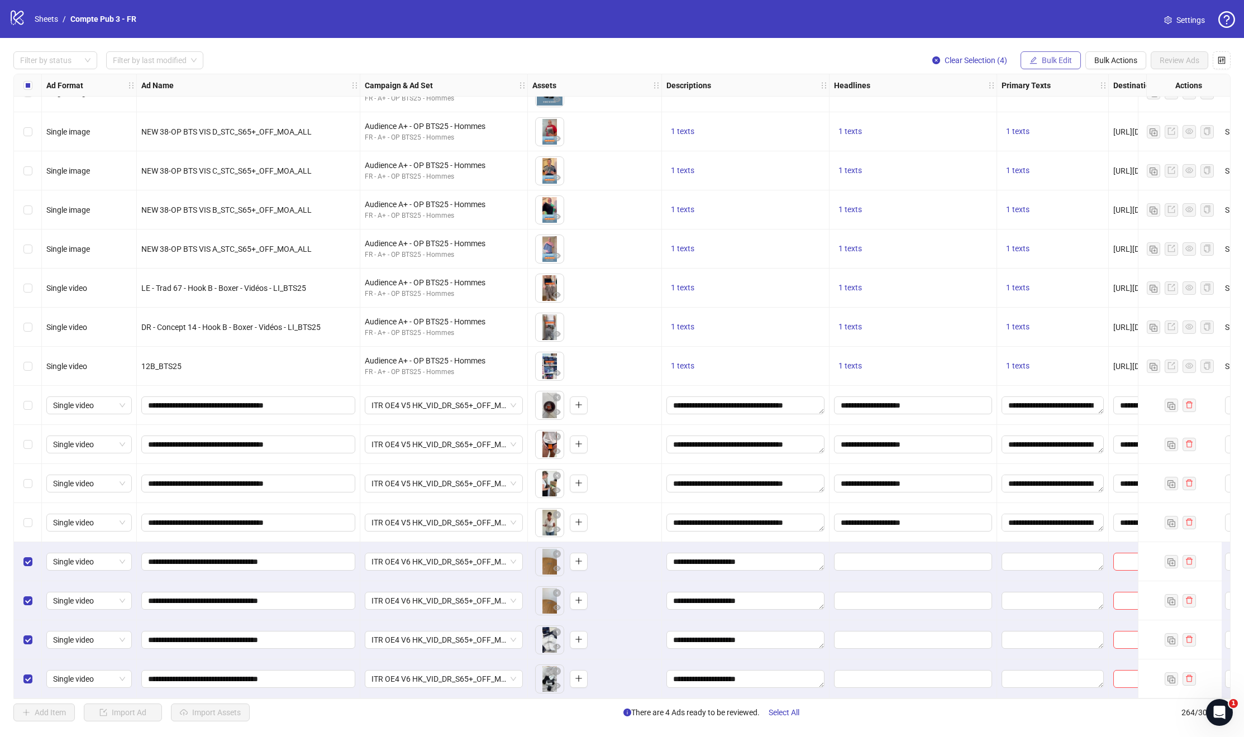
click at [1059, 61] on span "Bulk Edit" at bounding box center [1057, 60] width 30 height 9
click at [1052, 152] on span "Headlines" at bounding box center [1061, 154] width 66 height 12
click at [1012, 108] on input "text" at bounding box center [1019, 108] width 168 height 18
paste input "**********"
type input "**********"
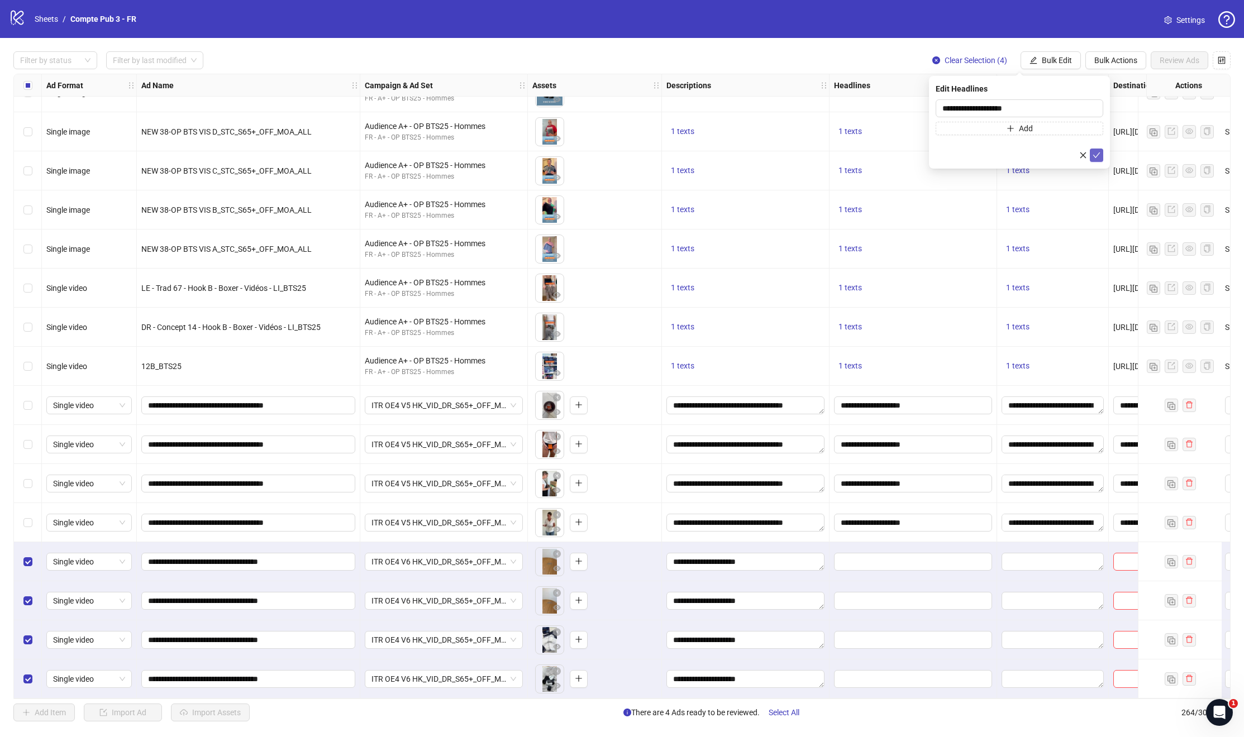
click at [1098, 159] on span "submit" at bounding box center [1096, 155] width 8 height 9
click at [1035, 60] on icon "edit" at bounding box center [1033, 60] width 8 height 8
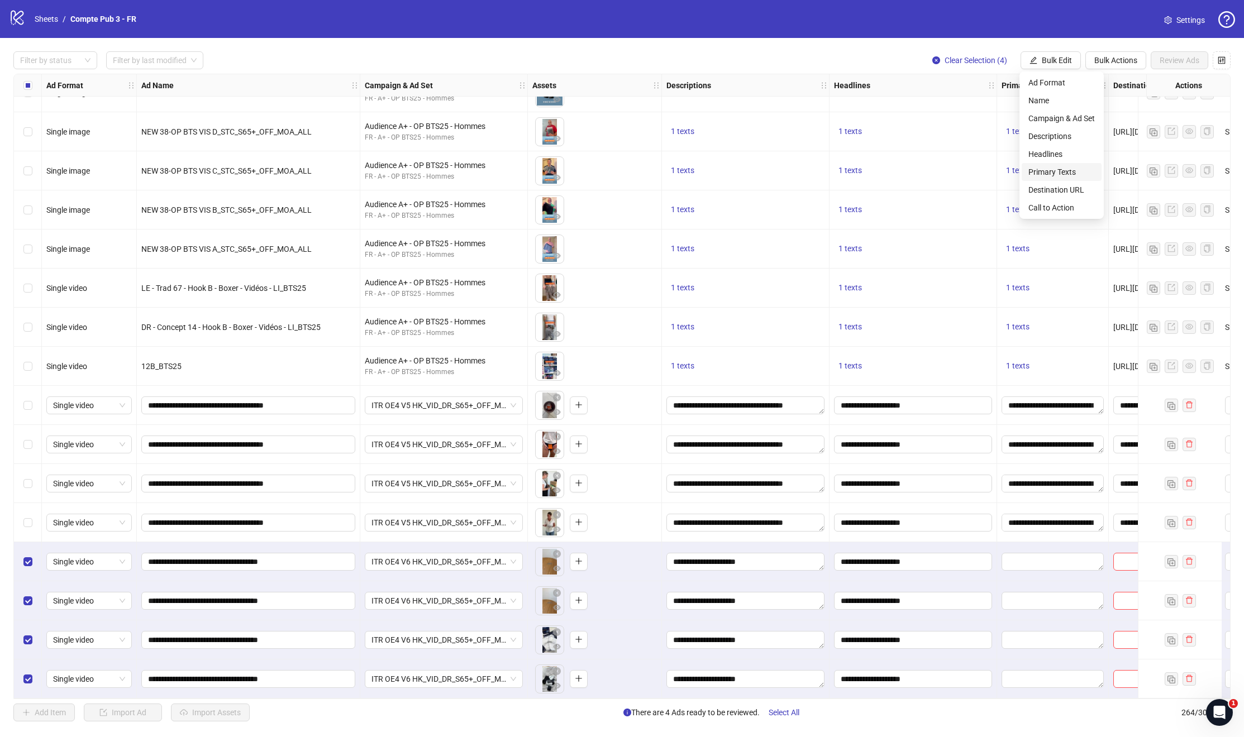
click at [1052, 174] on span "Primary Texts" at bounding box center [1061, 172] width 66 height 12
click at [1025, 111] on textarea at bounding box center [1019, 114] width 168 height 30
paste textarea "**********"
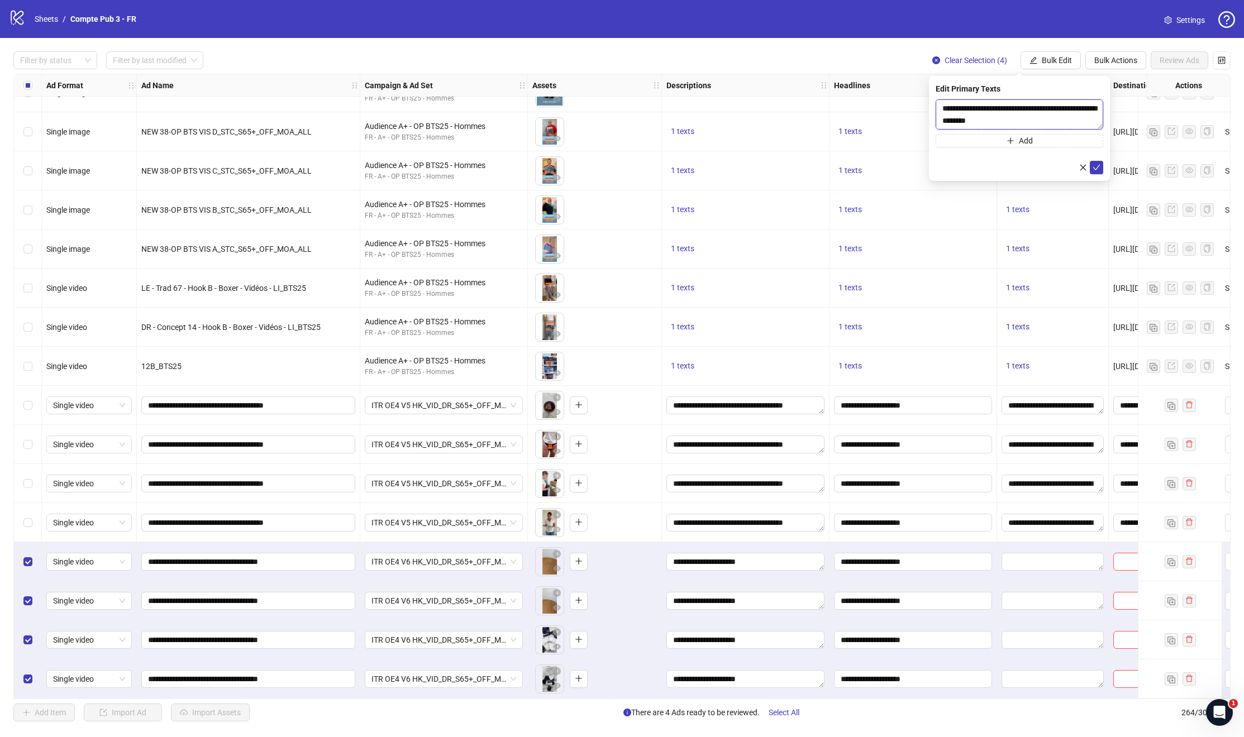
scroll to position [33, 0]
type textarea "**********"
click at [1094, 170] on icon "check" at bounding box center [1096, 168] width 8 height 8
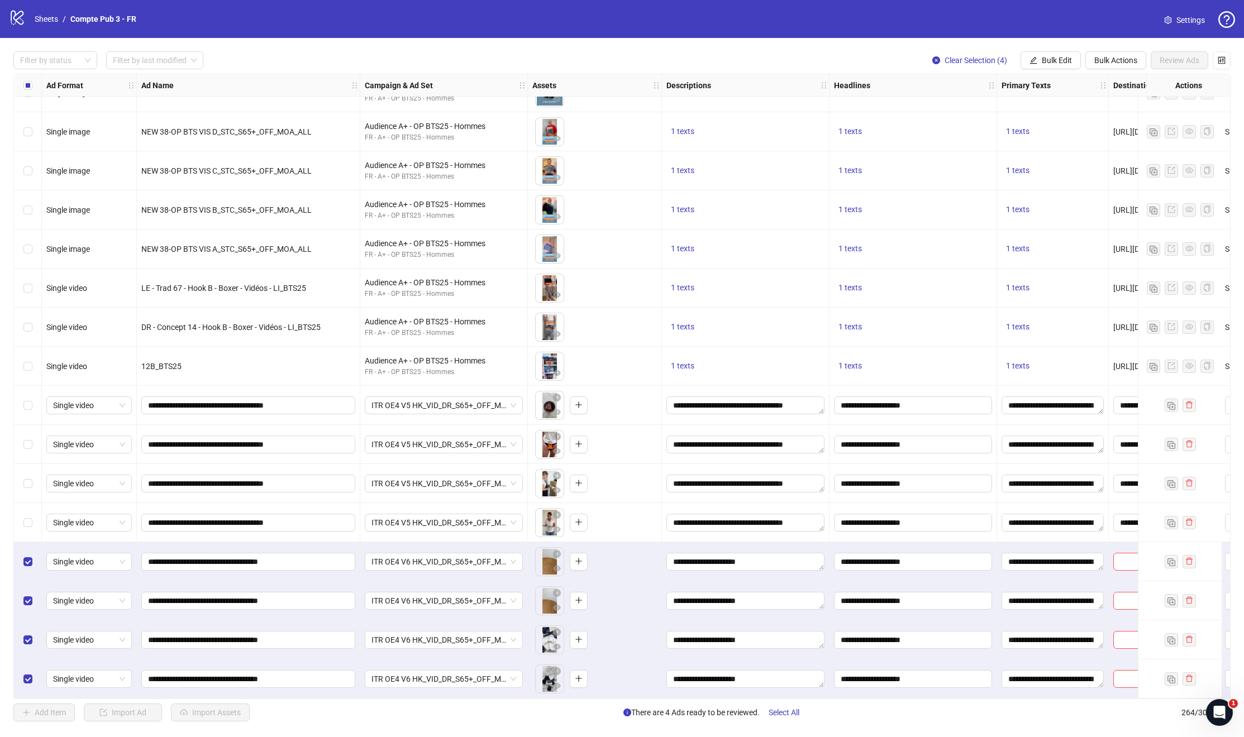
scroll to position [9723, 172]
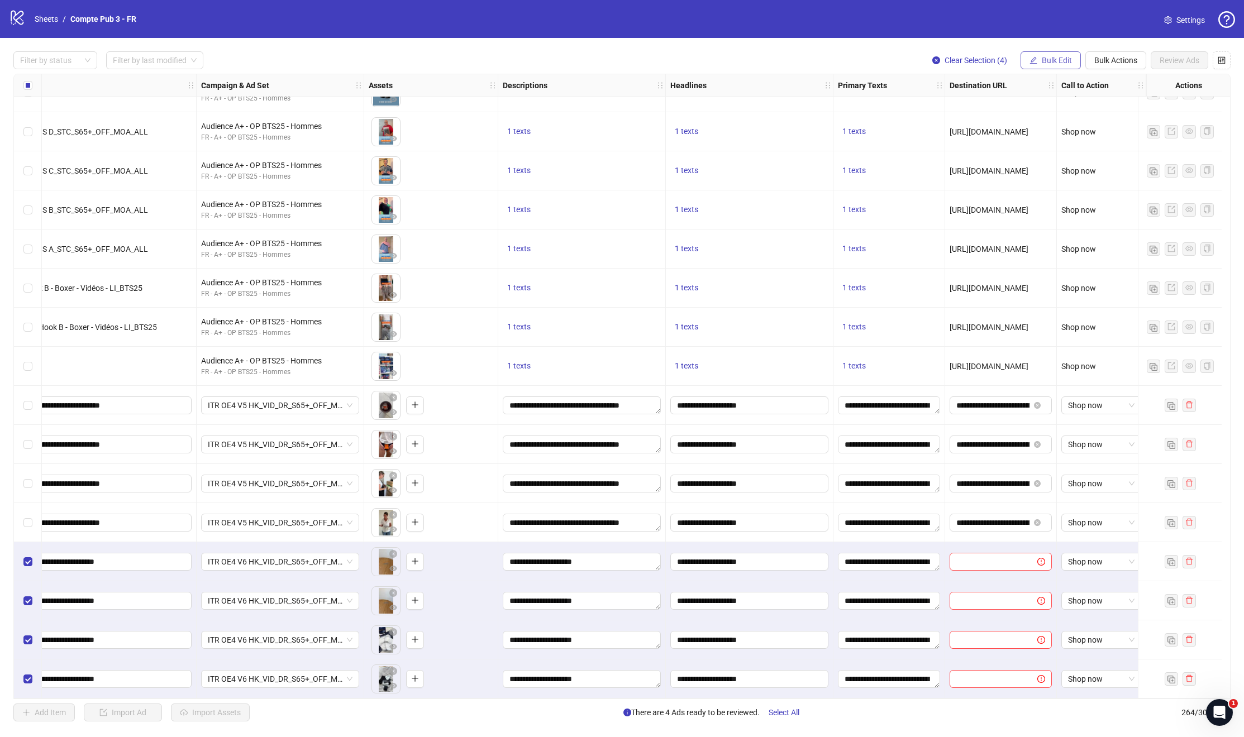
click at [1044, 65] on button "Bulk Edit" at bounding box center [1050, 60] width 60 height 18
click at [1063, 185] on span "Destination URL" at bounding box center [1061, 190] width 66 height 12
click at [968, 112] on input "text" at bounding box center [1014, 108] width 145 height 12
paste input "**********"
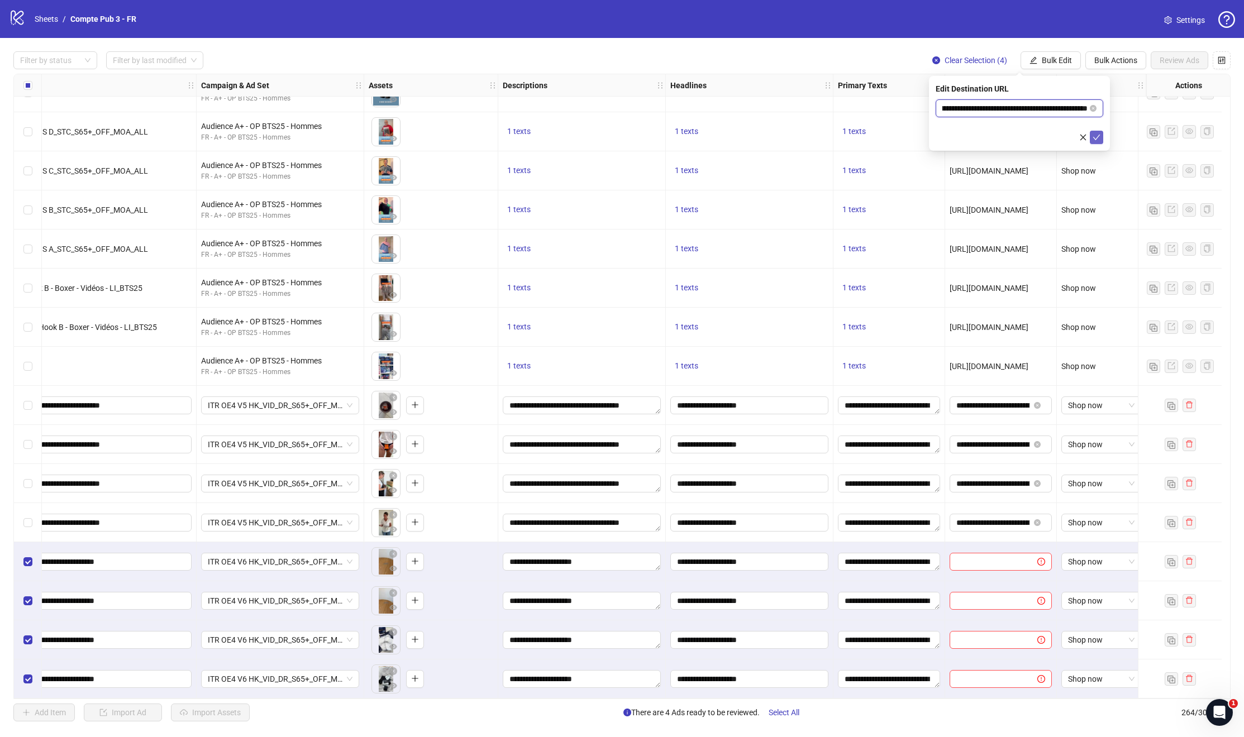
type input "**********"
click at [1095, 137] on icon "check" at bounding box center [1096, 137] width 8 height 8
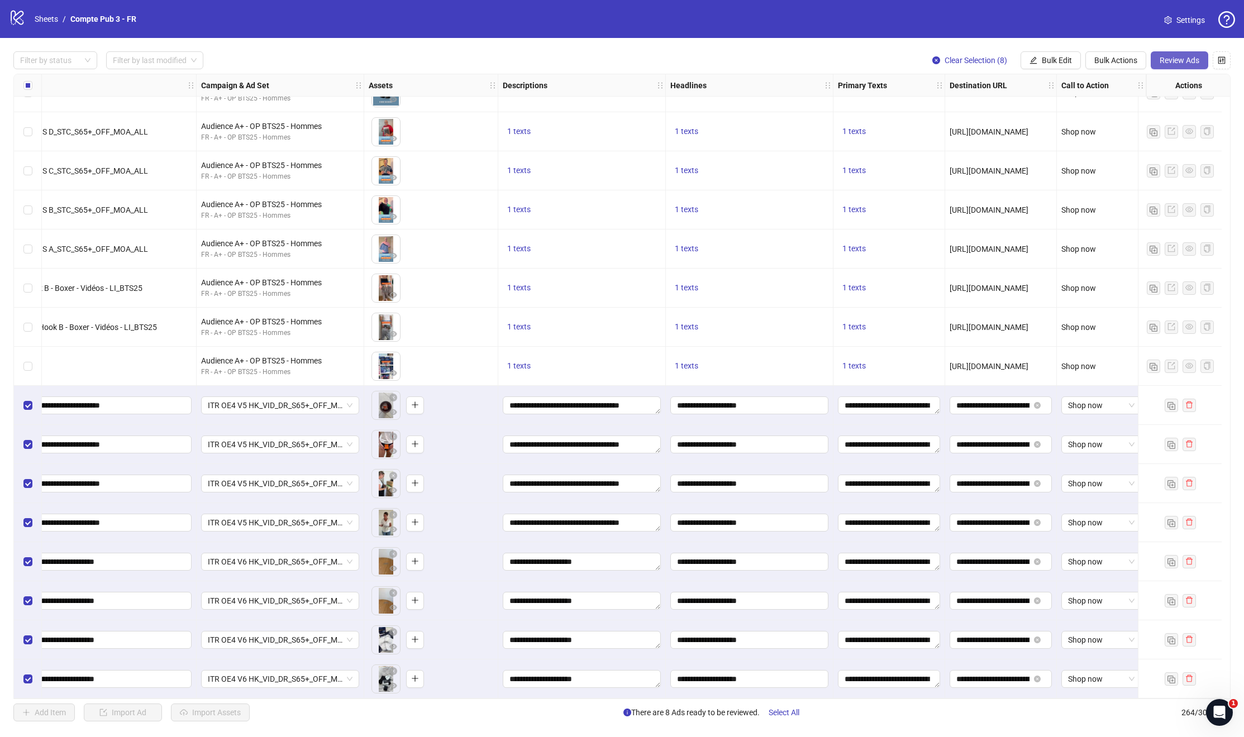
click at [1181, 61] on span "Review Ads" at bounding box center [1179, 60] width 40 height 9
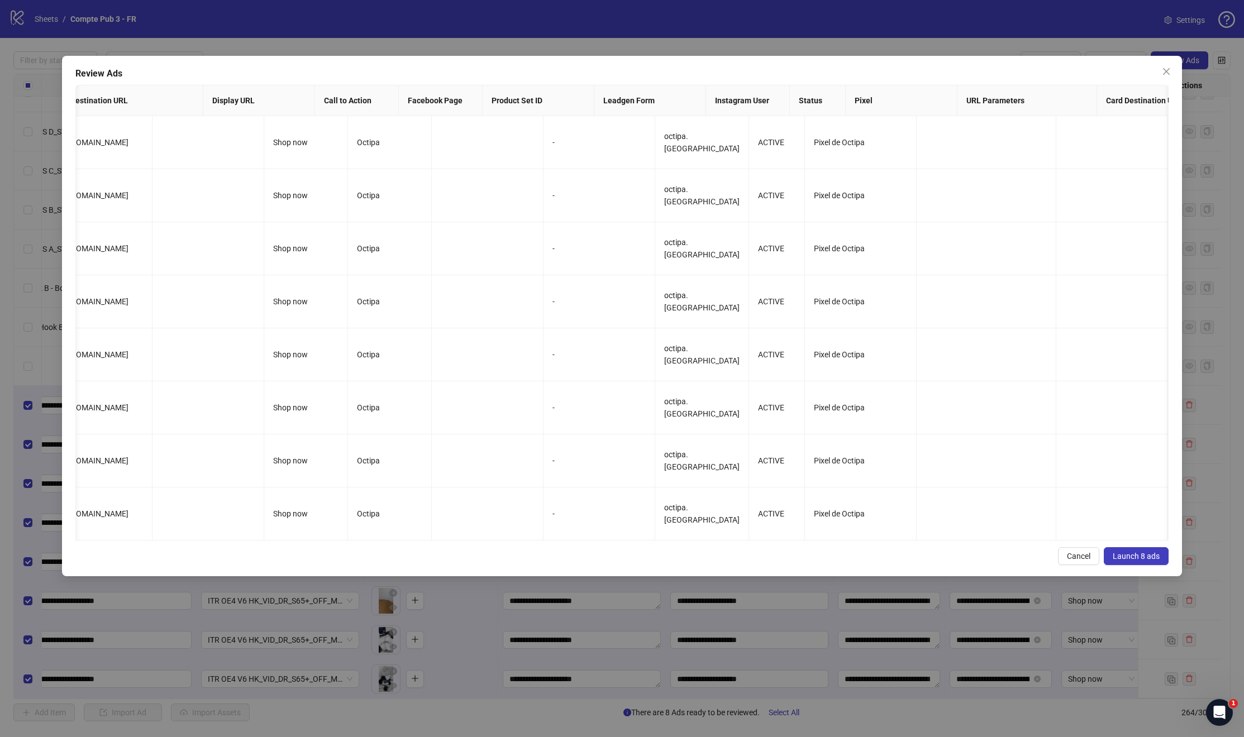
scroll to position [0, 847]
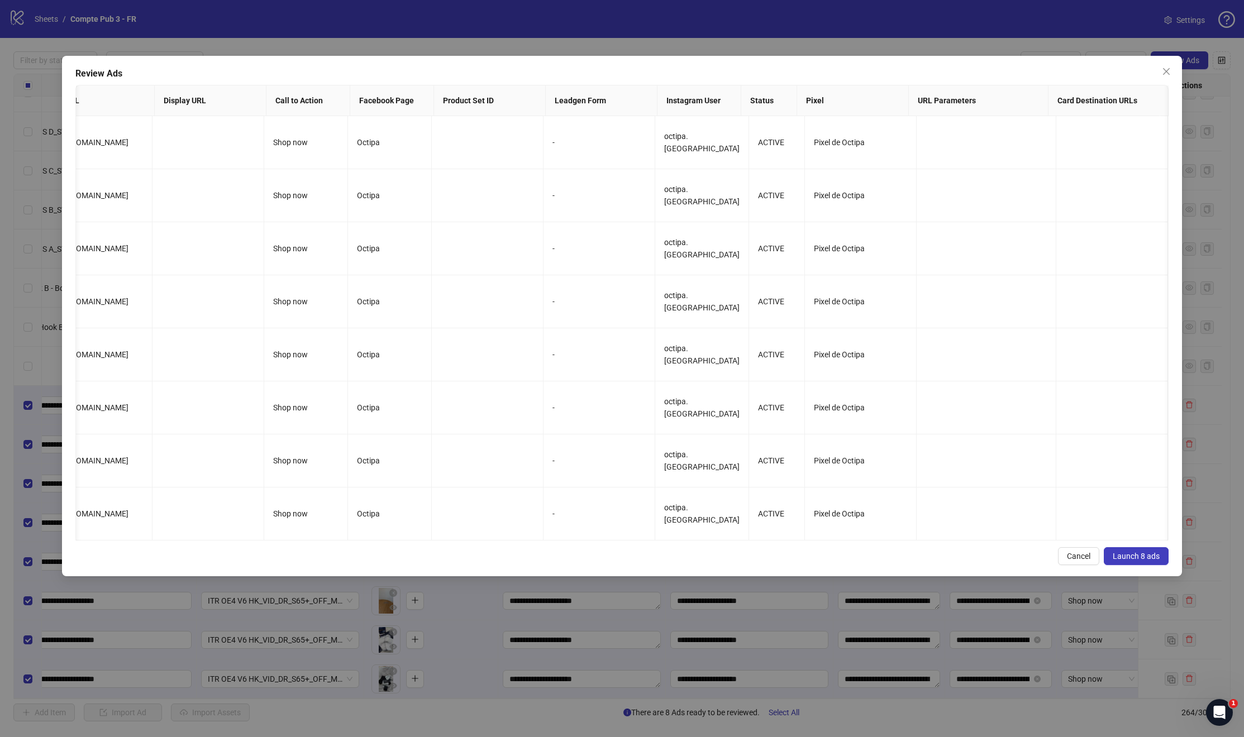
click at [1138, 561] on span "Launch 8 ads" at bounding box center [1135, 556] width 47 height 9
